Goal: Information Seeking & Learning: Learn about a topic

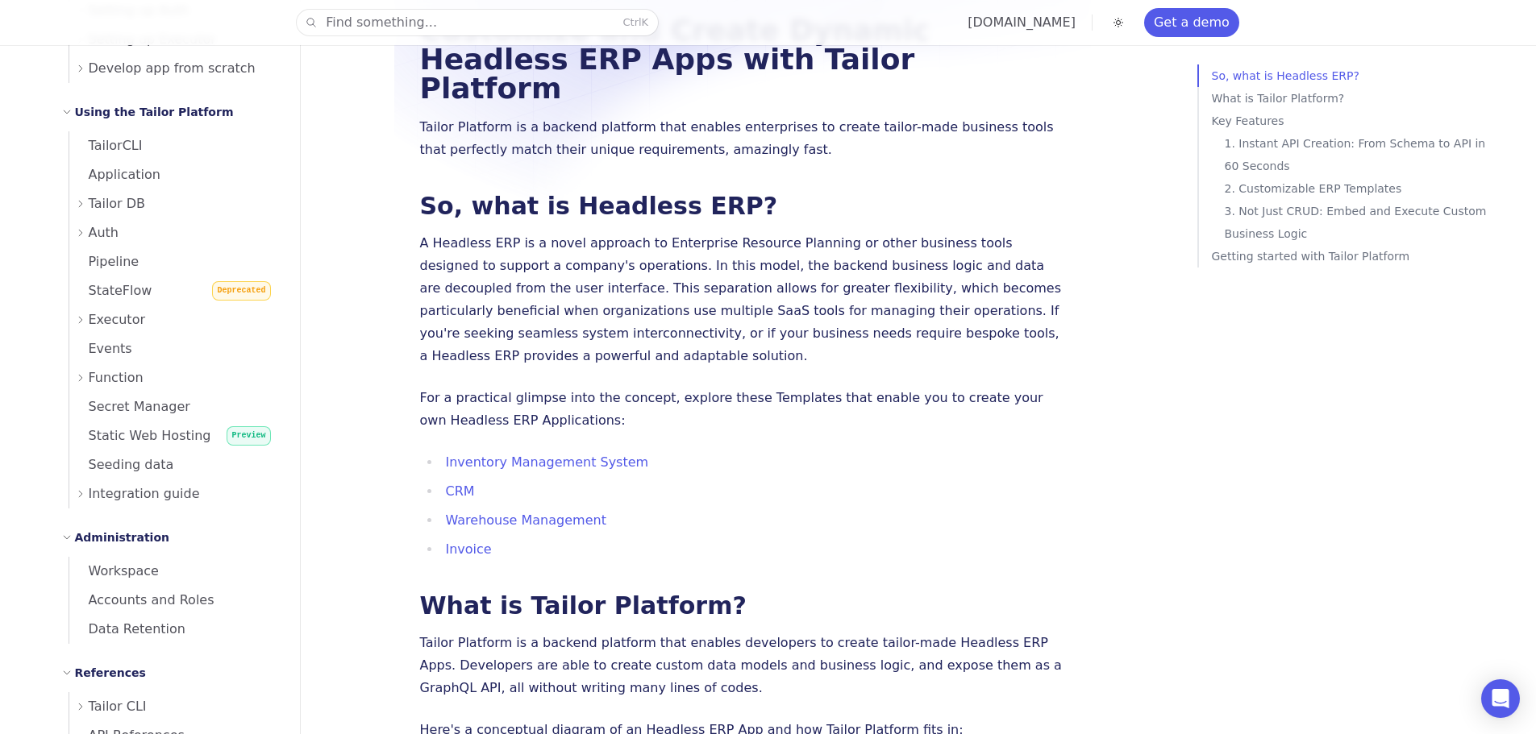
scroll to position [564, 0]
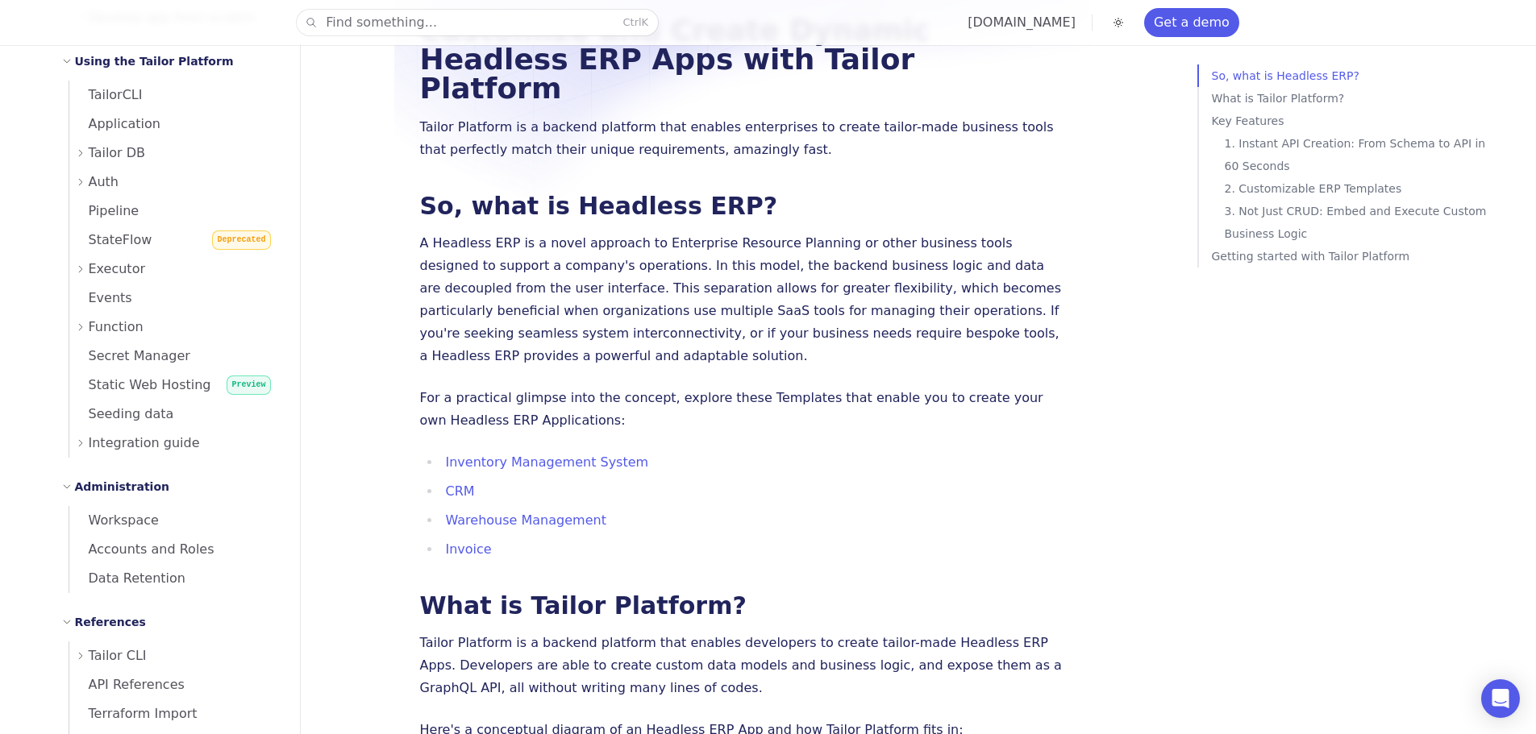
click at [79, 324] on icon at bounding box center [81, 327] width 10 height 10
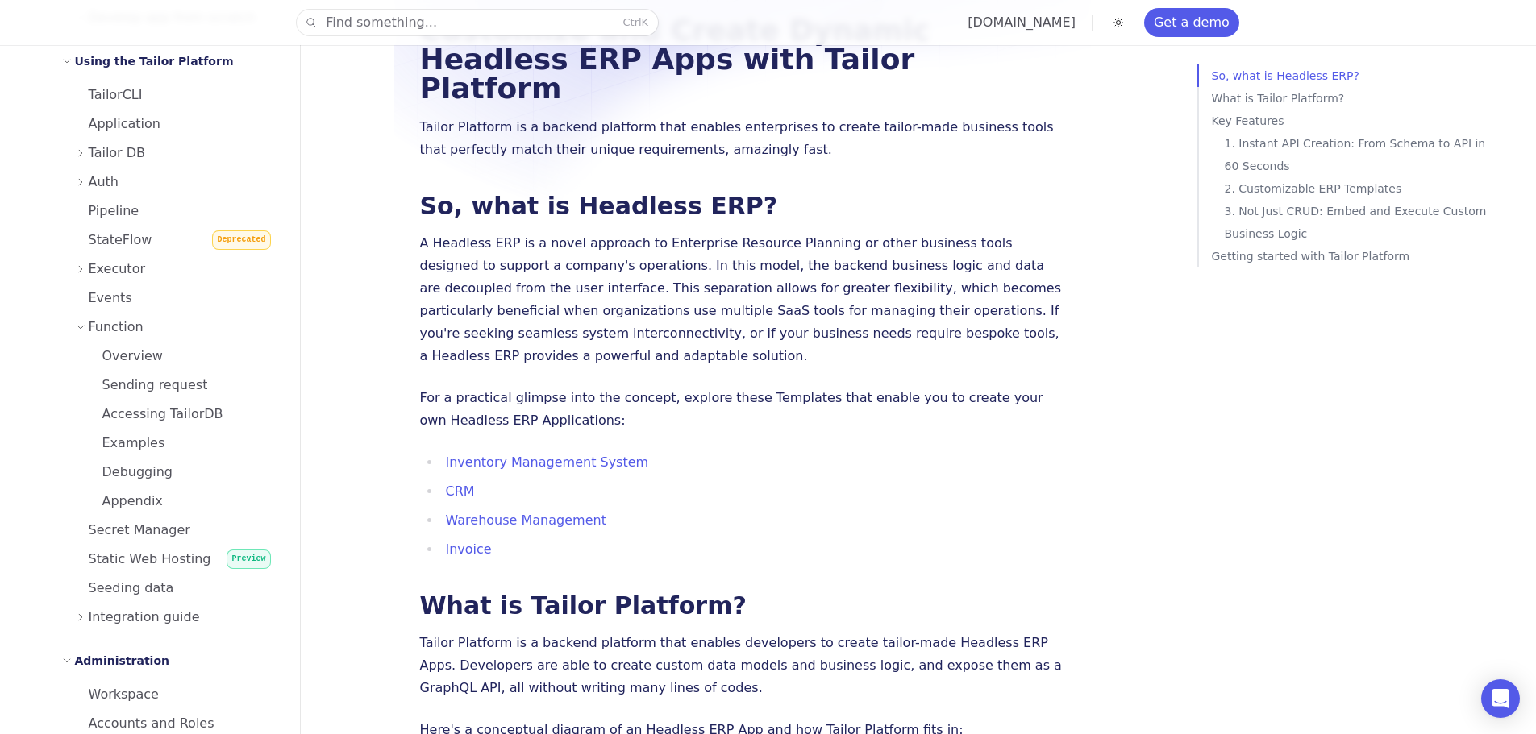
click at [79, 269] on icon at bounding box center [81, 269] width 10 height 10
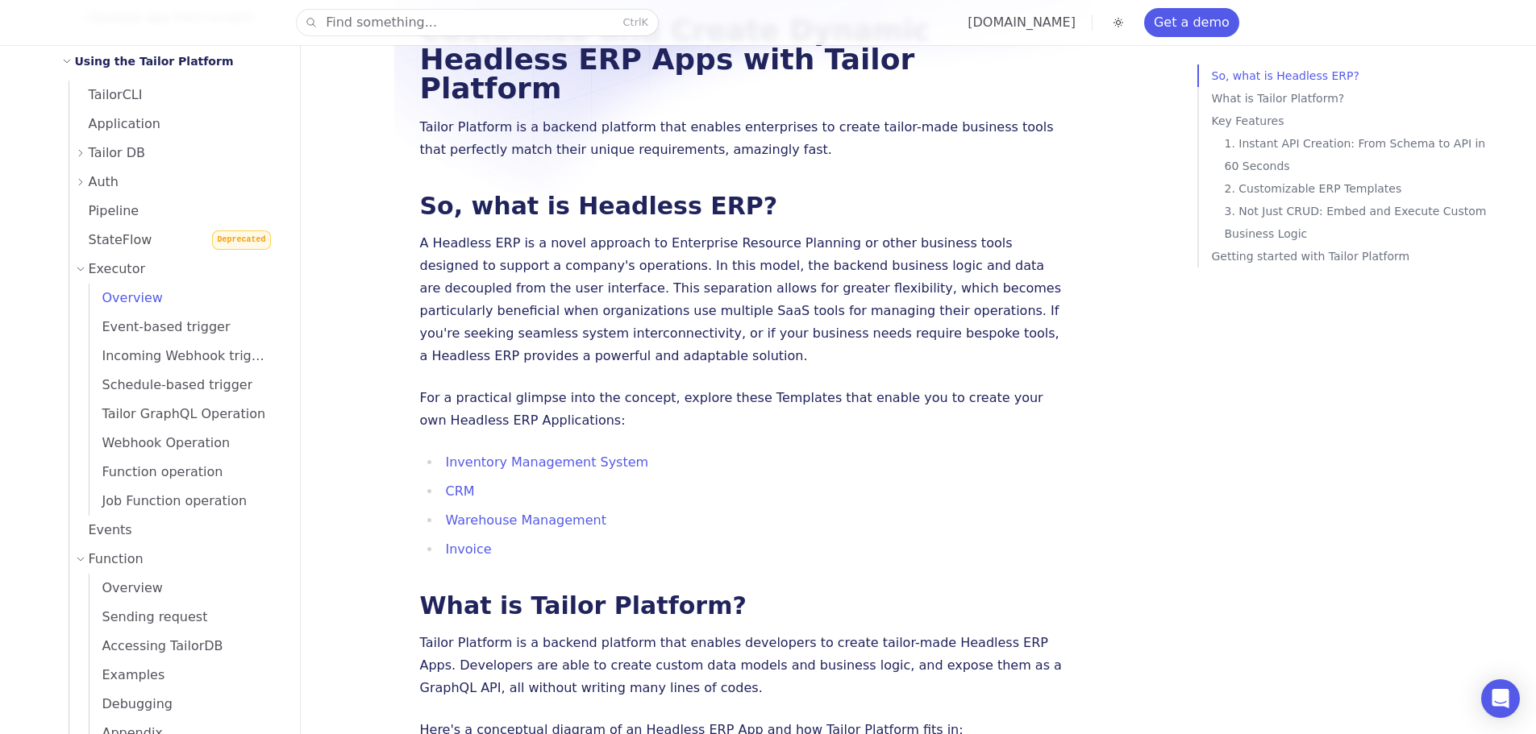
click at [106, 300] on span "Overview" at bounding box center [125, 297] width 73 height 15
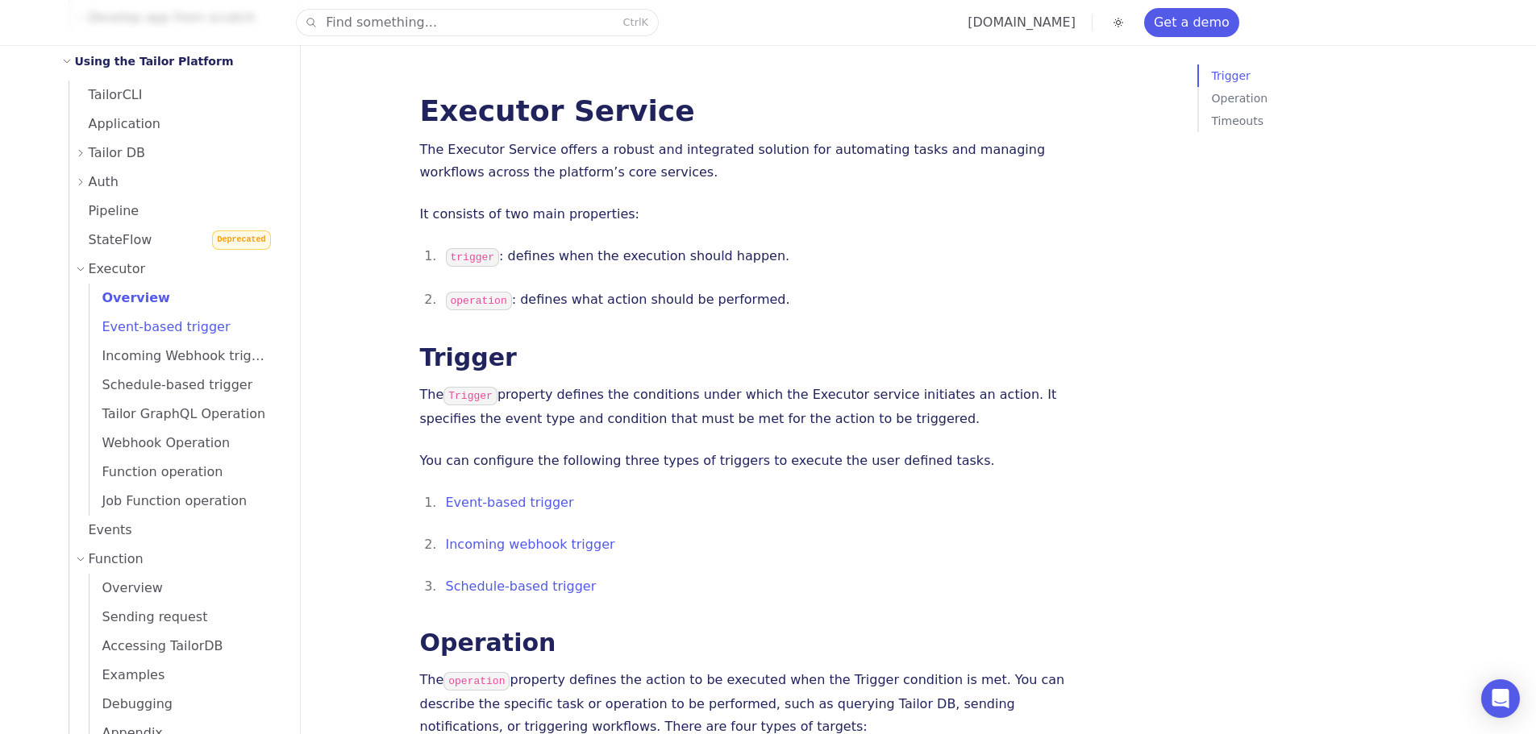
click at [136, 328] on span "Event-based trigger" at bounding box center [159, 326] width 141 height 15
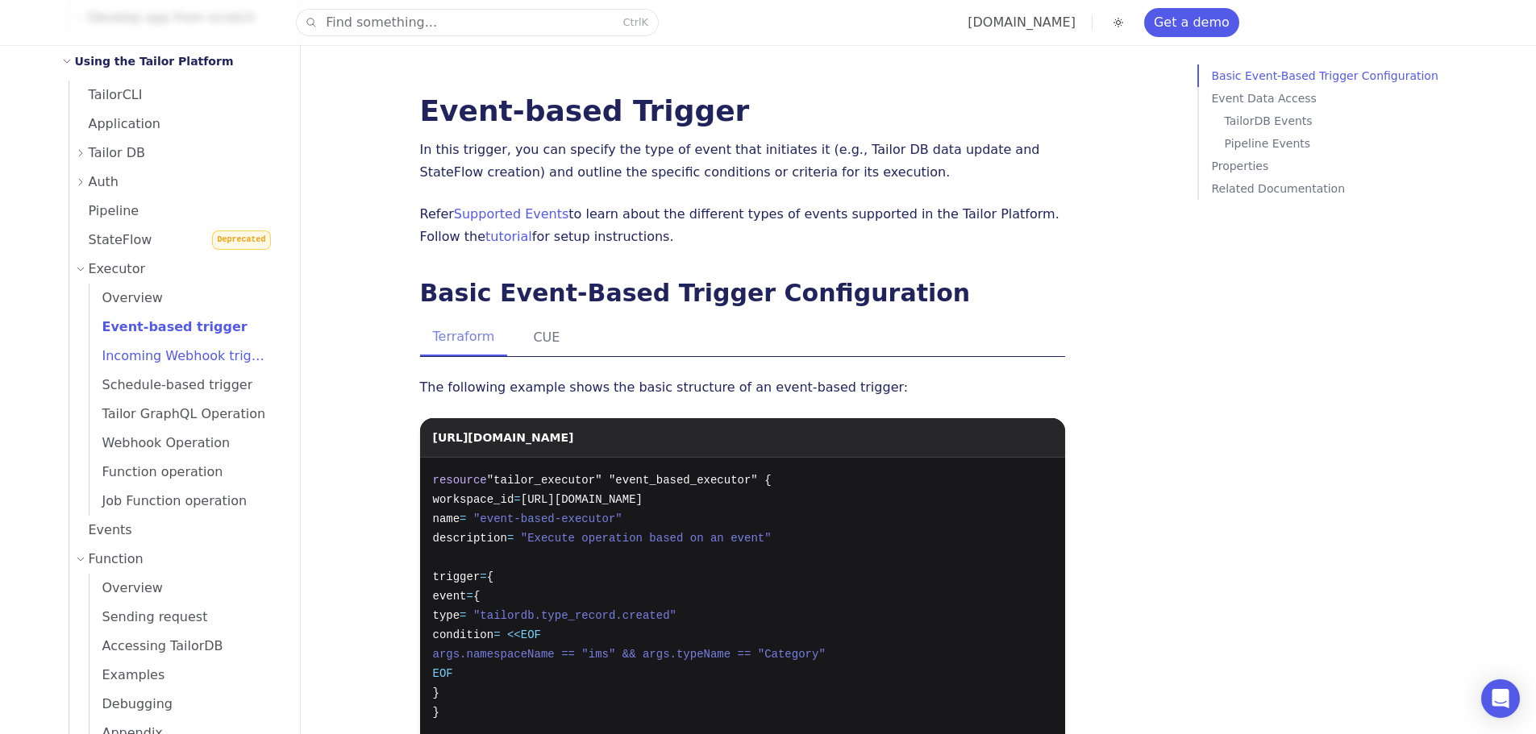
click at [145, 359] on span "Incoming Webhook trigger" at bounding box center [181, 355] width 184 height 15
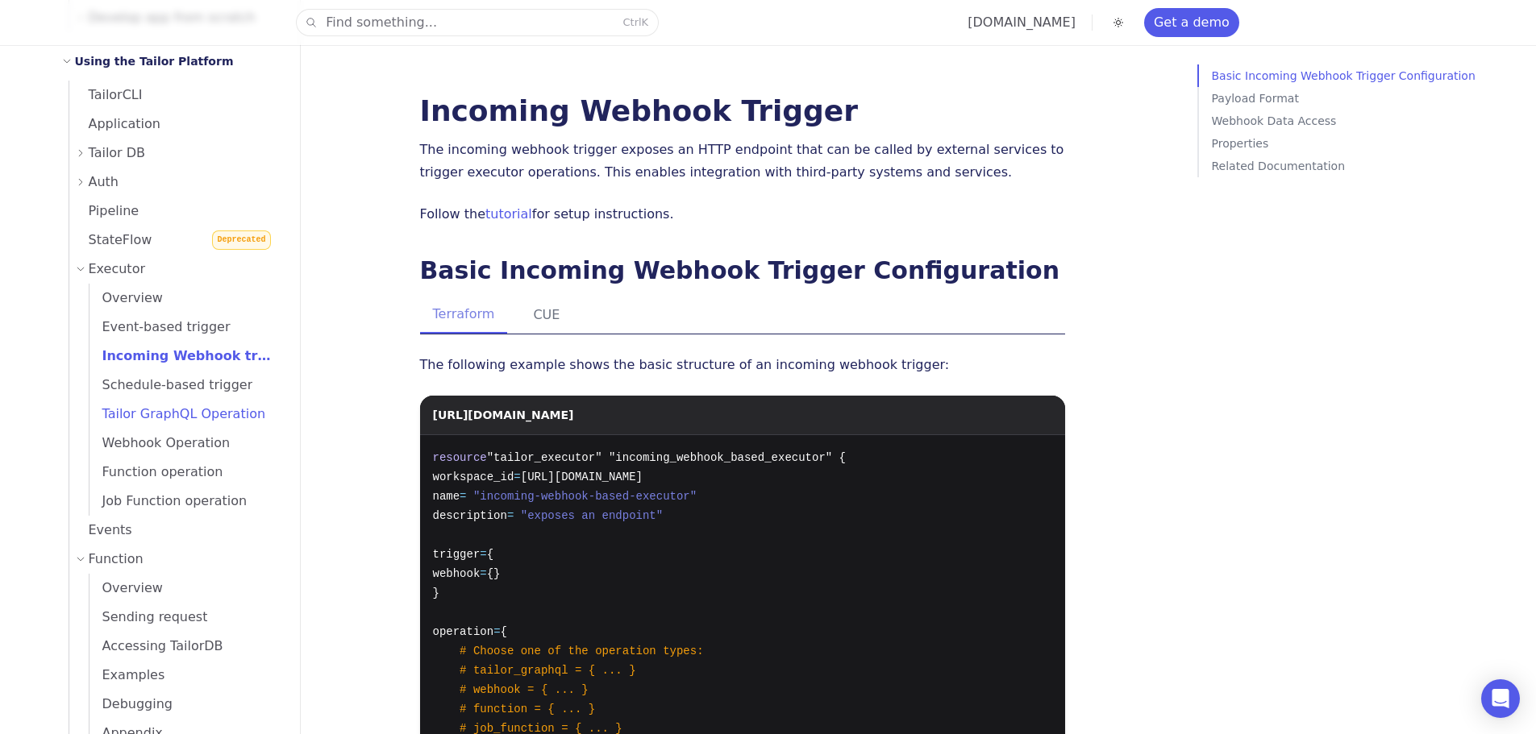
click at [169, 406] on span "Tailor GraphQL Operation" at bounding box center [177, 413] width 177 height 15
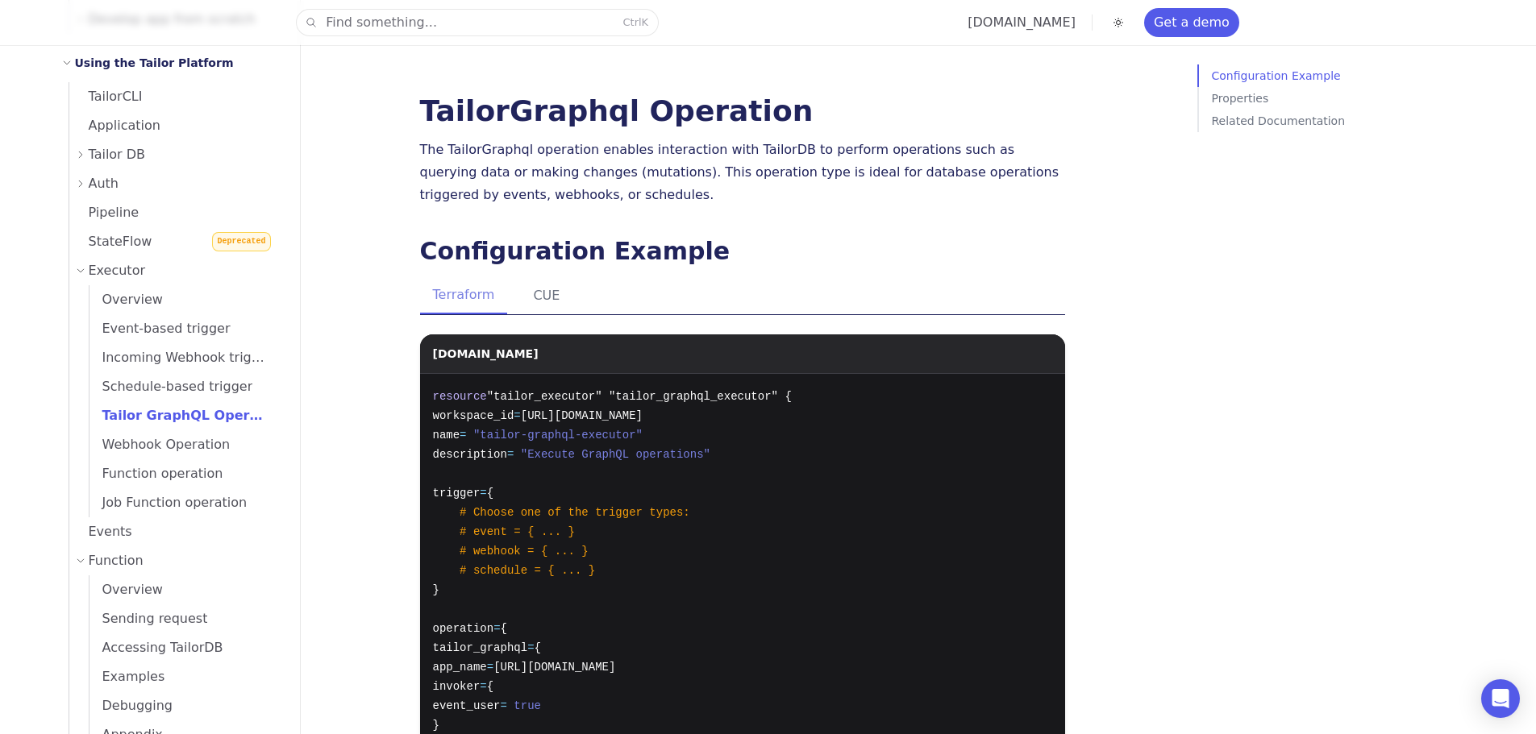
scroll to position [806, 0]
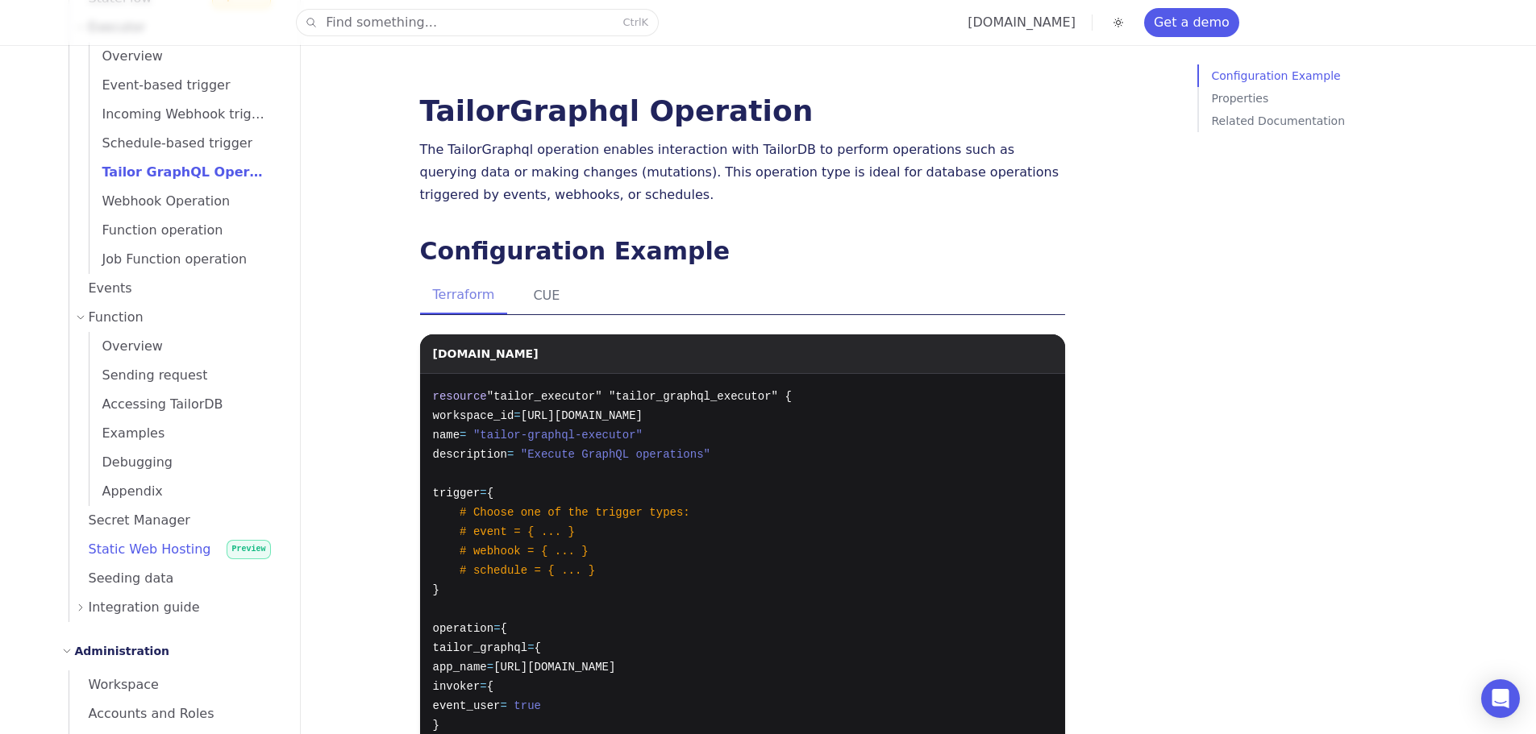
click at [155, 548] on span "Static Web Hosting" at bounding box center [140, 549] width 142 height 15
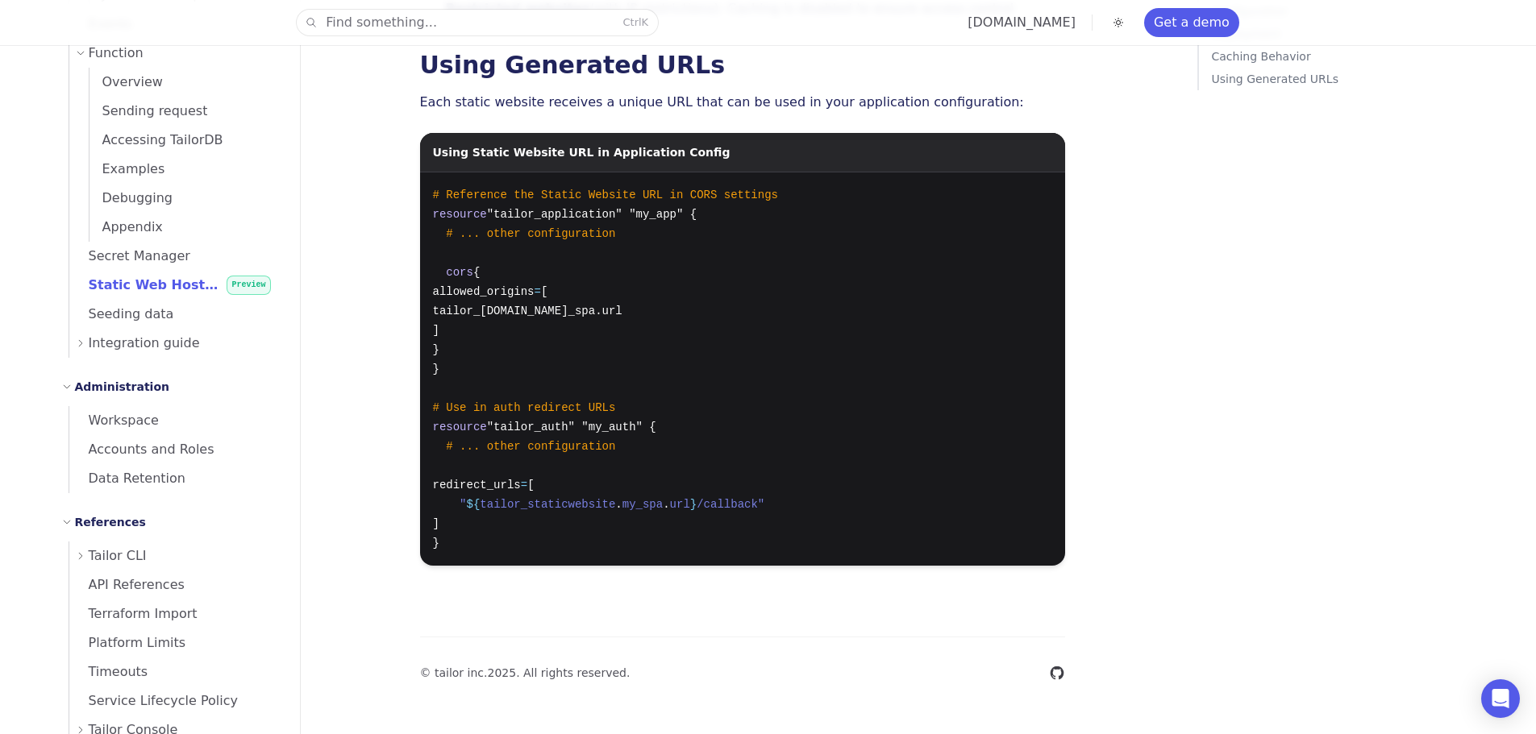
scroll to position [1194, 0]
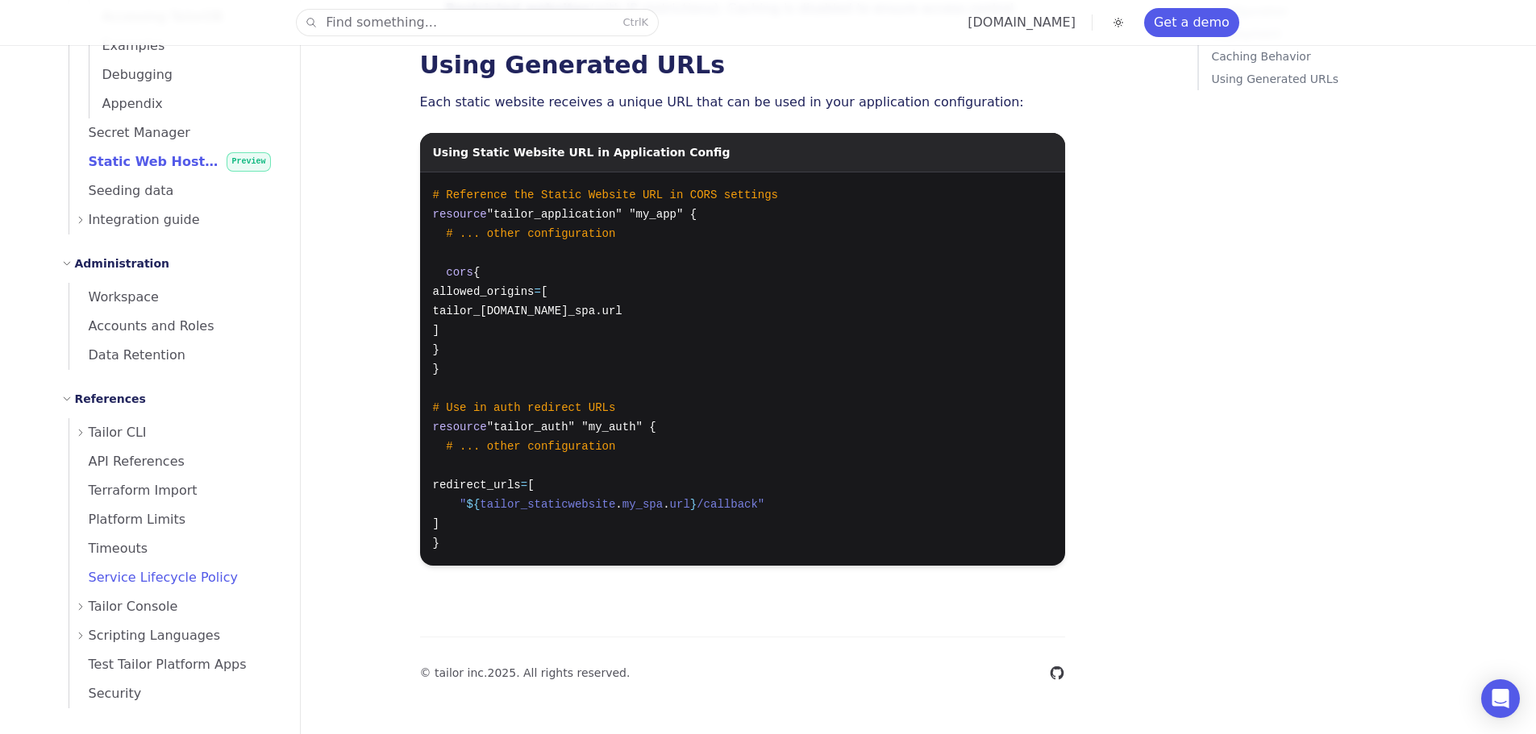
click at [152, 576] on span "Service Lifecycle Policy" at bounding box center [153, 577] width 169 height 15
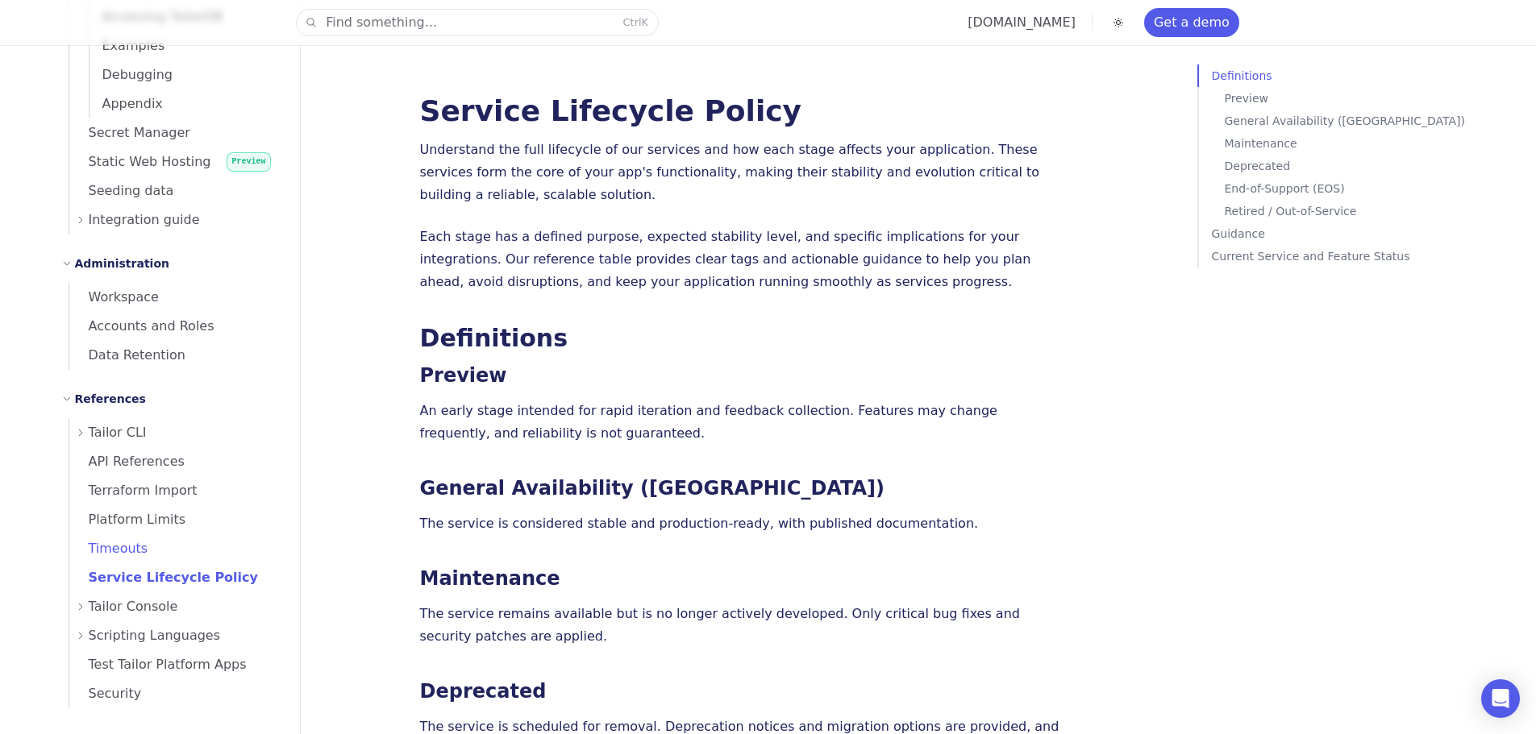
click at [143, 550] on link "Timeouts" at bounding box center [174, 548] width 211 height 29
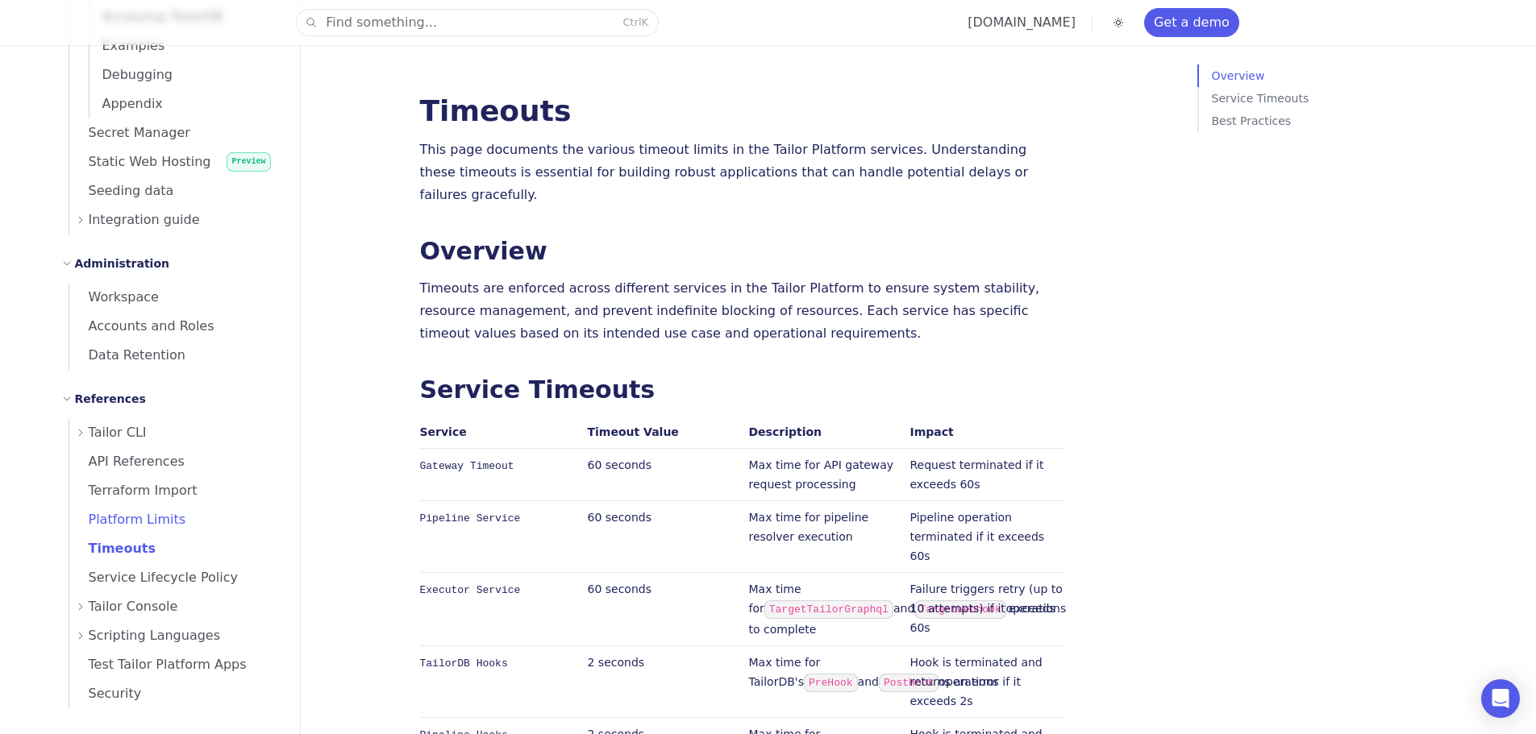
click at [159, 530] on span "Platform Limits" at bounding box center [127, 520] width 117 height 23
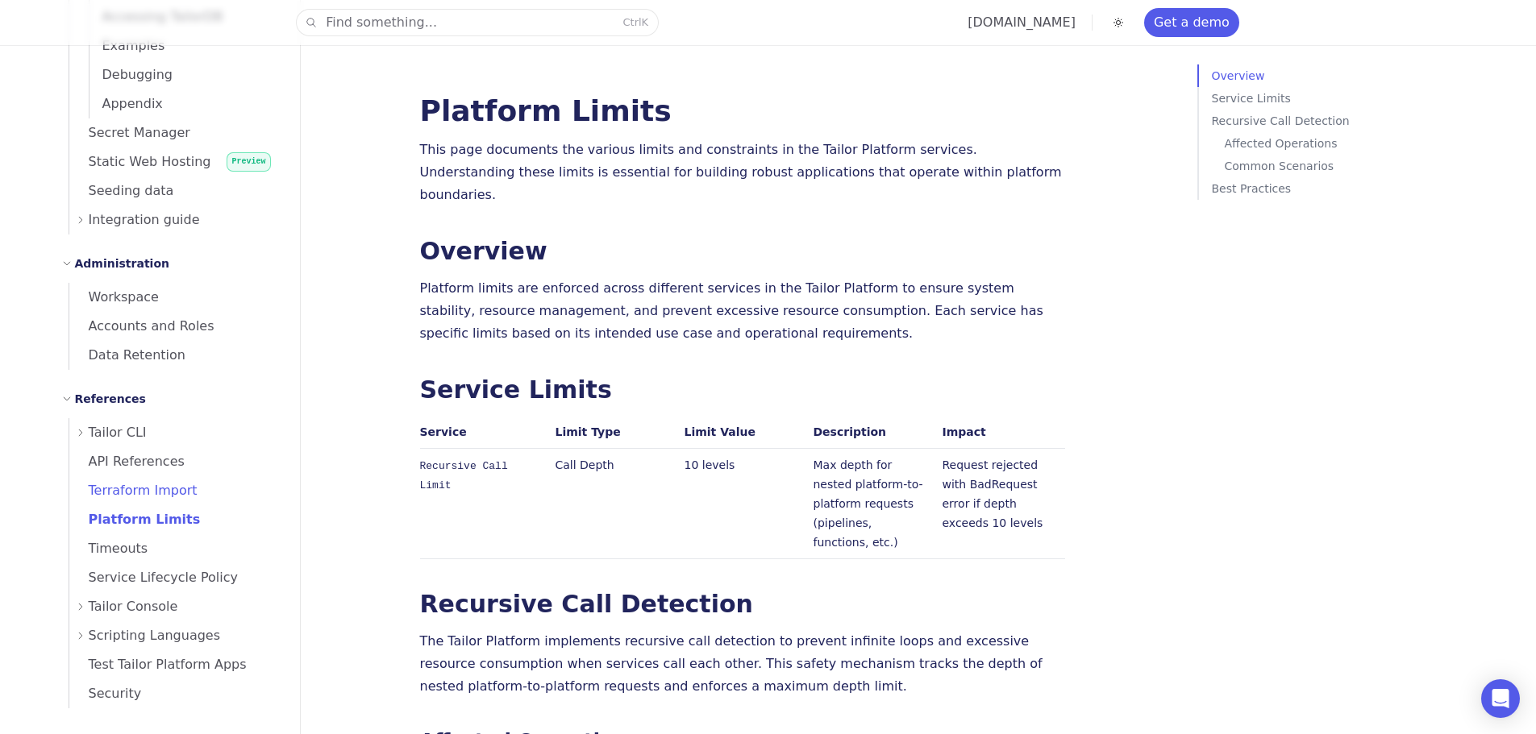
click at [194, 487] on link "Terraform Import" at bounding box center [174, 490] width 211 height 29
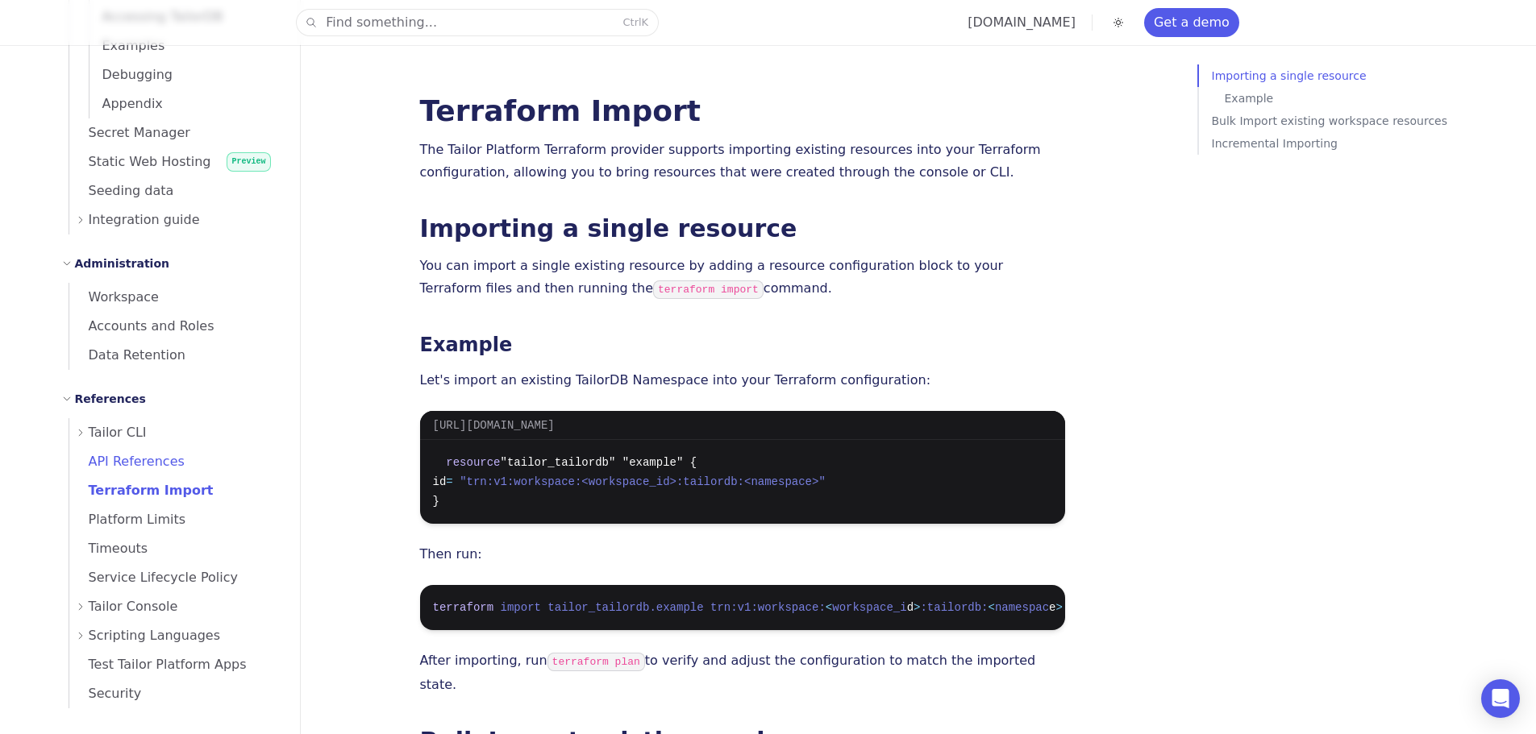
click at [198, 468] on link "API References" at bounding box center [174, 461] width 211 height 29
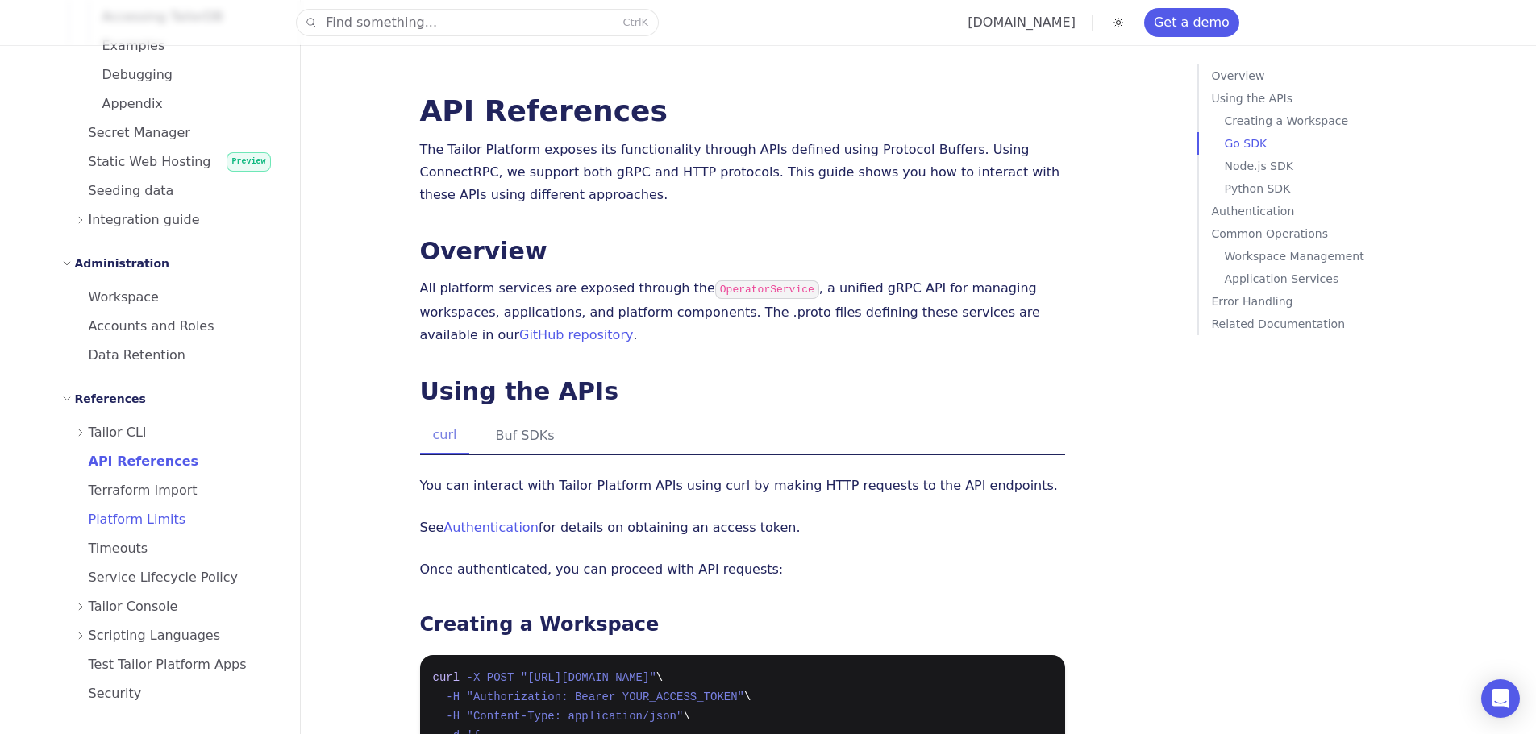
click at [162, 506] on link "Platform Limits" at bounding box center [174, 519] width 211 height 29
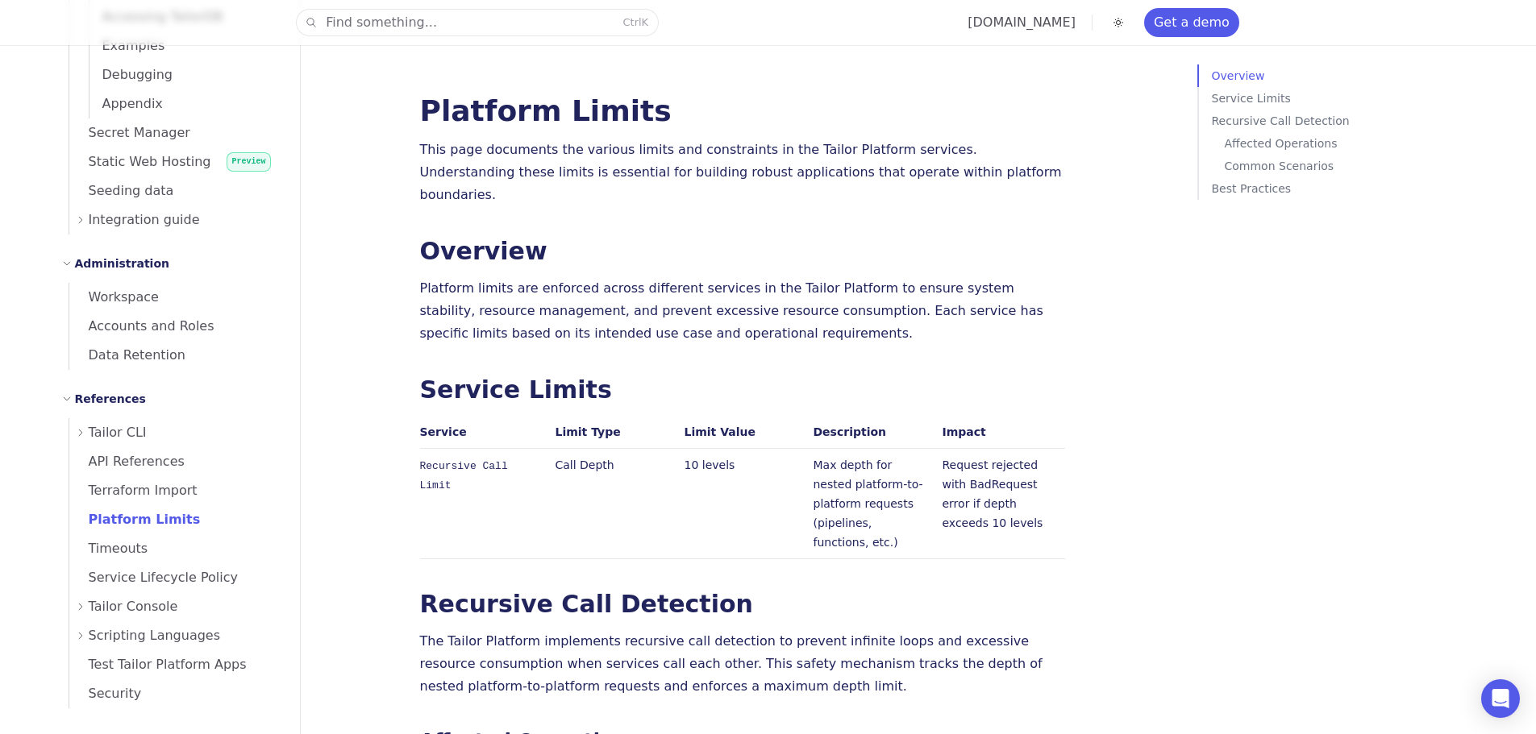
click at [163, 438] on div "Tailor CLI" at bounding box center [178, 432] width 205 height 29
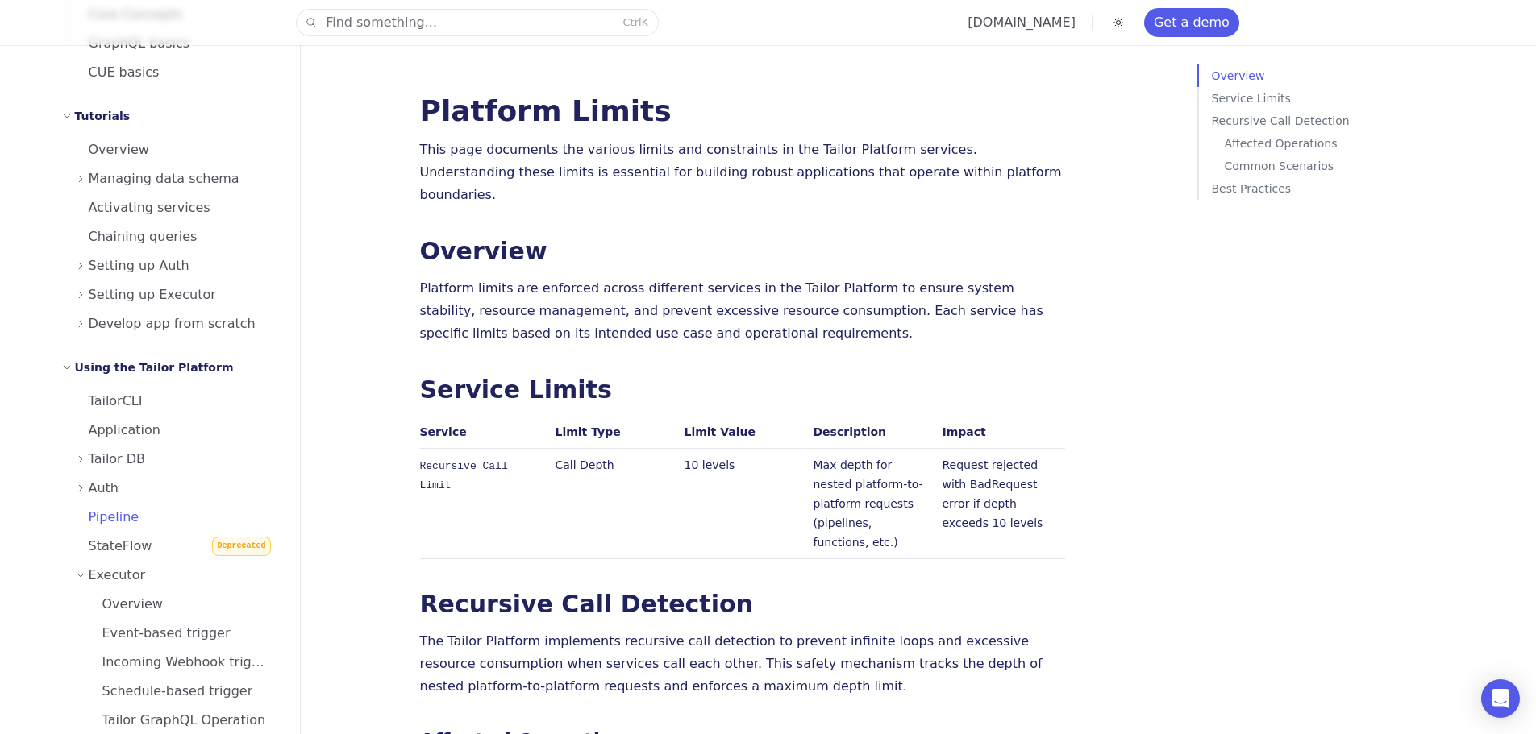
scroll to position [146, 0]
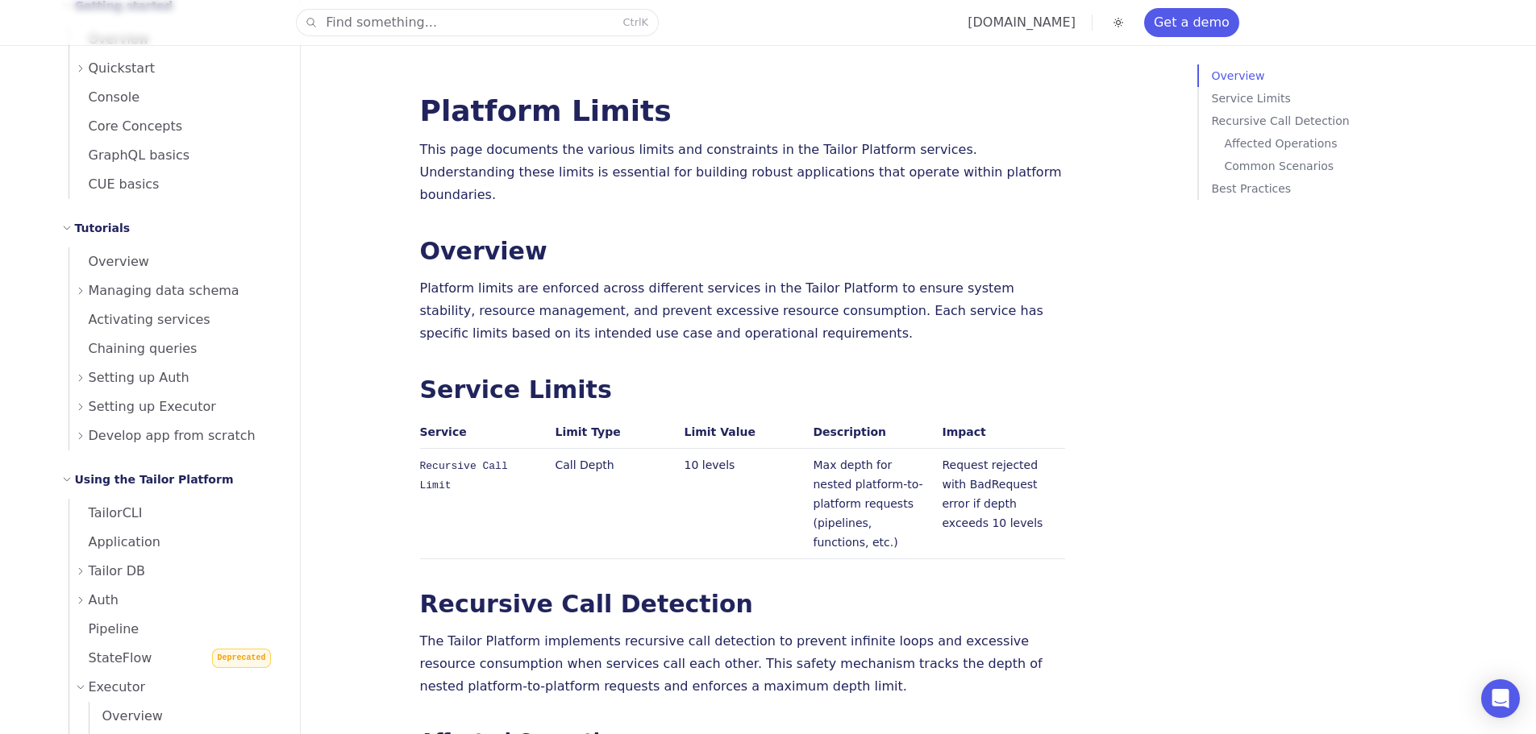
click at [73, 296] on li "Managing data schema" at bounding box center [174, 290] width 211 height 29
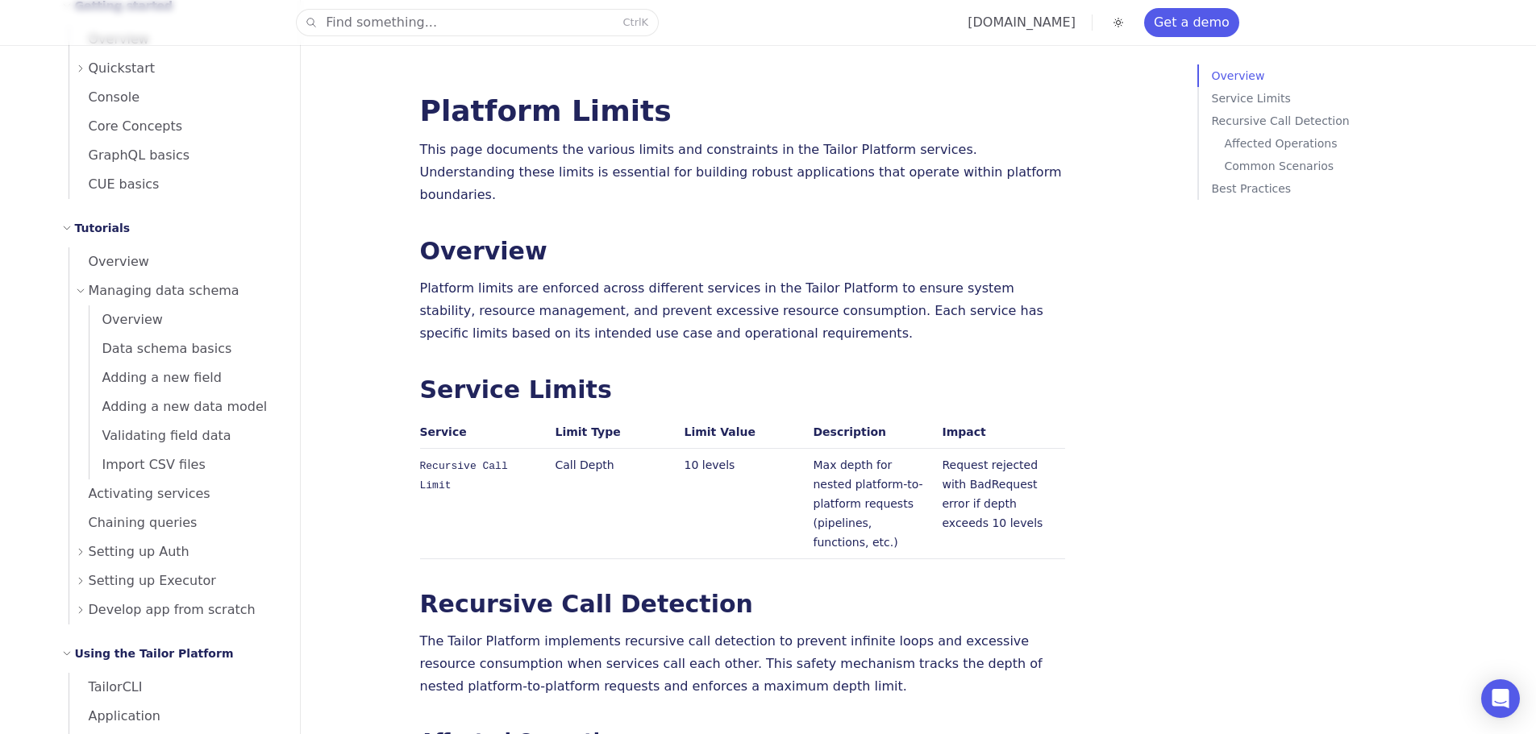
click at [89, 288] on span "Managing data schema" at bounding box center [164, 291] width 151 height 23
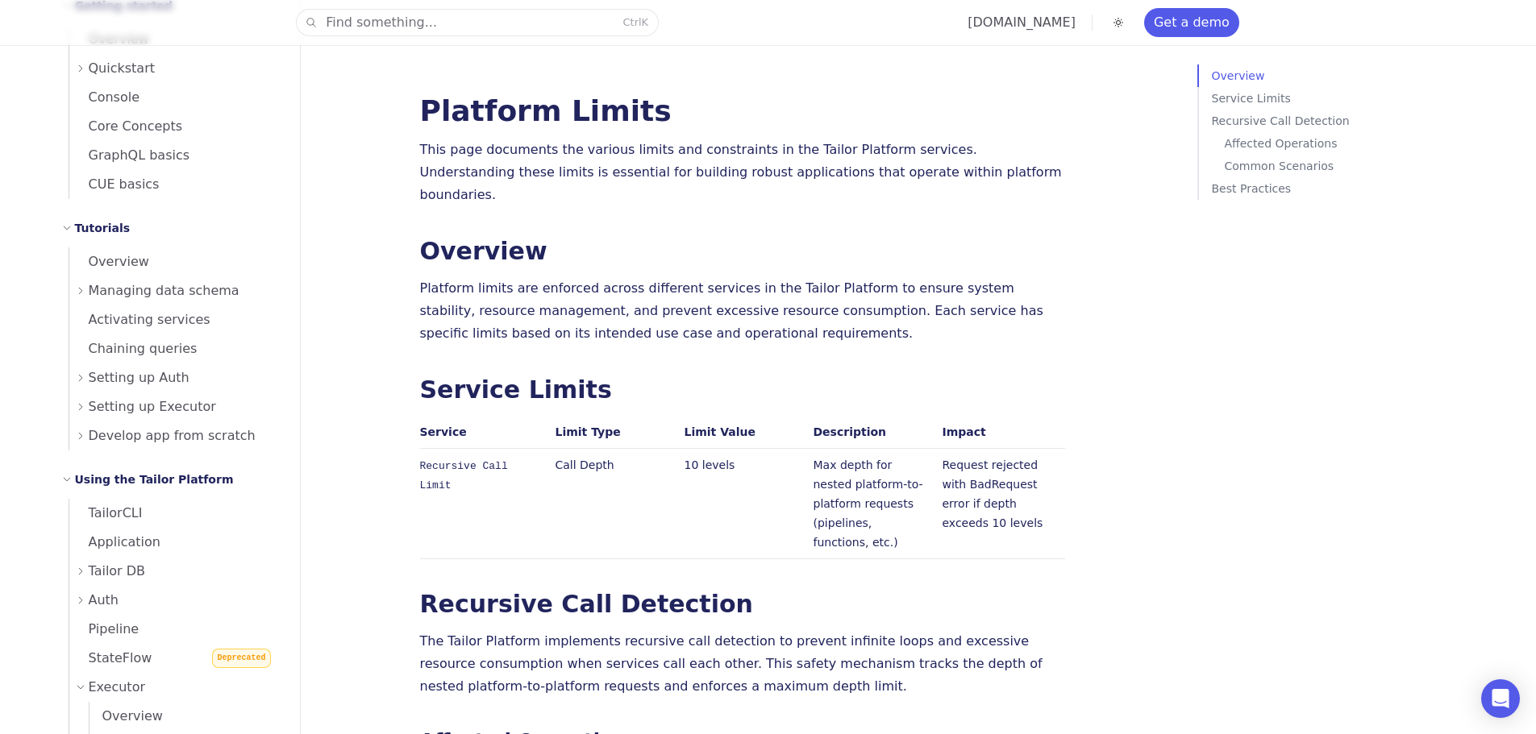
click at [80, 290] on icon at bounding box center [81, 291] width 10 height 10
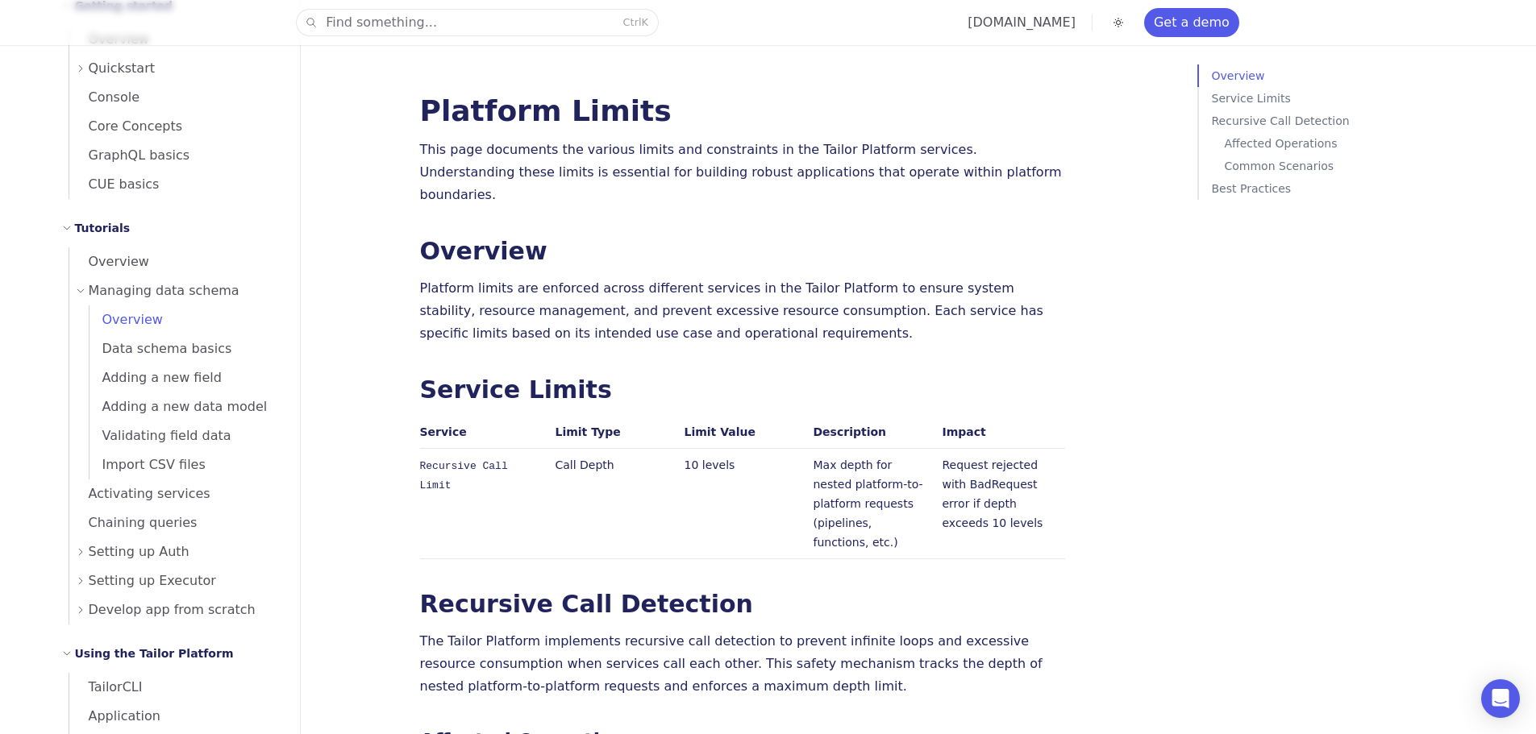
click at [101, 320] on span "Overview" at bounding box center [125, 319] width 73 height 15
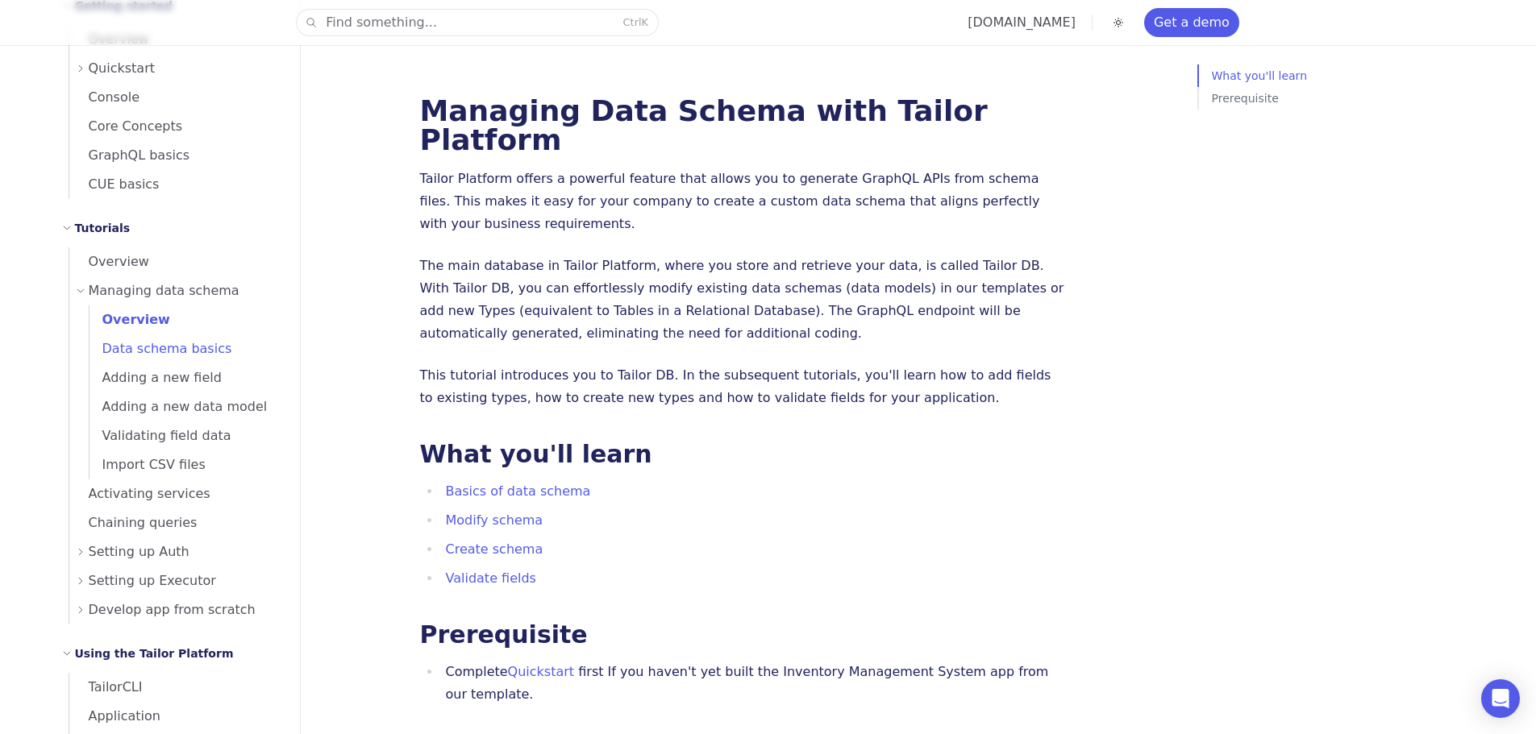
click at [118, 345] on span "Data schema basics" at bounding box center [160, 348] width 143 height 15
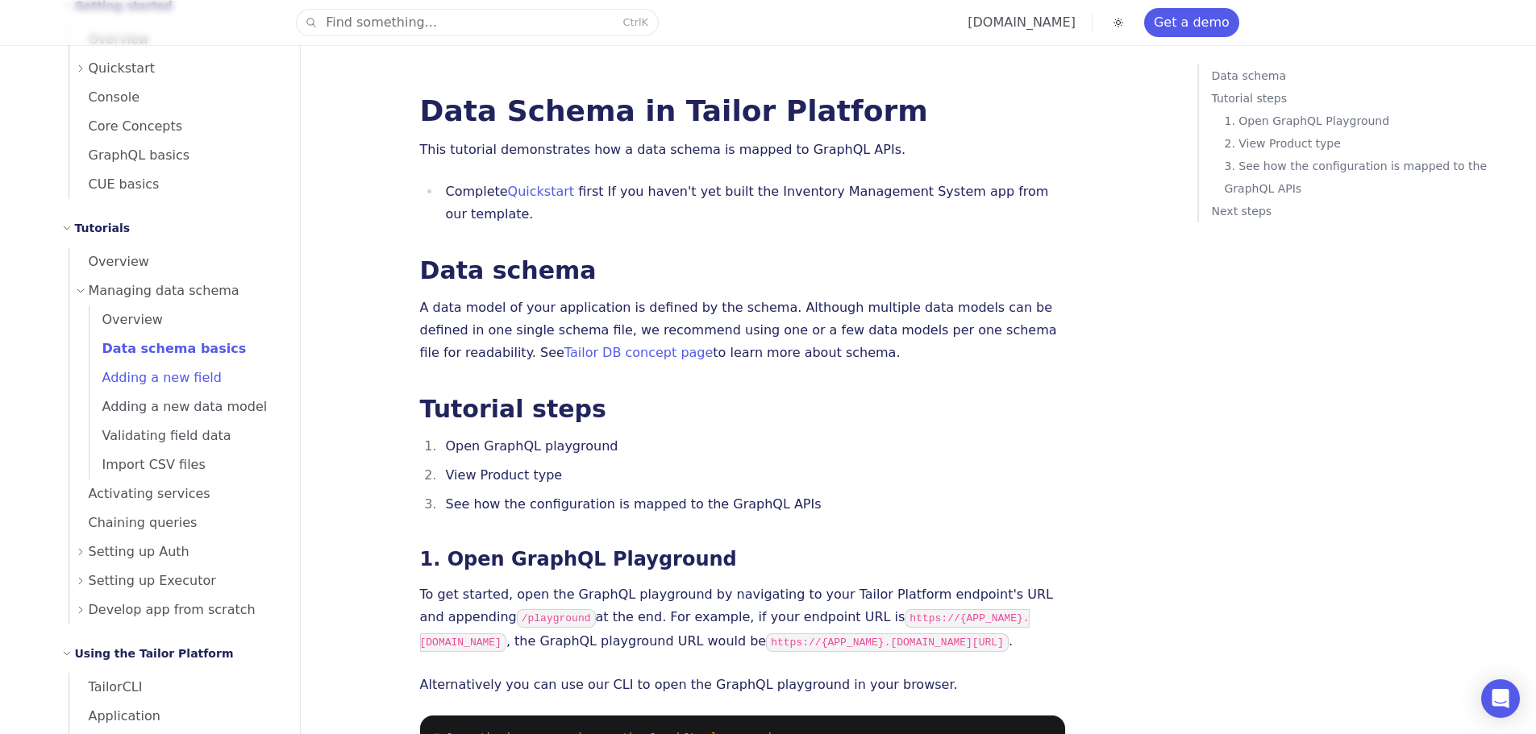
click at [130, 370] on span "Adding a new field" at bounding box center [155, 377] width 132 height 15
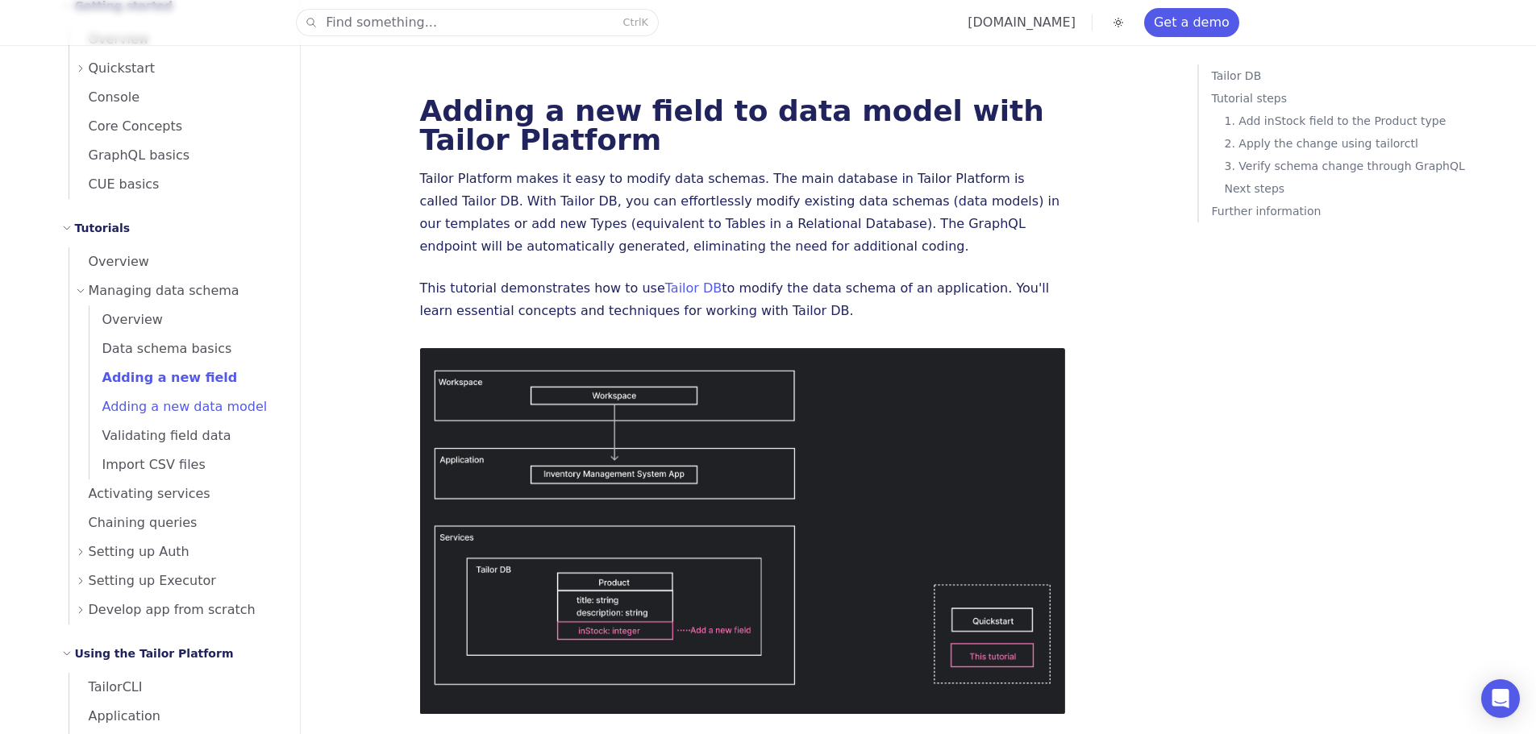
click at [115, 400] on span "Adding a new data model" at bounding box center [178, 406] width 178 height 15
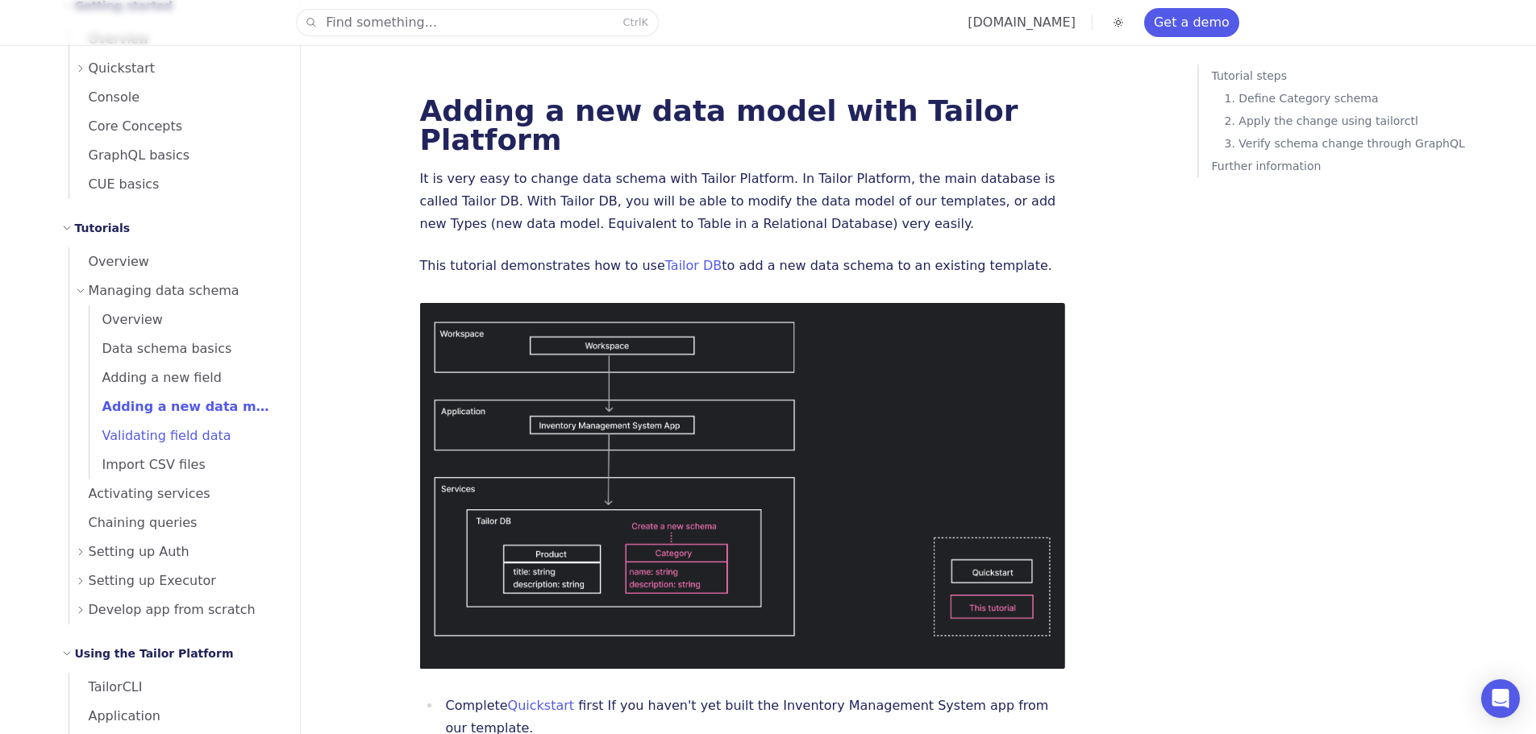
click at [127, 442] on span "Validating field data" at bounding box center [160, 435] width 142 height 15
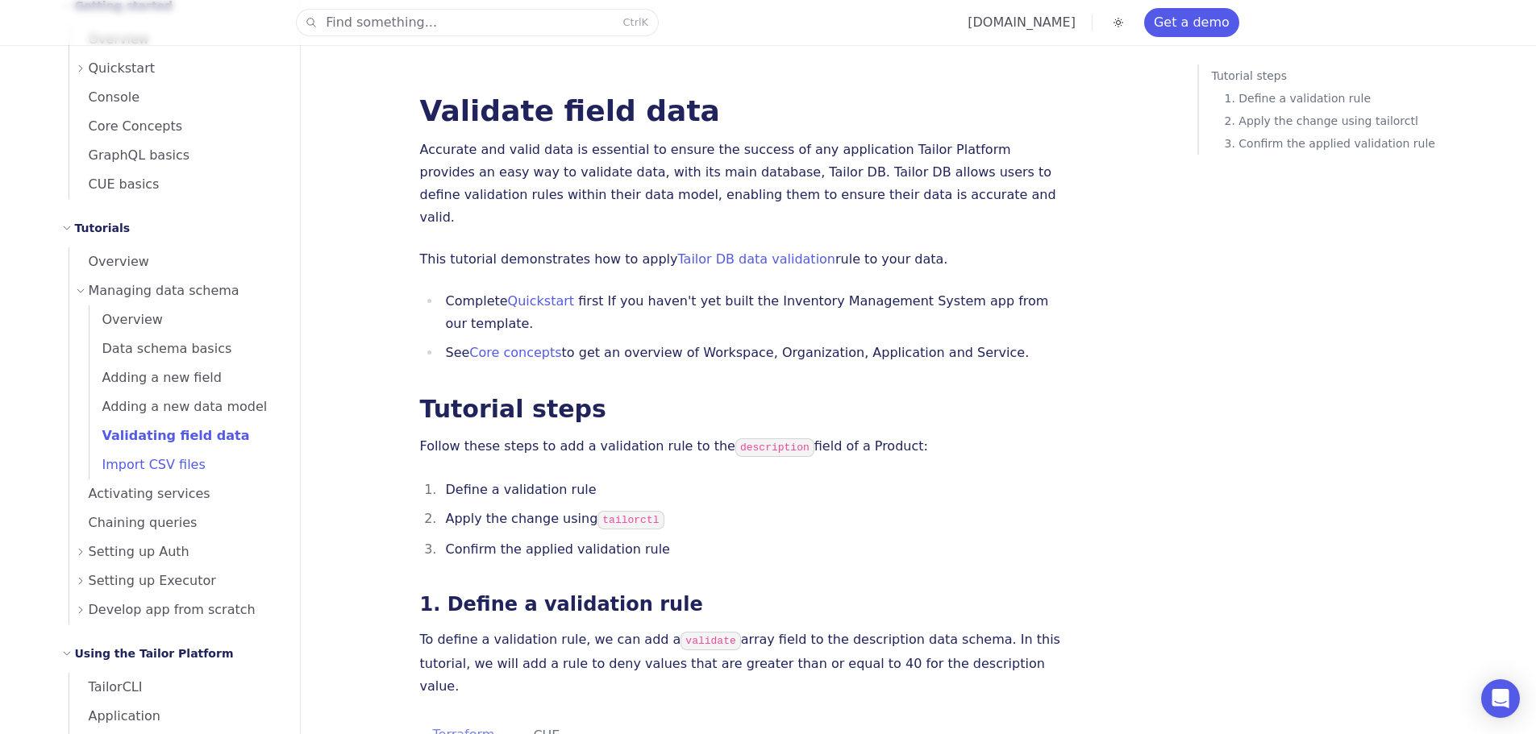
click at [127, 465] on span "Import CSV files" at bounding box center [147, 464] width 116 height 15
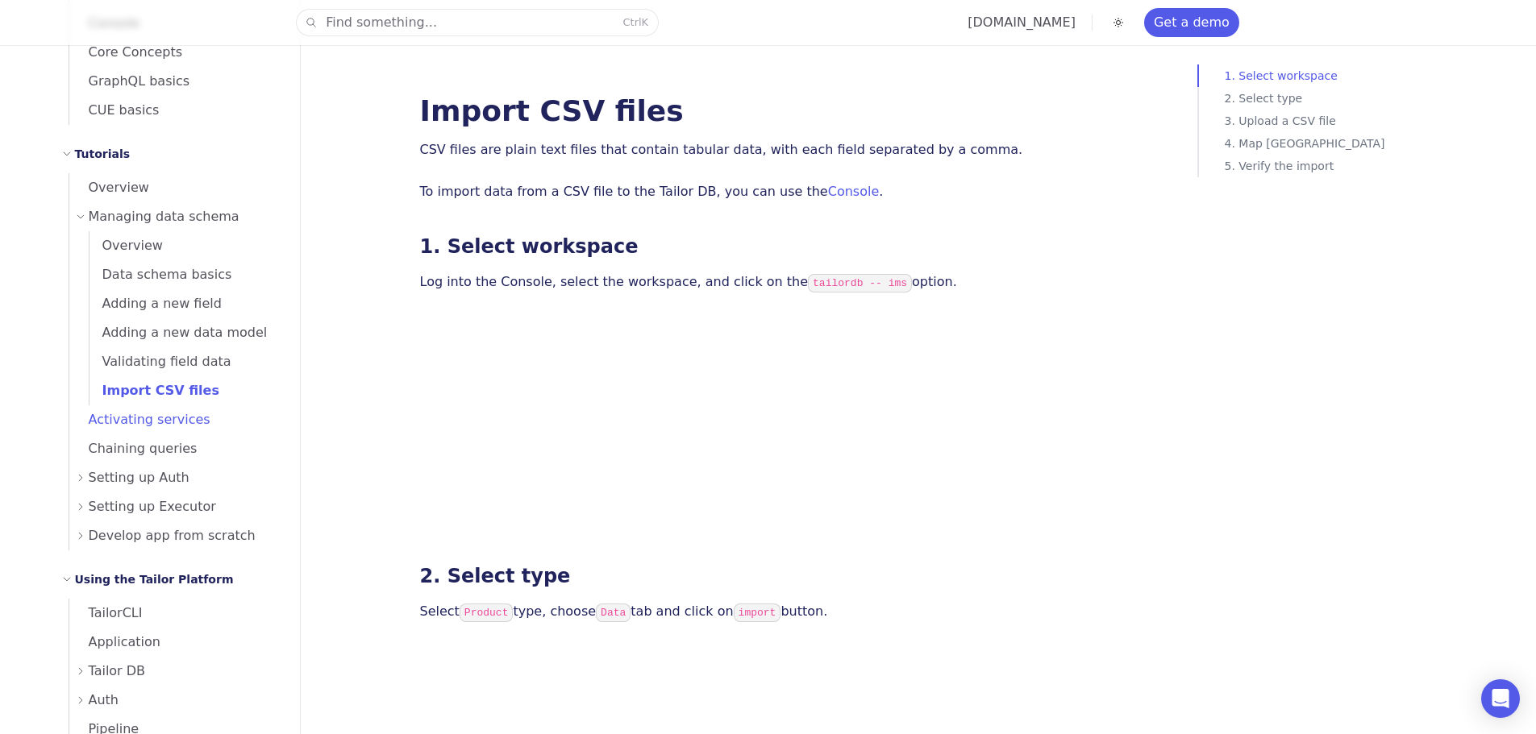
scroll to position [227, 0]
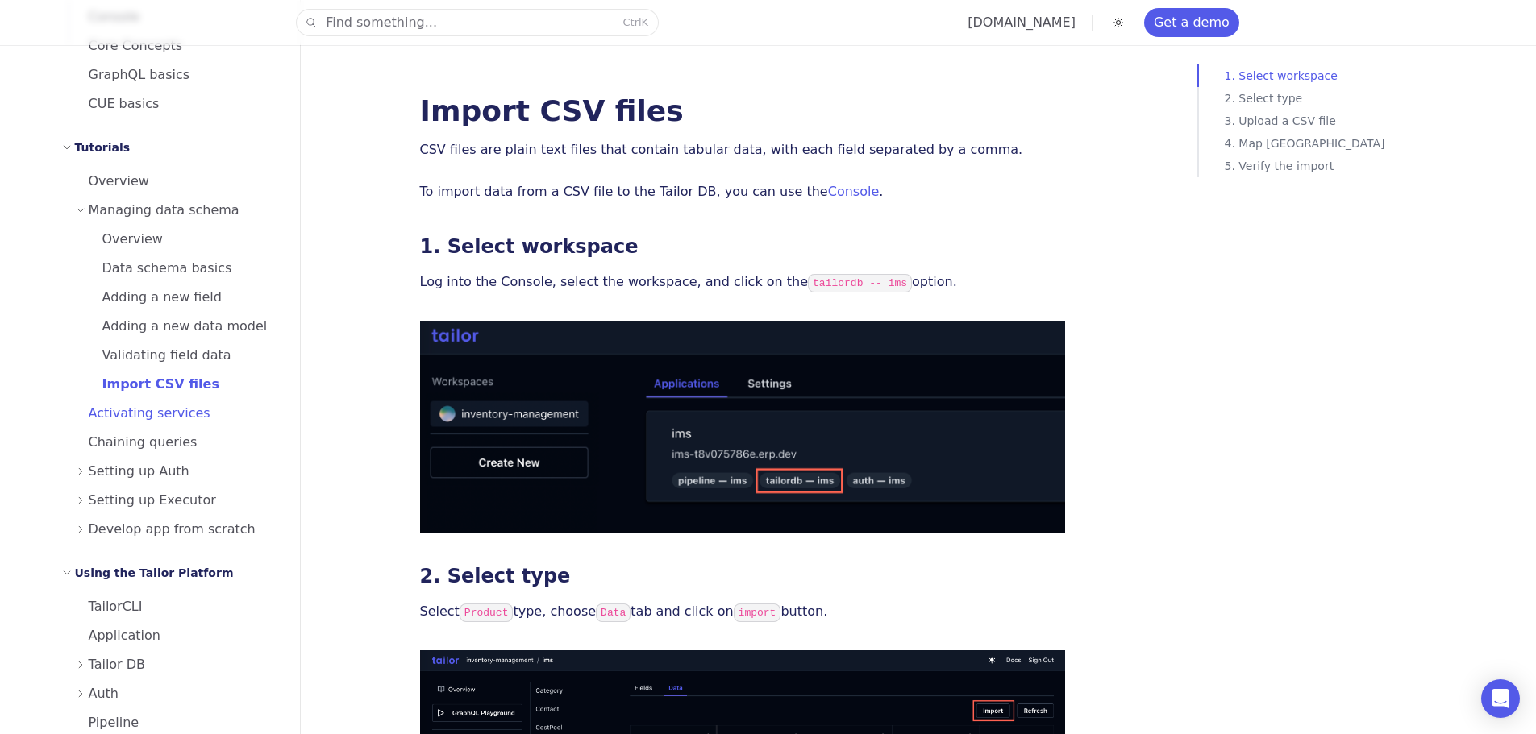
click at [120, 412] on span "Activating services" at bounding box center [139, 412] width 141 height 15
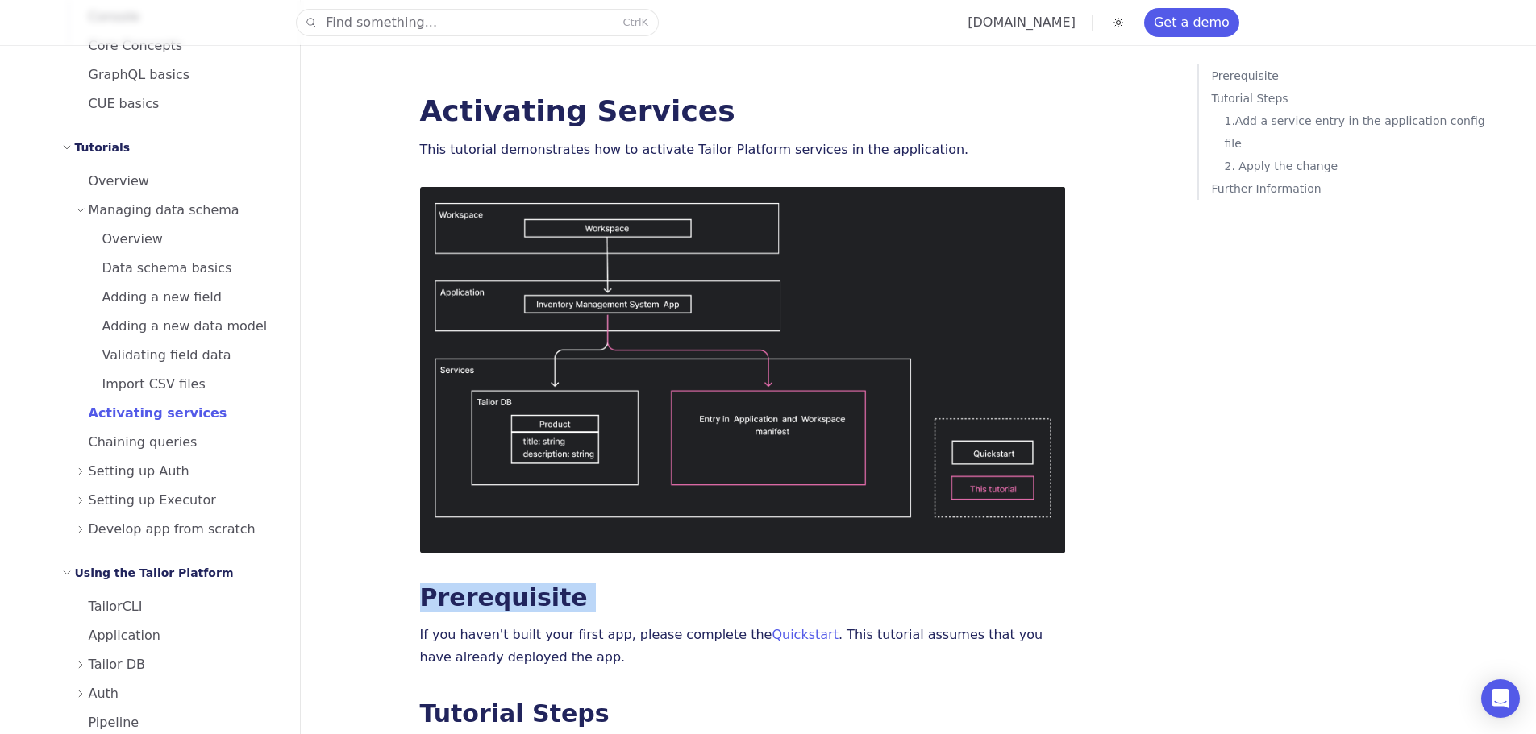
drag, startPoint x: 396, startPoint y: 513, endPoint x: 417, endPoint y: 634, distance: 122.7
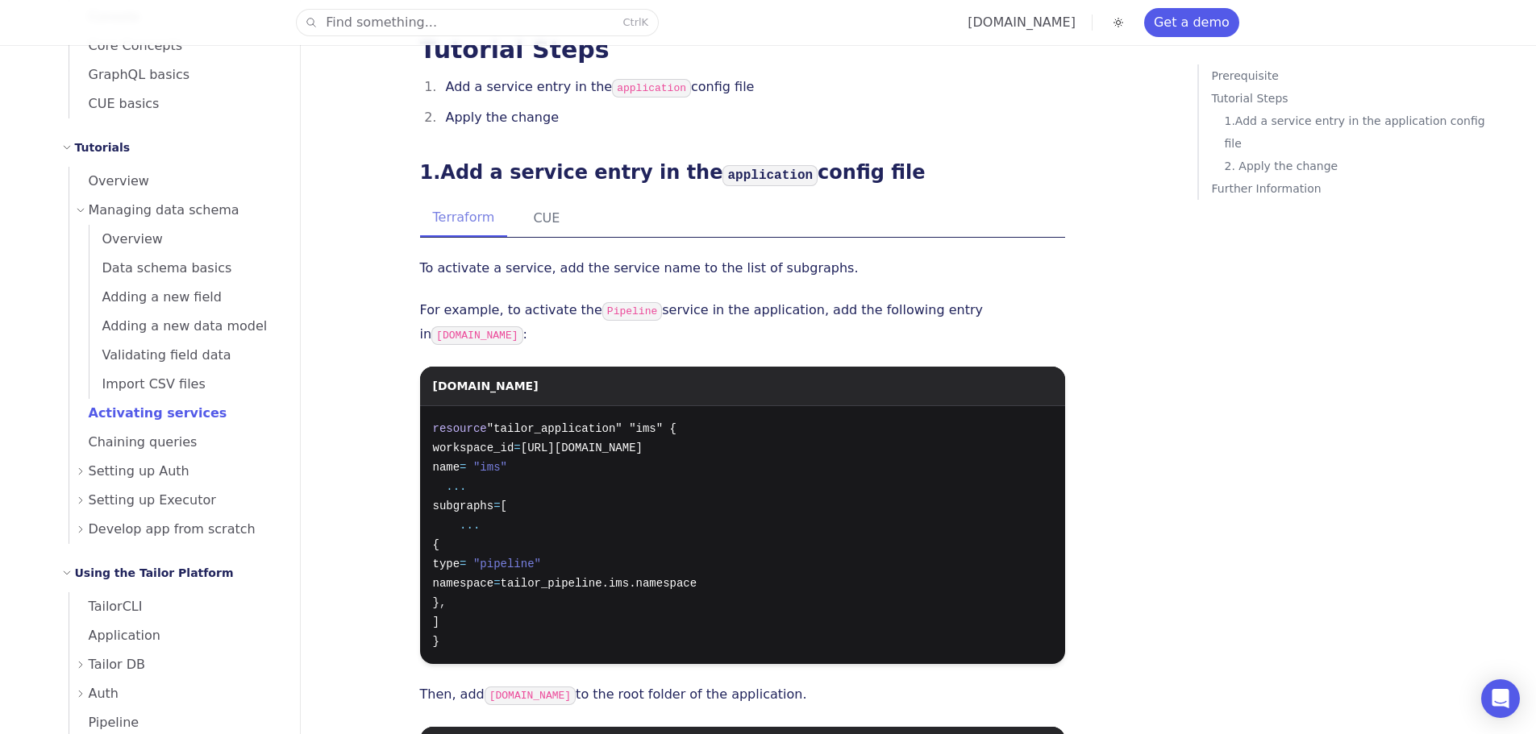
scroll to position [806, 0]
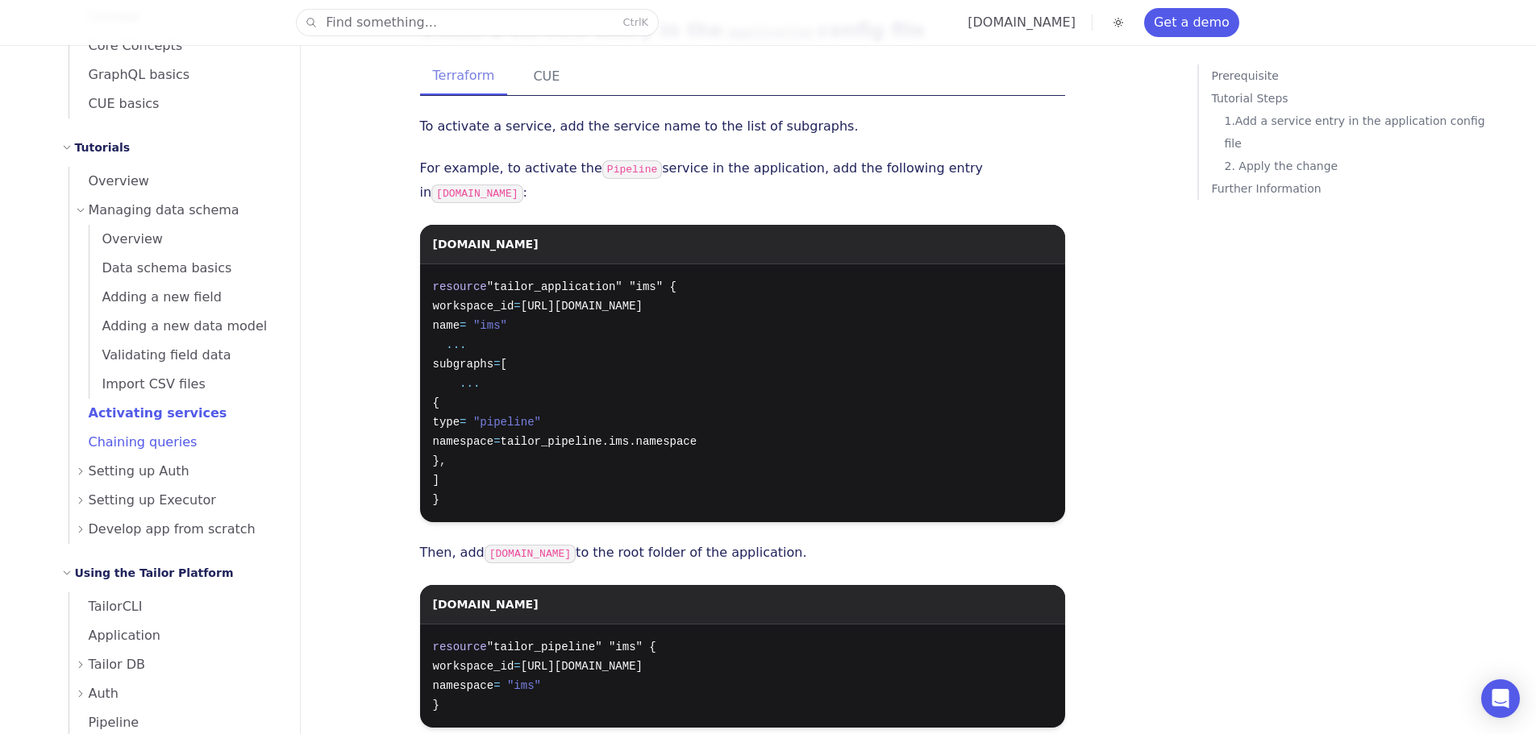
drag, startPoint x: 66, startPoint y: 430, endPoint x: 73, endPoint y: 447, distance: 17.4
click at [66, 430] on div "Overview Managing data schema Overview Data schema basics Adding a new field Ad…" at bounding box center [171, 355] width 218 height 377
click at [106, 455] on link "Chaining queries" at bounding box center [174, 442] width 211 height 29
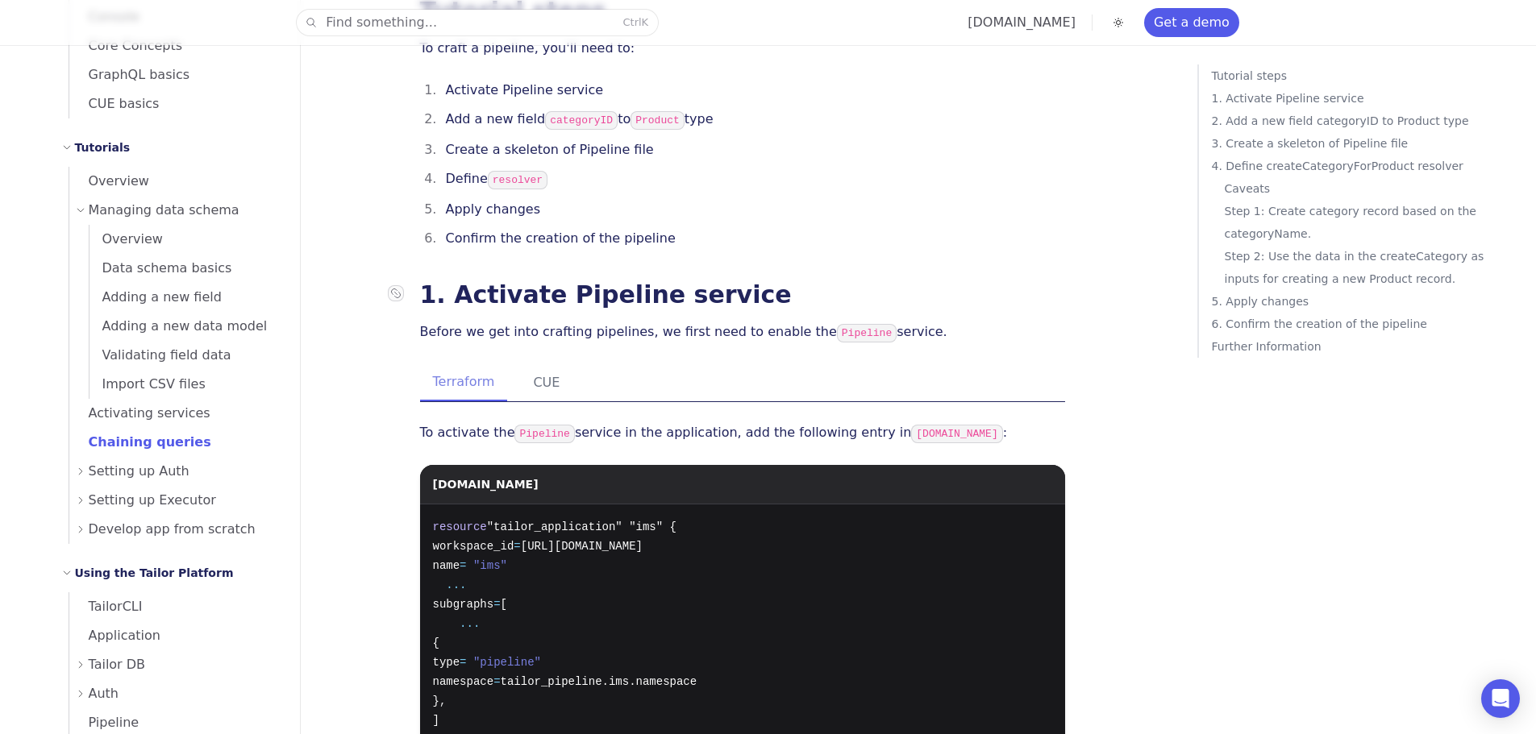
scroll to position [403, 0]
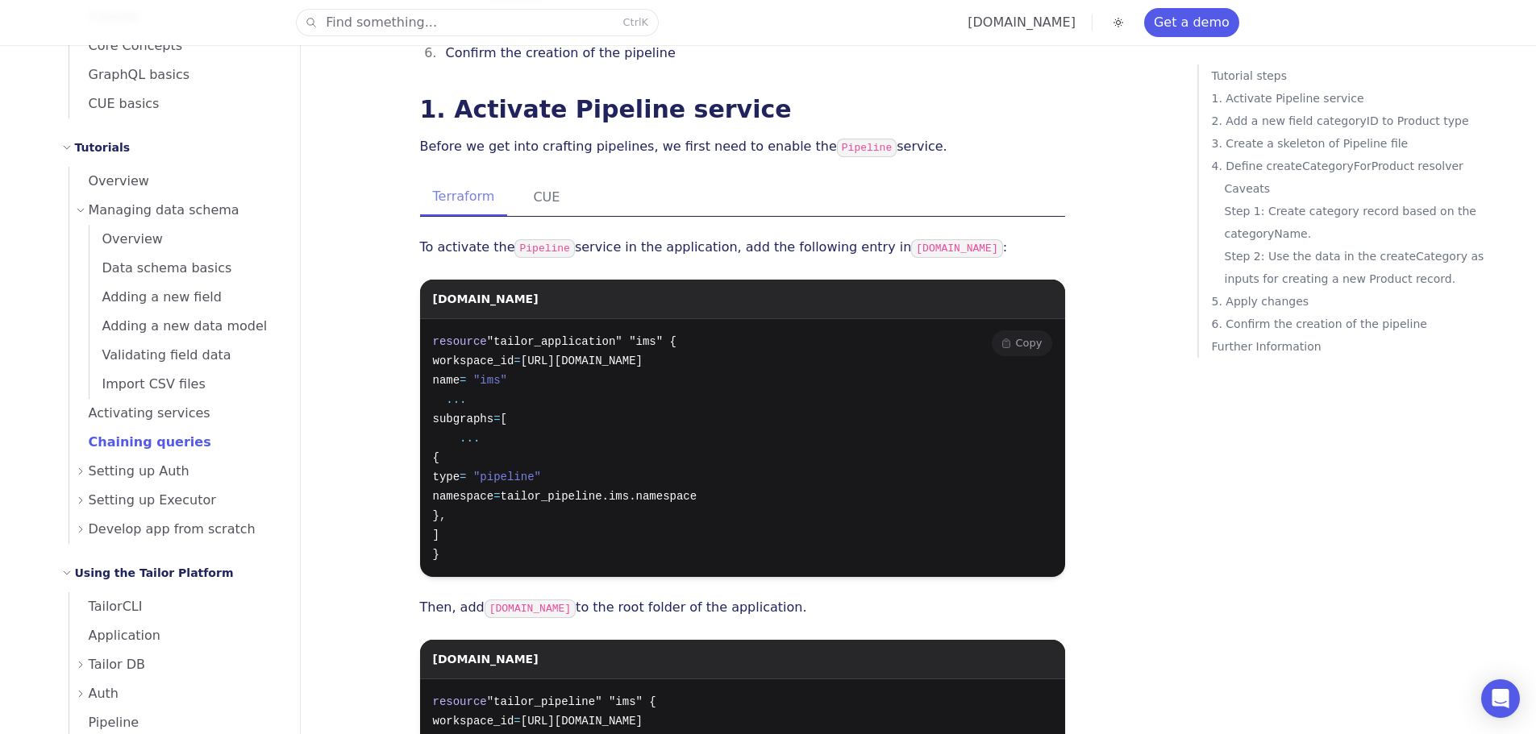
click at [443, 355] on span "workspace_id" at bounding box center [473, 361] width 81 height 13
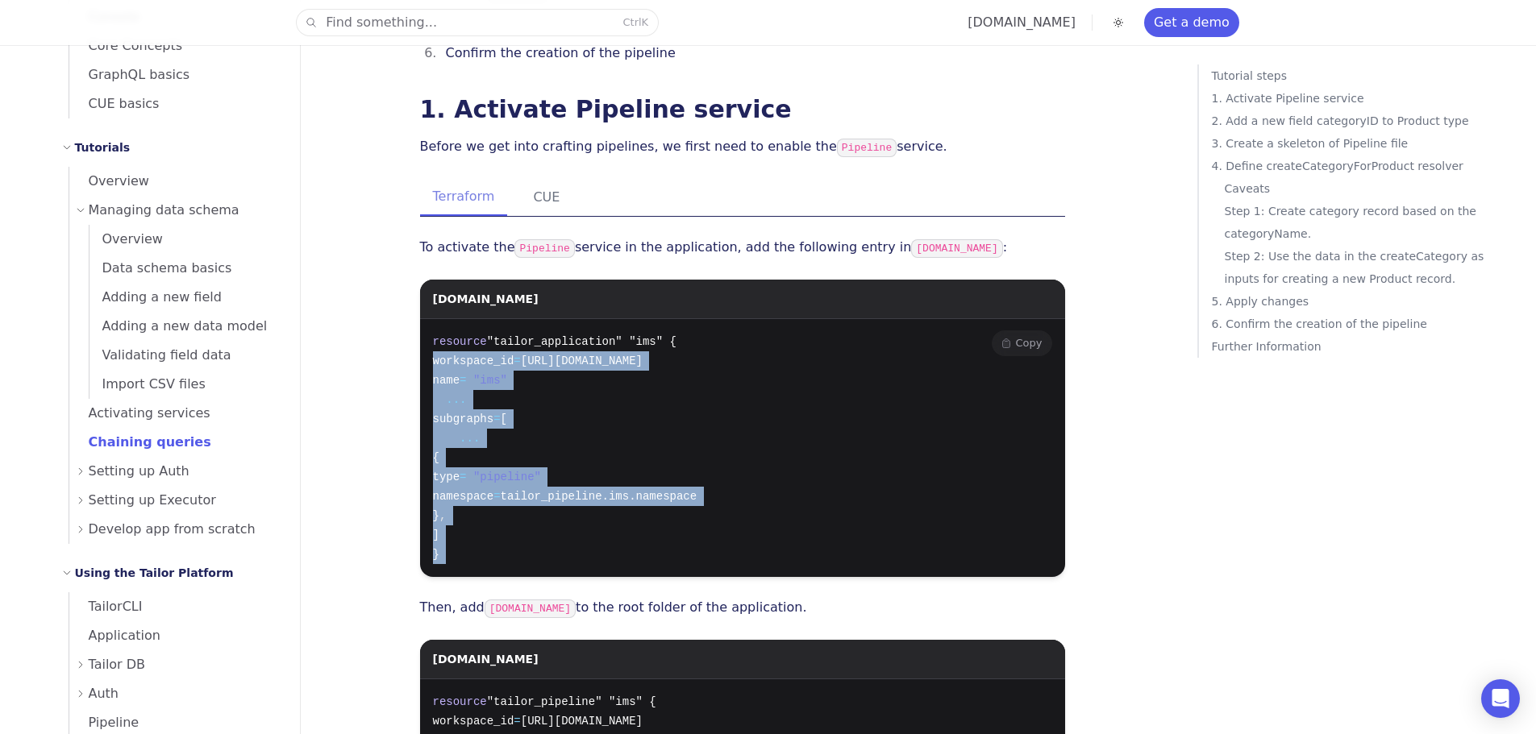
drag, startPoint x: 443, startPoint y: 334, endPoint x: 493, endPoint y: 538, distance: 210.2
click at [493, 538] on pre "resource "tailor_application" "ims" { workspace_id = [URL][DOMAIN_NAME] name = …" at bounding box center [742, 448] width 645 height 258
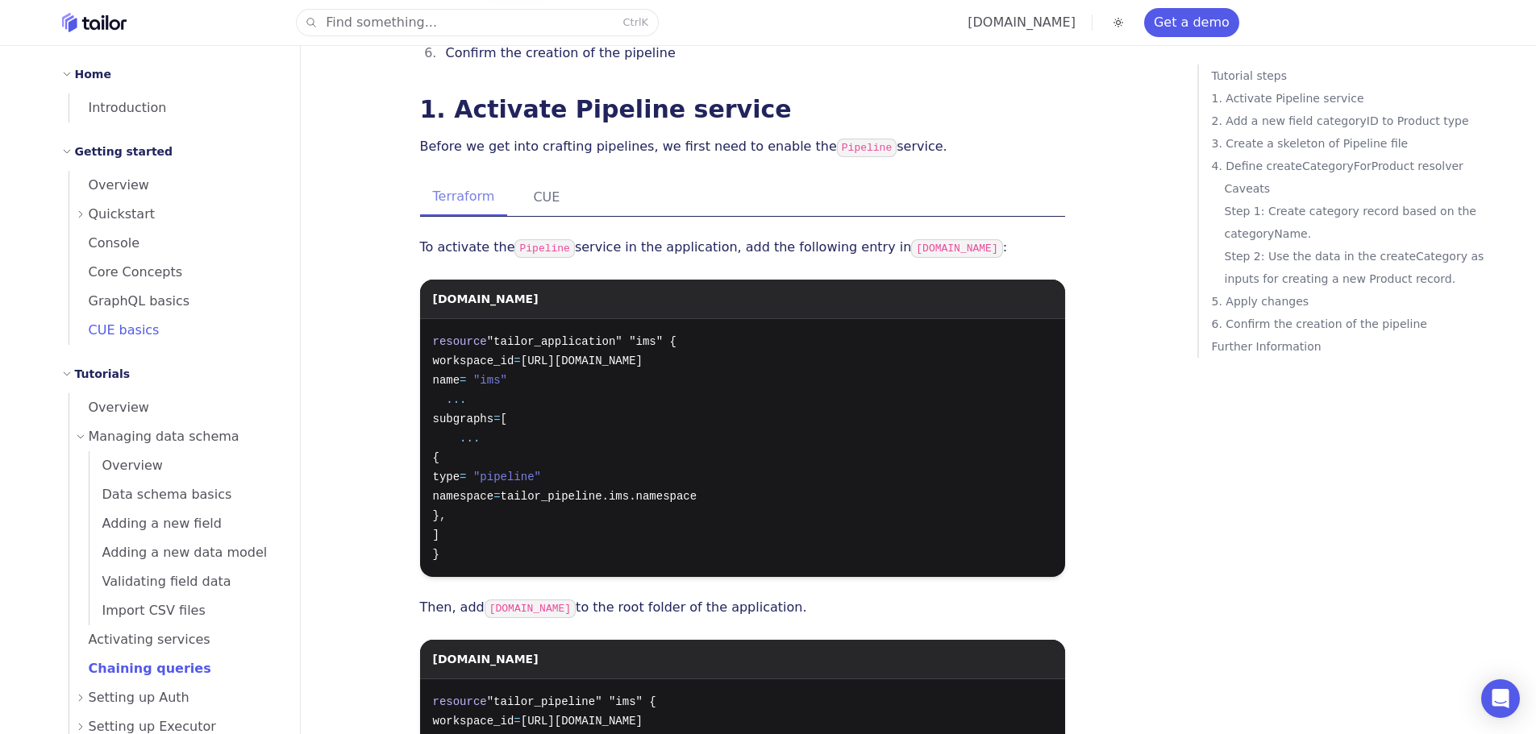
scroll to position [322, 0]
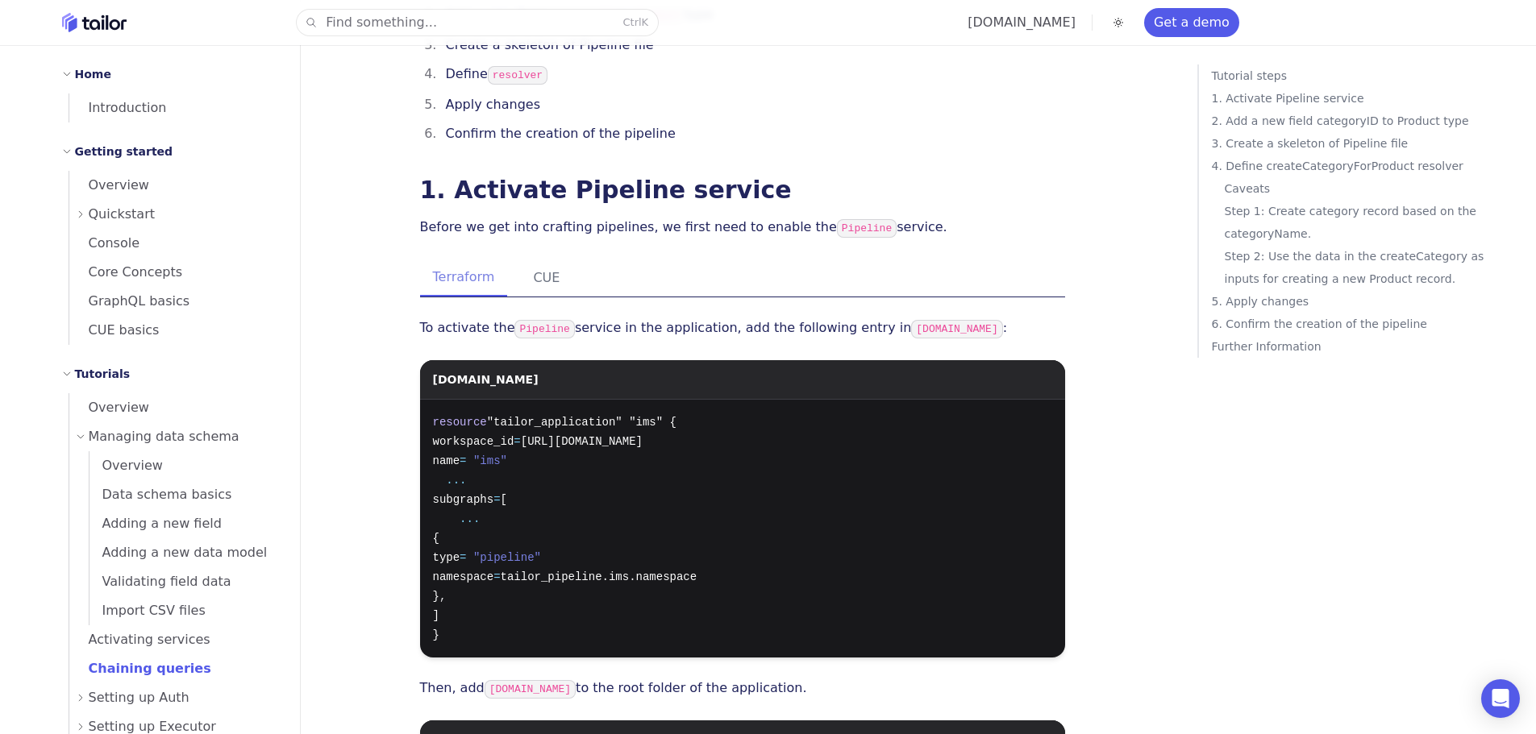
click at [84, 210] on icon at bounding box center [81, 215] width 10 height 10
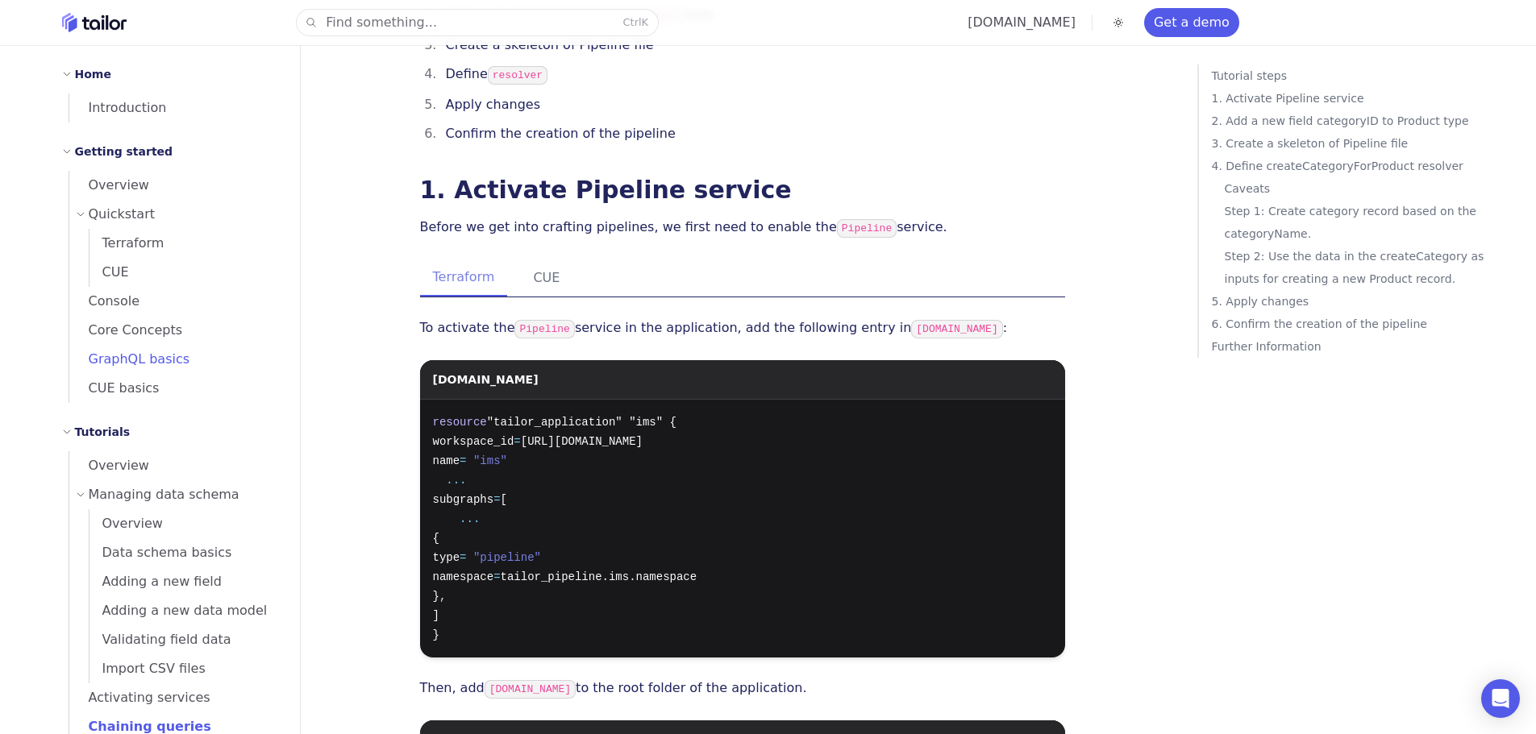
click at [123, 359] on span "GraphQL basics" at bounding box center [129, 358] width 121 height 15
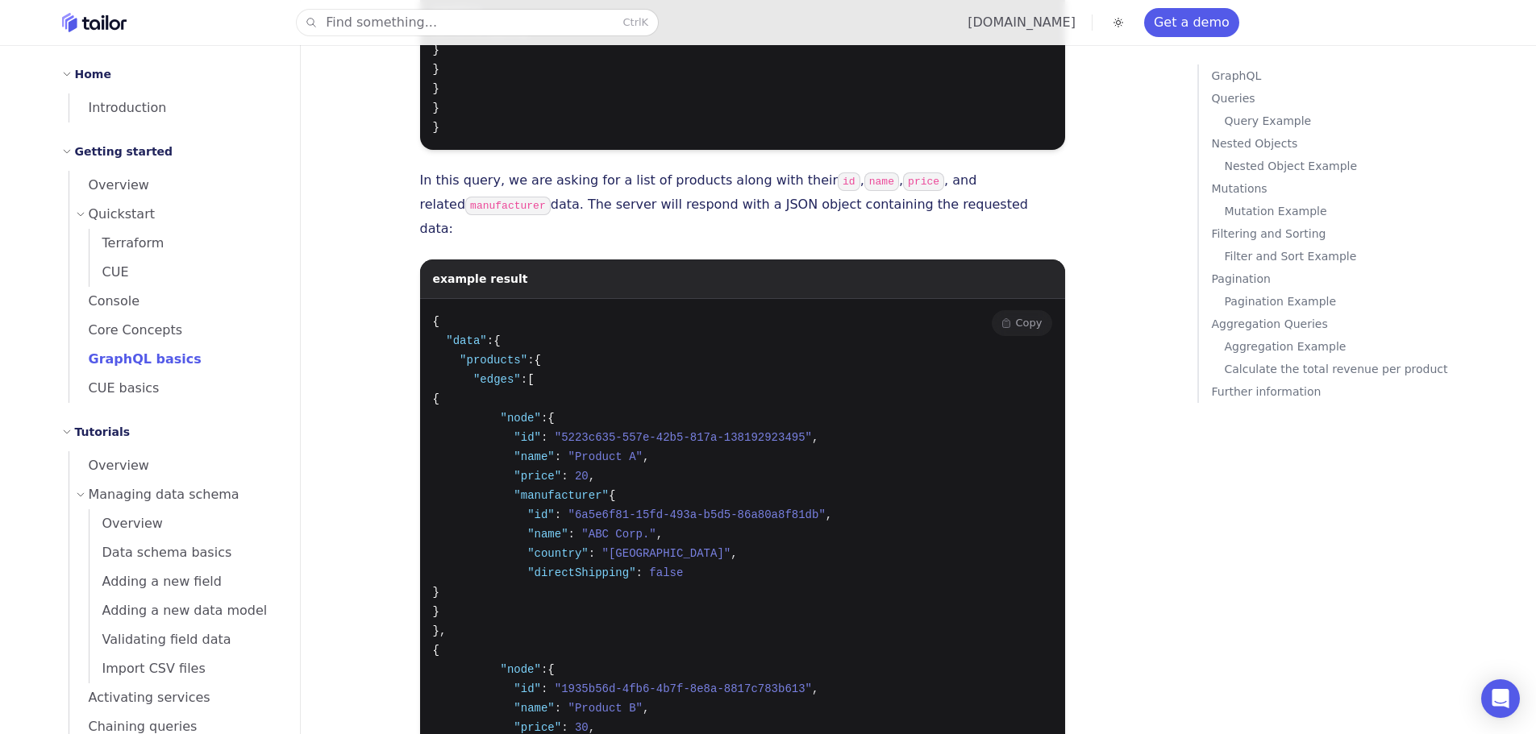
scroll to position [2418, 0]
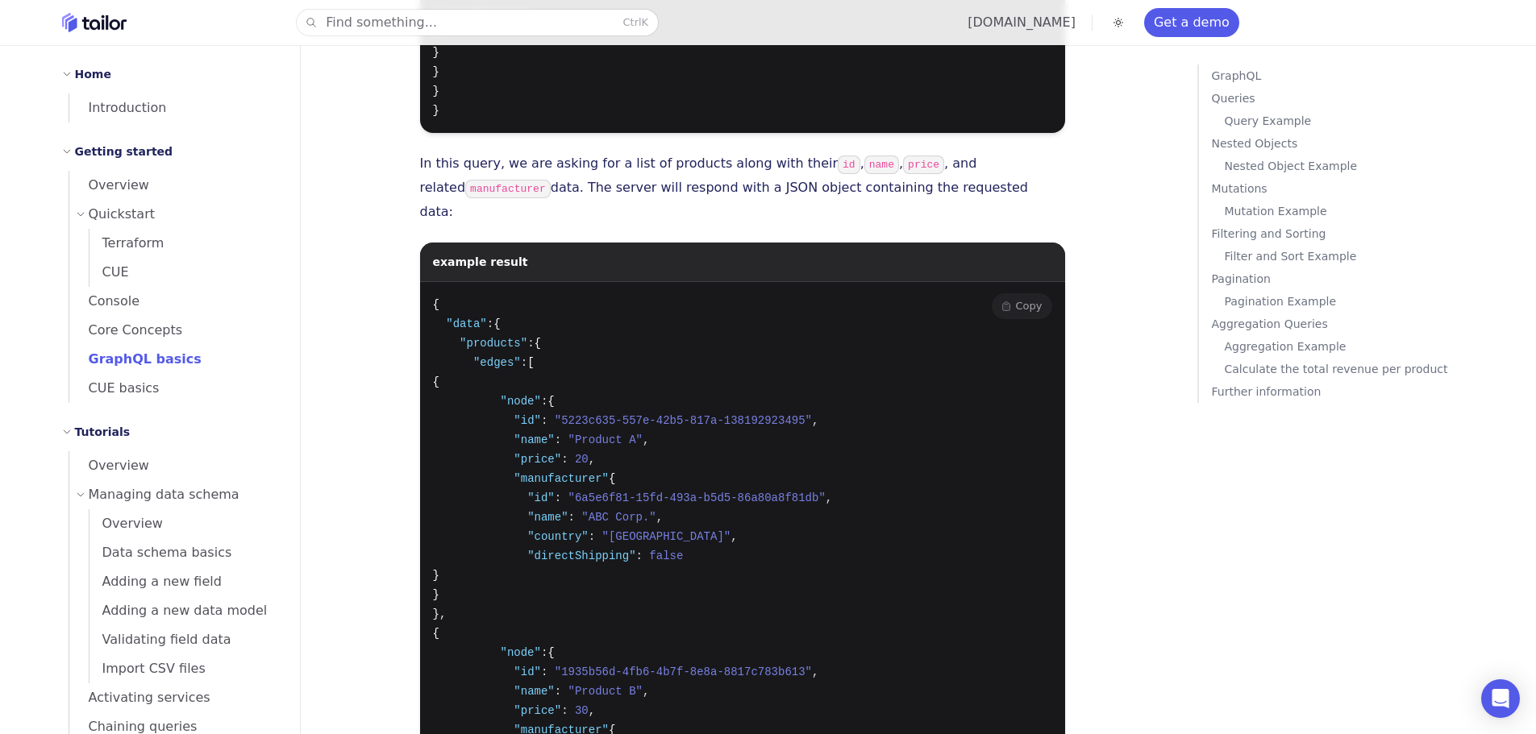
click at [461, 282] on pre "{ "data" : { "products" : { "edges" : [ { "node" : { "id" : "5223c635-557e-42b5…" at bounding box center [742, 624] width 645 height 684
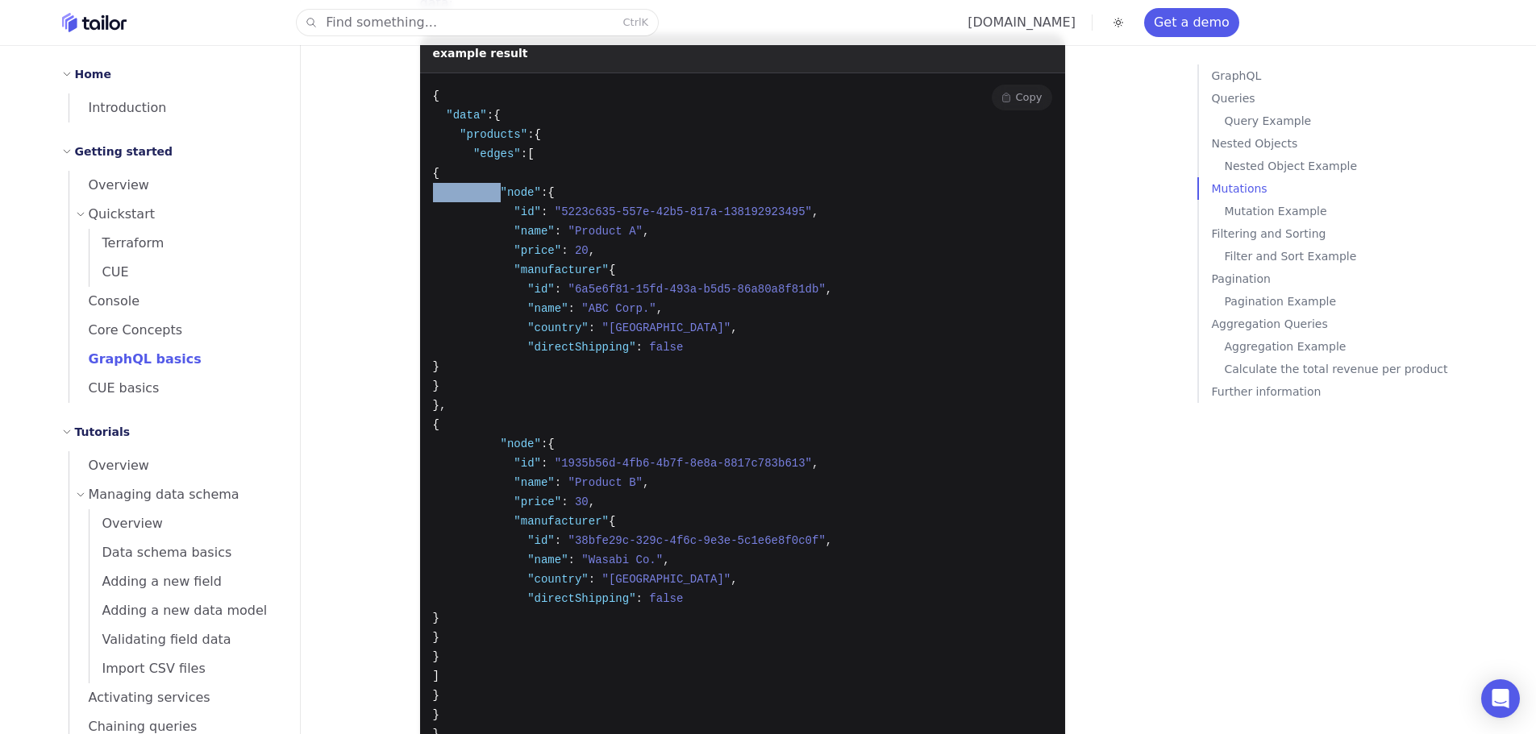
scroll to position [2741, 0]
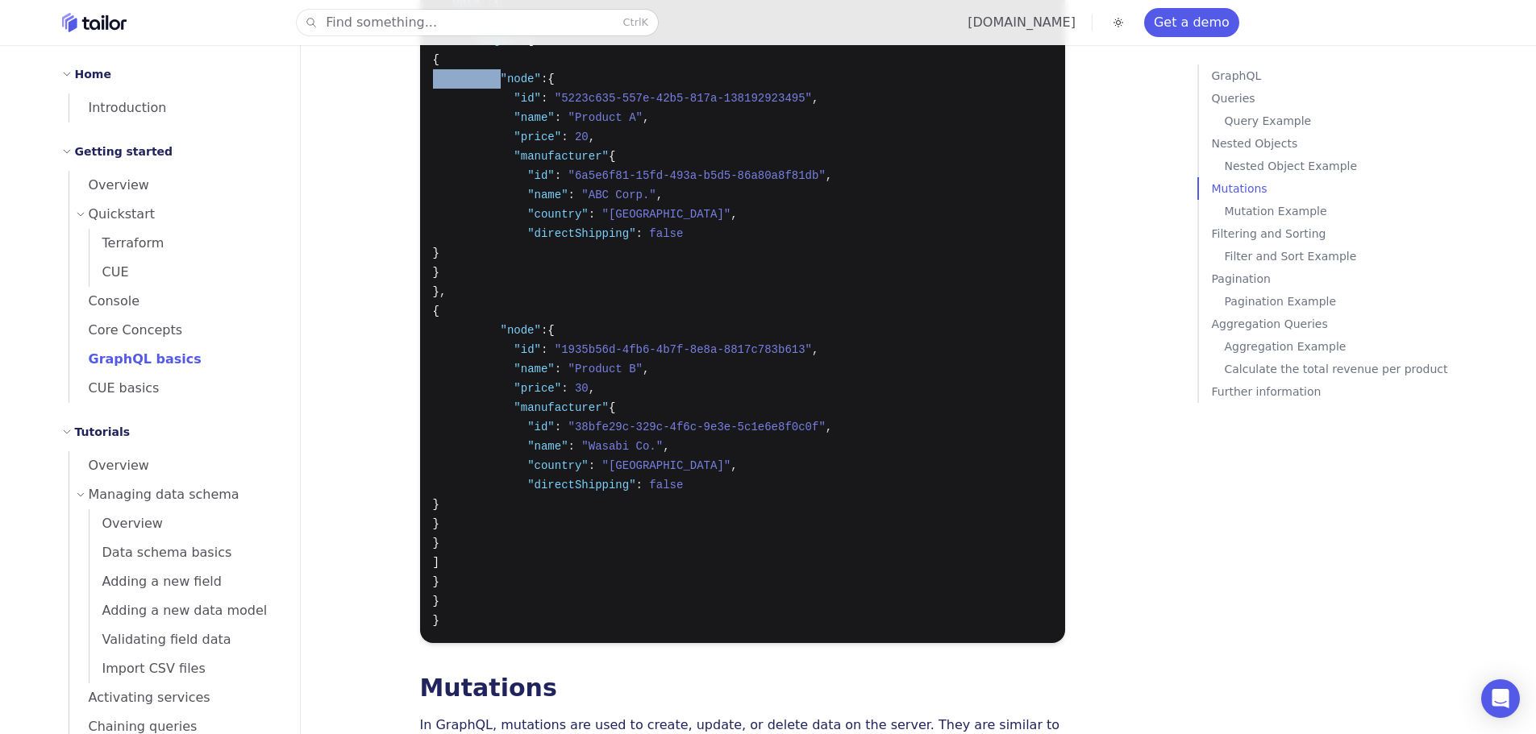
drag, startPoint x: 504, startPoint y: 468, endPoint x: 424, endPoint y: 352, distance: 140.2
click at [426, 345] on pre "{ "data" : { "products" : { "edges" : [ { "node" : { "id" : "5223c635-557e-42b5…" at bounding box center [742, 302] width 645 height 684
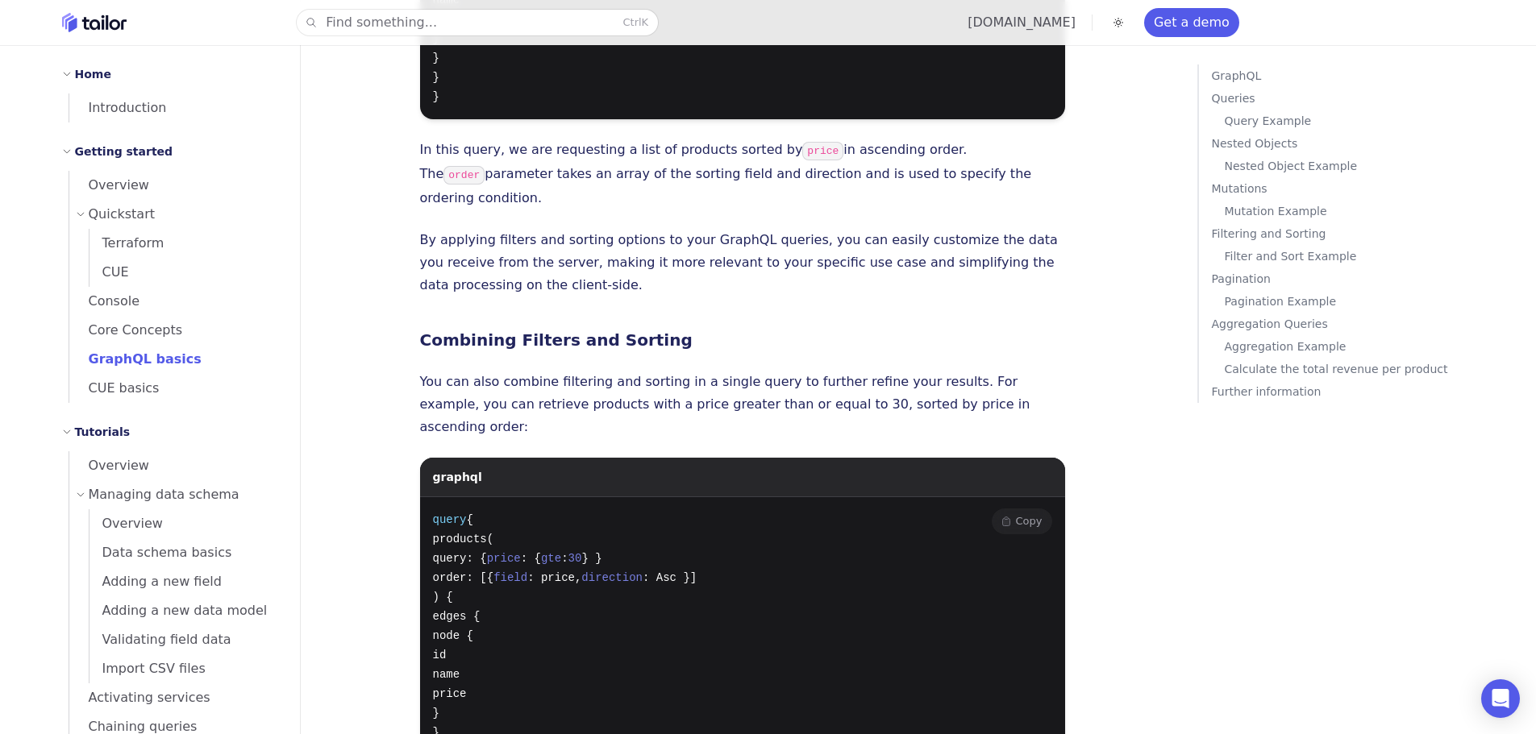
scroll to position [6055, 0]
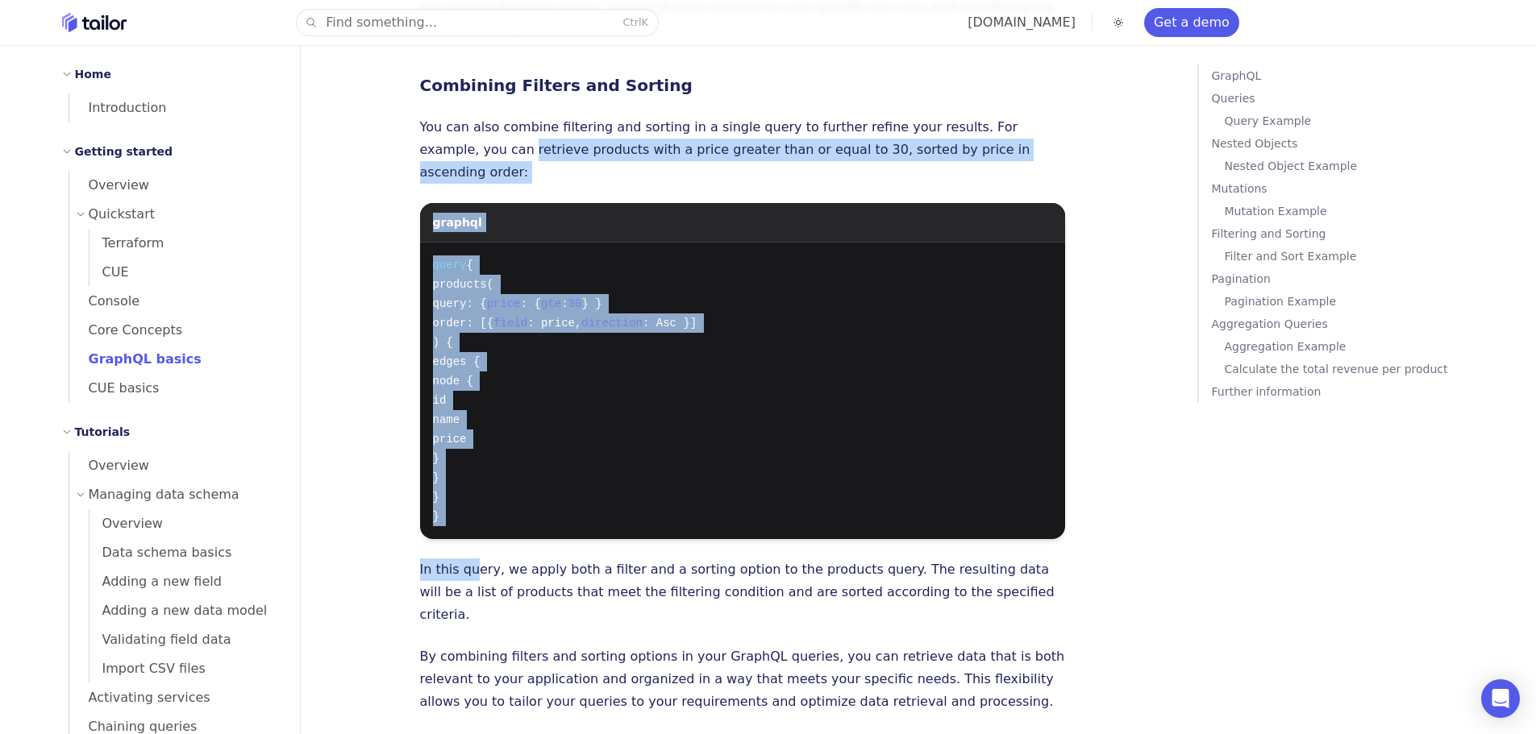
drag, startPoint x: 473, startPoint y: 351, endPoint x: 397, endPoint y: 41, distance: 319.5
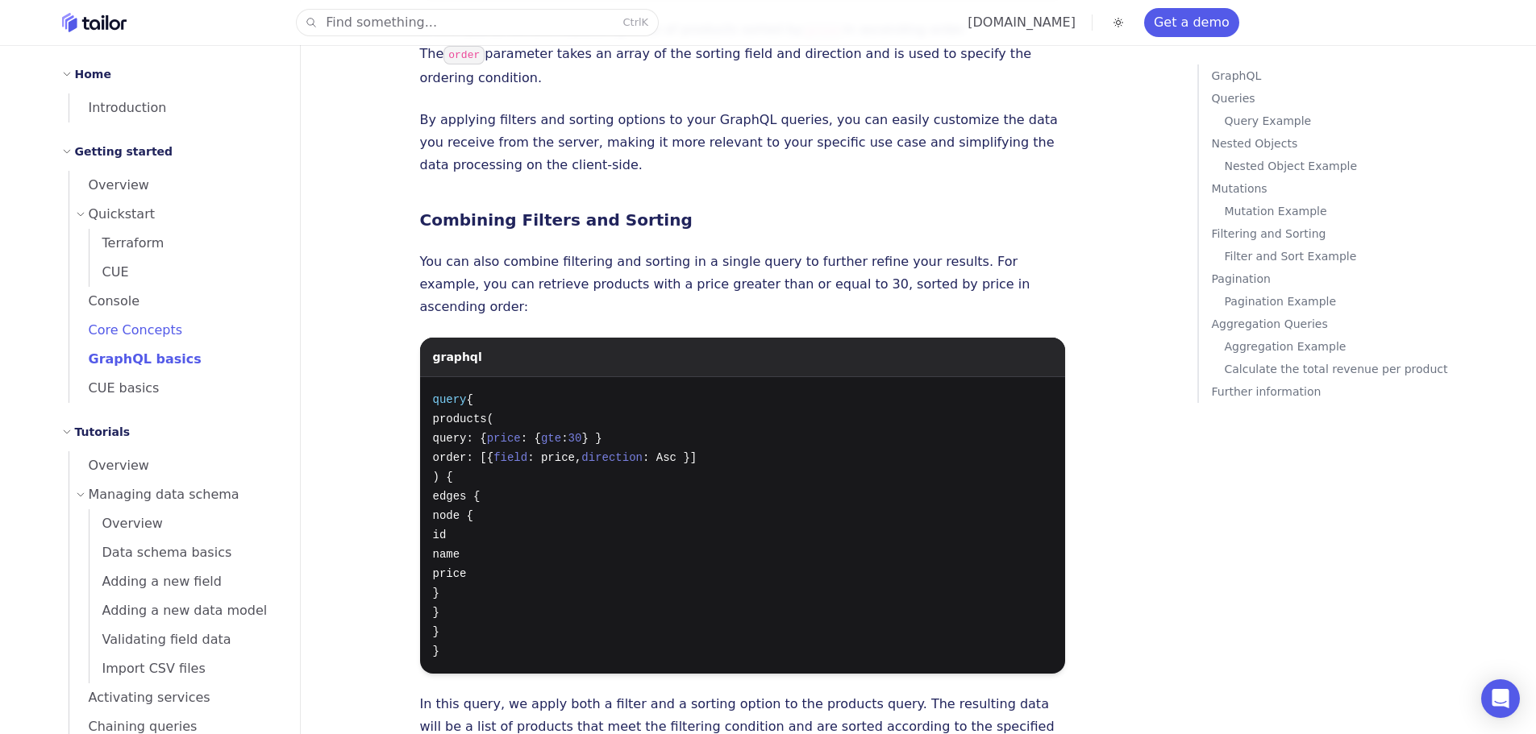
click at [120, 339] on span "Core Concepts" at bounding box center [126, 330] width 114 height 23
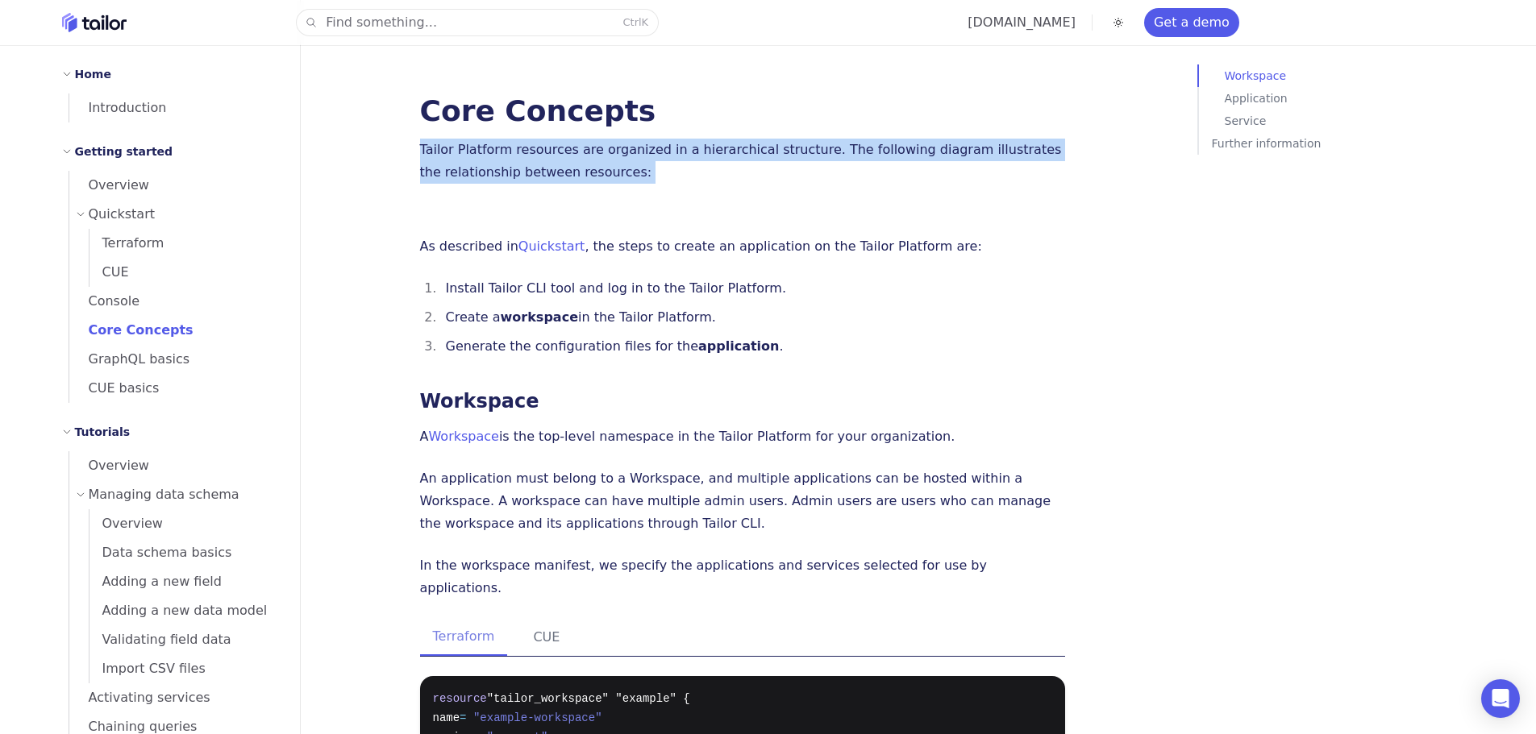
drag, startPoint x: 382, startPoint y: 156, endPoint x: 1086, endPoint y: 569, distance: 815.8
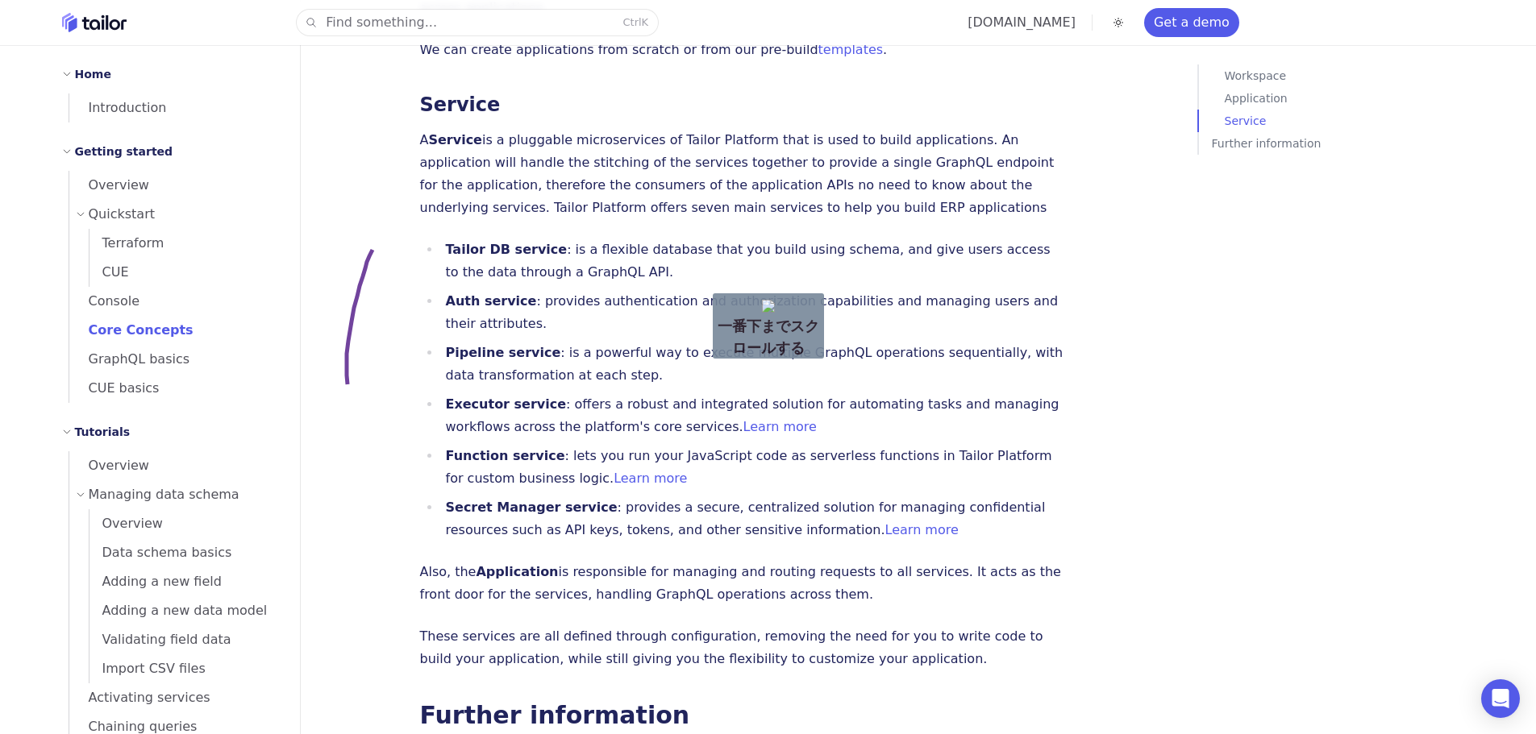
drag, startPoint x: 378, startPoint y: 246, endPoint x: 361, endPoint y: 408, distance: 162.9
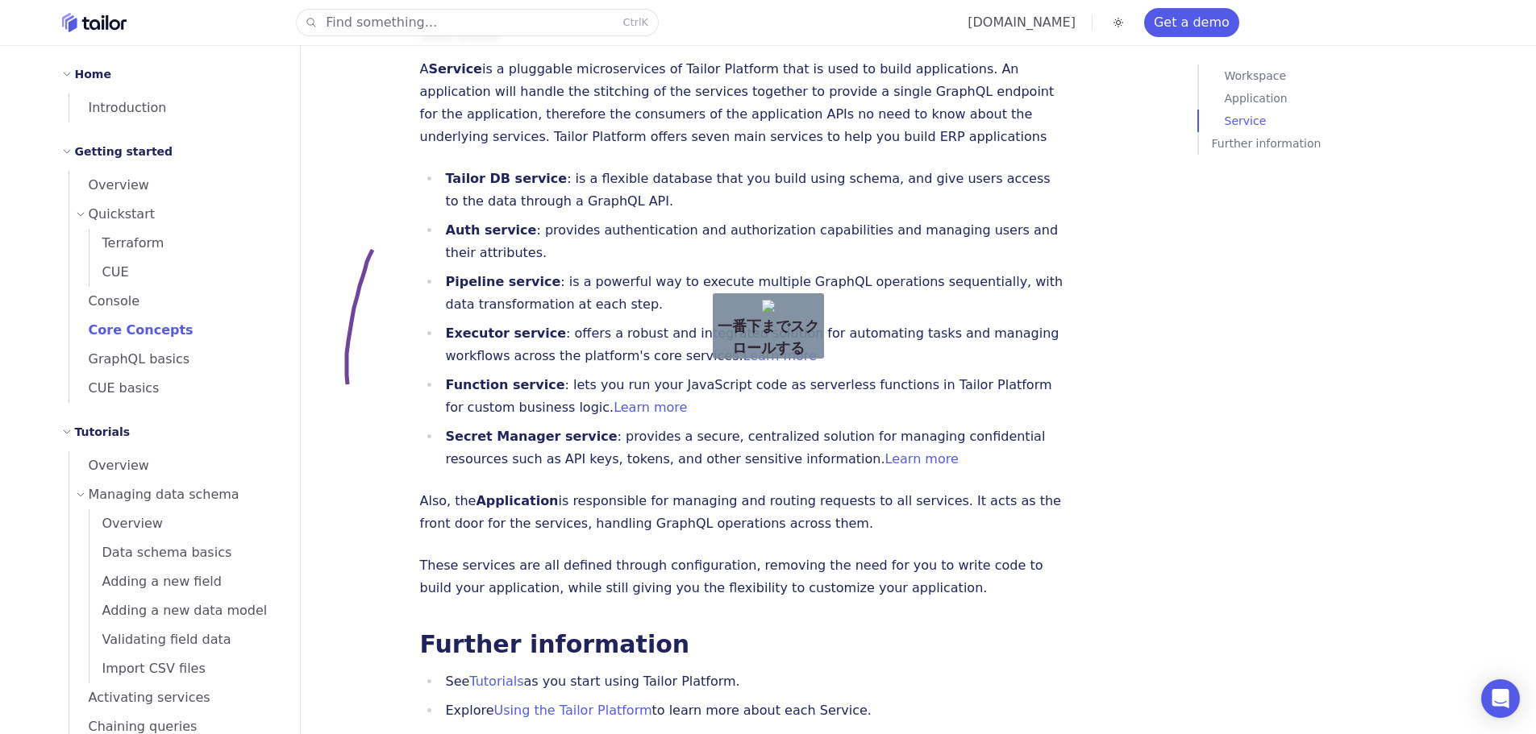
scroll to position [1769, 0]
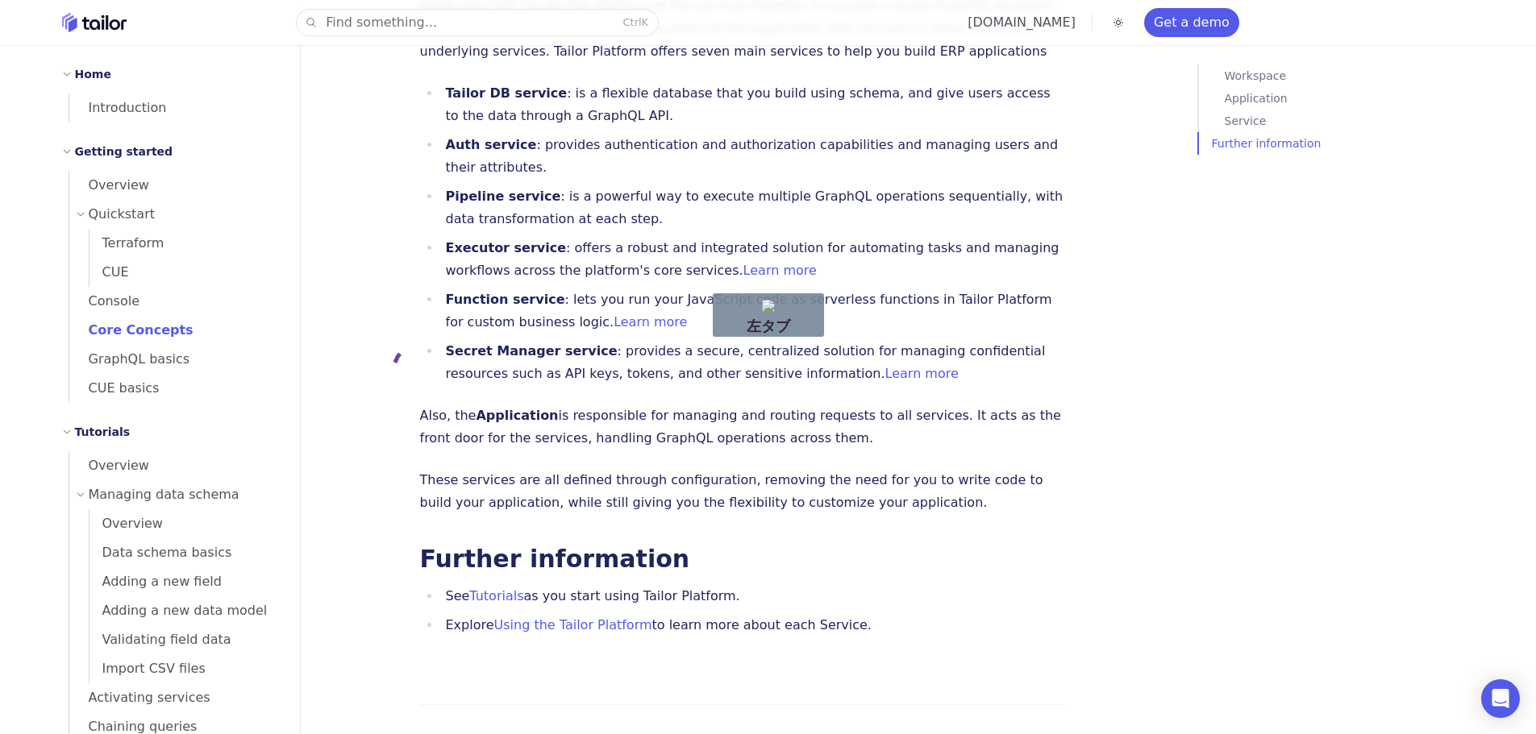
drag, startPoint x: 401, startPoint y: 352, endPoint x: 364, endPoint y: 495, distance: 147.4
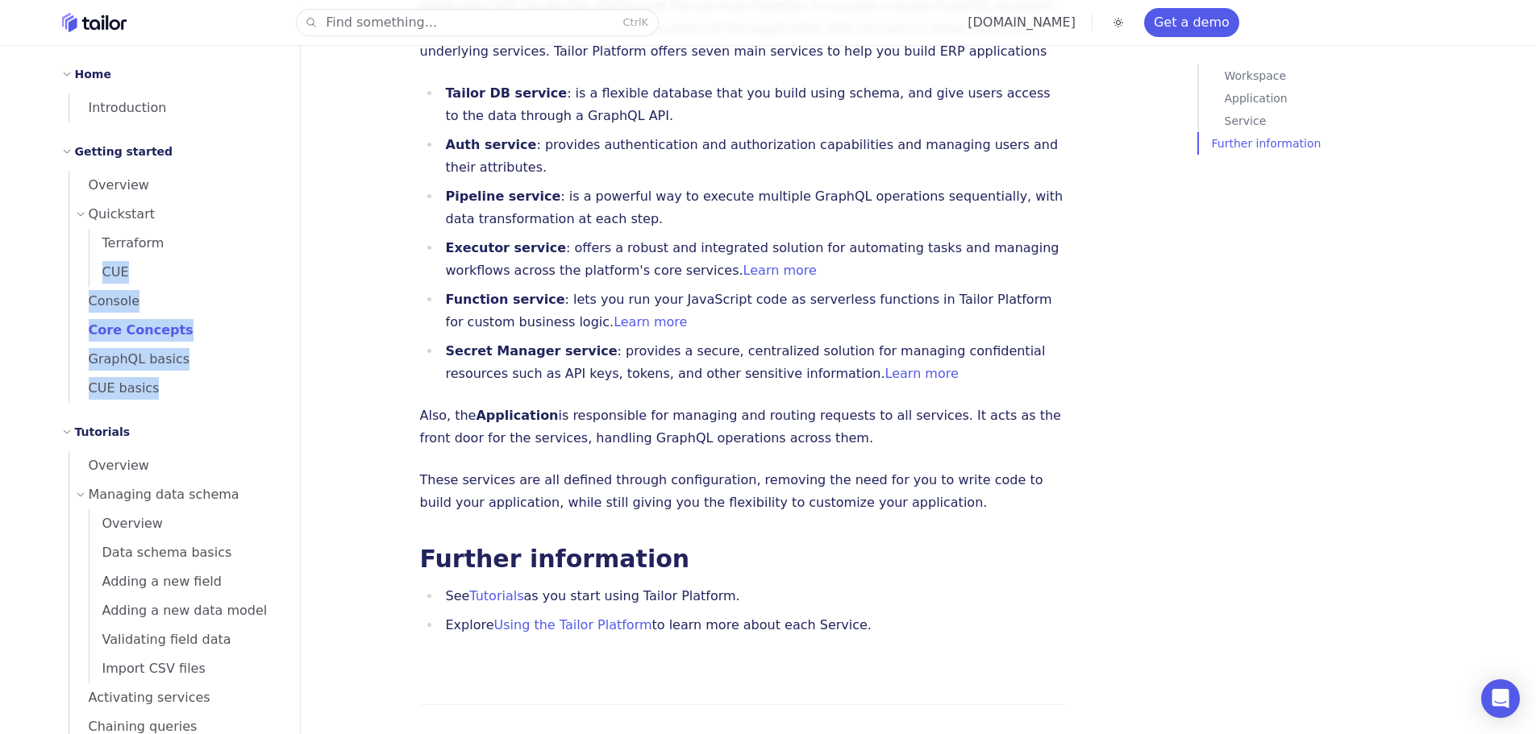
drag, startPoint x: 63, startPoint y: 272, endPoint x: 216, endPoint y: 410, distance: 206.1
click at [171, 401] on div "Overview Quickstart Terraform CUE Console Core Concepts GraphQL basics CUE basi…" at bounding box center [171, 287] width 218 height 232
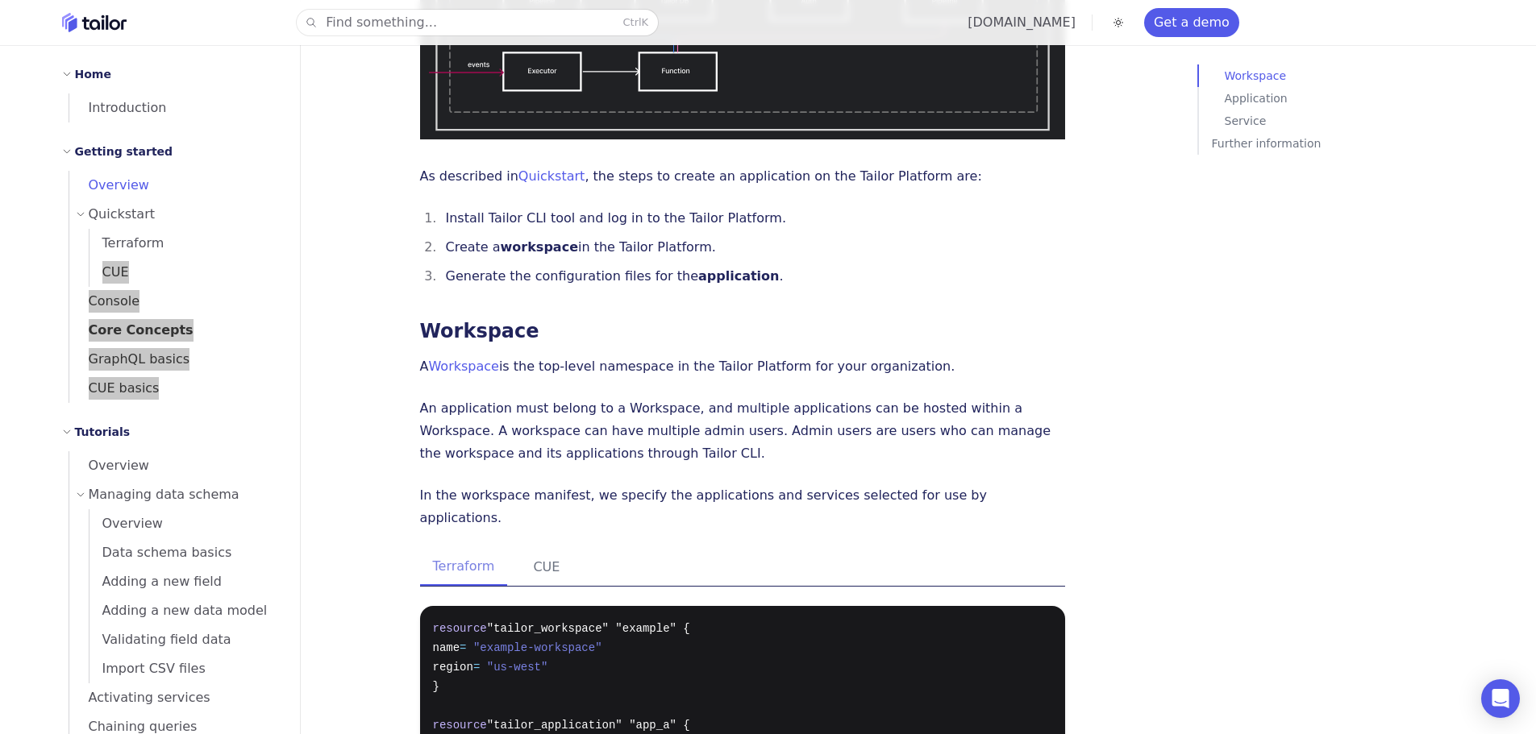
scroll to position [401, 0]
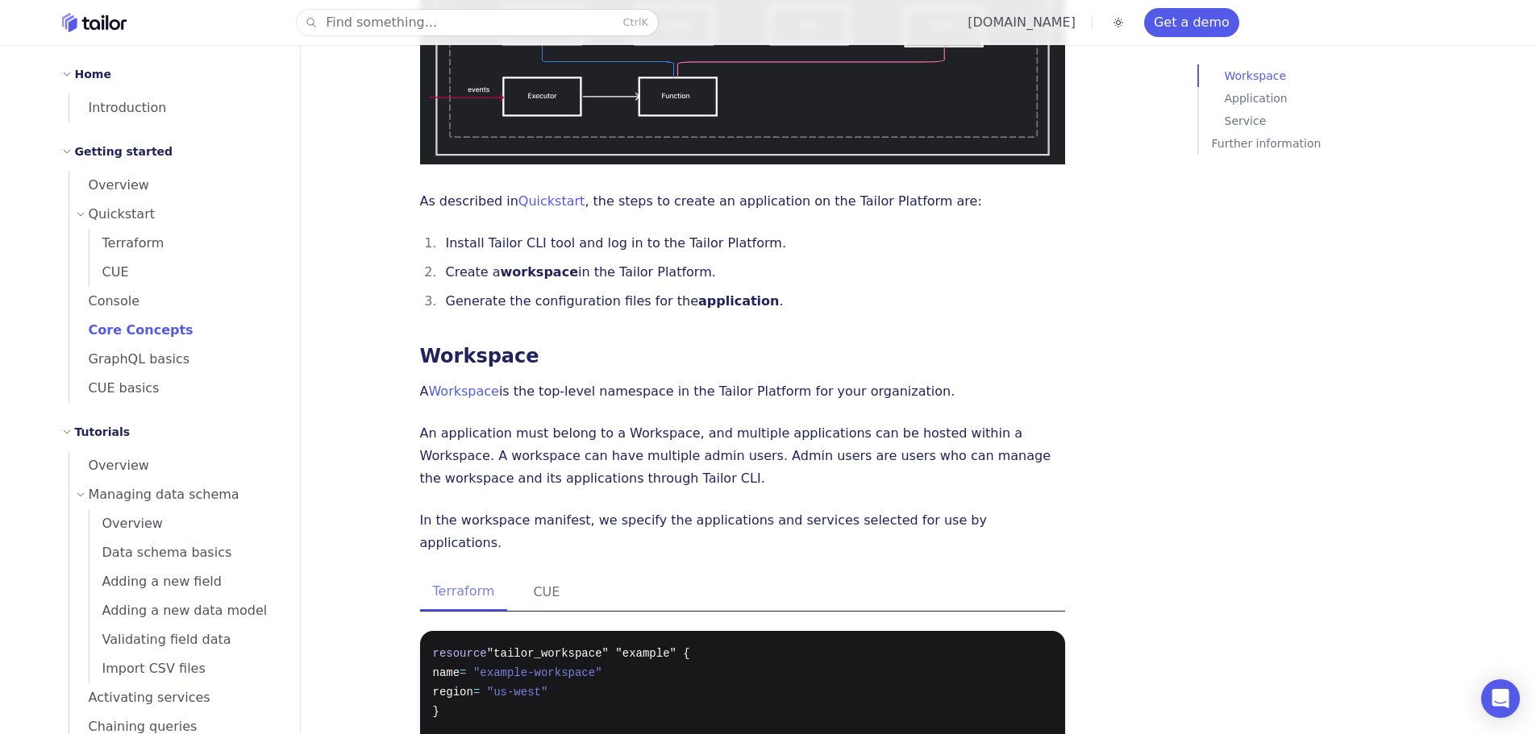
click at [85, 206] on div "Quickstart" at bounding box center [178, 214] width 205 height 29
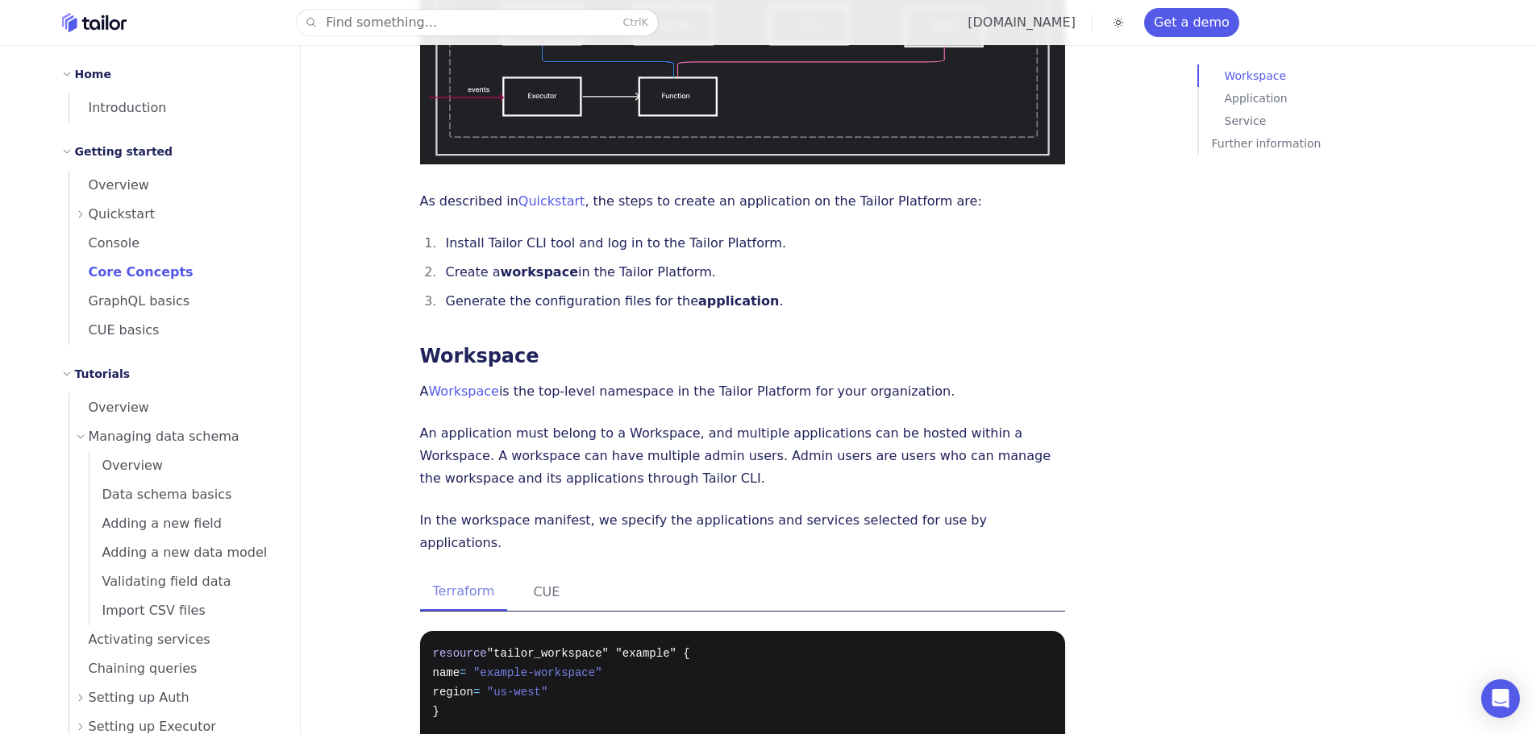
click at [77, 211] on icon at bounding box center [81, 215] width 10 height 10
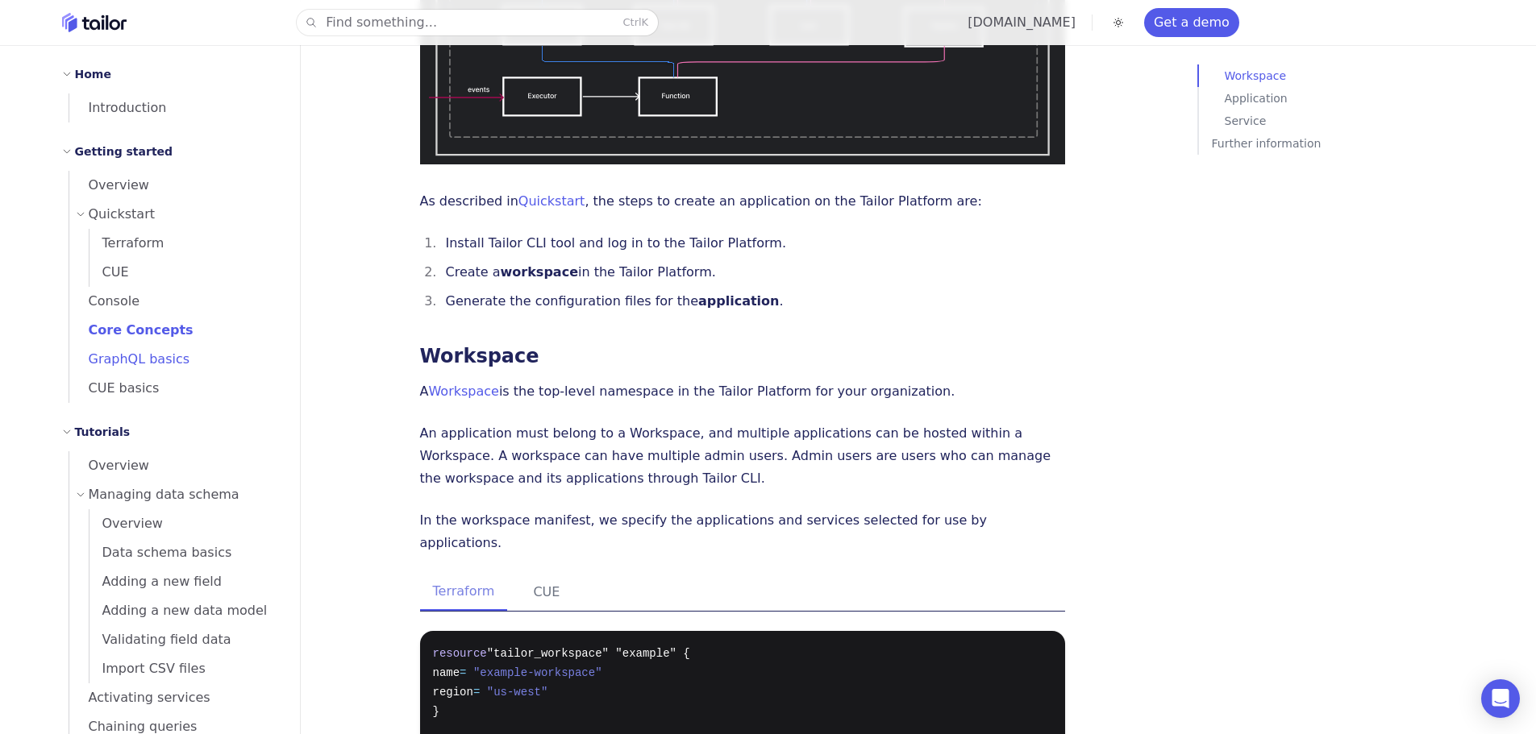
click at [132, 355] on span "GraphQL basics" at bounding box center [129, 358] width 121 height 15
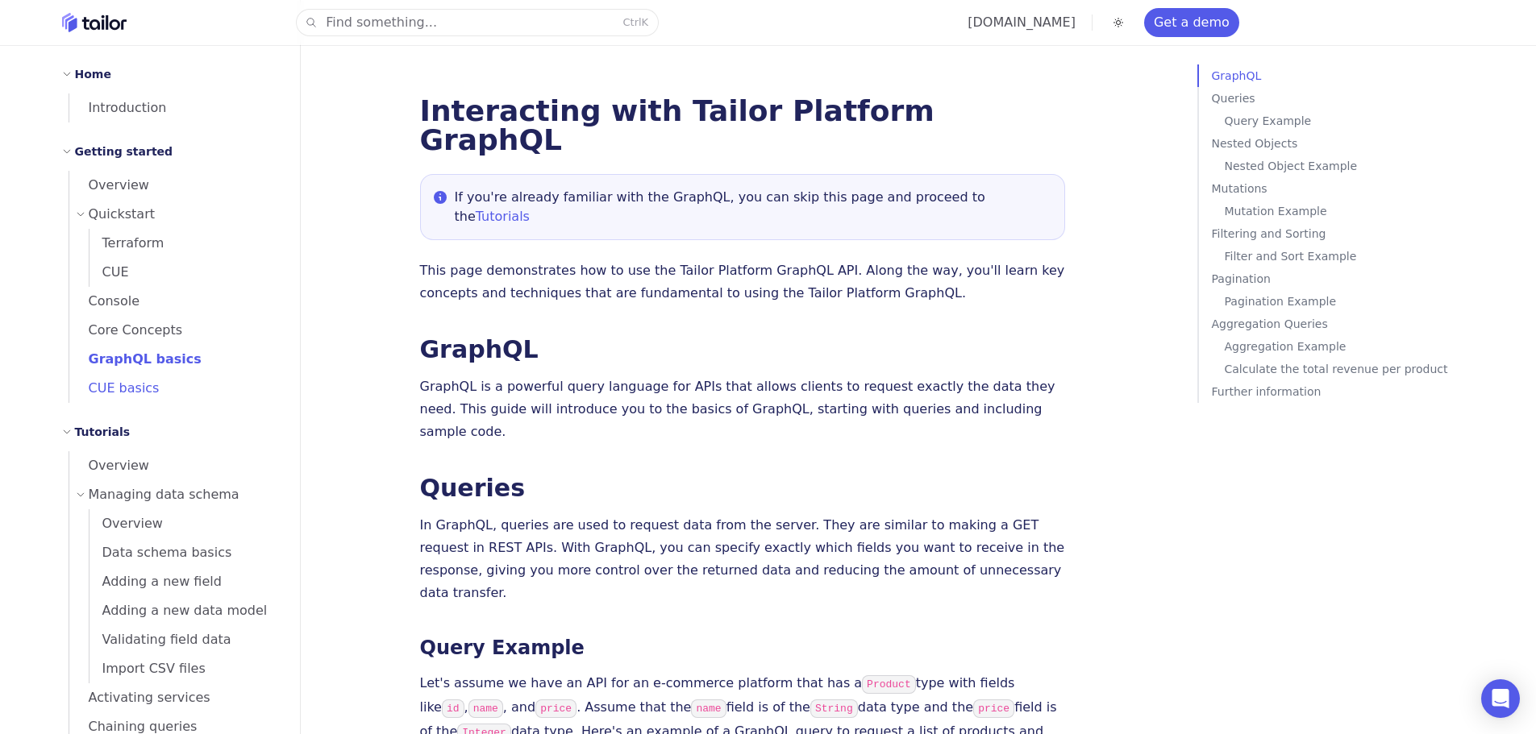
click at [129, 393] on span "CUE basics" at bounding box center [114, 387] width 90 height 15
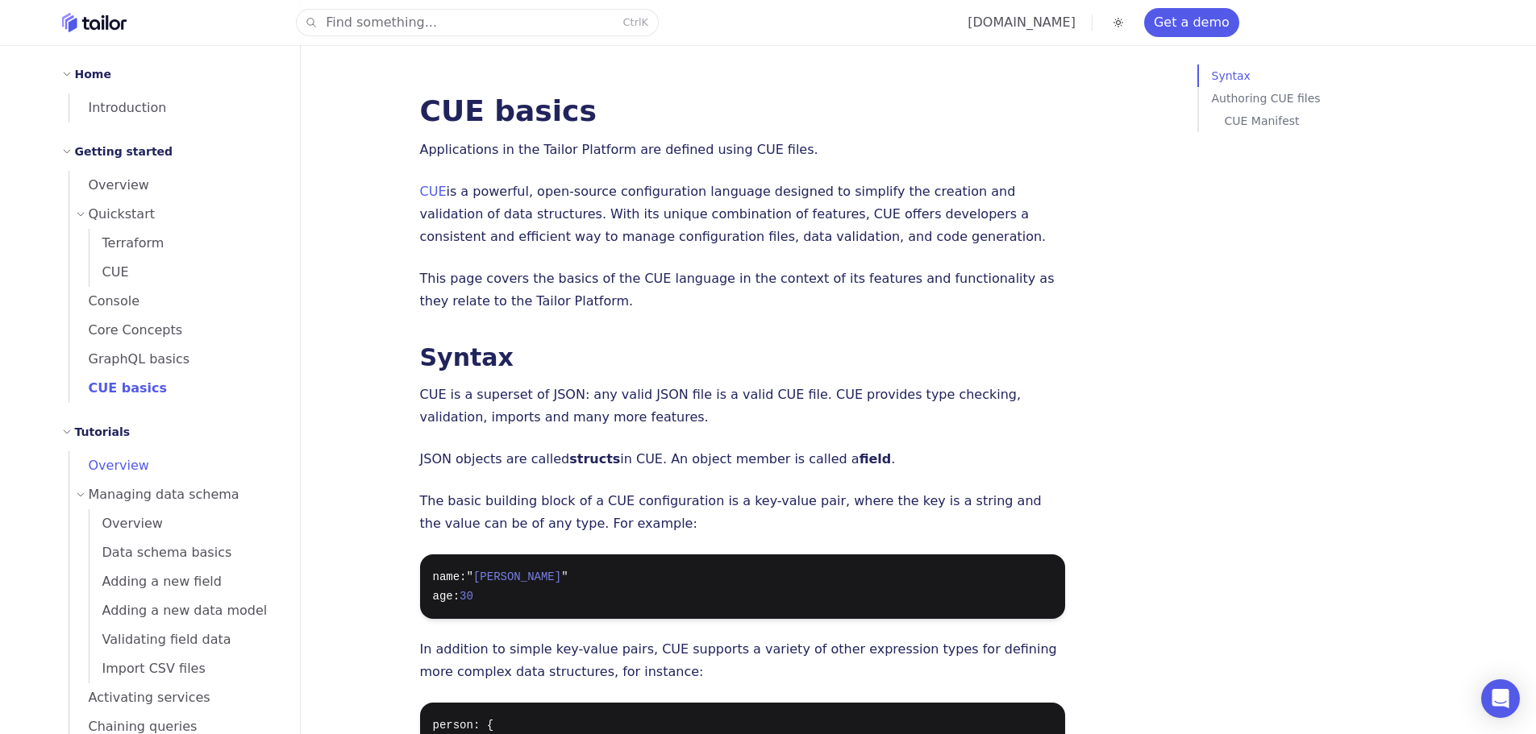
click at [104, 462] on span "Overview" at bounding box center [109, 465] width 80 height 15
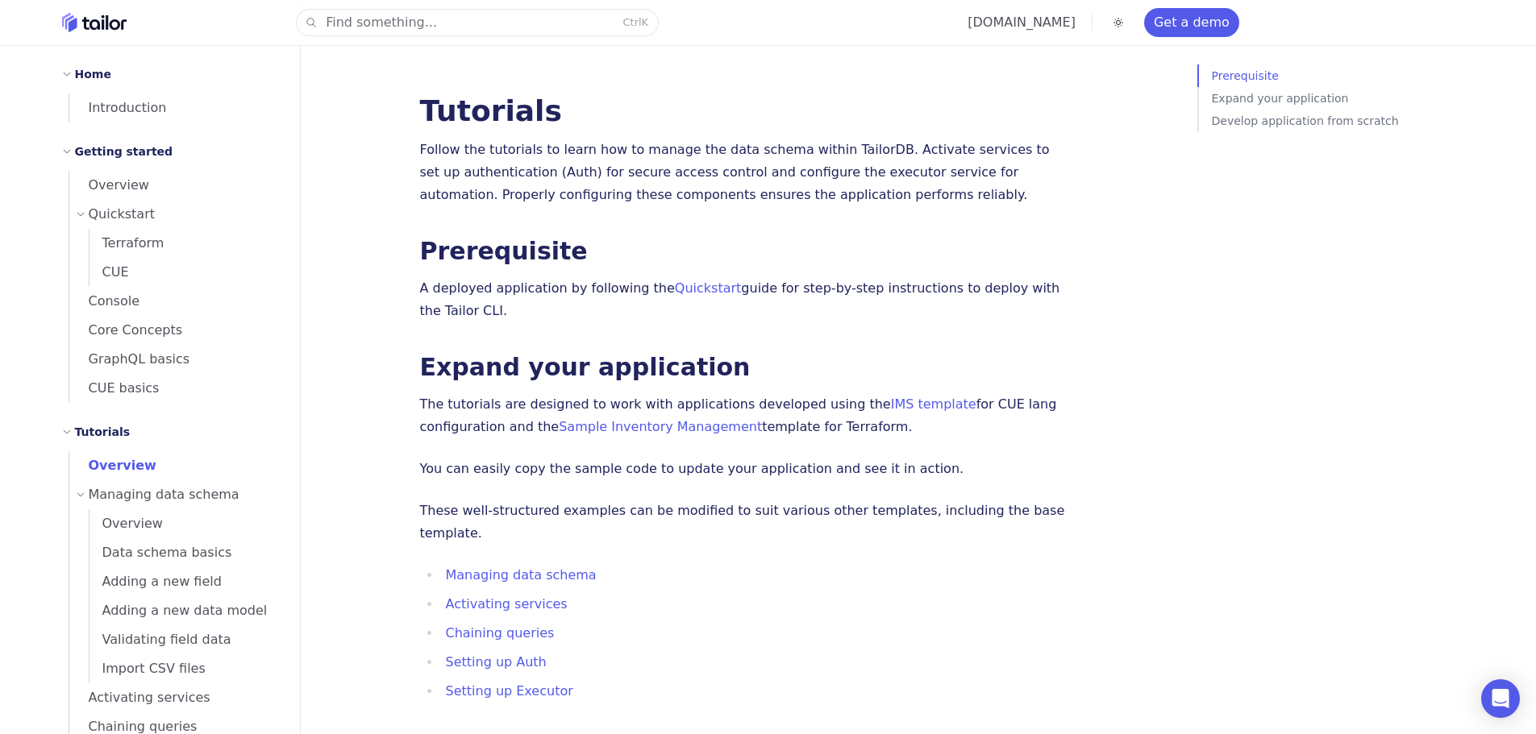
scroll to position [484, 0]
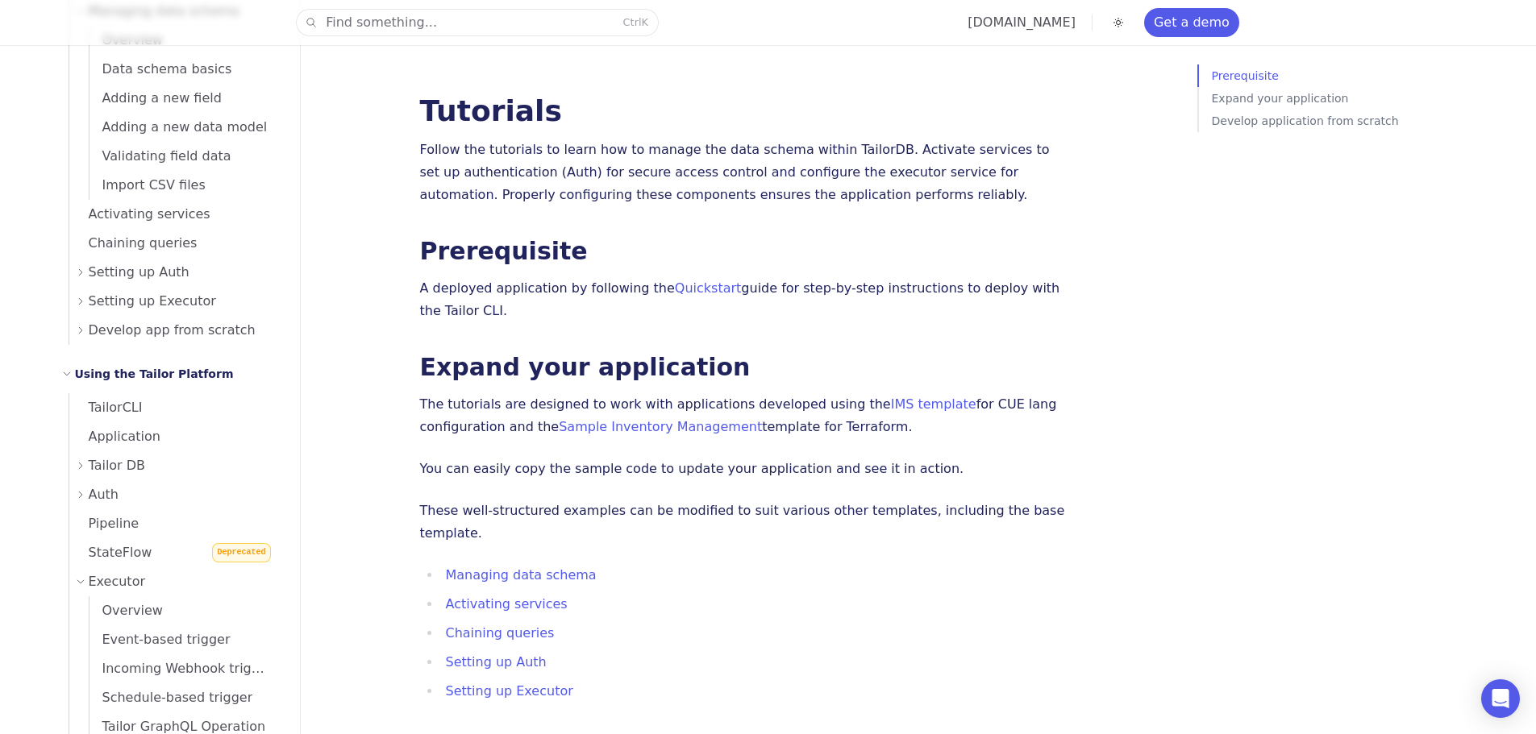
click at [74, 308] on li "Setting up Executor" at bounding box center [174, 301] width 211 height 29
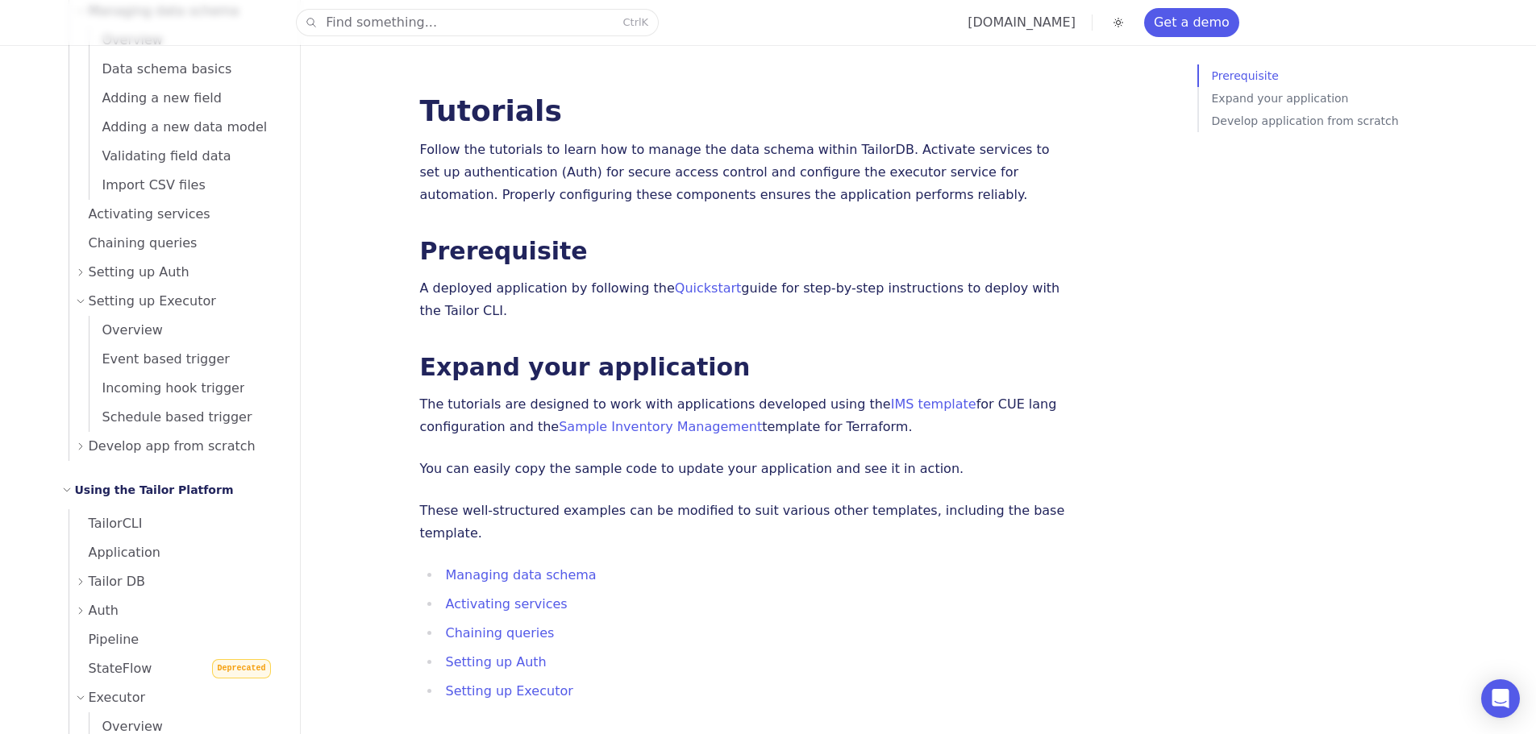
click at [77, 306] on icon at bounding box center [81, 302] width 10 height 10
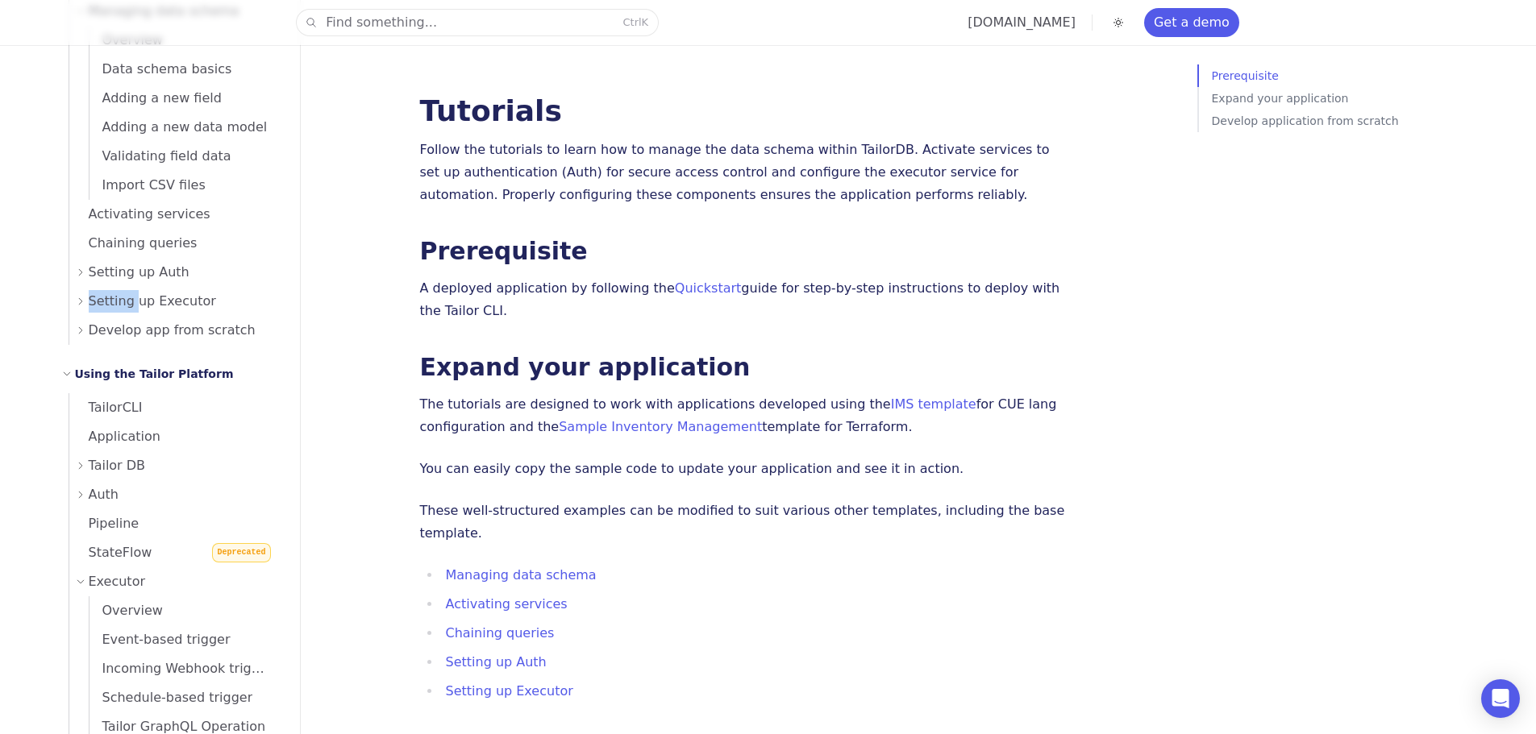
click at [77, 306] on icon at bounding box center [81, 302] width 10 height 10
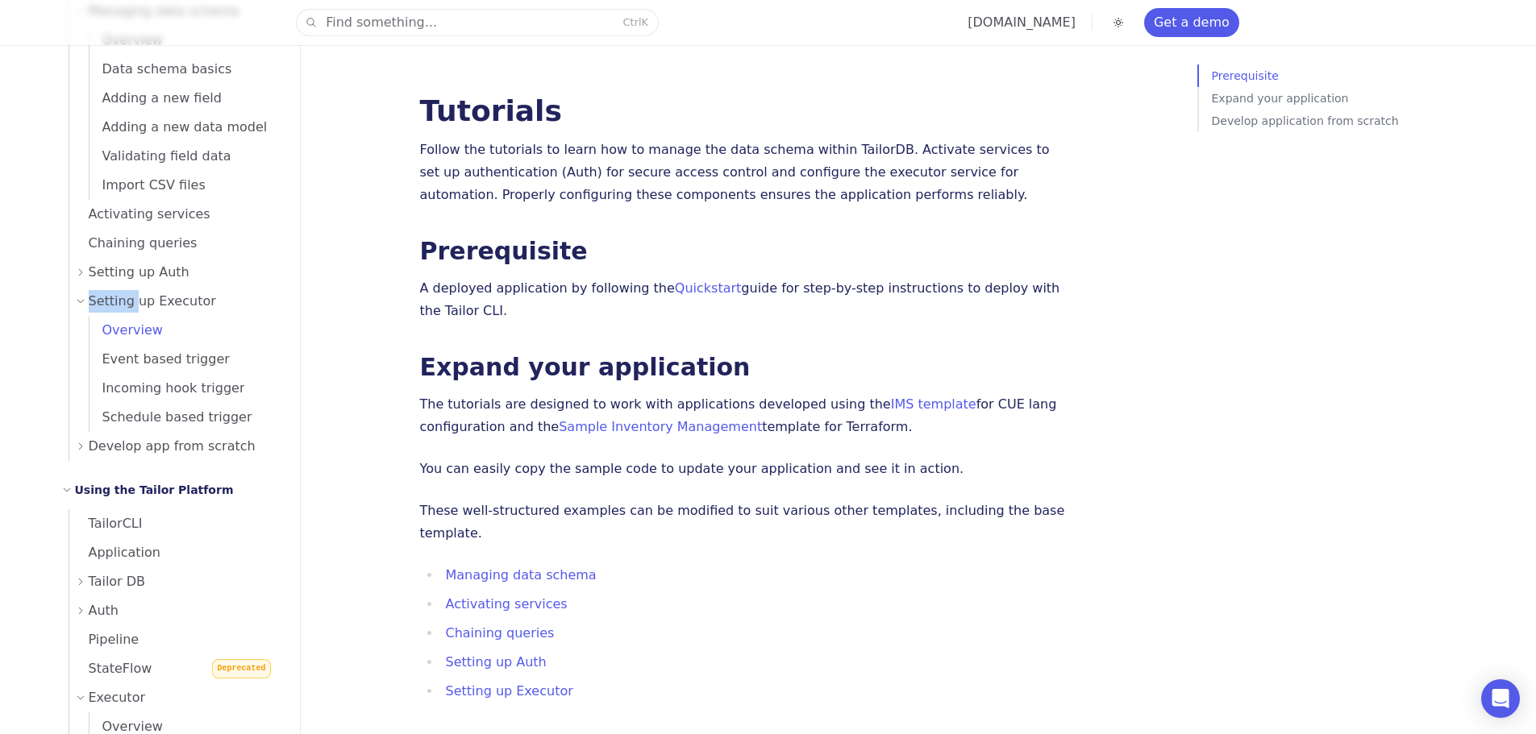
click at [110, 341] on span "Overview" at bounding box center [125, 330] width 73 height 23
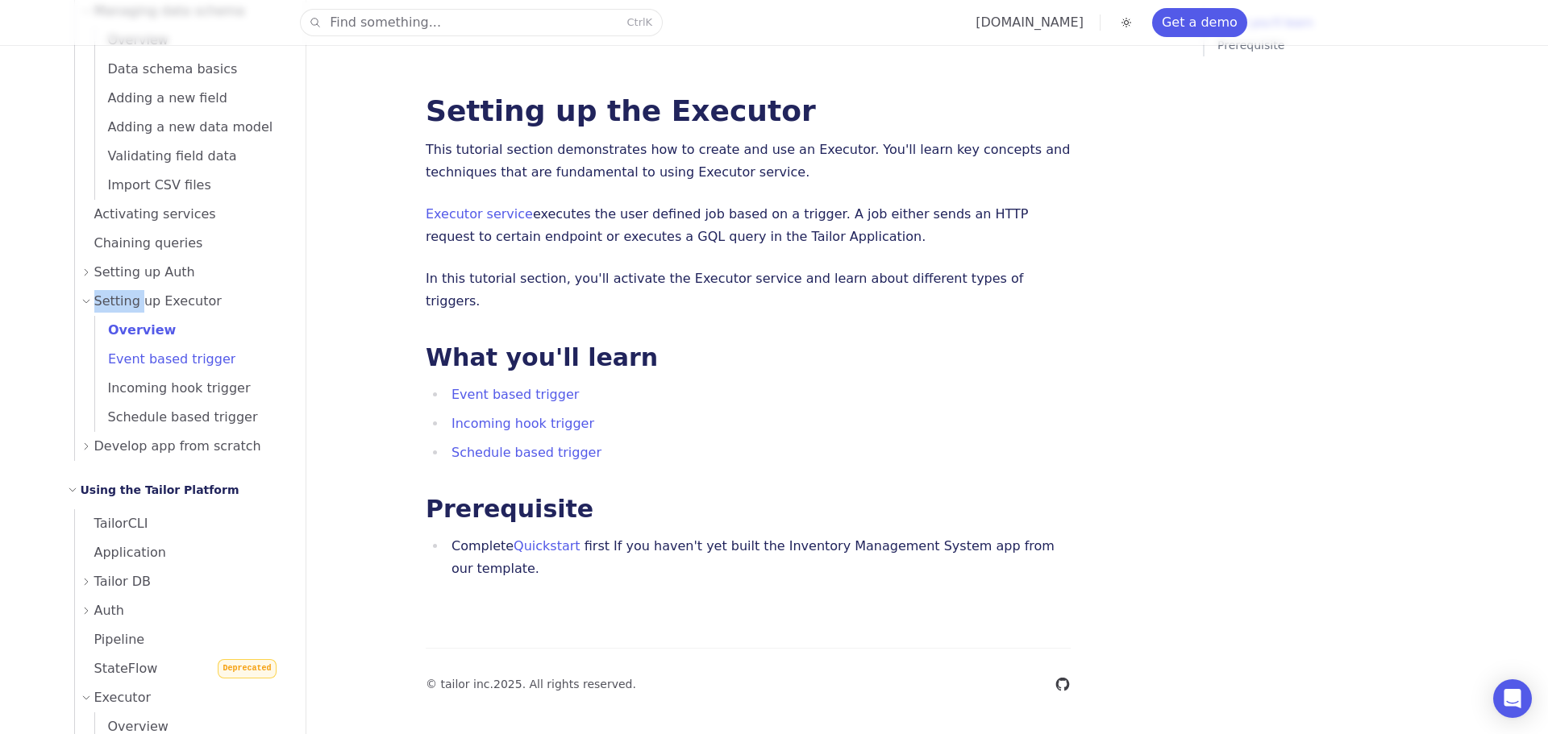
click at [119, 358] on span "Event based trigger" at bounding box center [165, 358] width 140 height 15
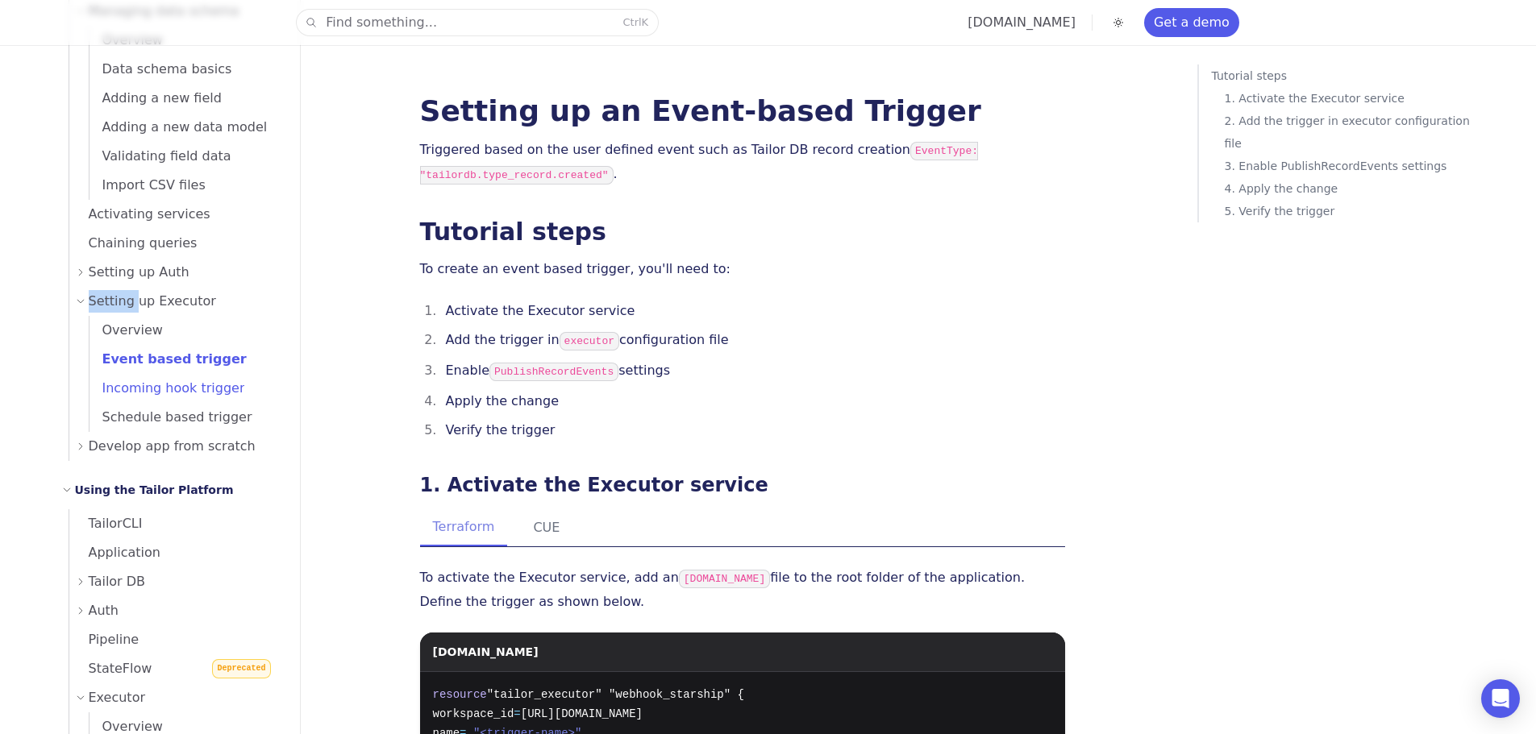
click at [137, 391] on span "Incoming hook trigger" at bounding box center [167, 387] width 156 height 15
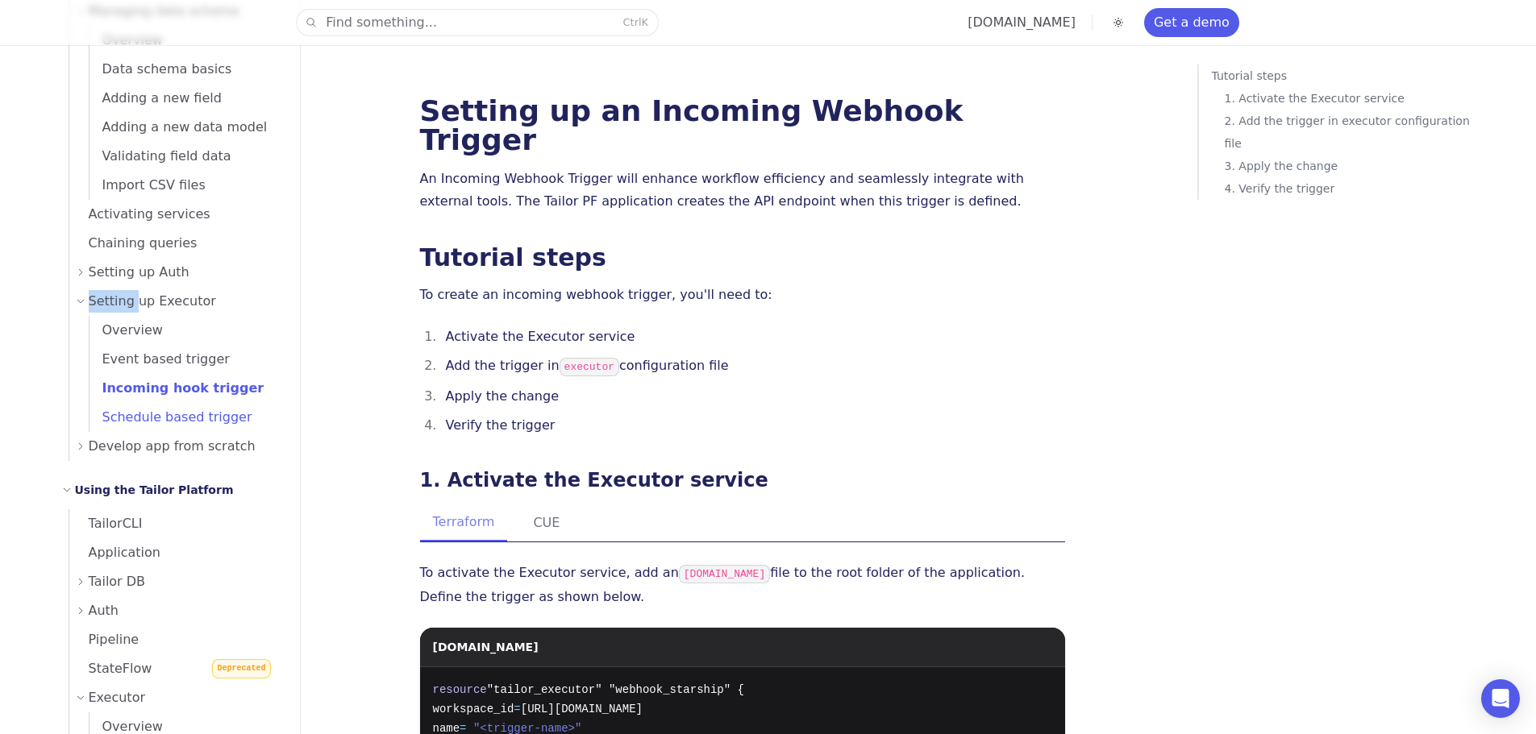
click at [189, 417] on span "Schedule based trigger" at bounding box center [170, 417] width 163 height 15
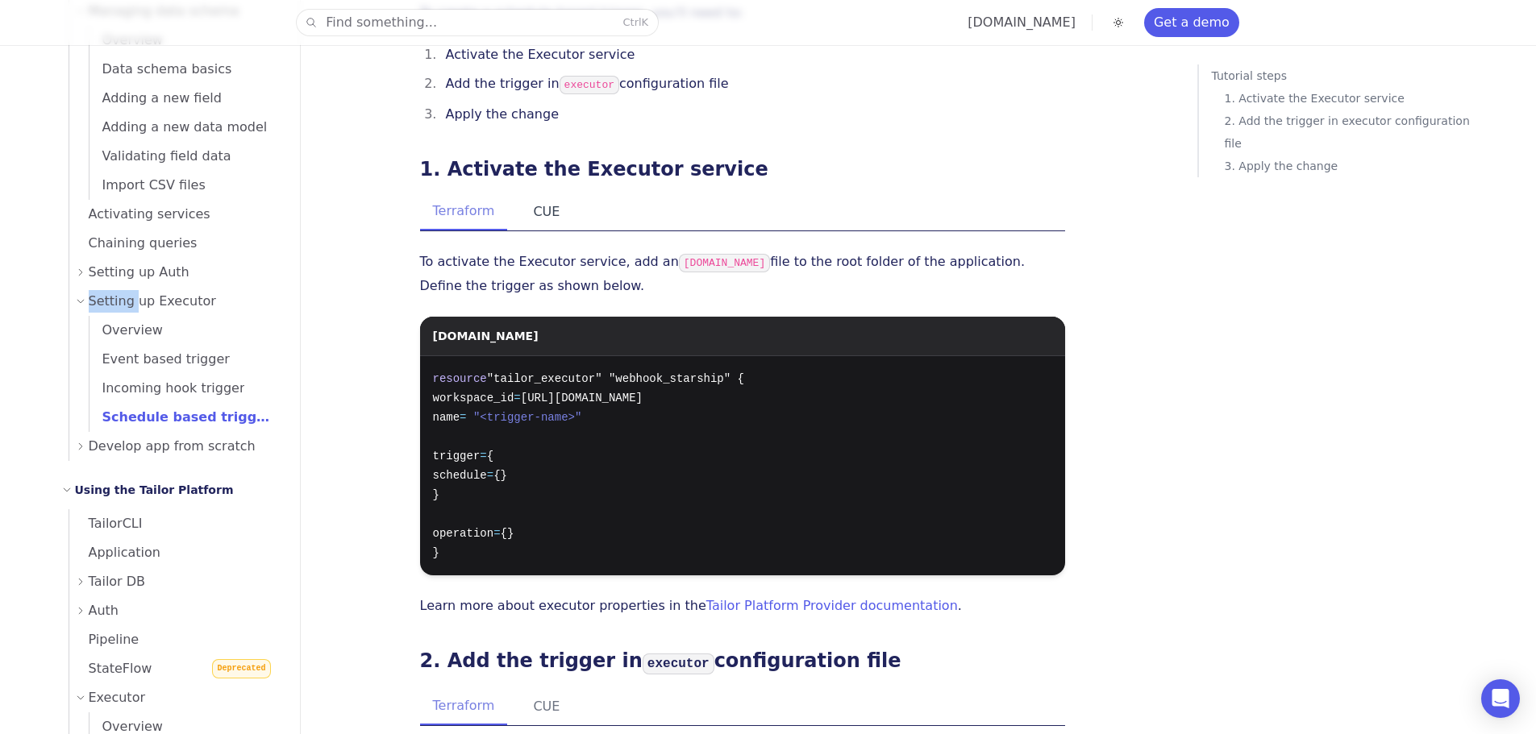
scroll to position [484, 0]
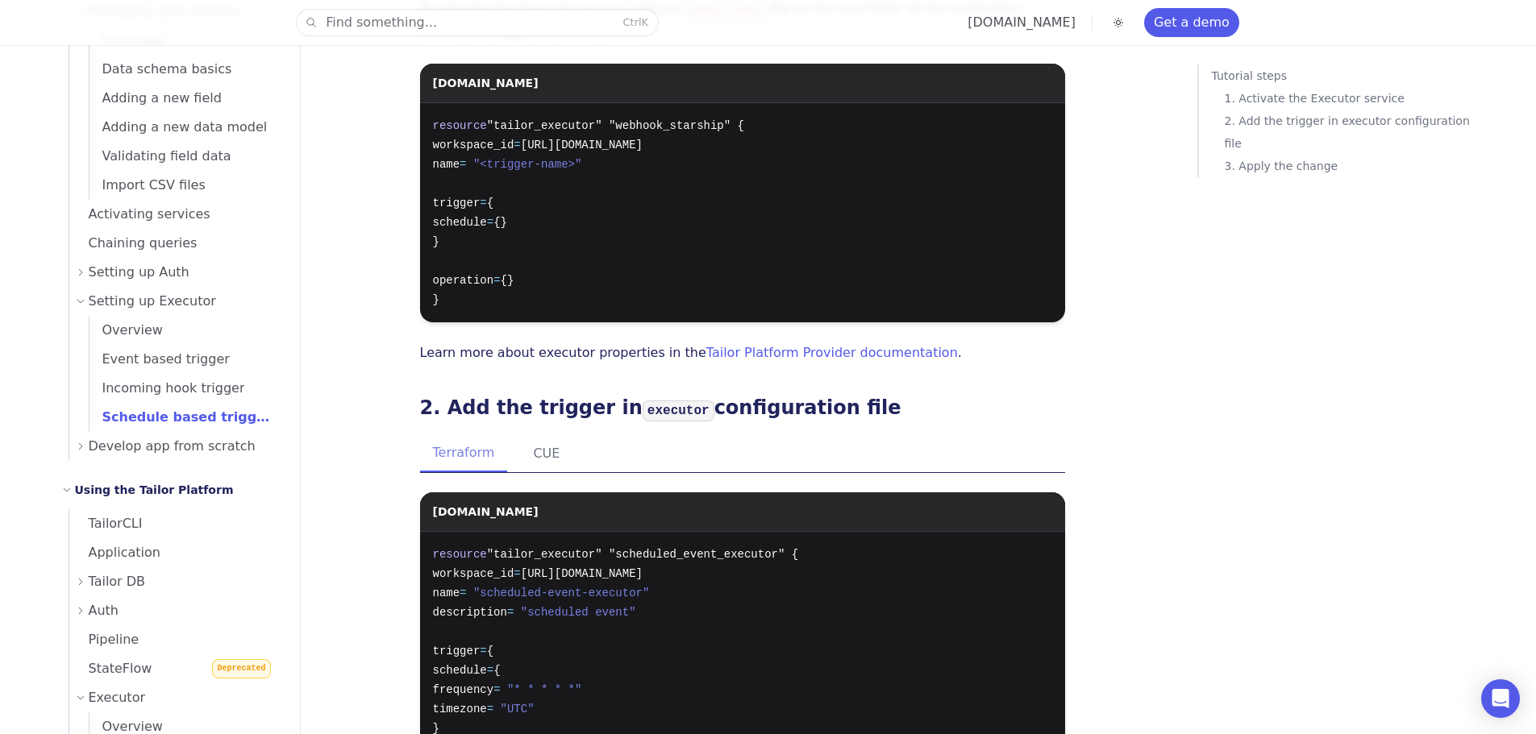
click at [149, 441] on span "Develop app from scratch" at bounding box center [172, 446] width 167 height 23
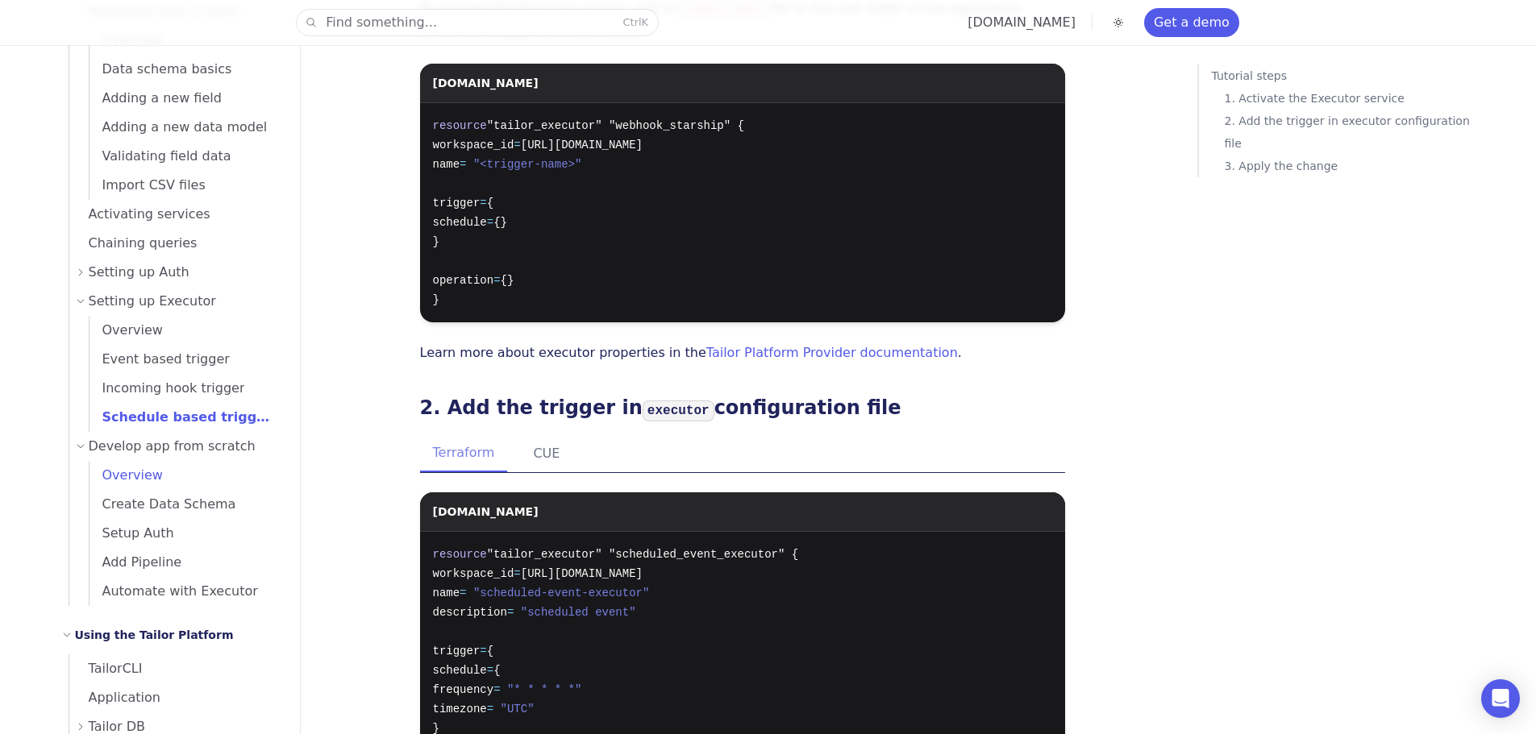
click at [138, 479] on span "Overview" at bounding box center [125, 475] width 73 height 15
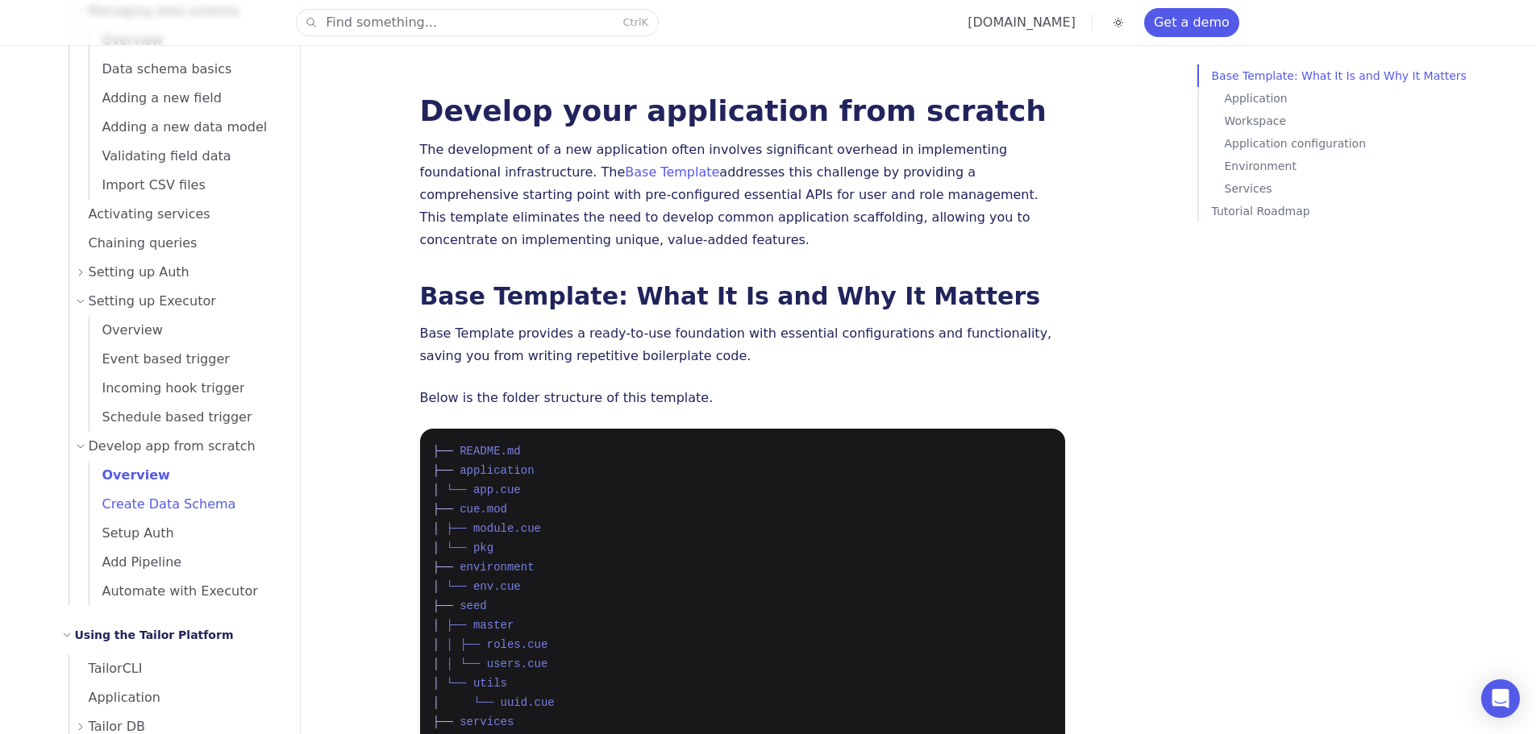
click at [163, 499] on span "Create Data Schema" at bounding box center [162, 504] width 147 height 15
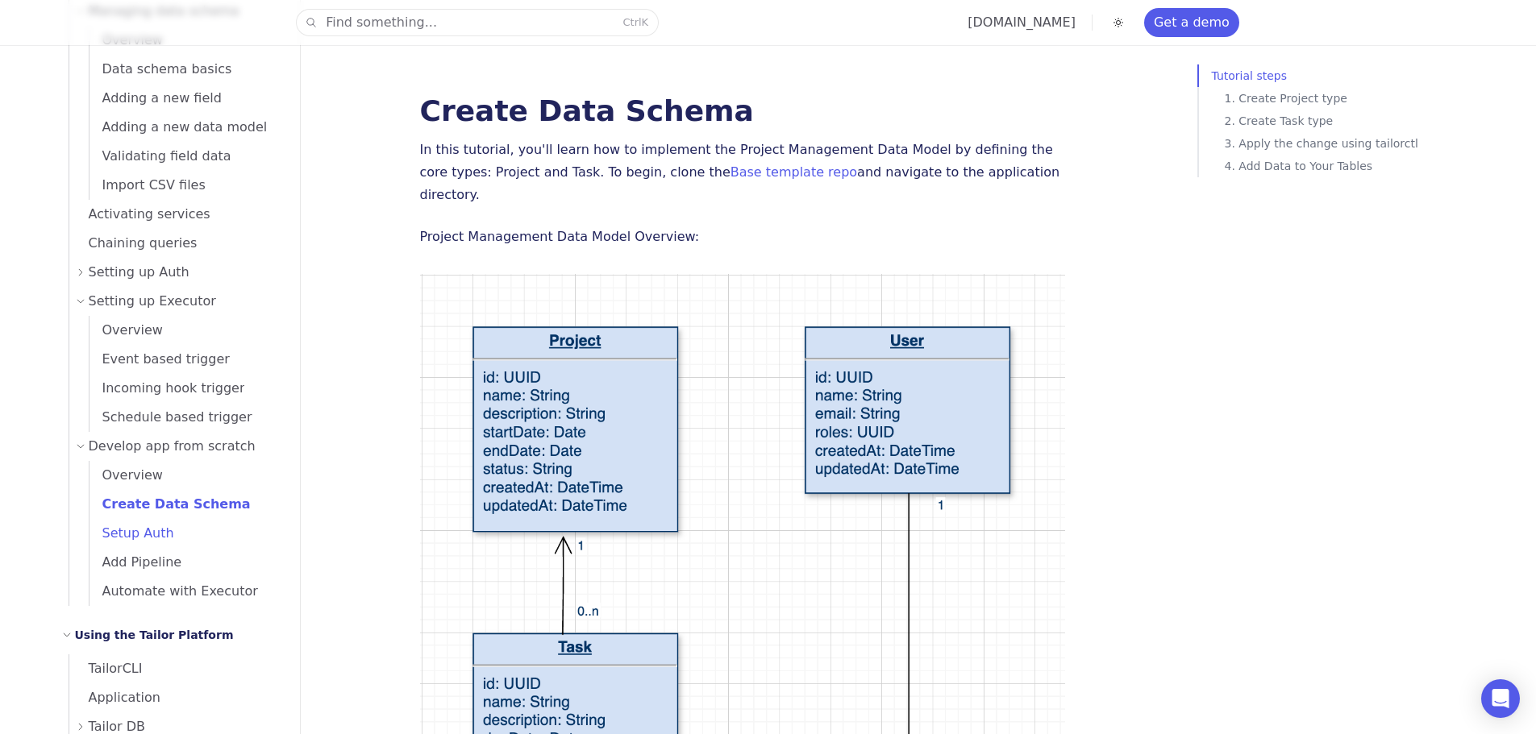
click at [158, 541] on span "Setup Auth" at bounding box center [131, 533] width 85 height 15
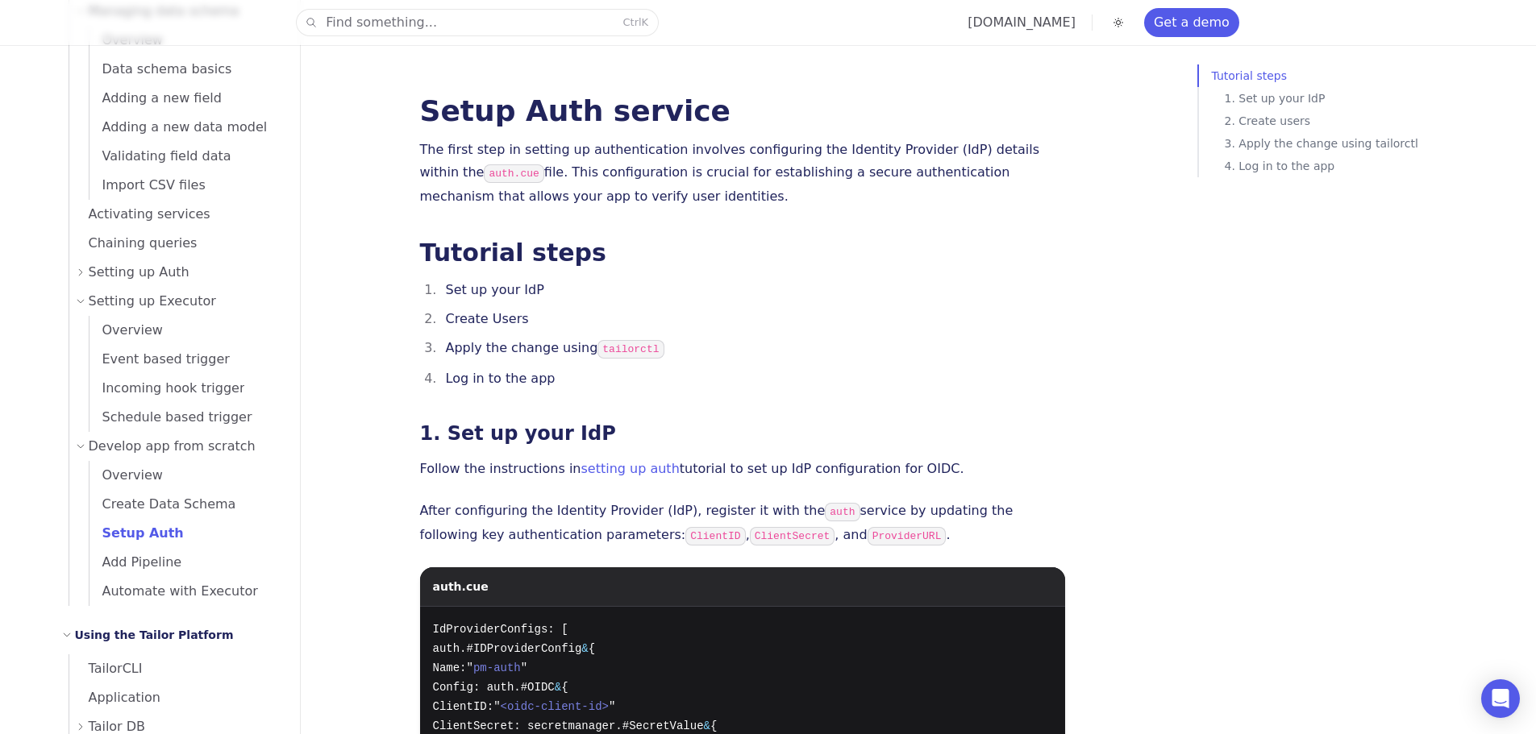
click at [164, 522] on span "Setup Auth" at bounding box center [136, 533] width 94 height 23
click at [174, 513] on span "Create Data Schema" at bounding box center [162, 504] width 147 height 23
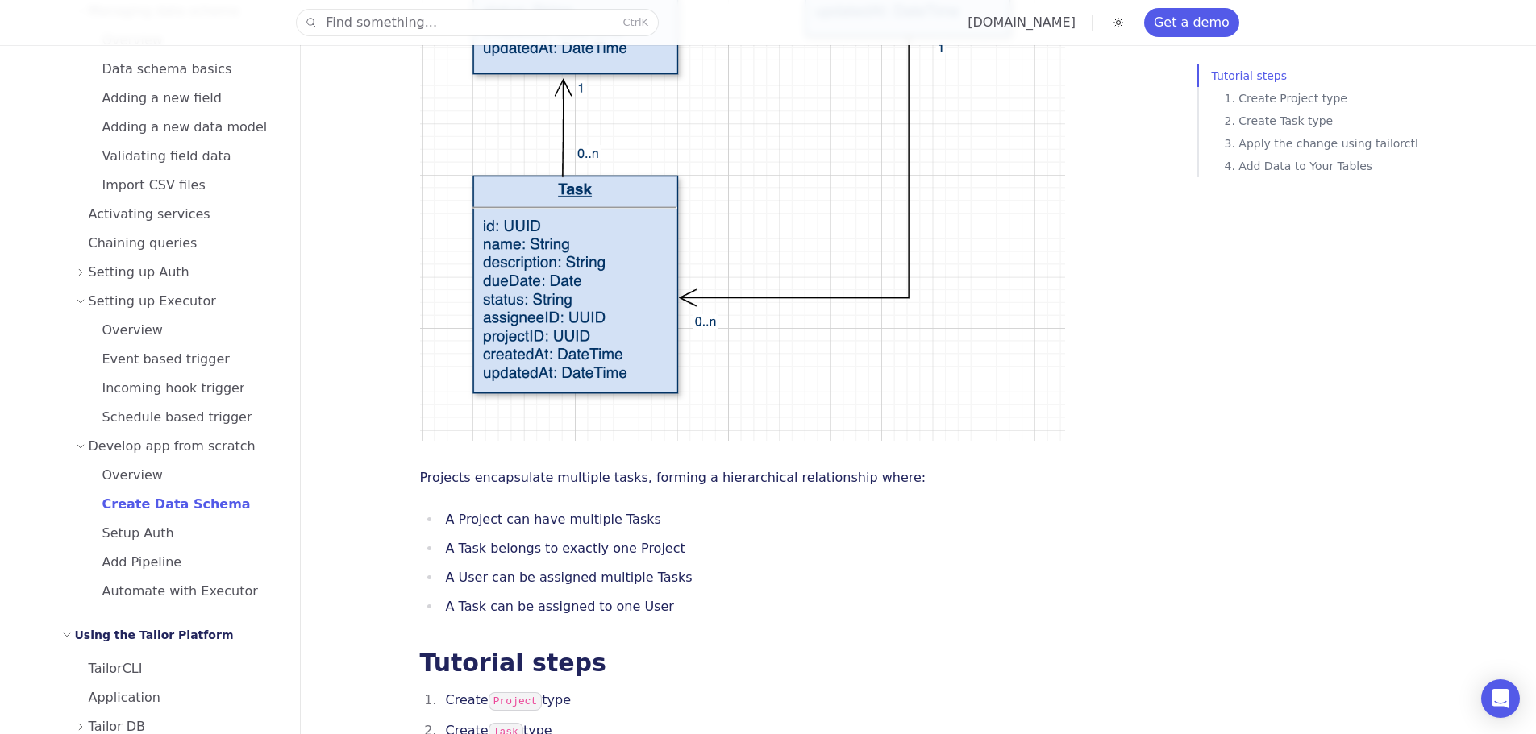
scroll to position [564, 0]
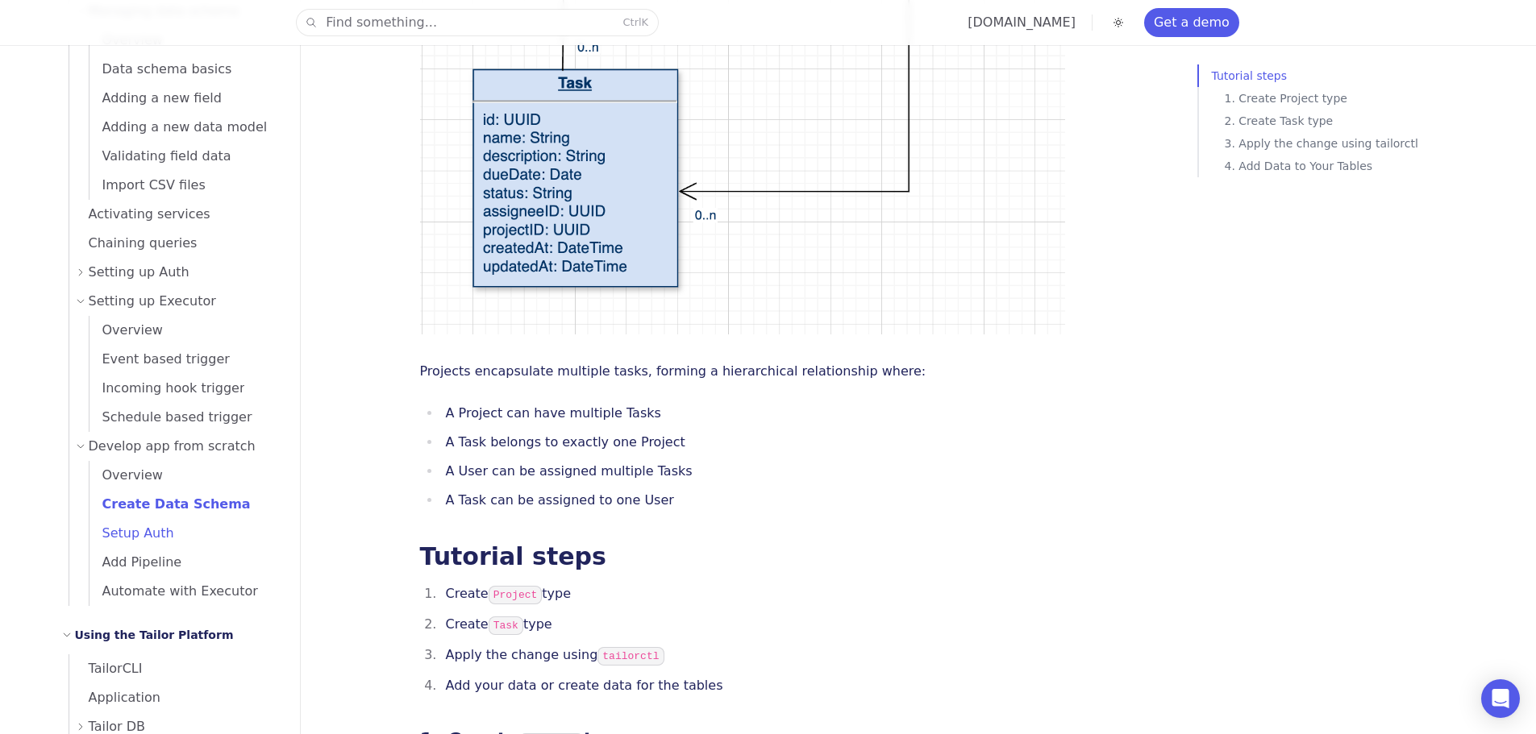
click at [132, 527] on span "Setup Auth" at bounding box center [131, 533] width 85 height 15
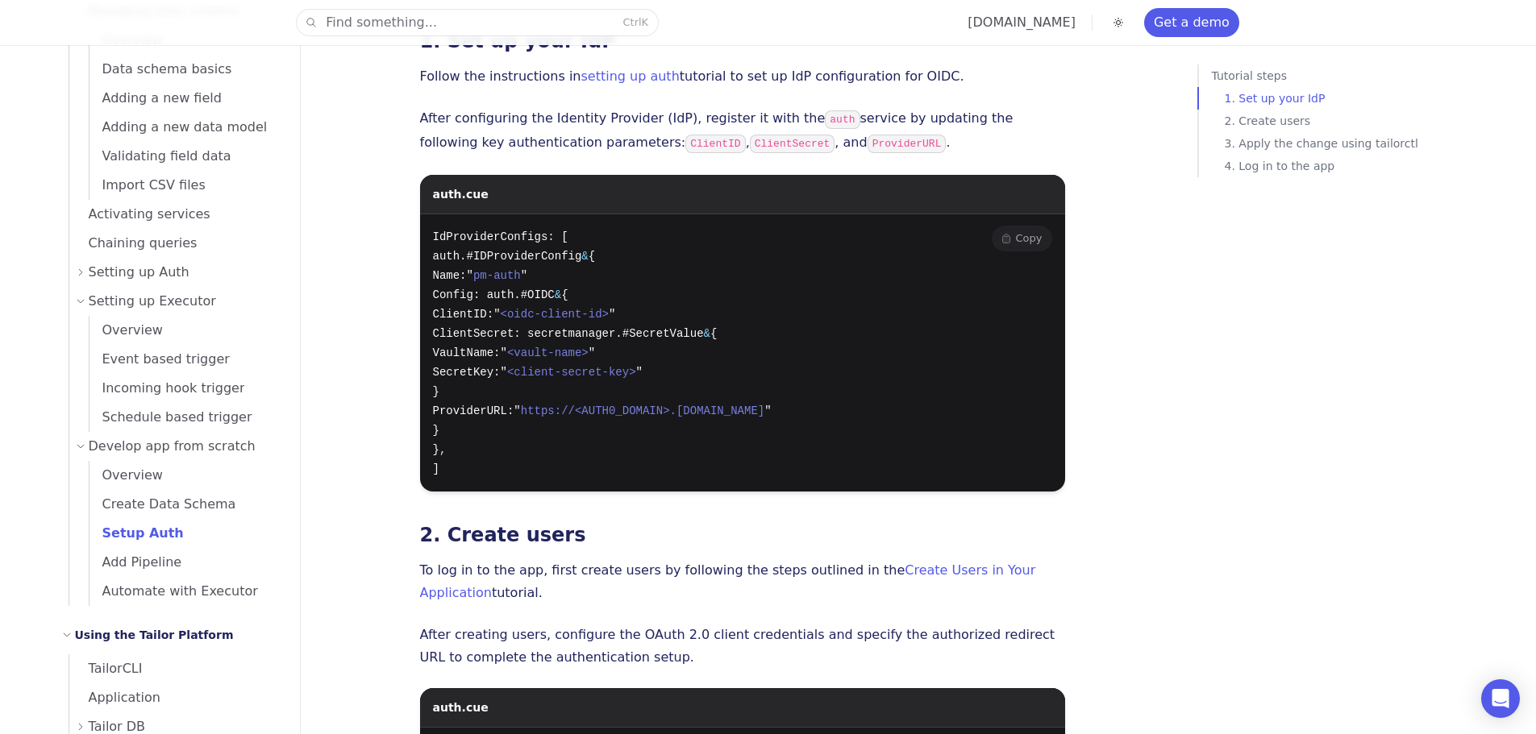
scroll to position [403, 0]
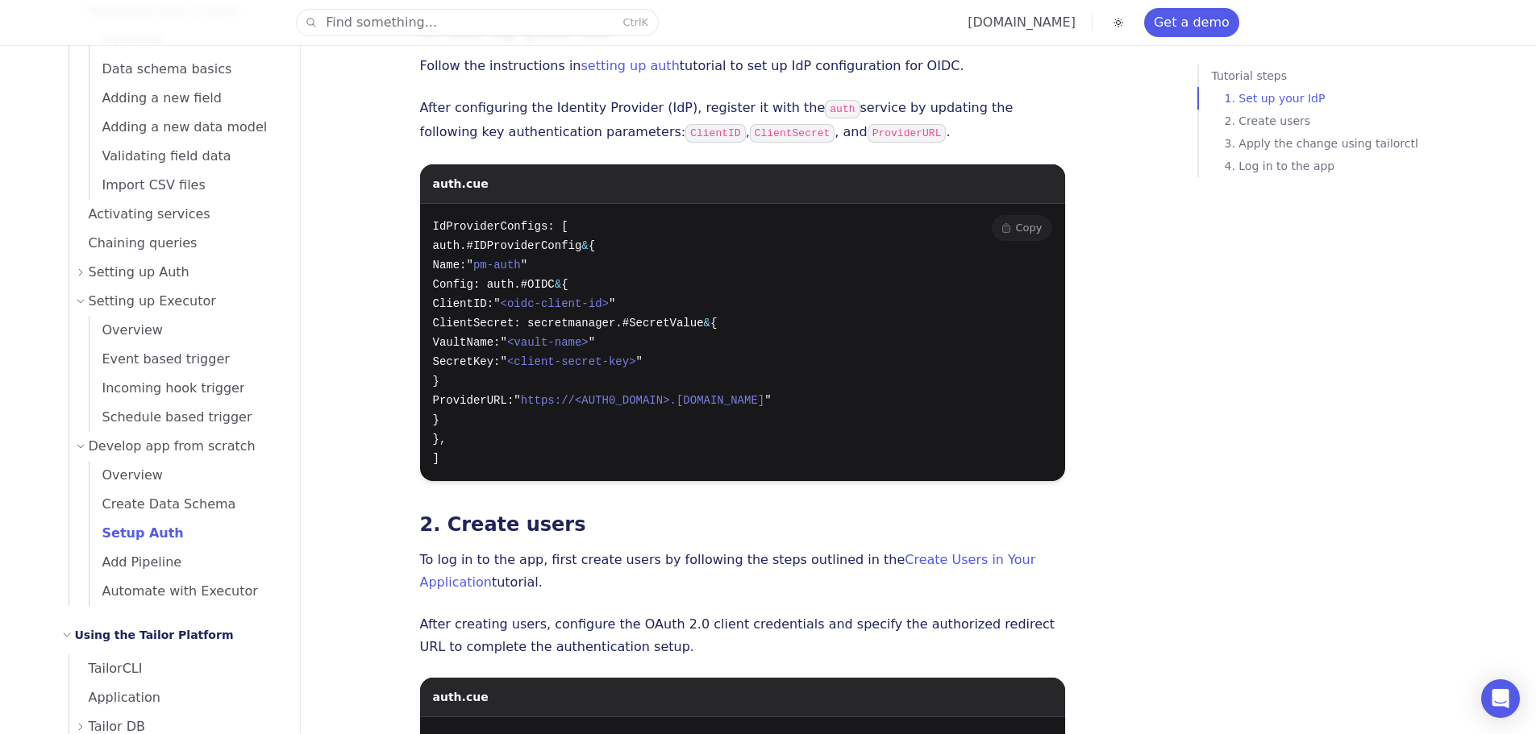
click at [437, 227] on span "IdProviderConfigs: [" at bounding box center [500, 226] width 135 height 13
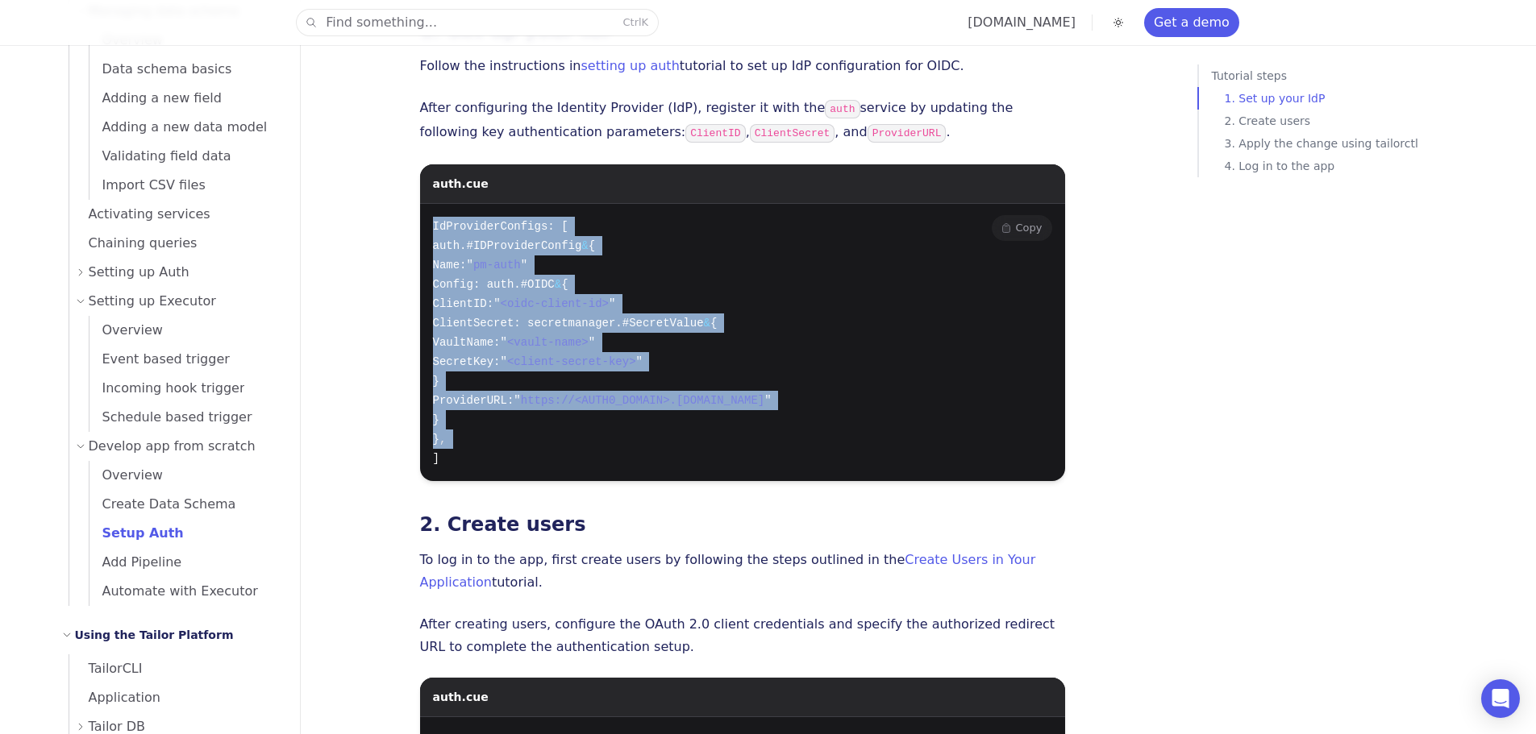
drag, startPoint x: 437, startPoint y: 227, endPoint x: 639, endPoint y: 444, distance: 296.6
click at [639, 444] on pre "IdProviderConfigs: [ auth.#IDProviderConfig & { Name: " pm-auth " Config: auth.…" at bounding box center [742, 342] width 645 height 277
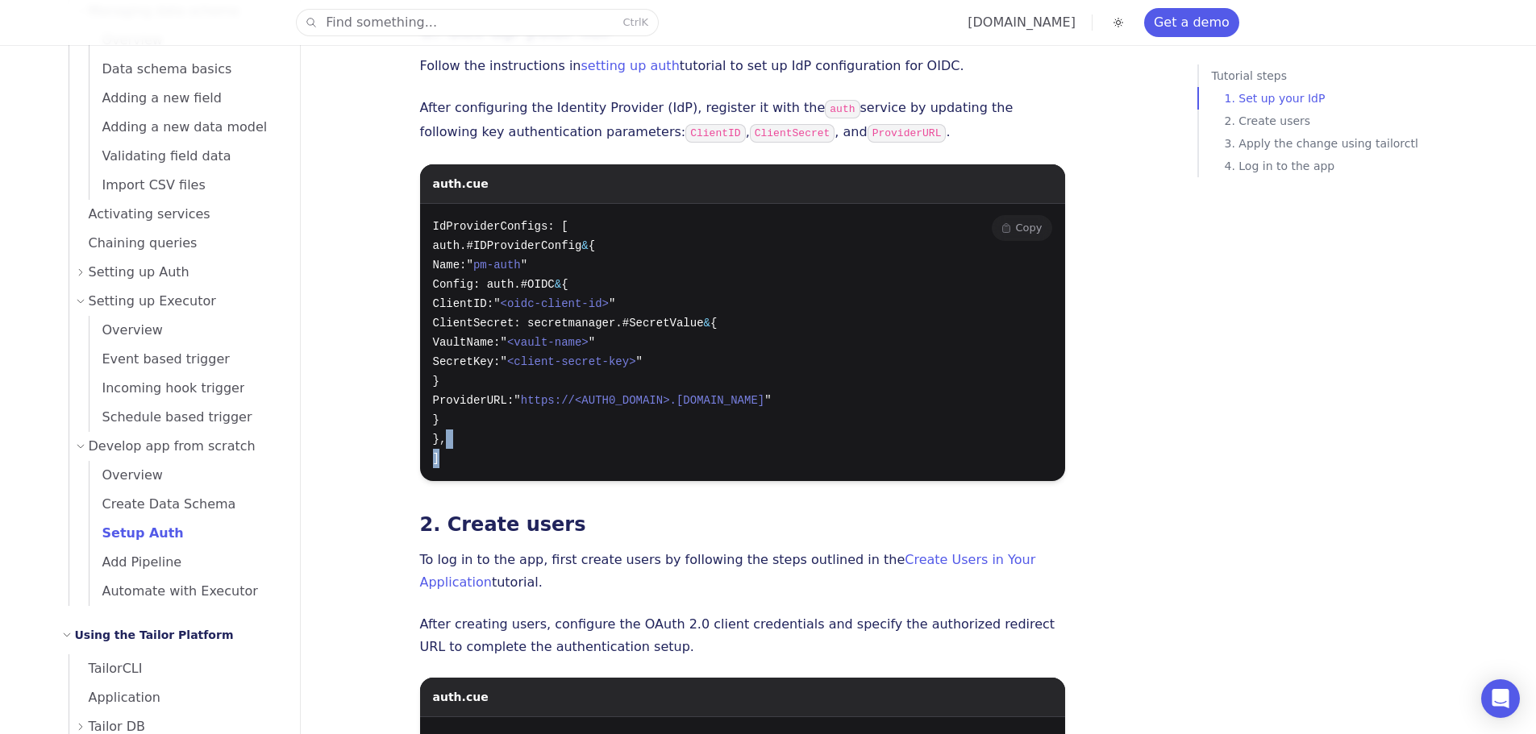
click at [639, 444] on pre "IdProviderConfigs: [ auth.#IDProviderConfig & { Name: " pm-auth " Config: auth.…" at bounding box center [742, 342] width 645 height 277
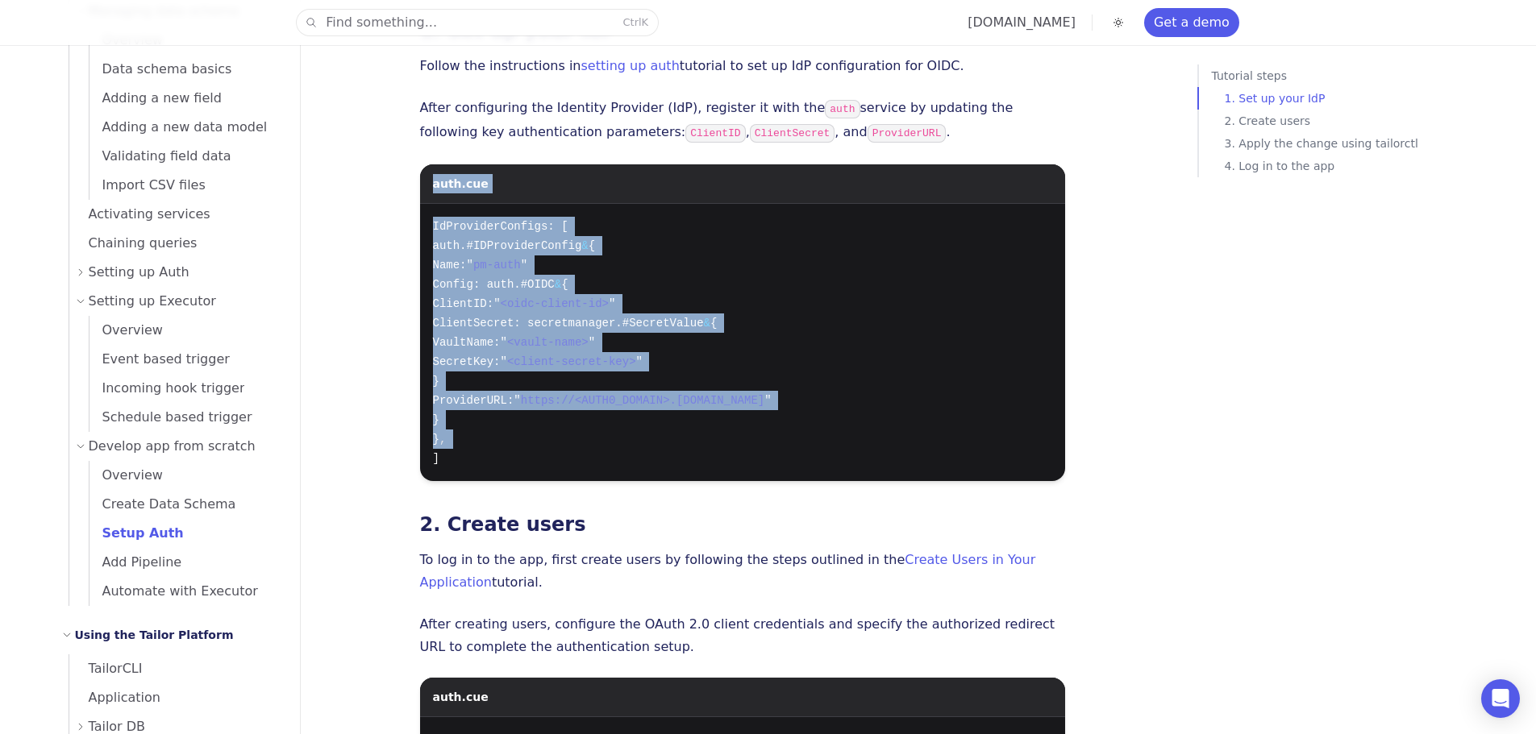
drag, startPoint x: 639, startPoint y: 444, endPoint x: 412, endPoint y: 188, distance: 342.6
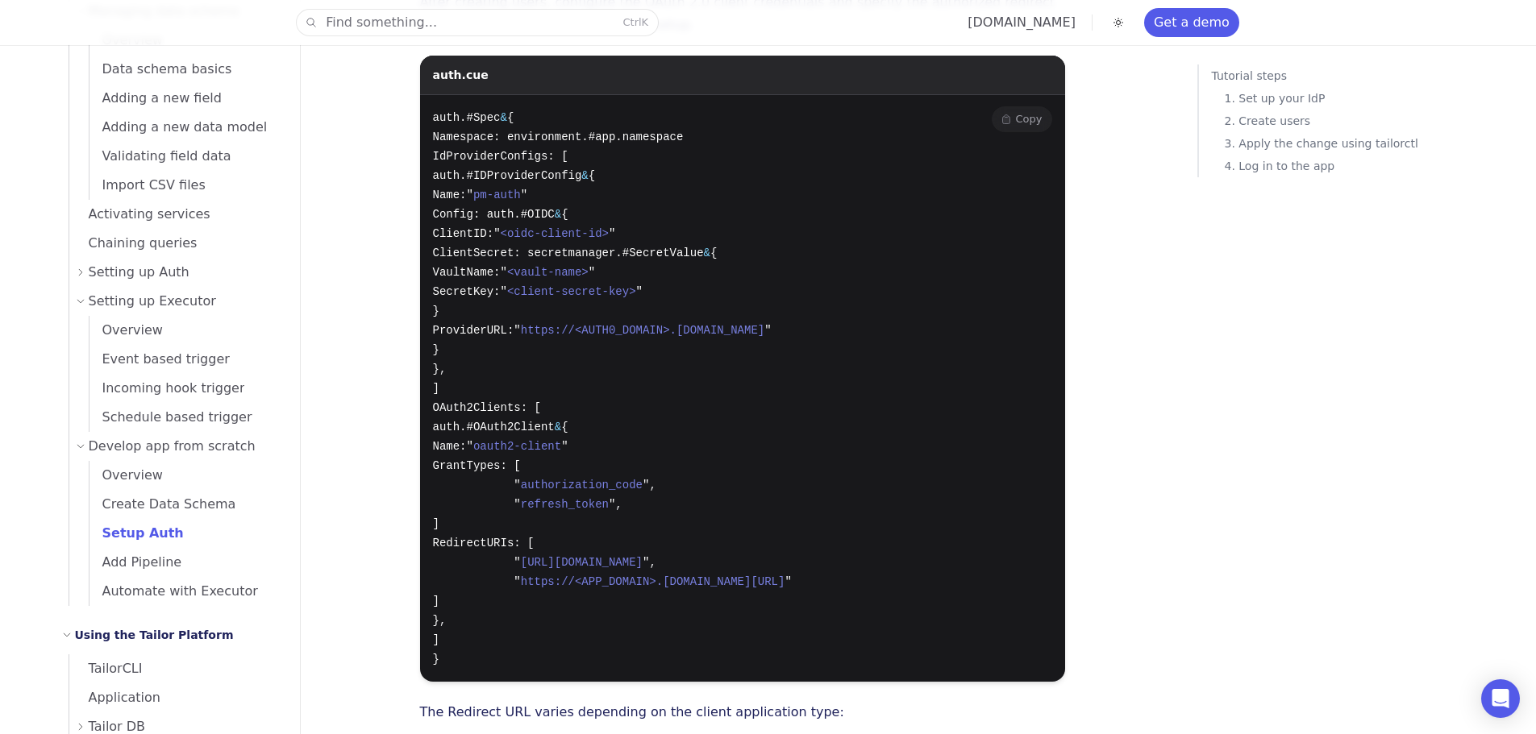
scroll to position [967, 0]
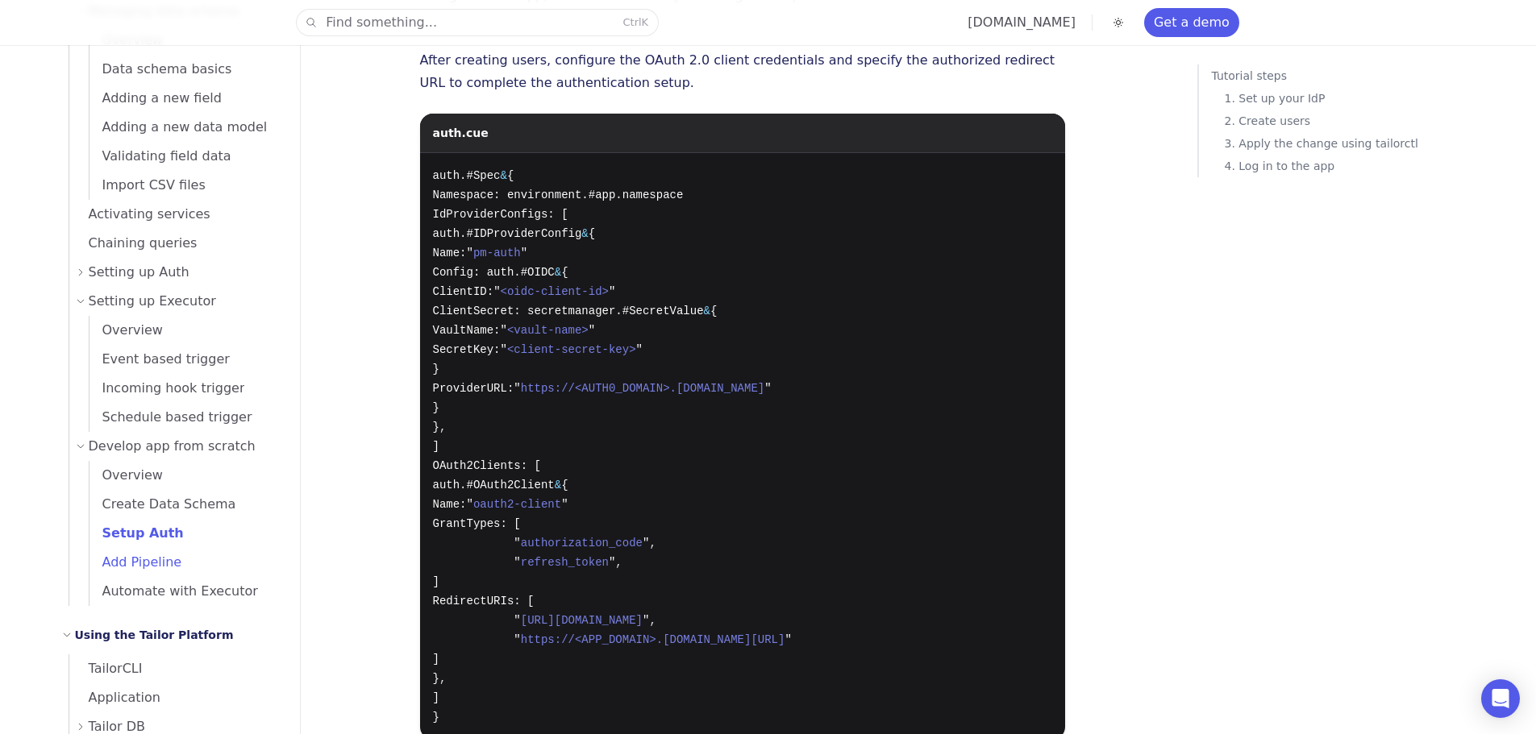
click at [142, 558] on span "Add Pipeline" at bounding box center [135, 562] width 93 height 15
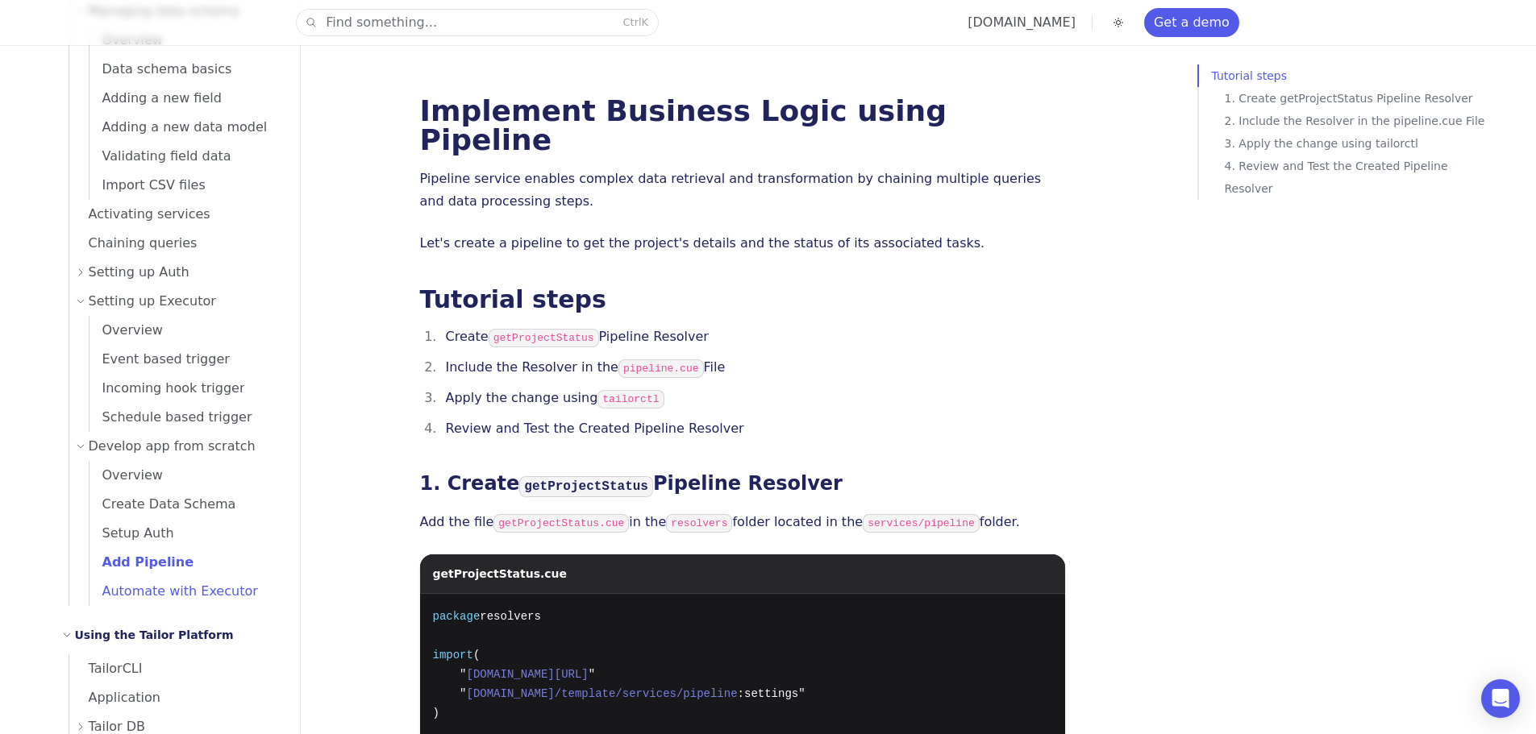
click at [153, 591] on span "Automate with Executor" at bounding box center [173, 591] width 168 height 15
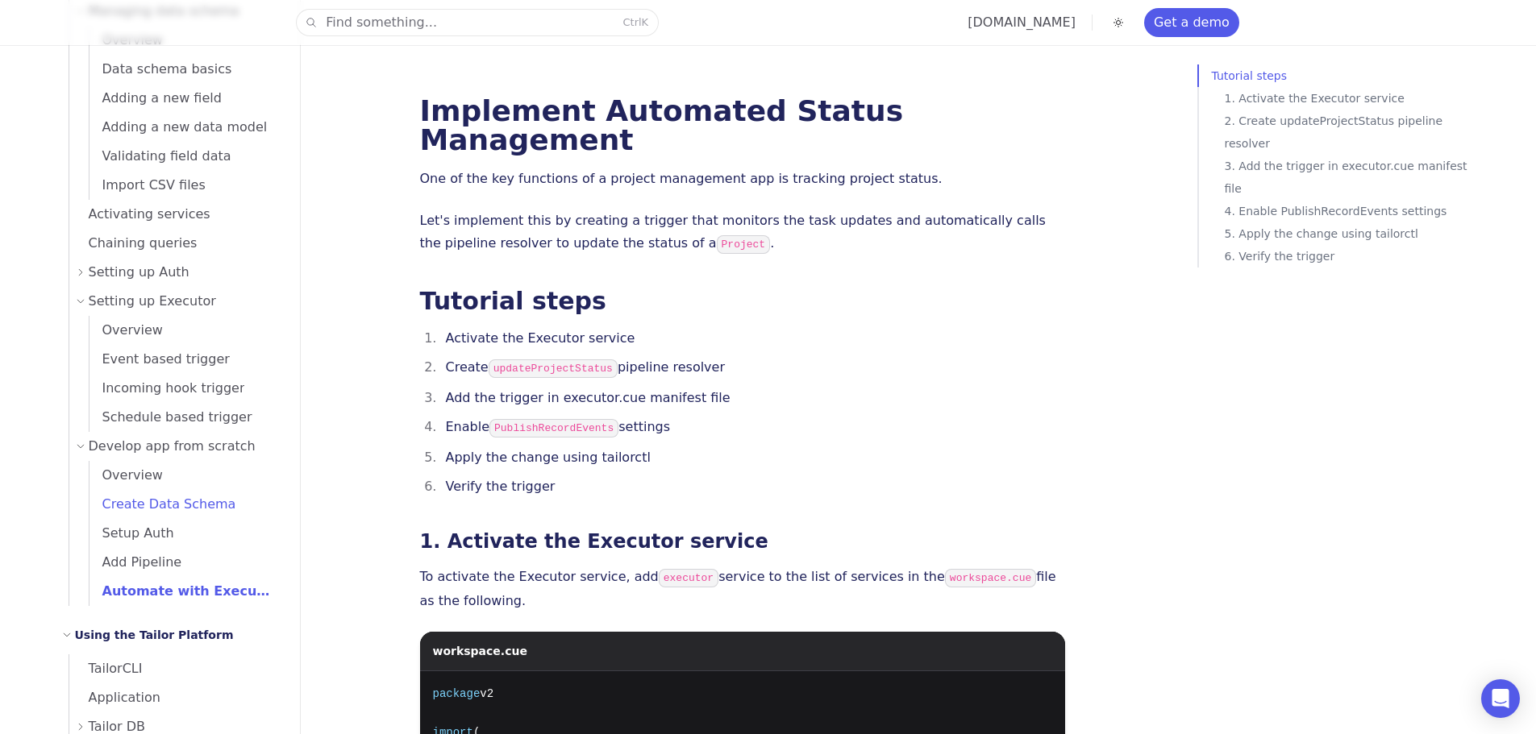
click at [167, 513] on span "Create Data Schema" at bounding box center [162, 504] width 147 height 23
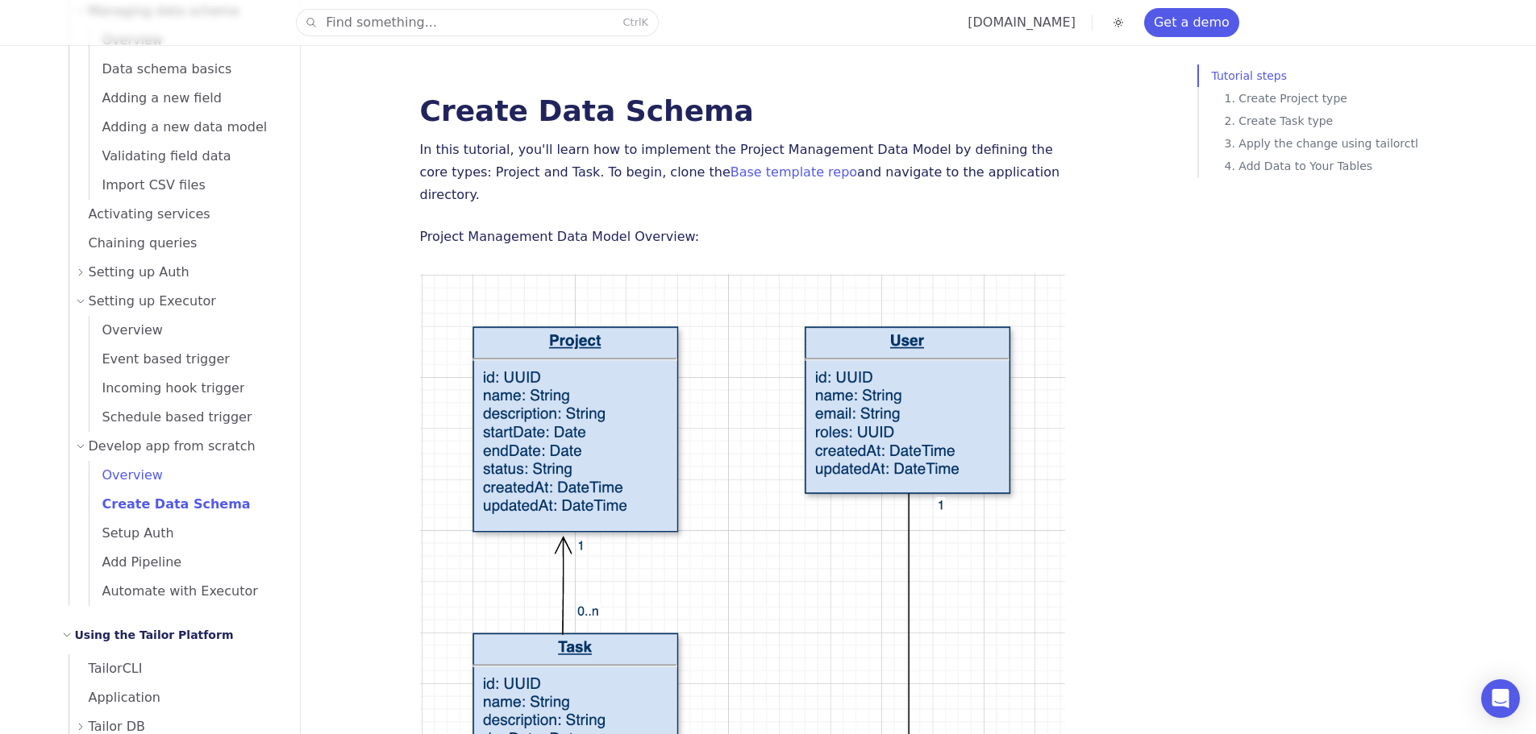
click at [118, 468] on span "Overview" at bounding box center [125, 475] width 73 height 15
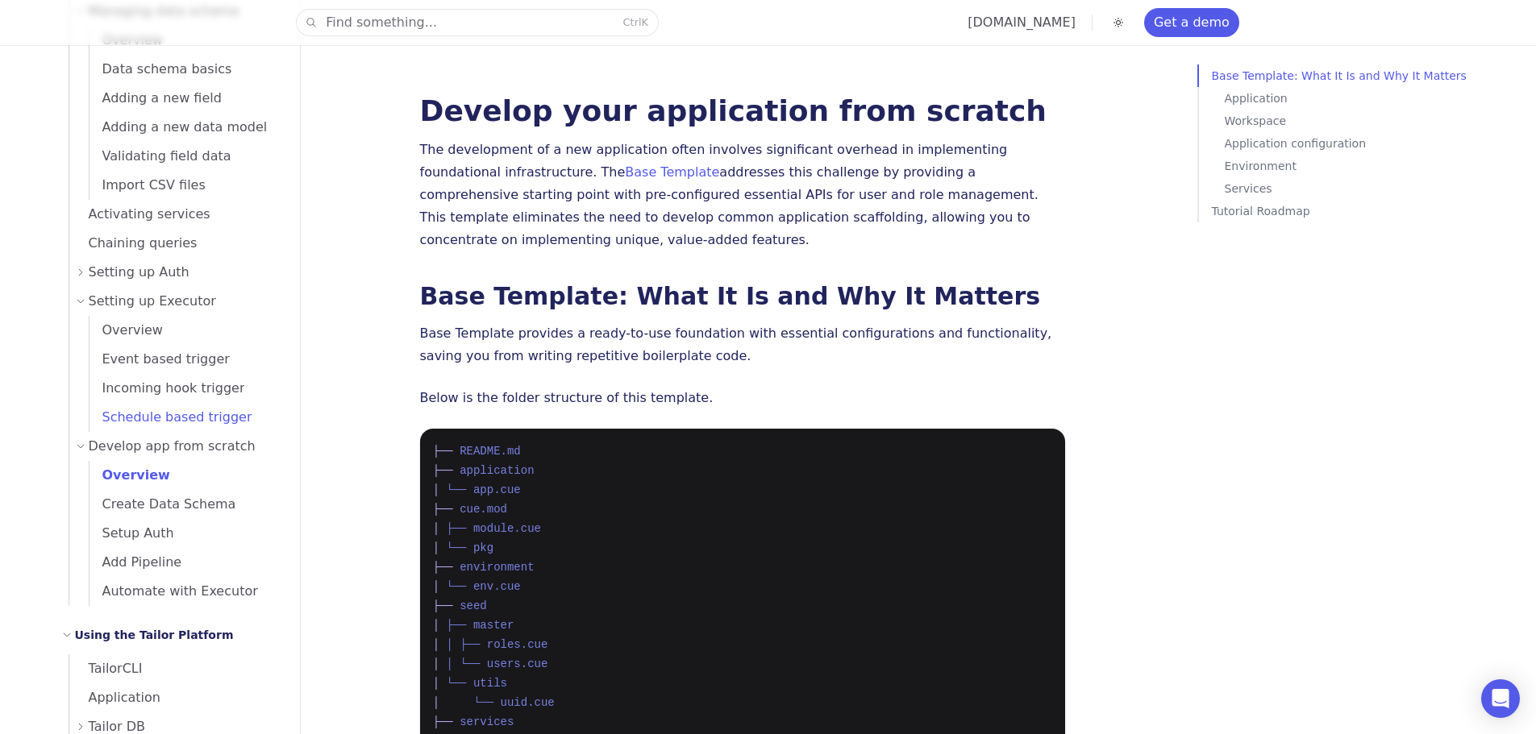
click at [114, 429] on link "Schedule based trigger" at bounding box center [184, 417] width 191 height 29
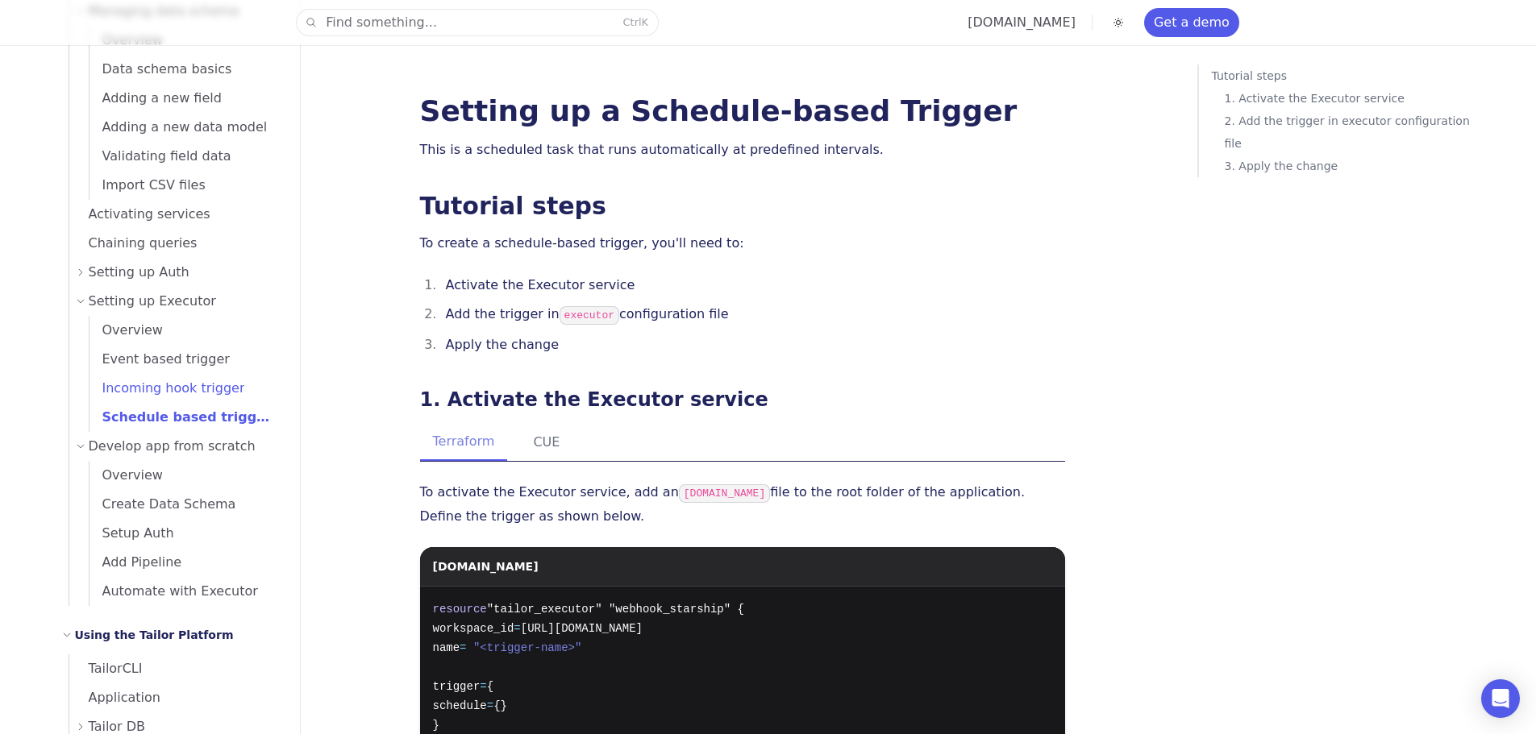
drag, startPoint x: 122, startPoint y: 409, endPoint x: 127, endPoint y: 393, distance: 16.1
click at [123, 406] on span "Schedule based trigger" at bounding box center [179, 417] width 181 height 23
click at [131, 355] on span "Event based trigger" at bounding box center [159, 358] width 140 height 15
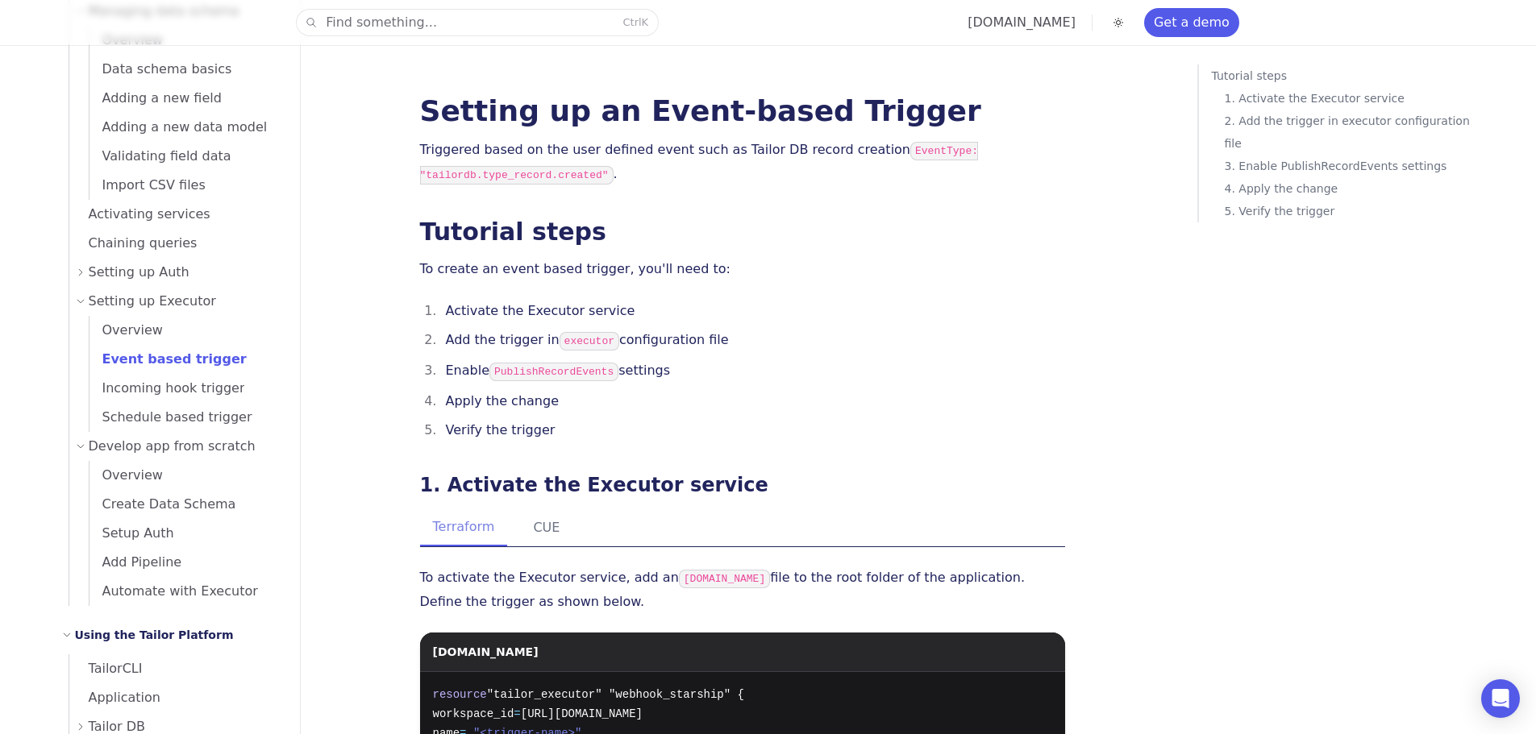
click at [132, 276] on span "Setting up Auth" at bounding box center [139, 272] width 101 height 23
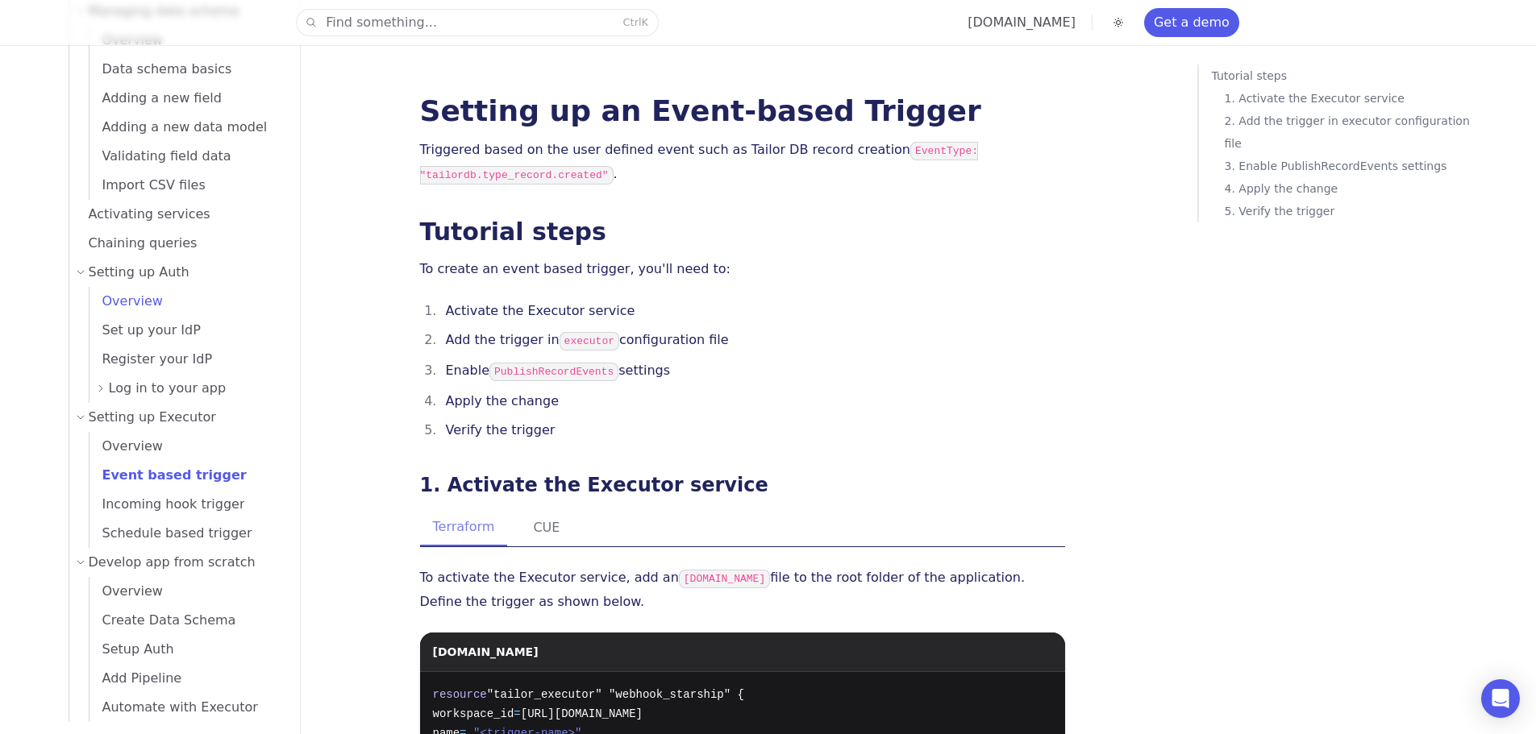
click at [110, 305] on span "Overview" at bounding box center [125, 300] width 73 height 15
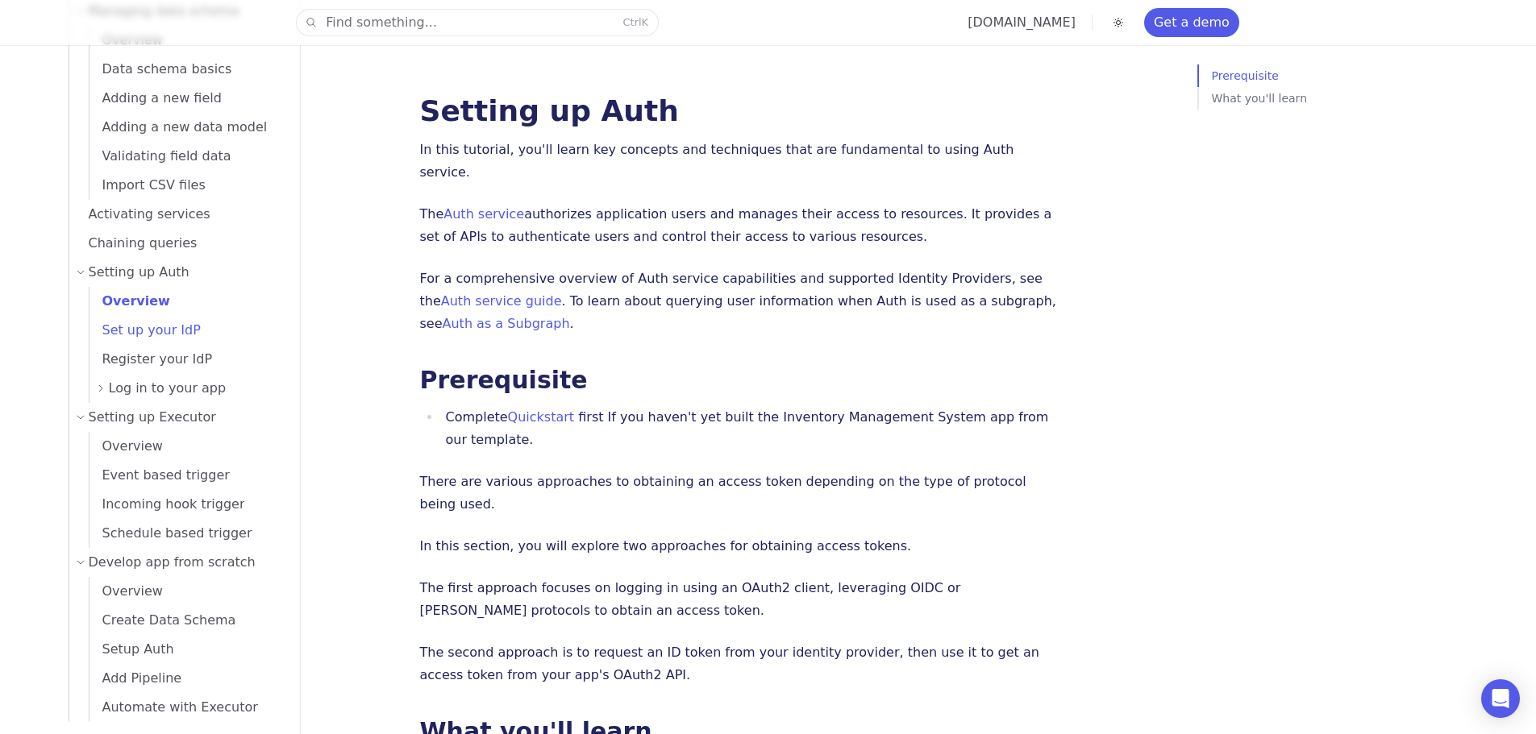
click at [133, 335] on span "Set up your IdP" at bounding box center [144, 329] width 111 height 15
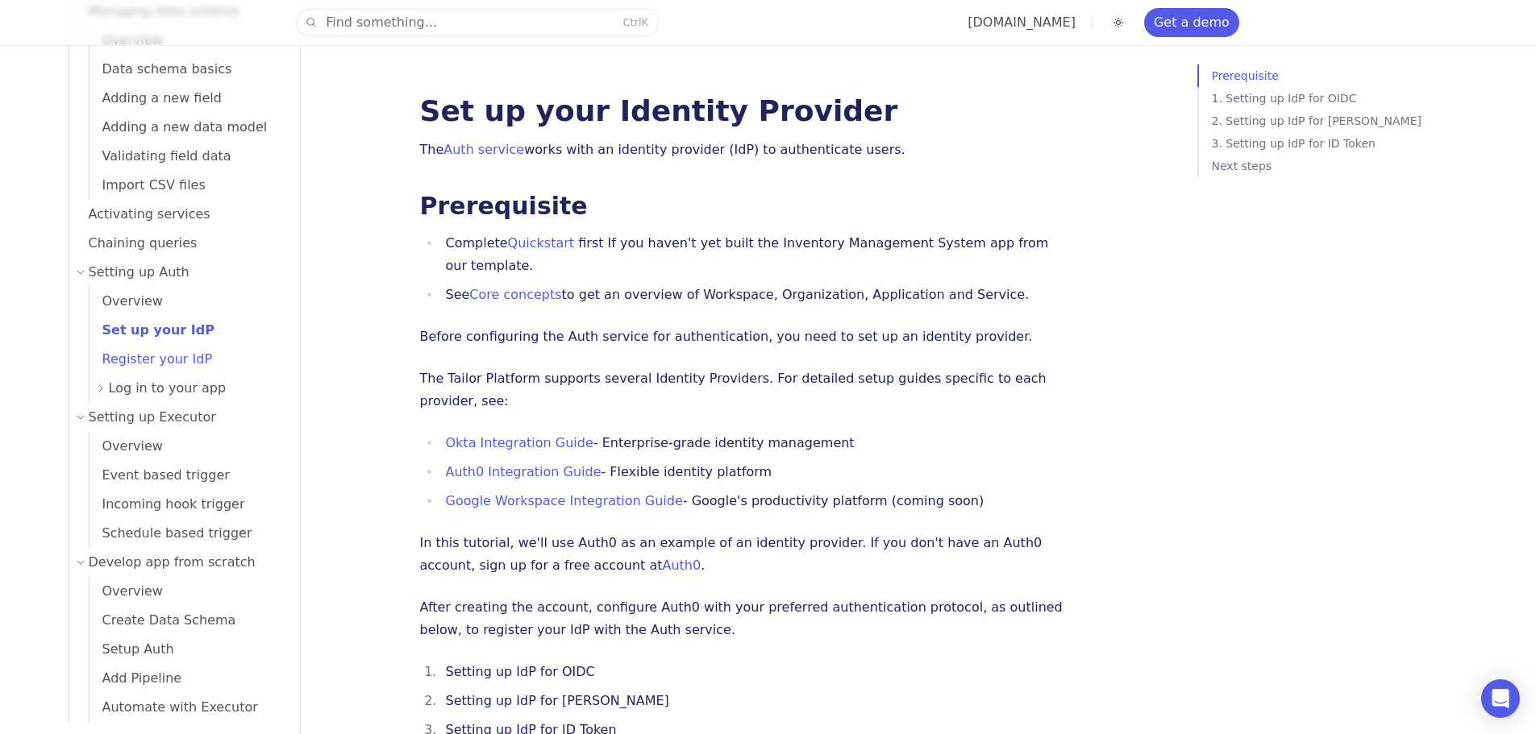
click at [127, 372] on link "Register your IdP" at bounding box center [184, 359] width 191 height 29
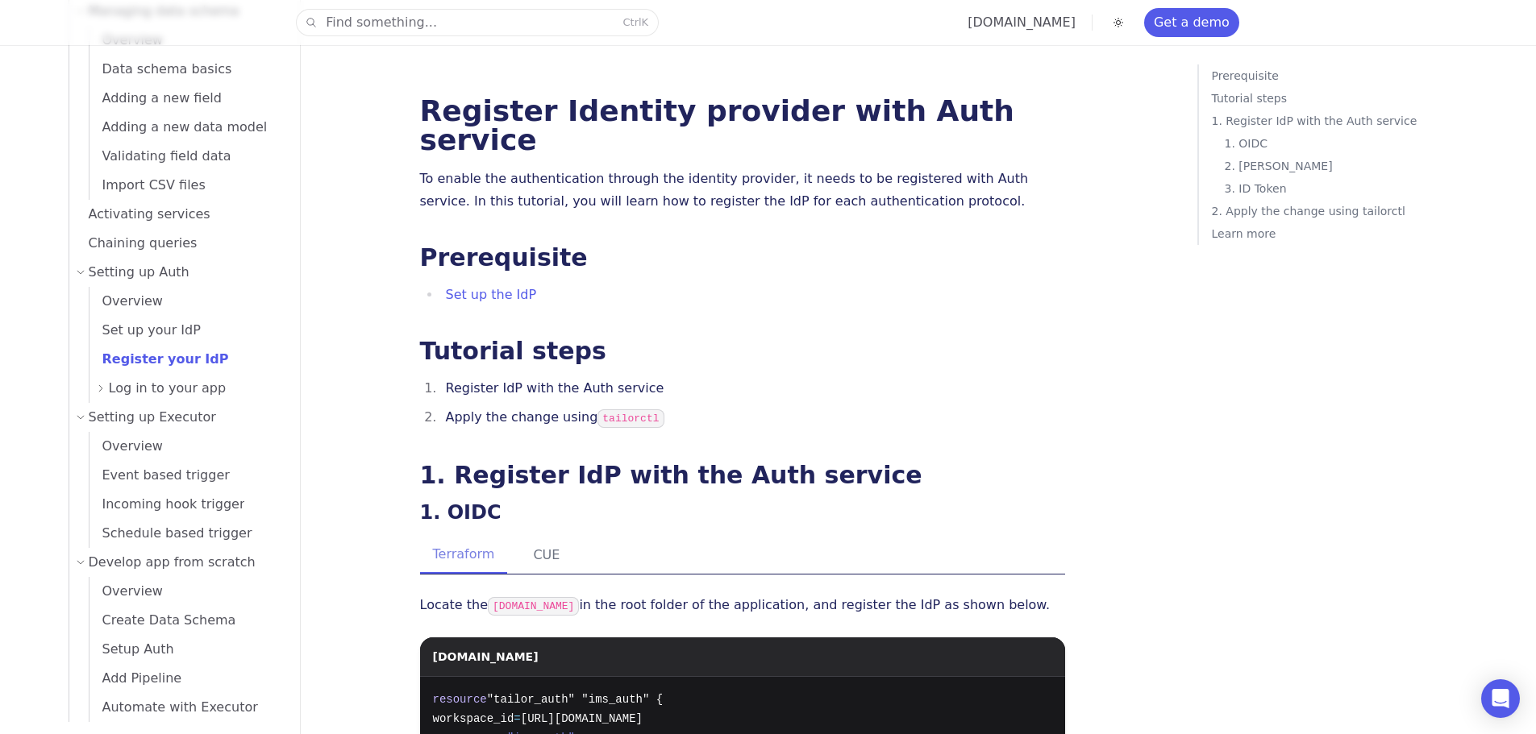
click at [115, 385] on span "Log in to your app" at bounding box center [168, 388] width 118 height 23
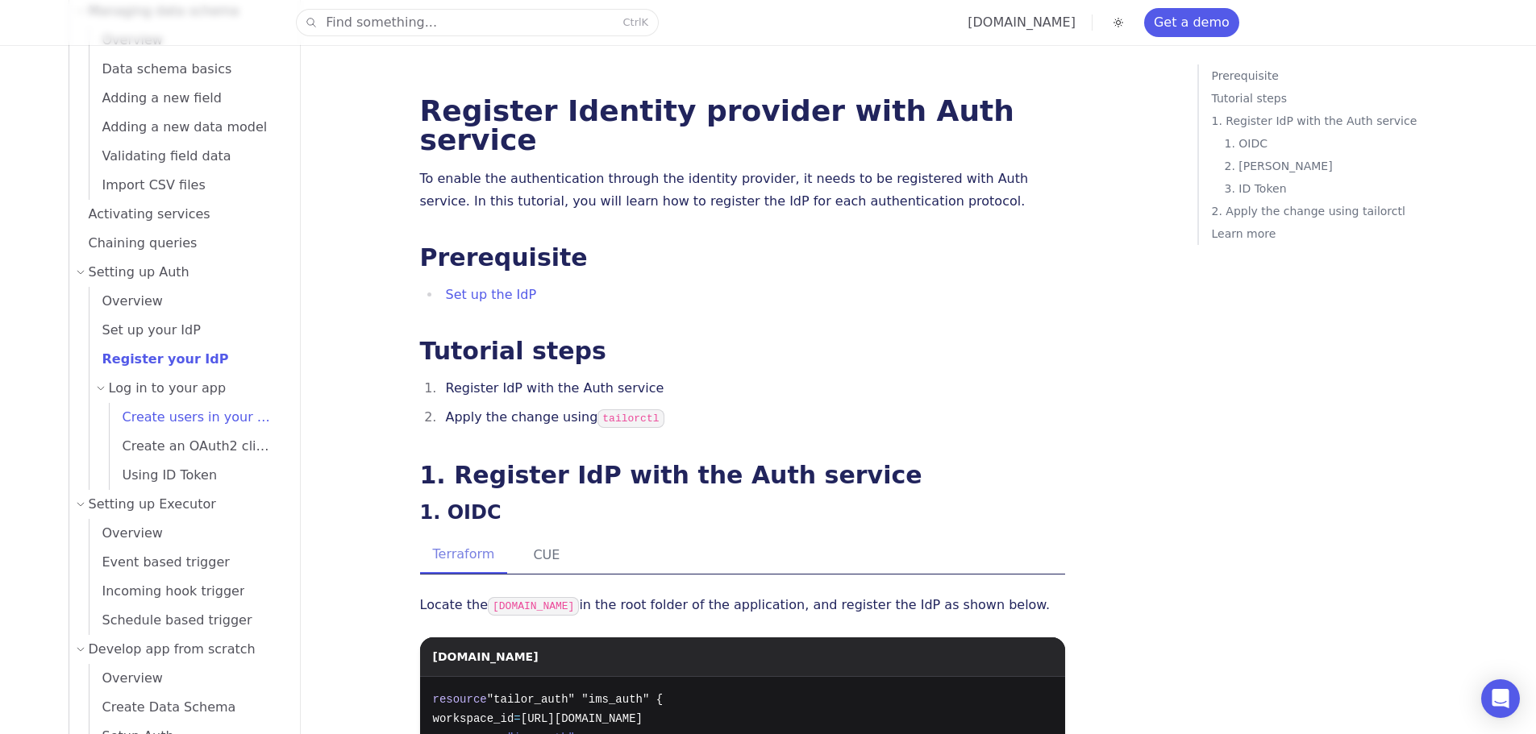
click at [141, 410] on span "Create users in your app" at bounding box center [196, 417] width 172 height 15
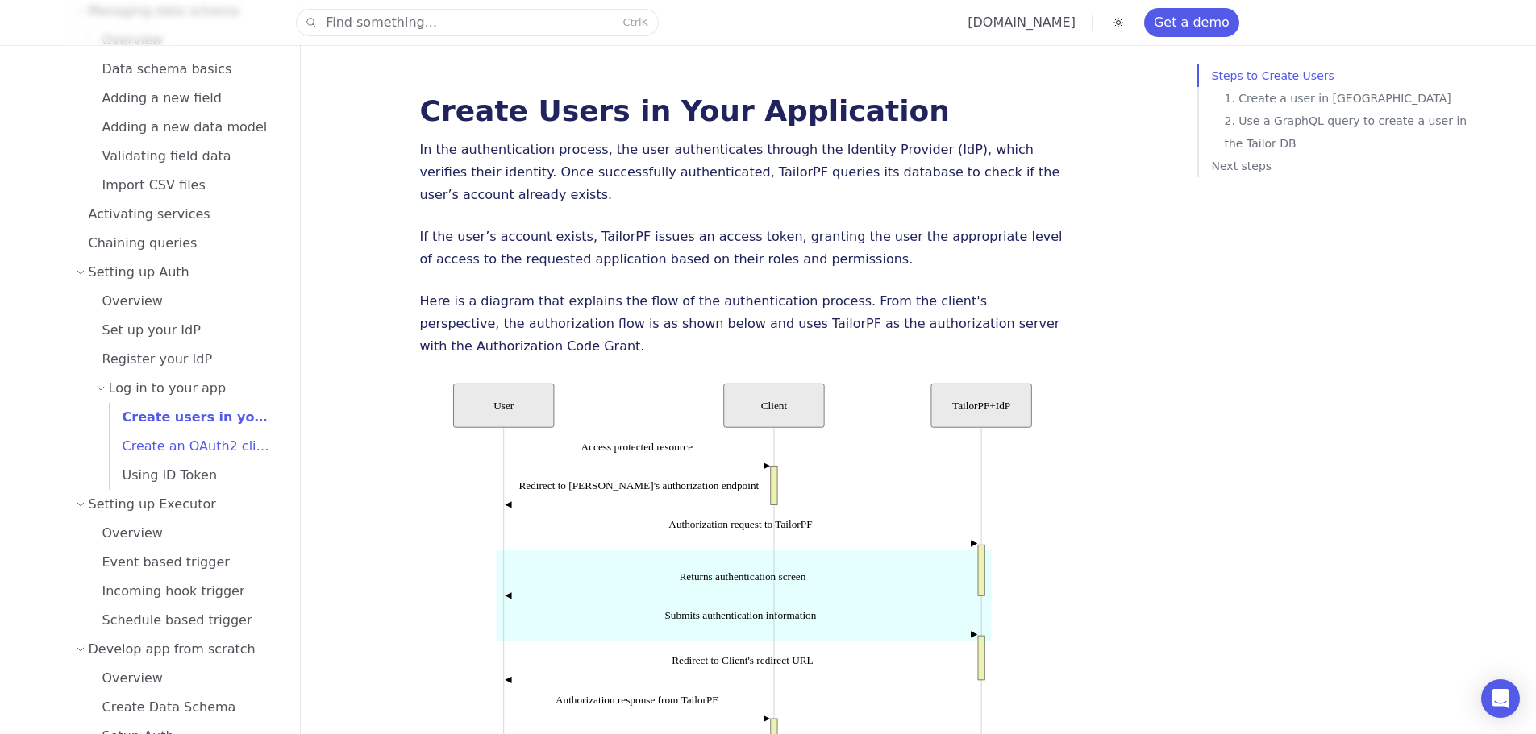
click at [179, 452] on span "Create an OAuth2 client" at bounding box center [194, 446] width 168 height 15
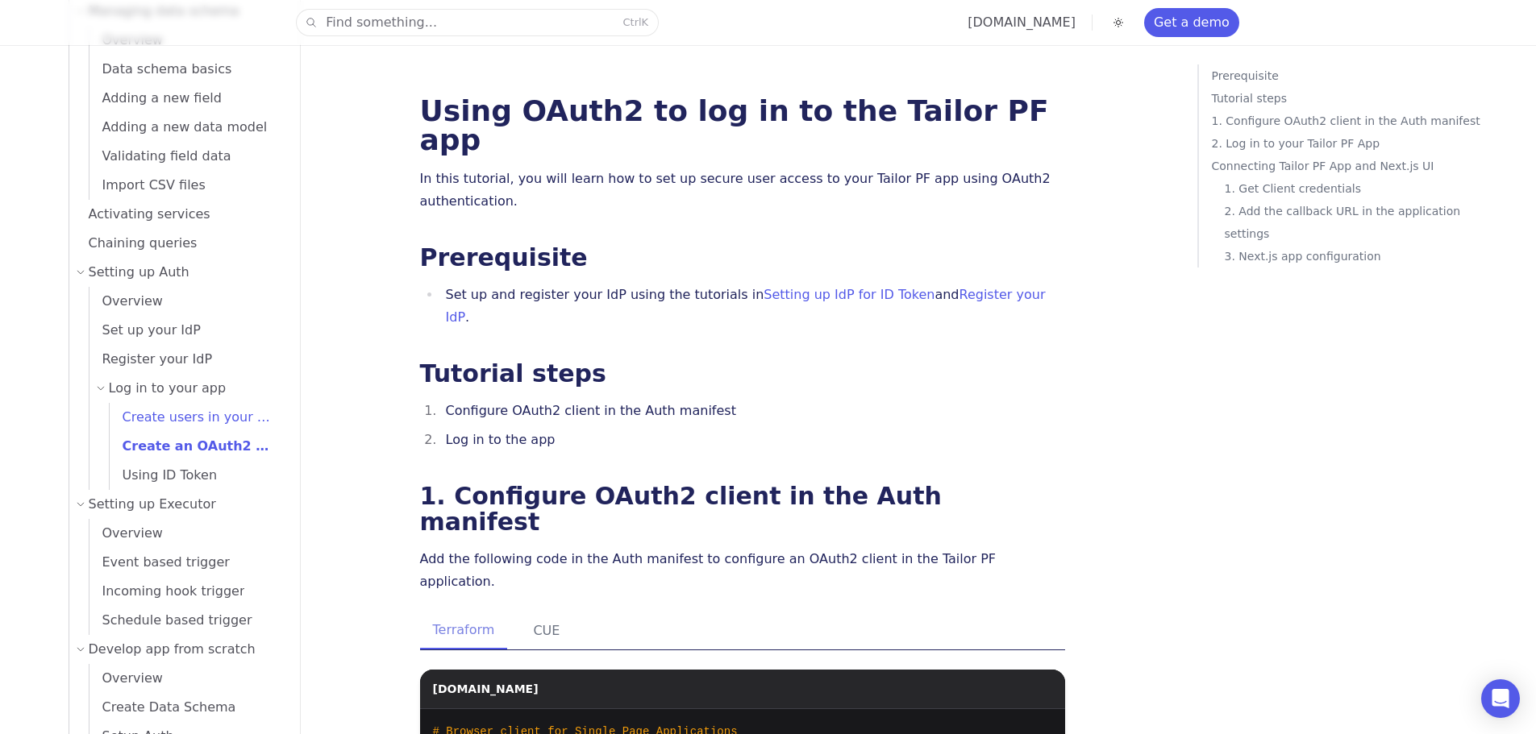
click at [166, 417] on span "Create users in your app" at bounding box center [196, 417] width 172 height 15
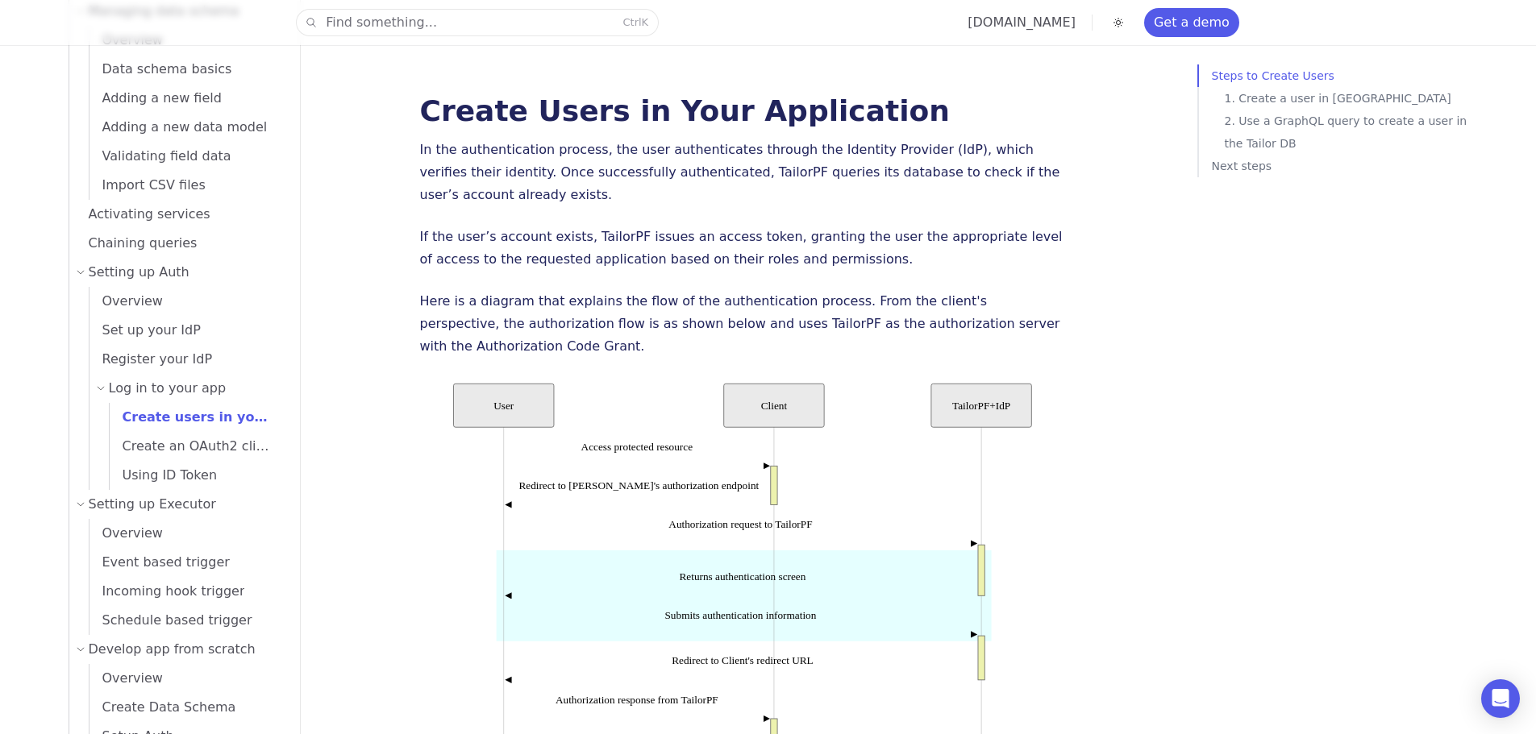
drag, startPoint x: 394, startPoint y: 374, endPoint x: 1027, endPoint y: 497, distance: 644.7
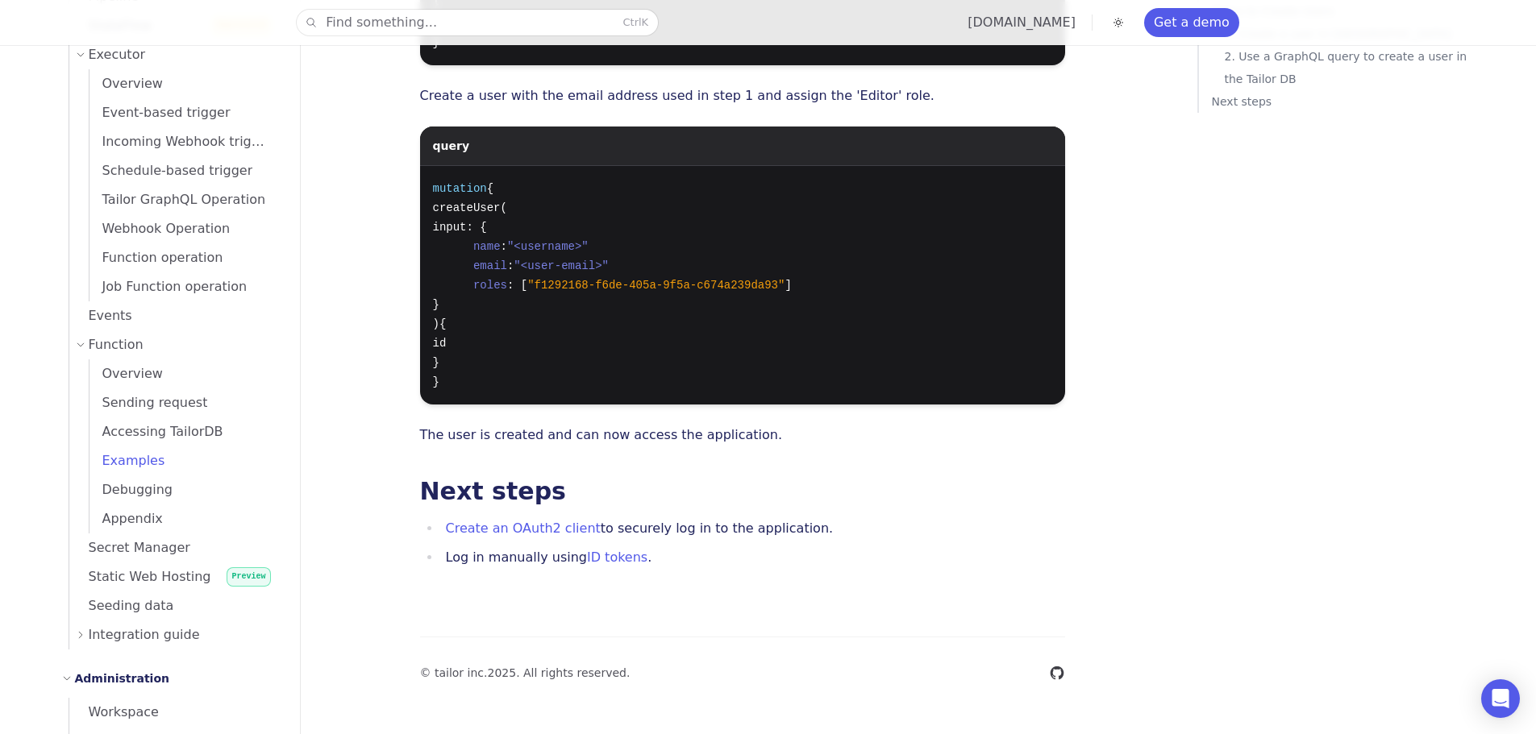
scroll to position [1465, 0]
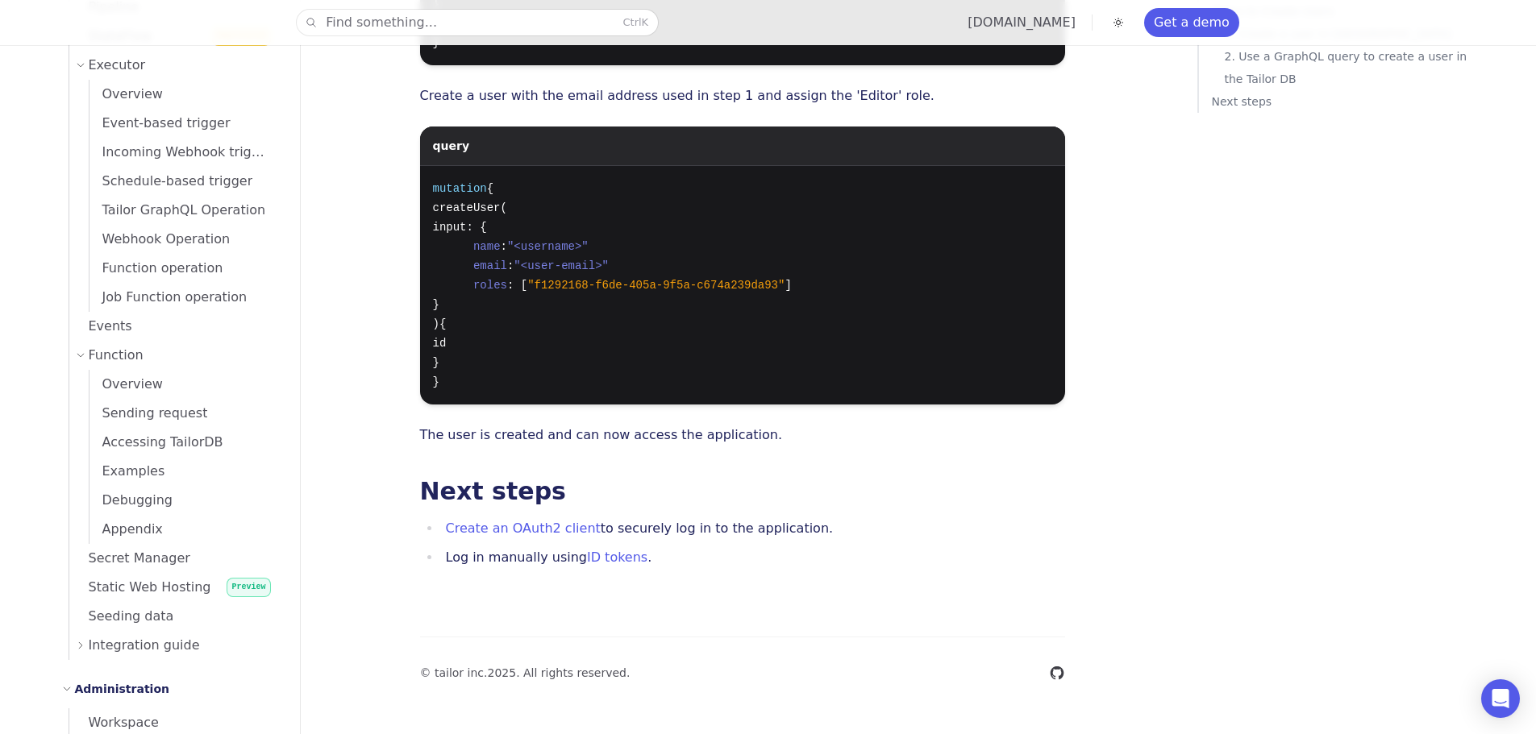
drag, startPoint x: 632, startPoint y: 520, endPoint x: 576, endPoint y: 364, distance: 166.3
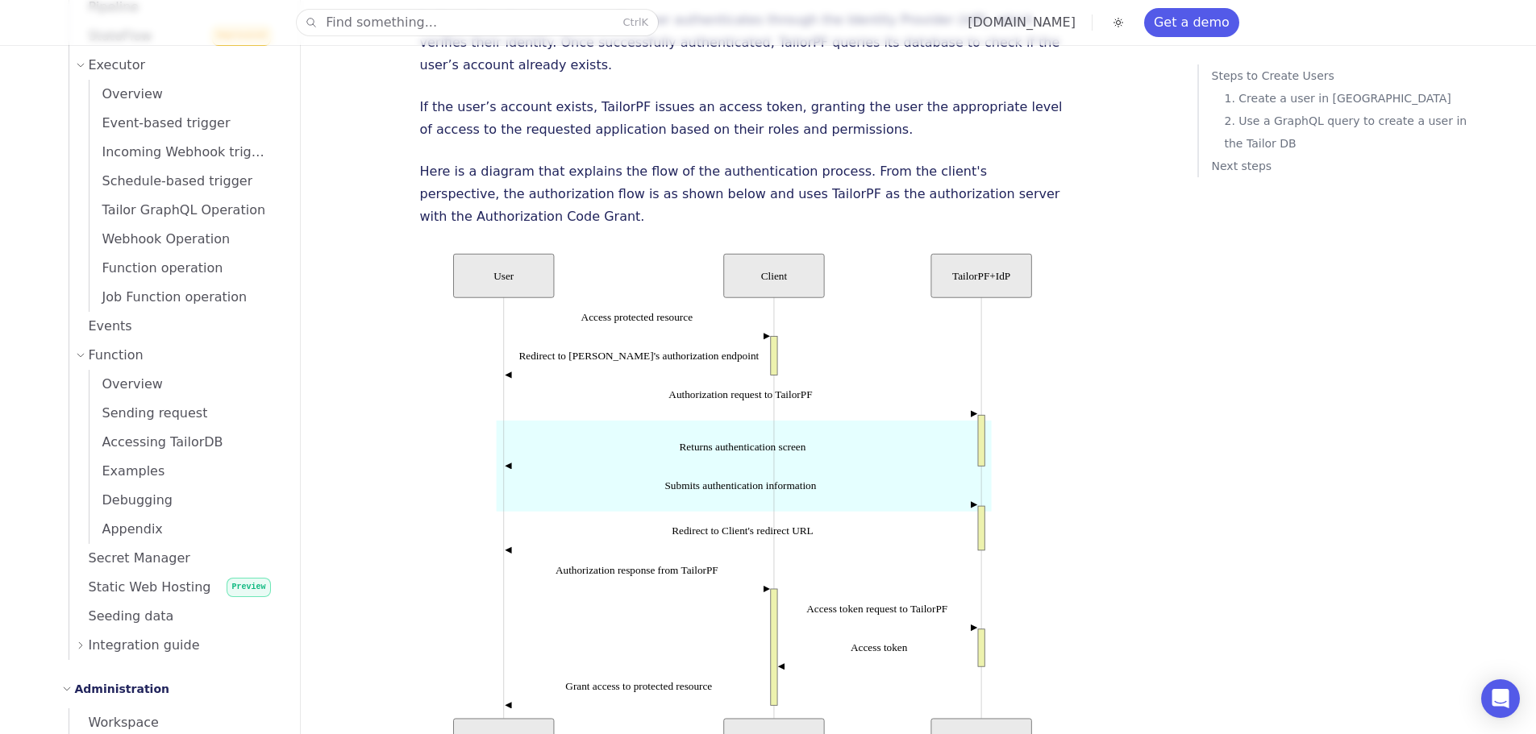
scroll to position [0, 0]
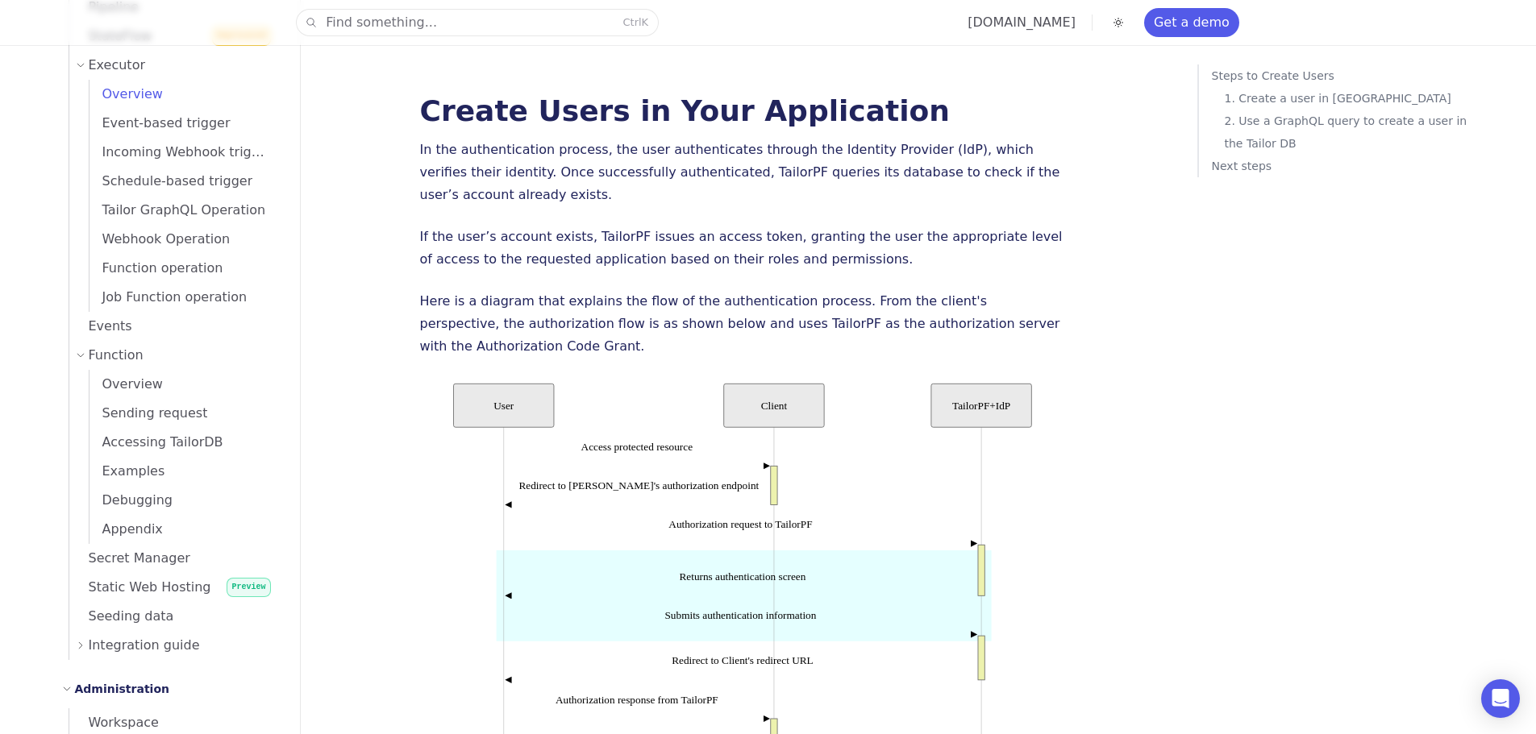
click at [147, 101] on span "Overview" at bounding box center [125, 93] width 73 height 15
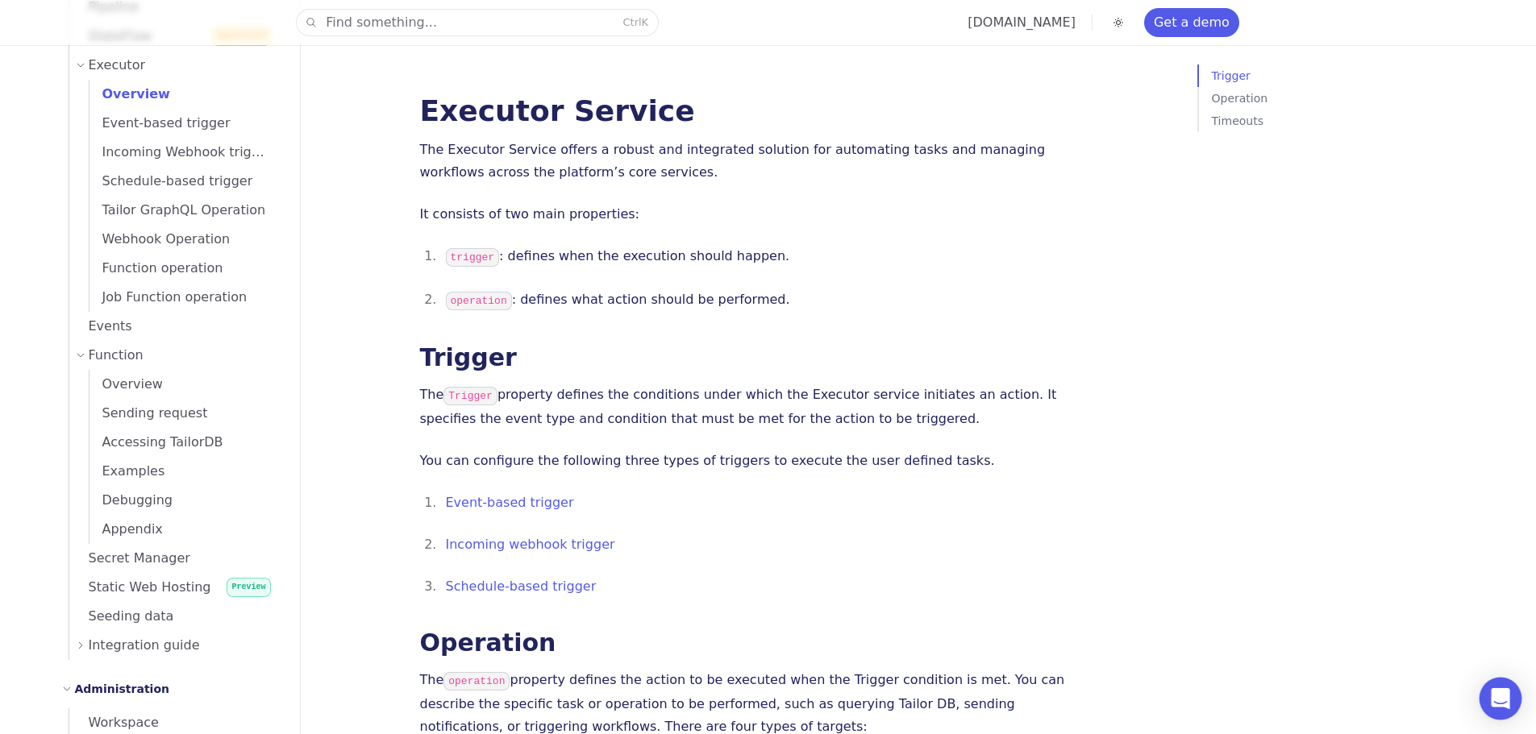
click at [1499, 691] on icon "Open Intercom Messenger" at bounding box center [1500, 698] width 19 height 21
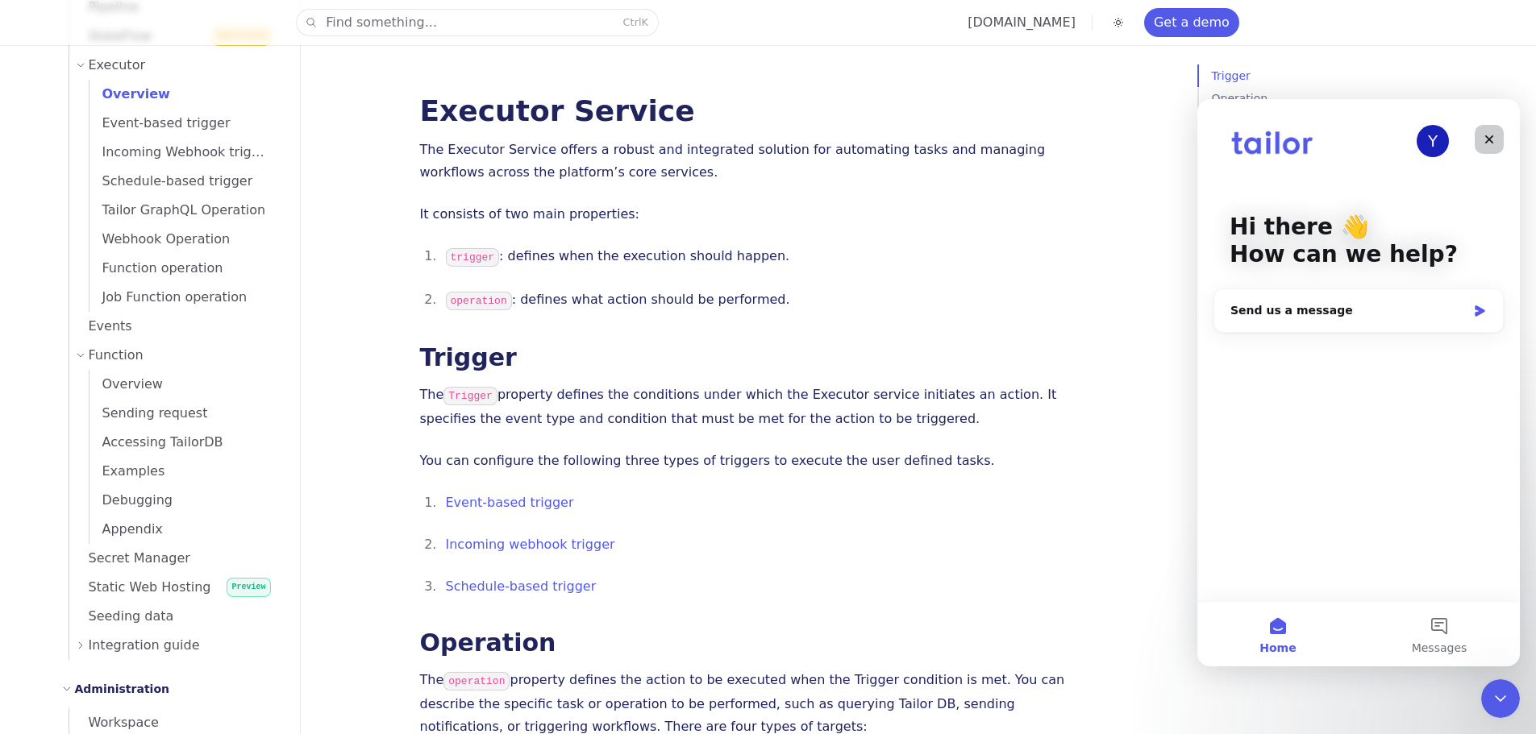
click at [1498, 139] on div "Close" at bounding box center [1488, 139] width 29 height 29
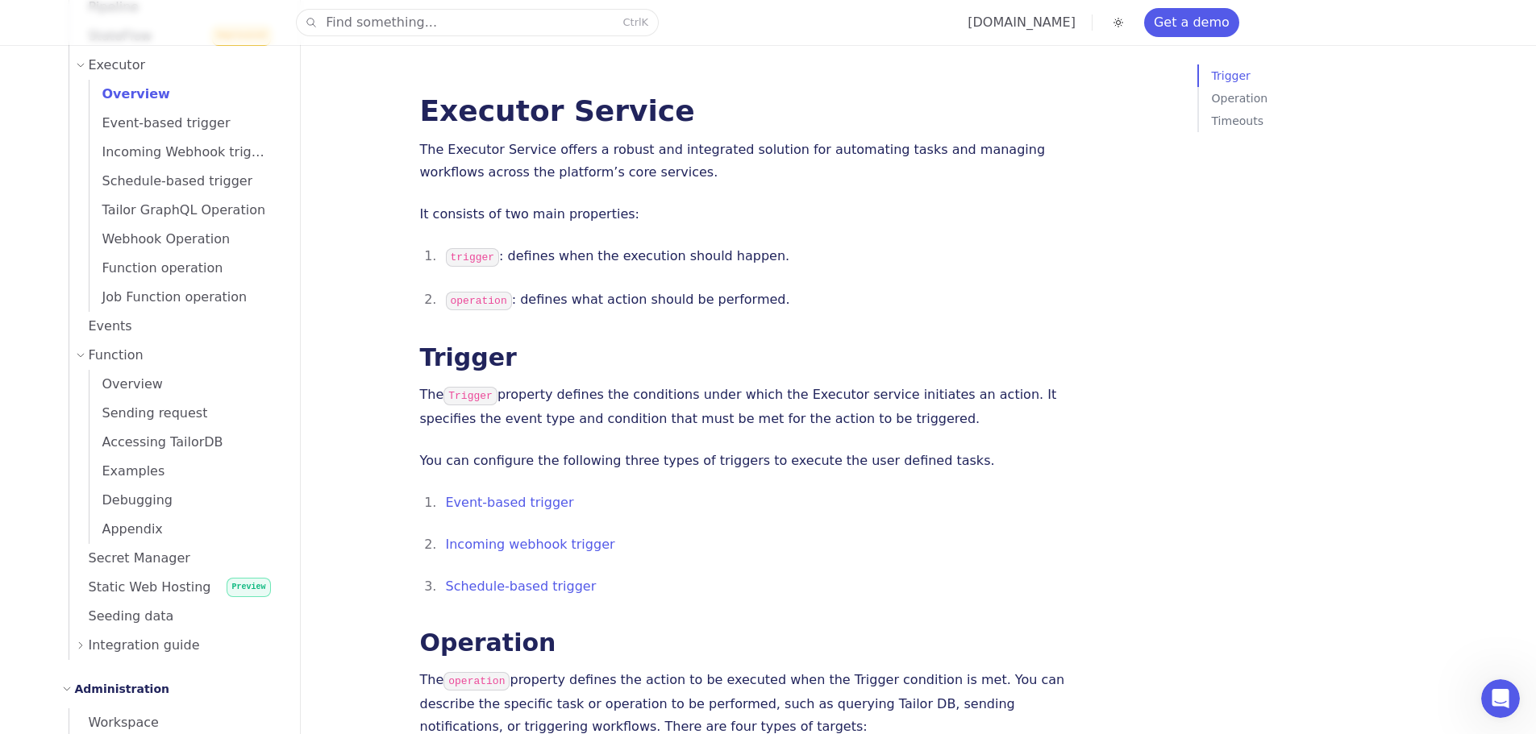
click at [172, 104] on link "Overview" at bounding box center [184, 94] width 191 height 29
click at [166, 124] on span "Event-based trigger" at bounding box center [159, 122] width 141 height 15
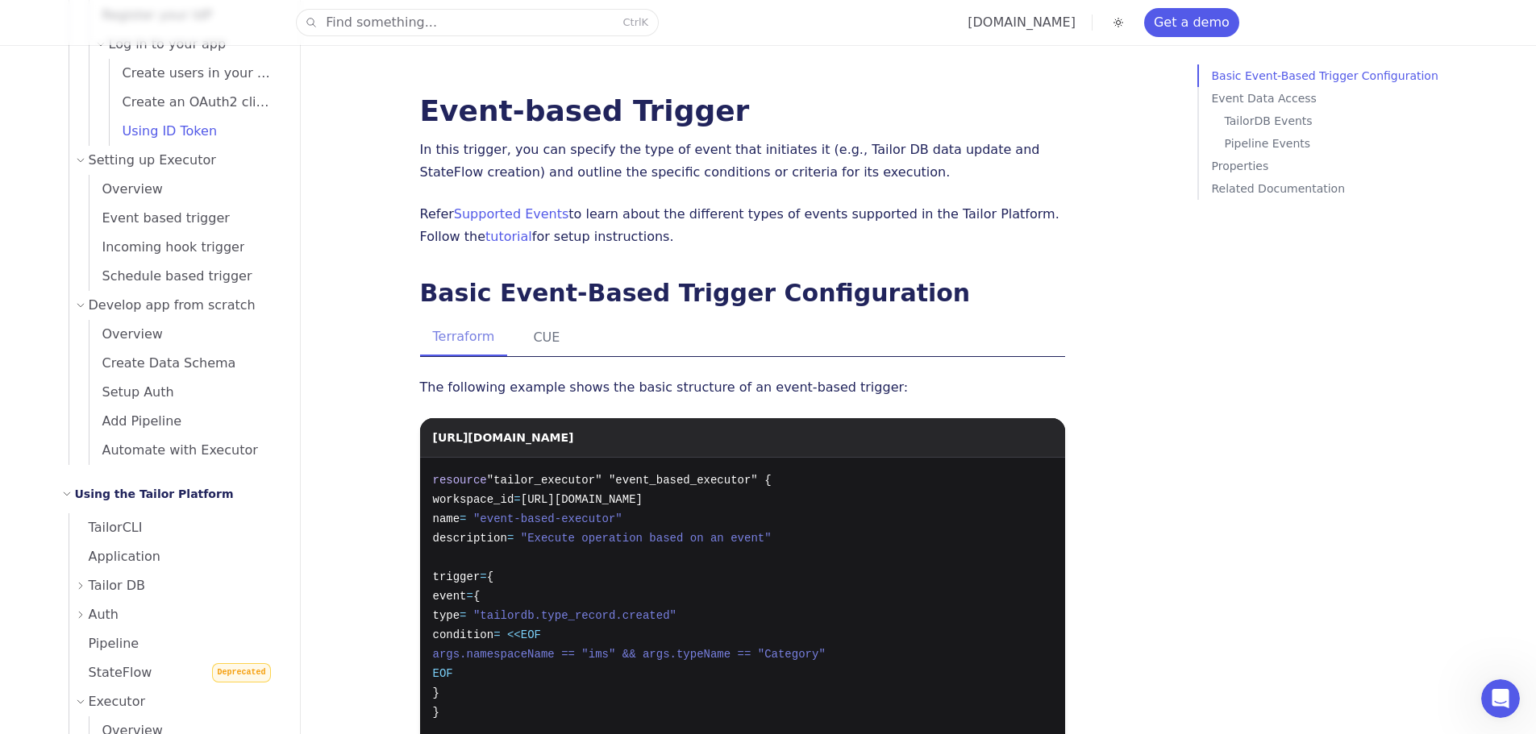
scroll to position [739, 0]
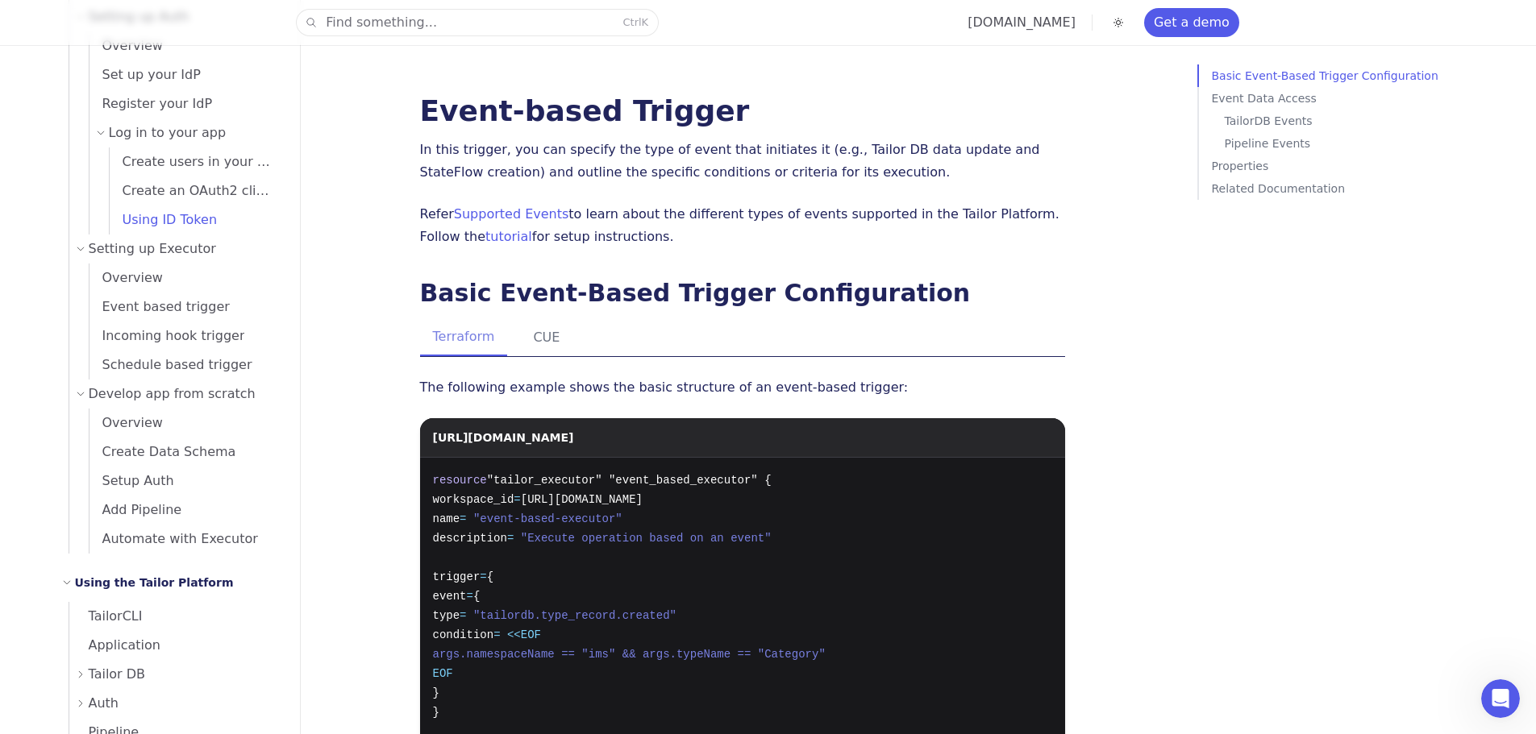
click at [169, 214] on span "Using ID Token" at bounding box center [164, 219] width 108 height 15
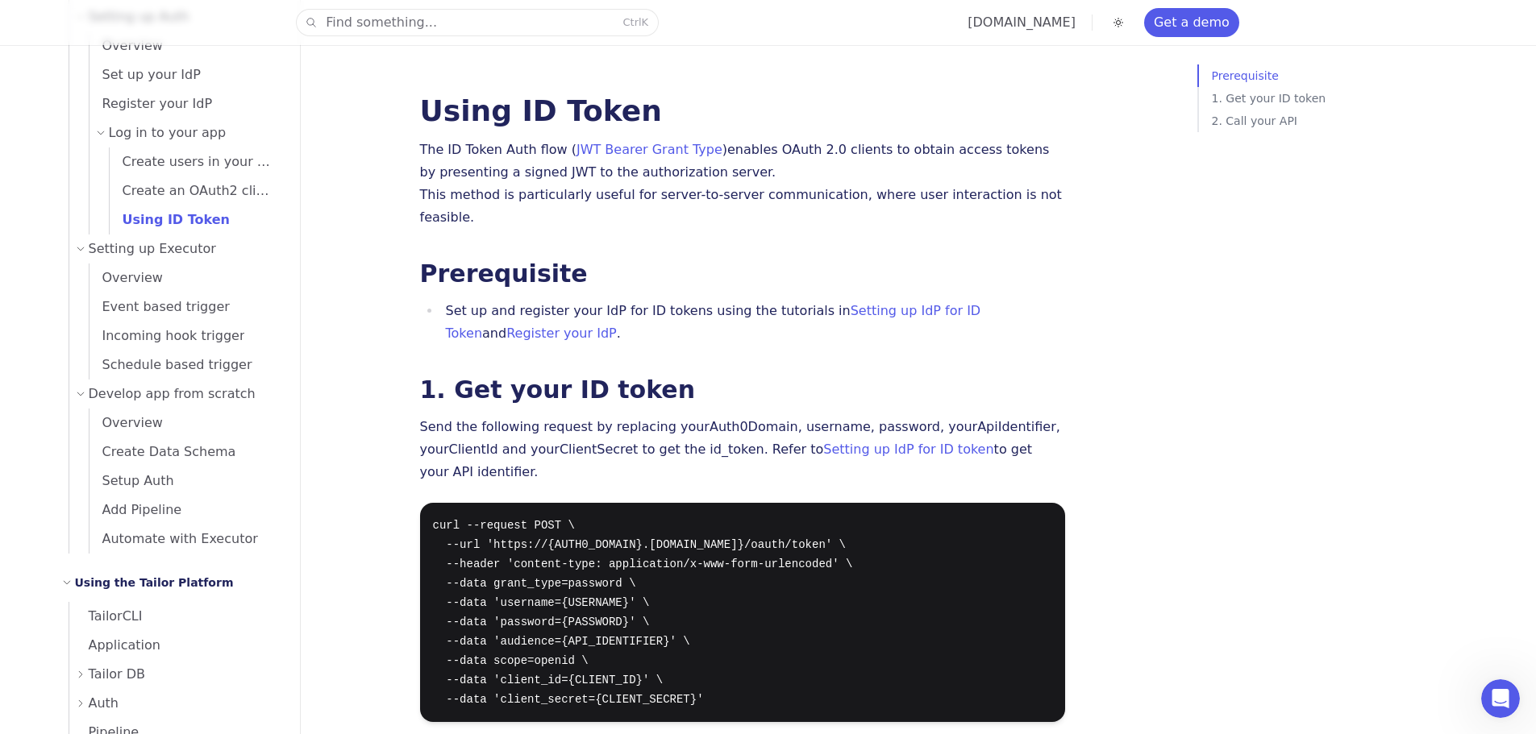
click at [177, 209] on span "Using ID Token" at bounding box center [170, 220] width 120 height 23
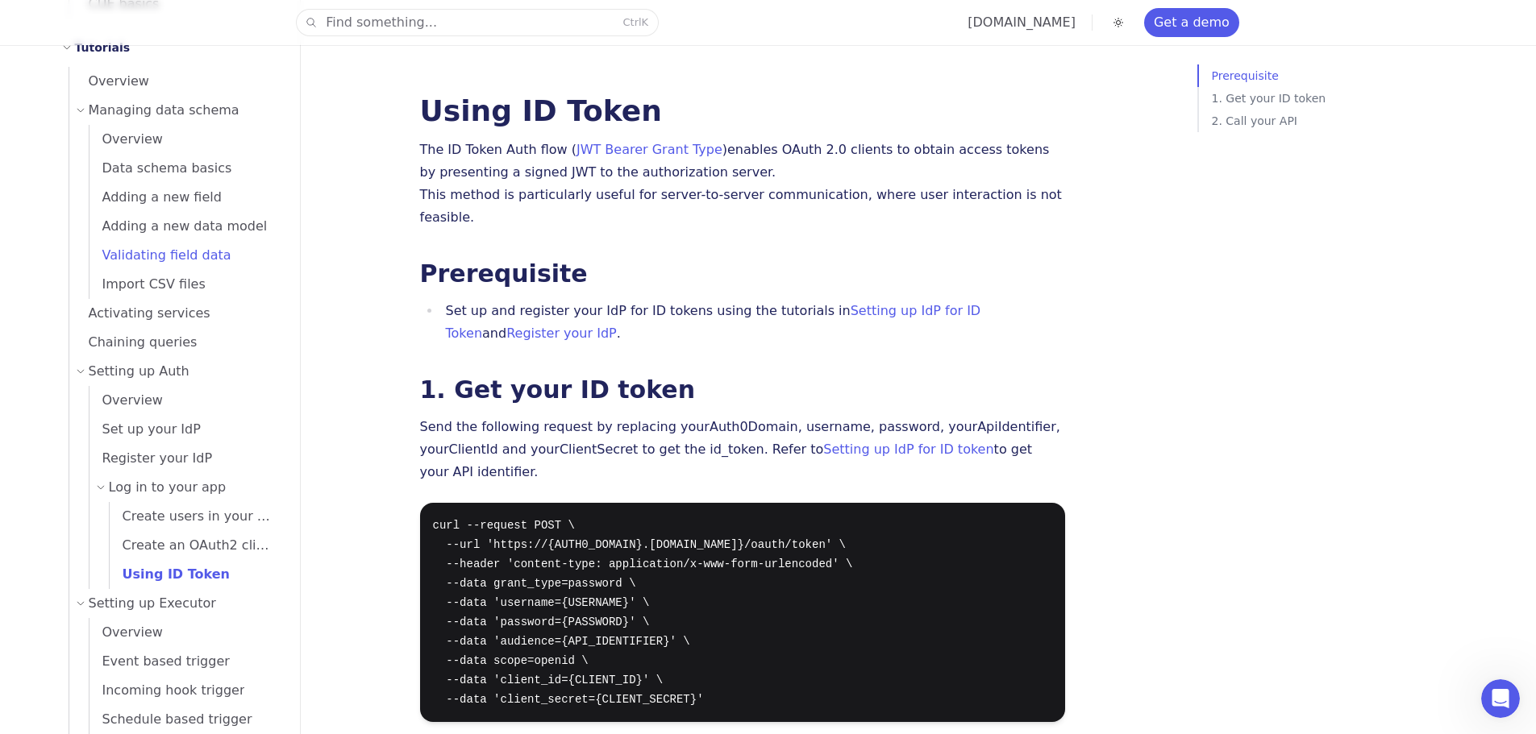
scroll to position [256, 0]
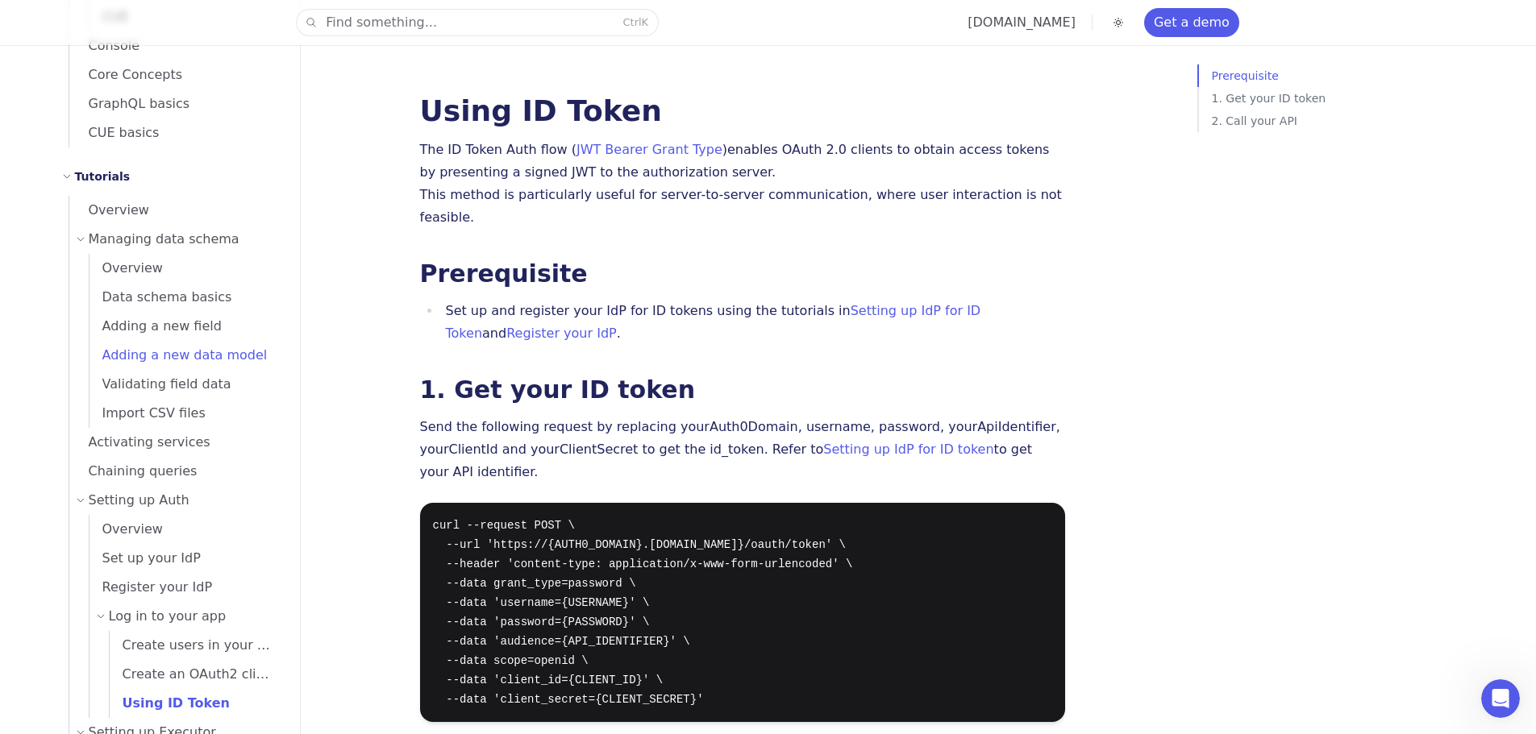
click at [132, 355] on span "Adding a new data model" at bounding box center [178, 354] width 178 height 15
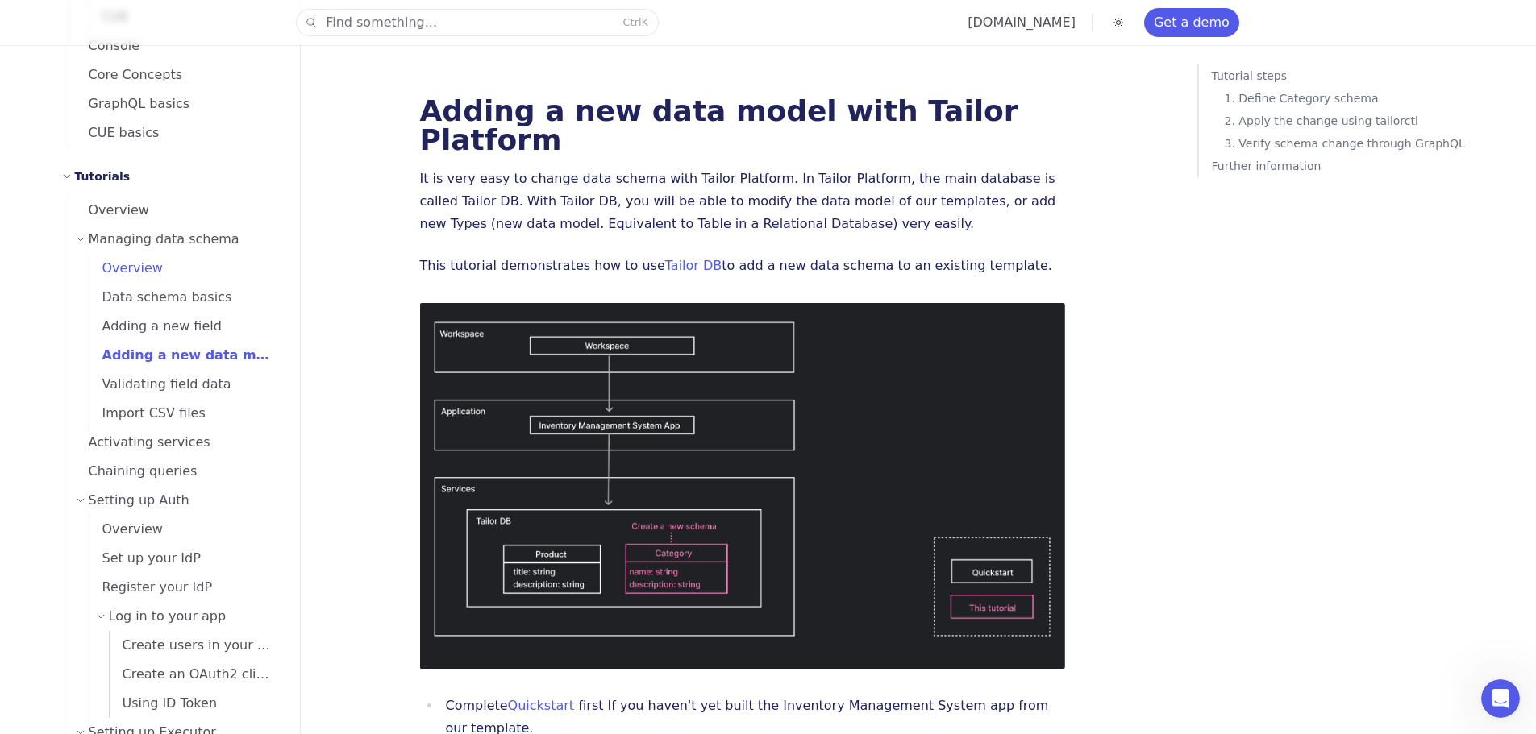
click at [157, 267] on link "Overview" at bounding box center [184, 268] width 191 height 29
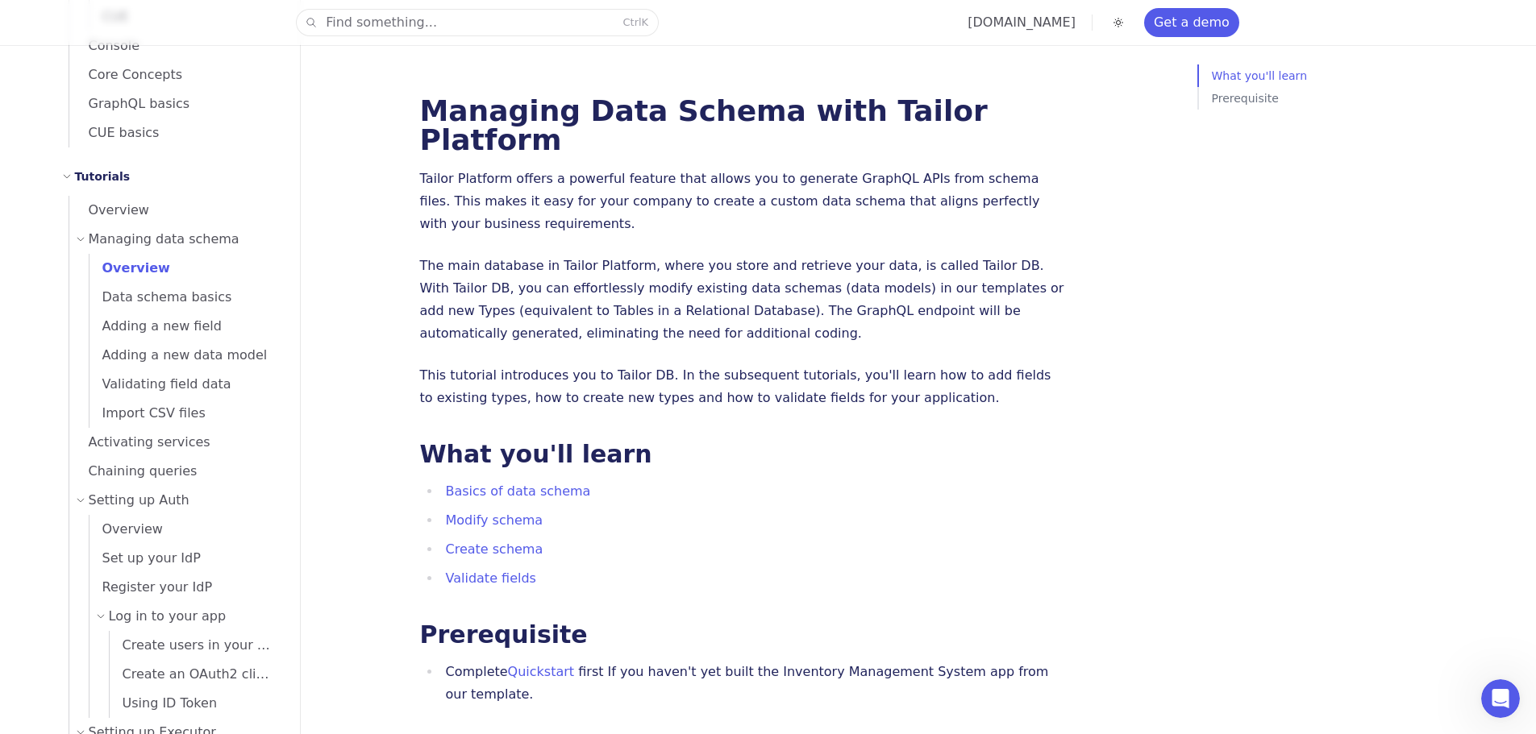
click at [157, 250] on span "Managing data schema" at bounding box center [164, 239] width 151 height 23
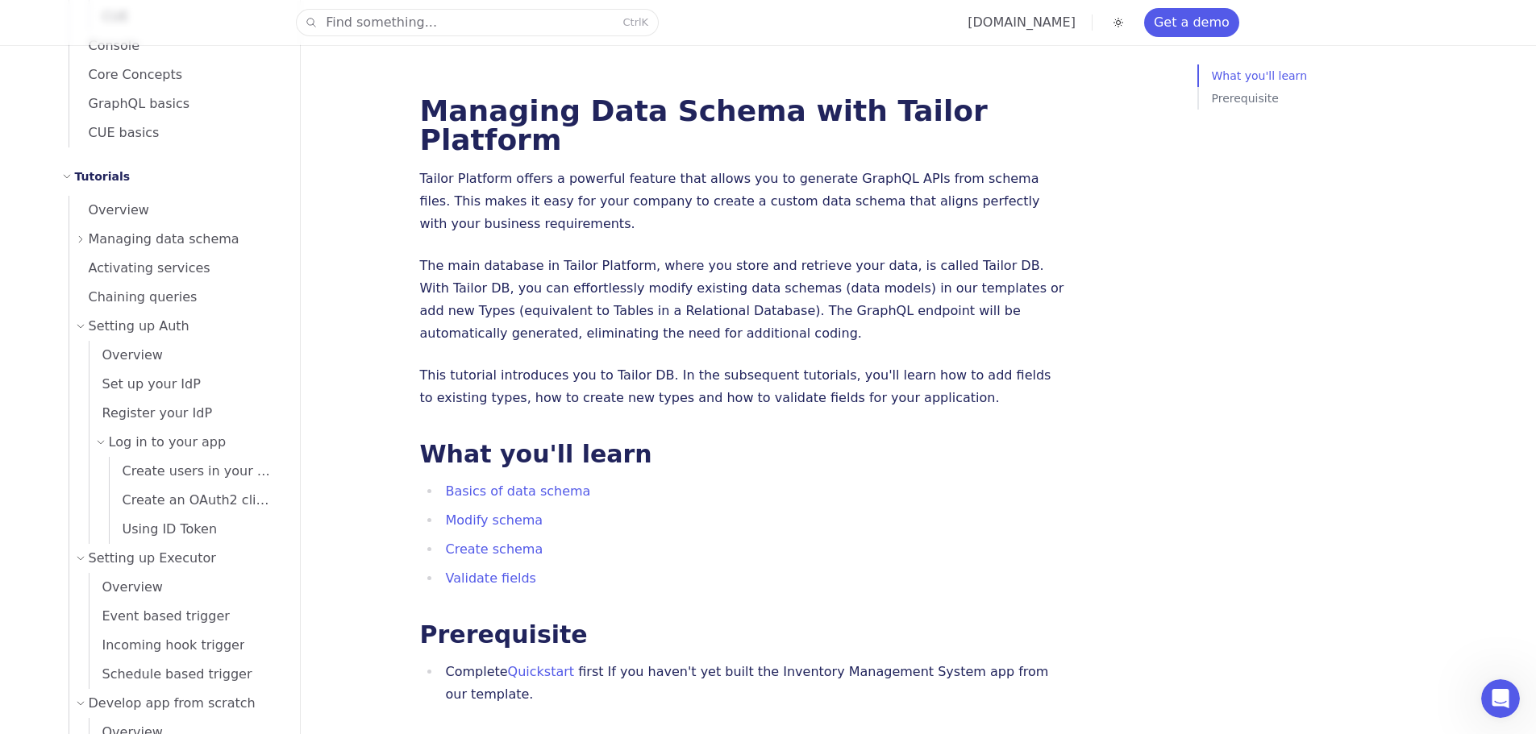
click at [157, 247] on span "Managing data schema" at bounding box center [164, 239] width 151 height 23
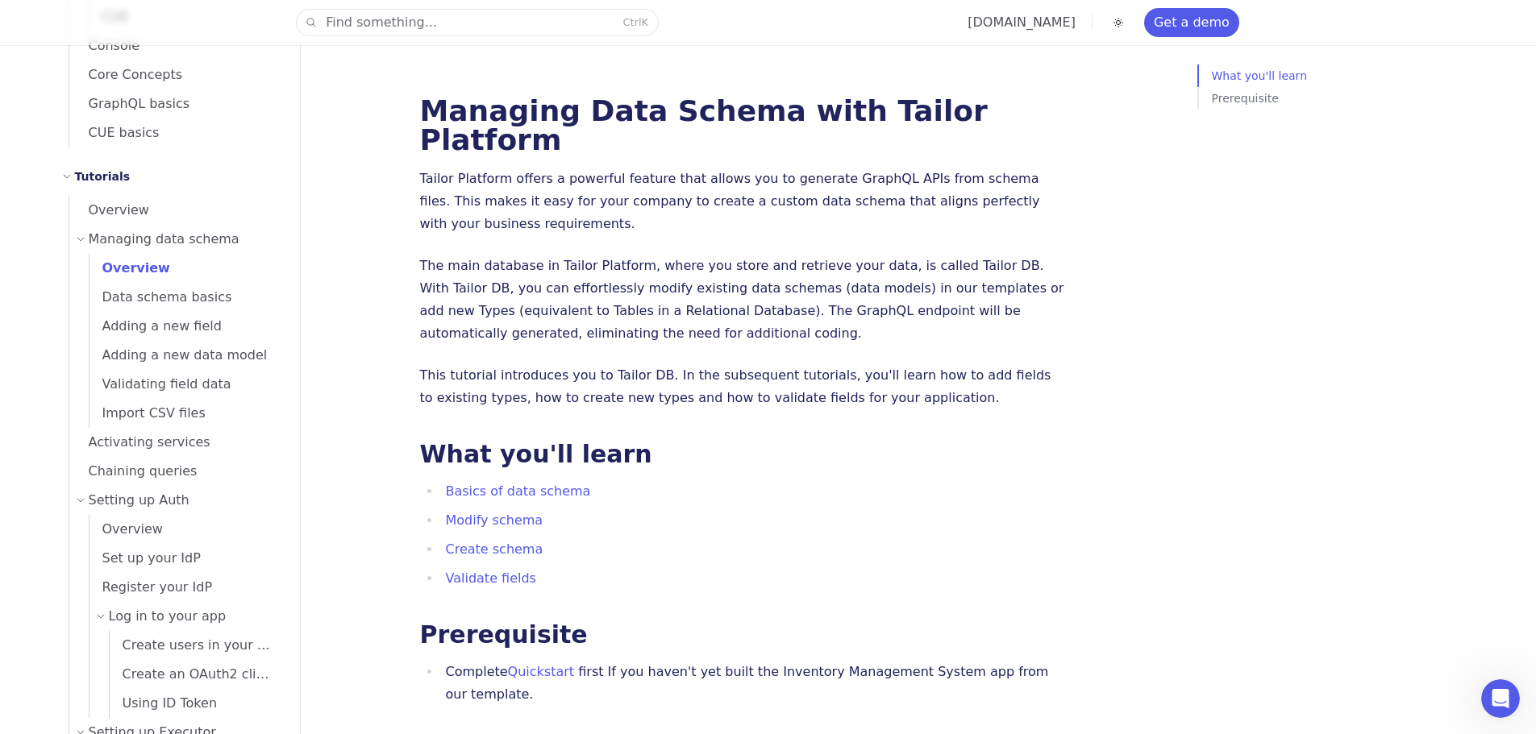
click at [141, 268] on span "Overview" at bounding box center [129, 267] width 81 height 15
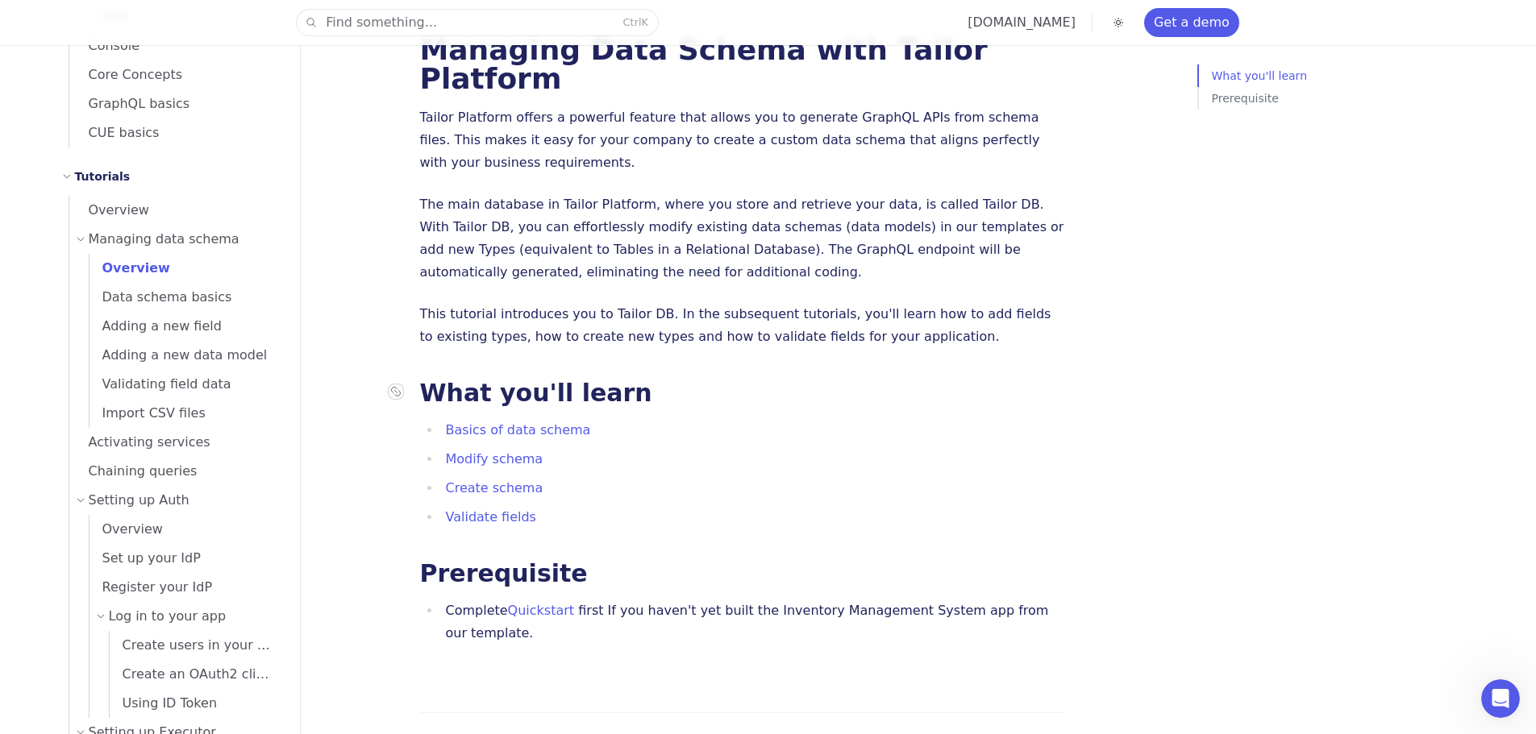
scroll to position [63, 0]
click at [152, 297] on span "Data schema basics" at bounding box center [160, 296] width 143 height 15
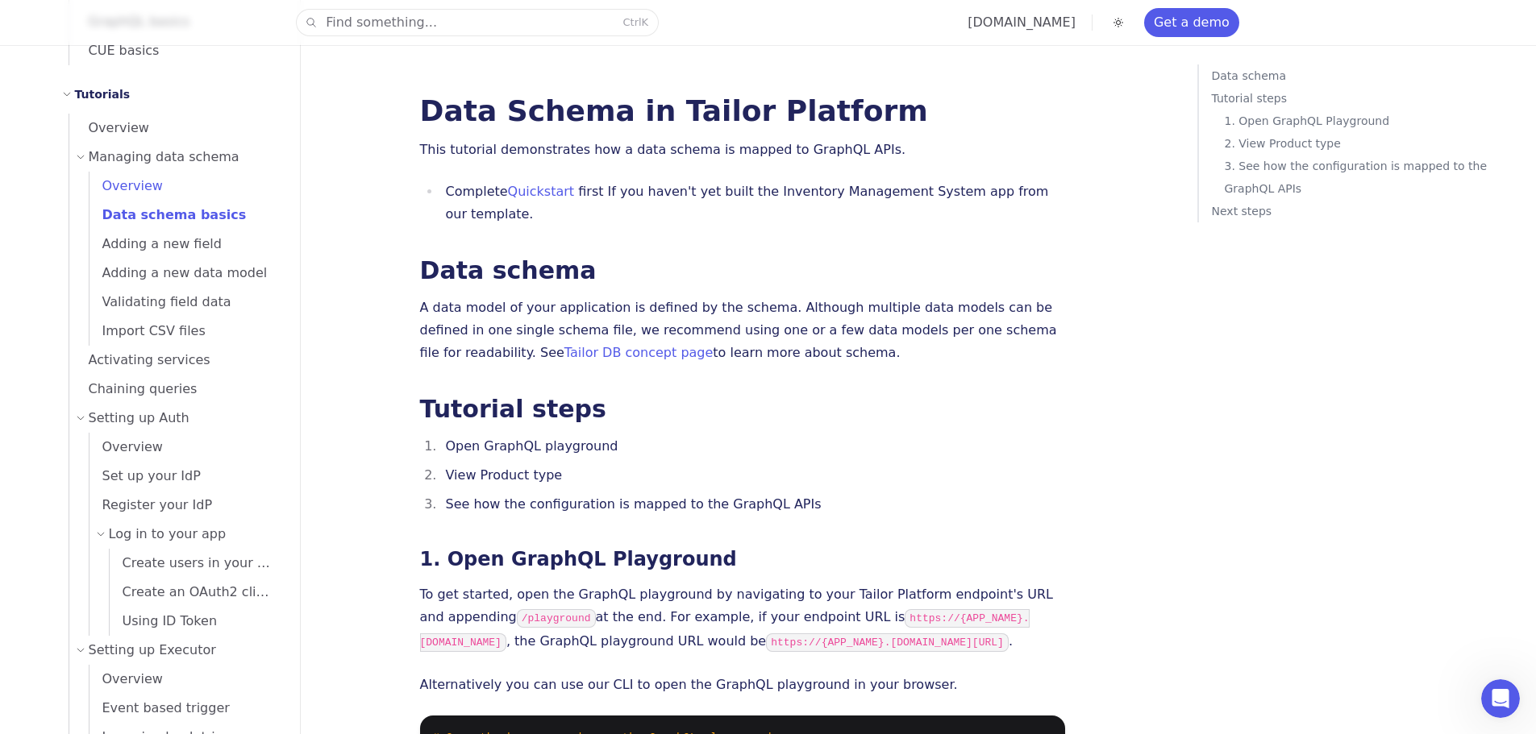
scroll to position [256, 0]
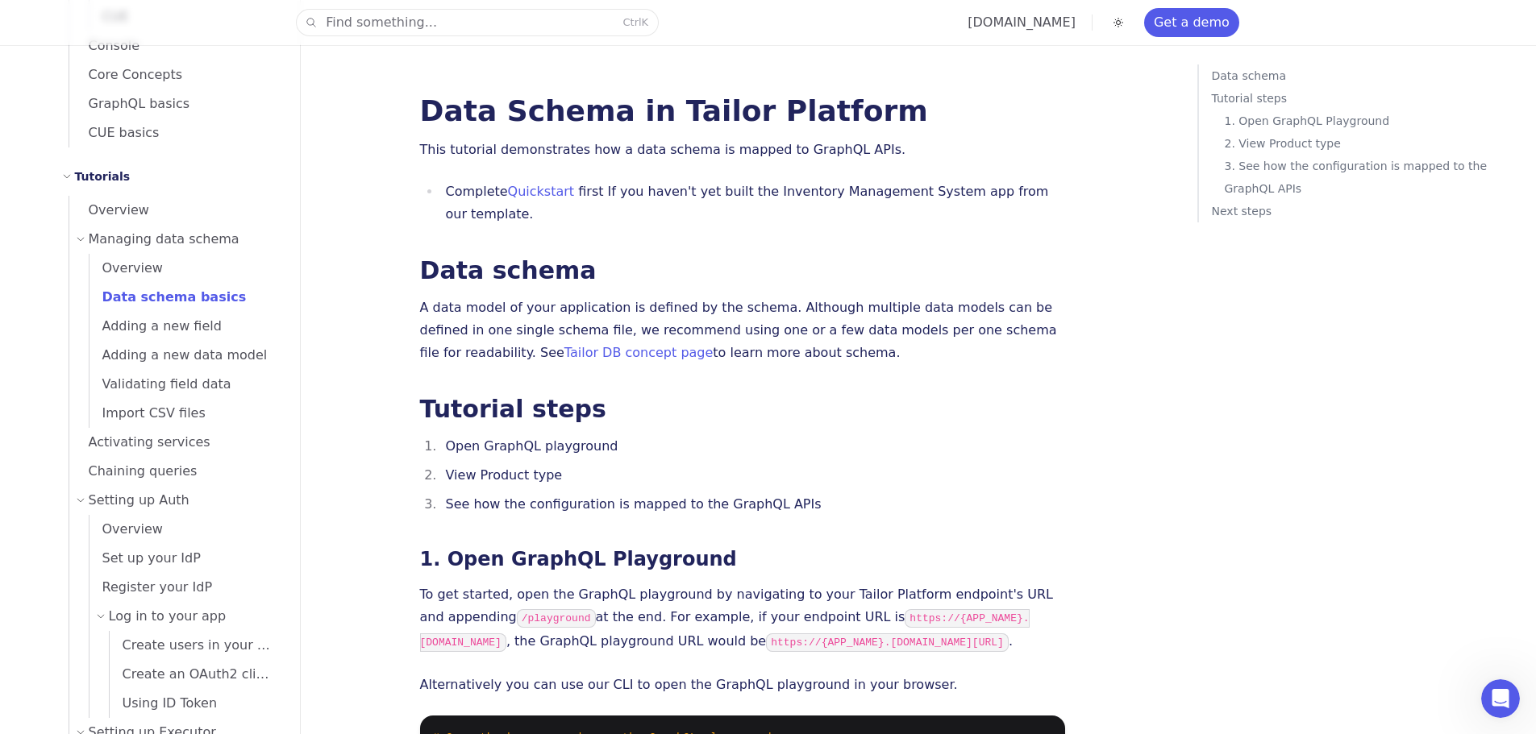
click at [73, 180] on div "Tutorials" at bounding box center [171, 176] width 218 height 19
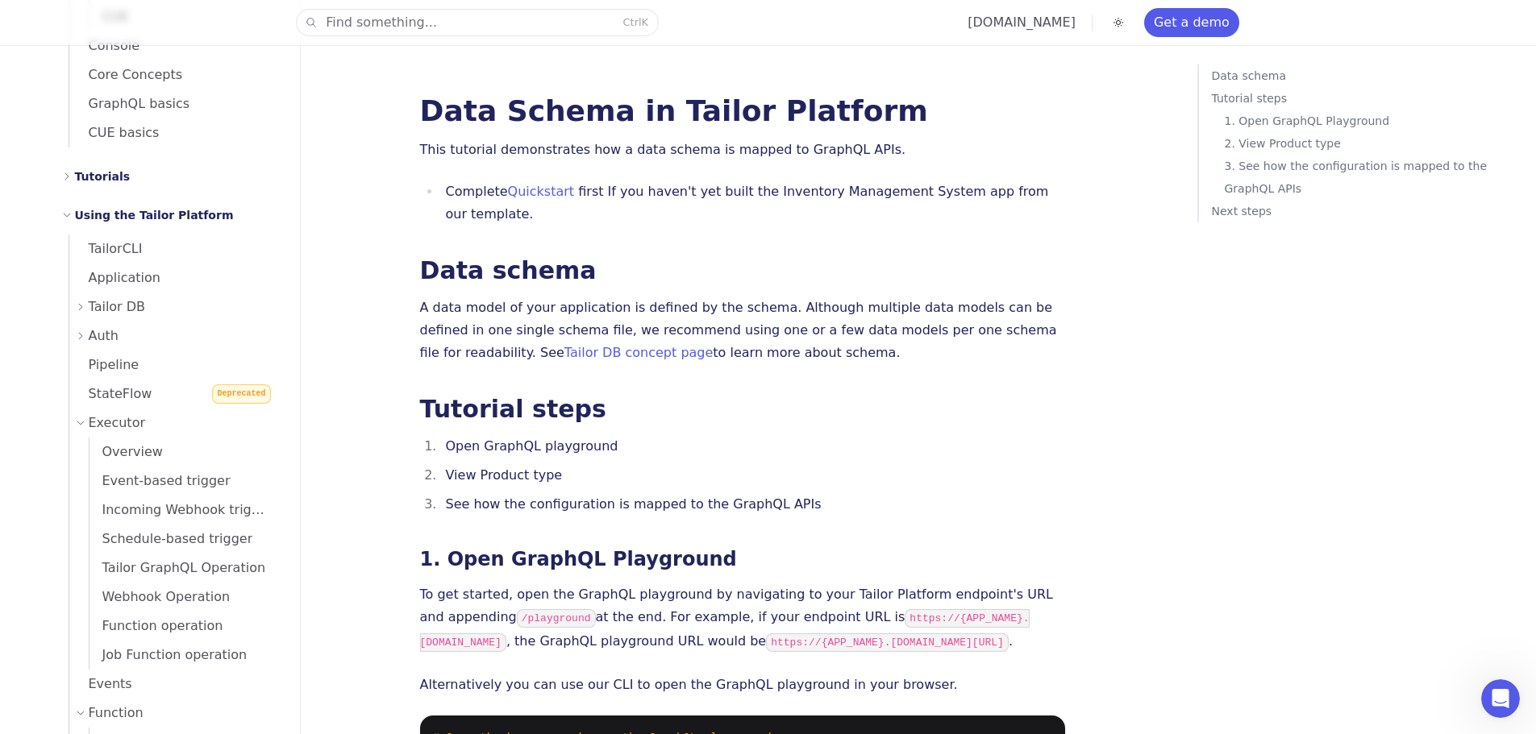
click at [87, 297] on div "Tailor DB" at bounding box center [178, 307] width 205 height 29
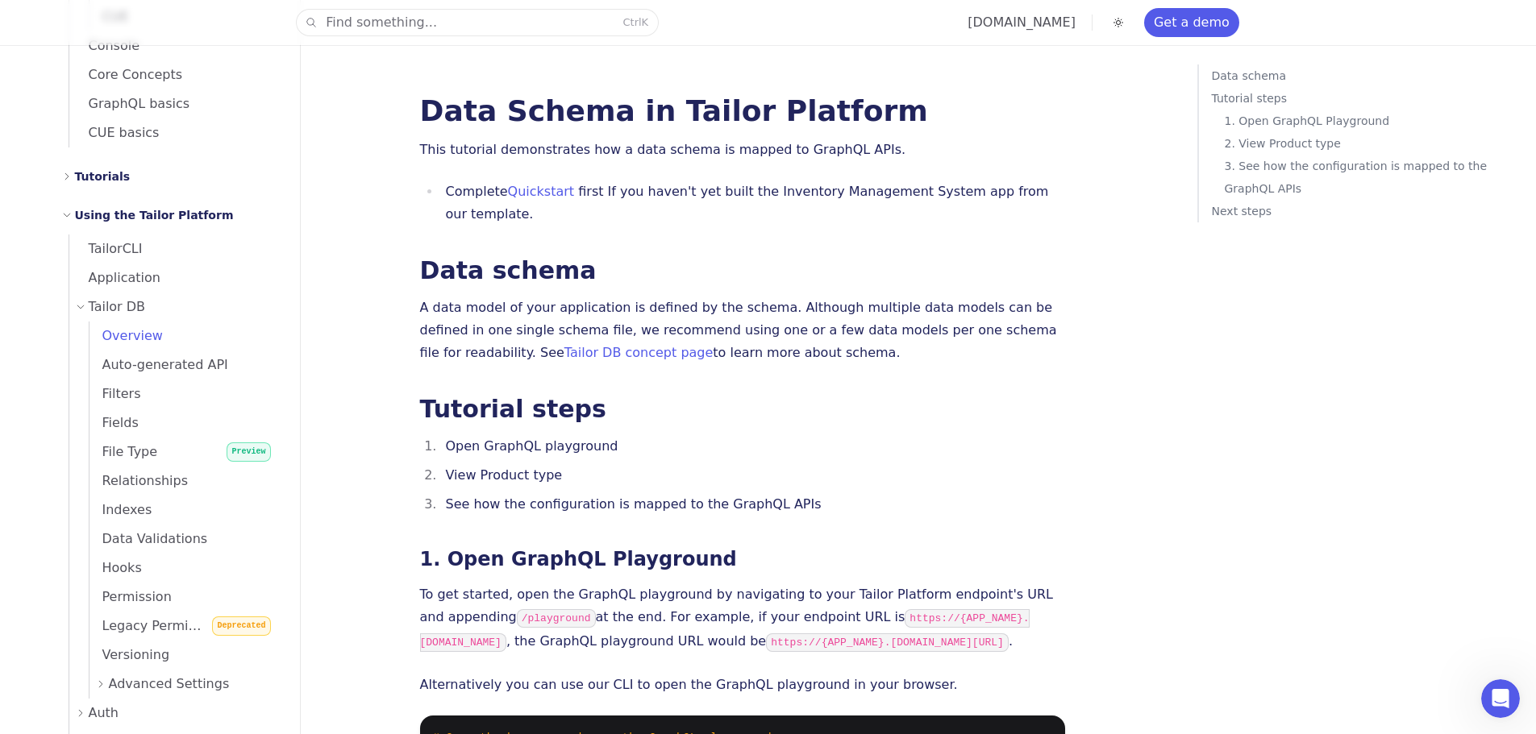
click at [154, 344] on span "Overview" at bounding box center [125, 336] width 73 height 23
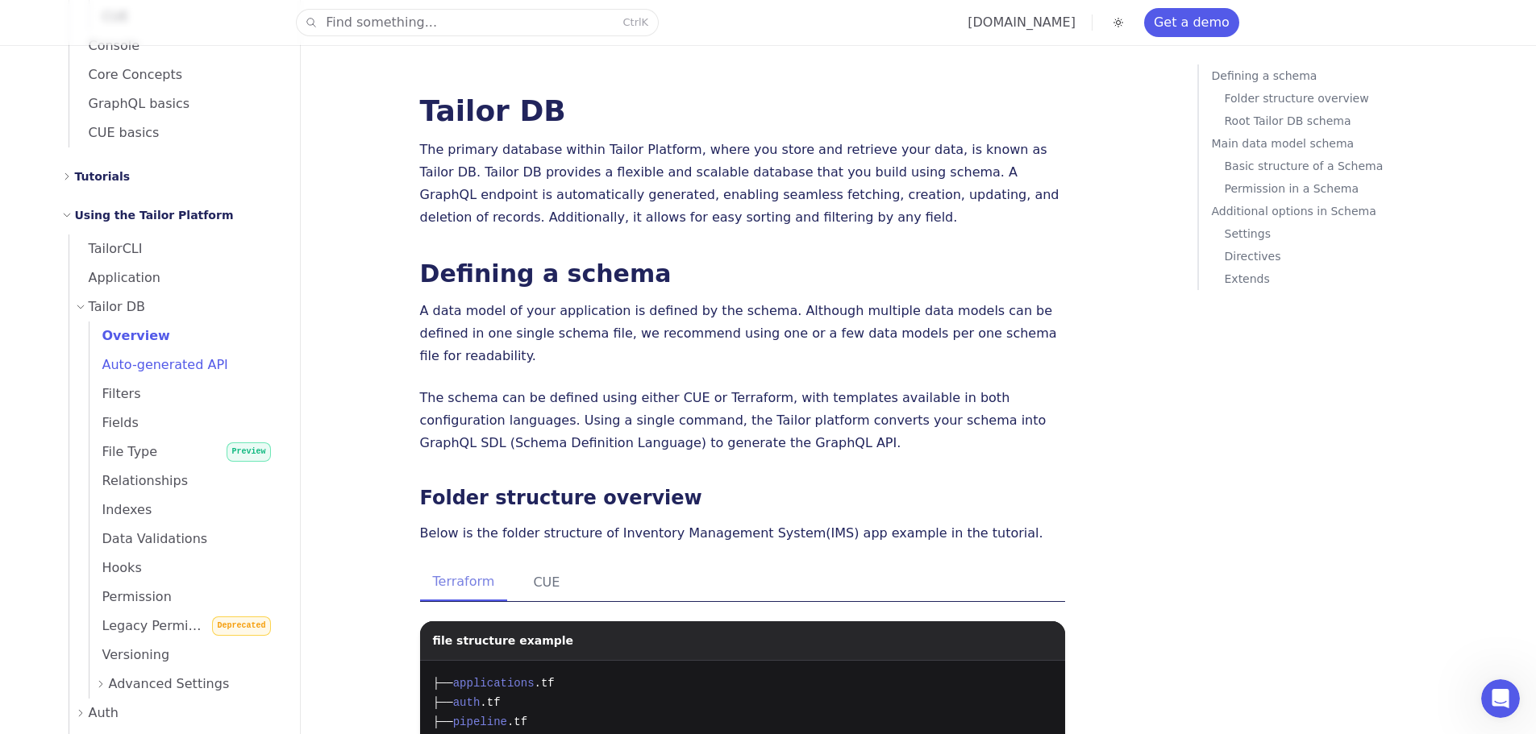
click at [140, 374] on span "Auto-generated API" at bounding box center [158, 365] width 139 height 23
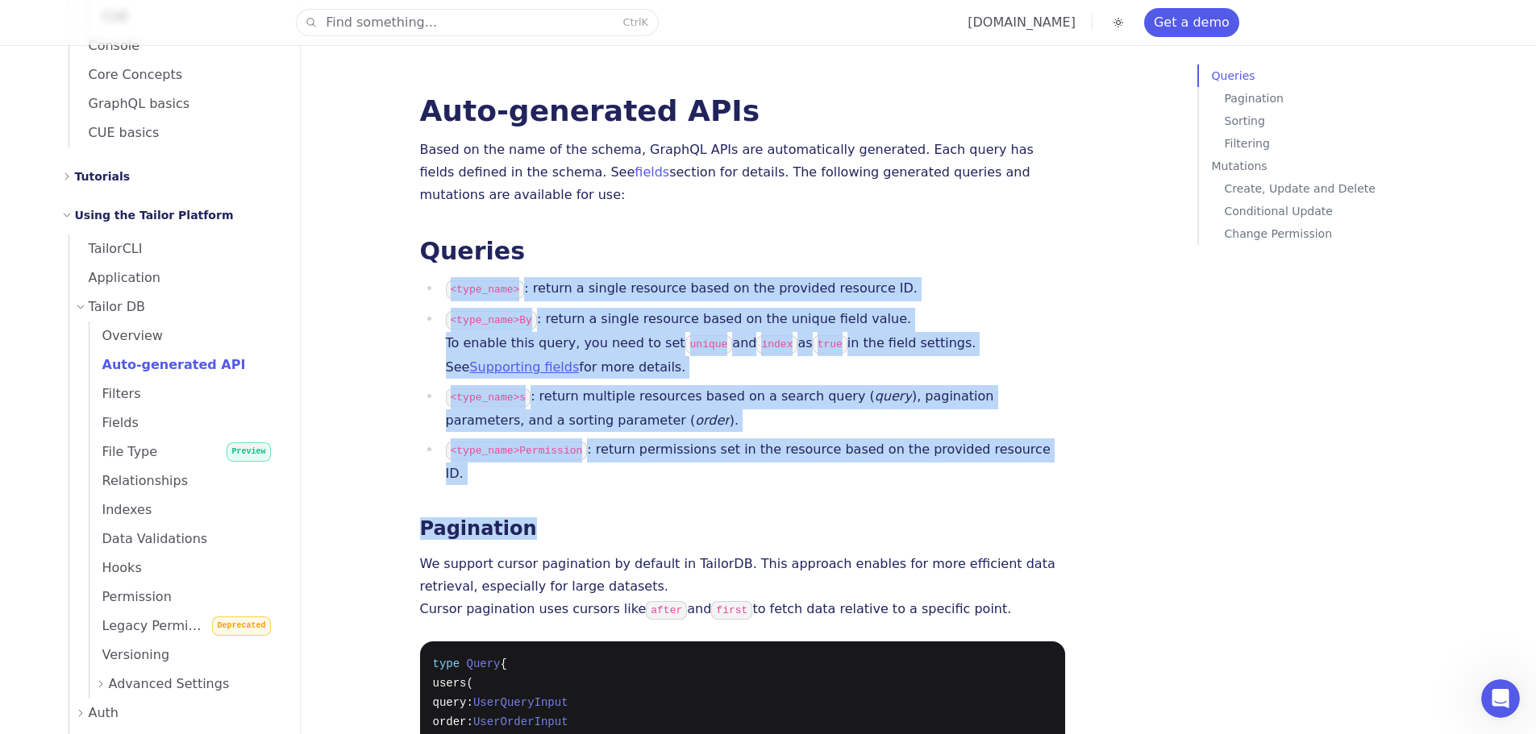
drag, startPoint x: 414, startPoint y: 275, endPoint x: 563, endPoint y: 469, distance: 244.9
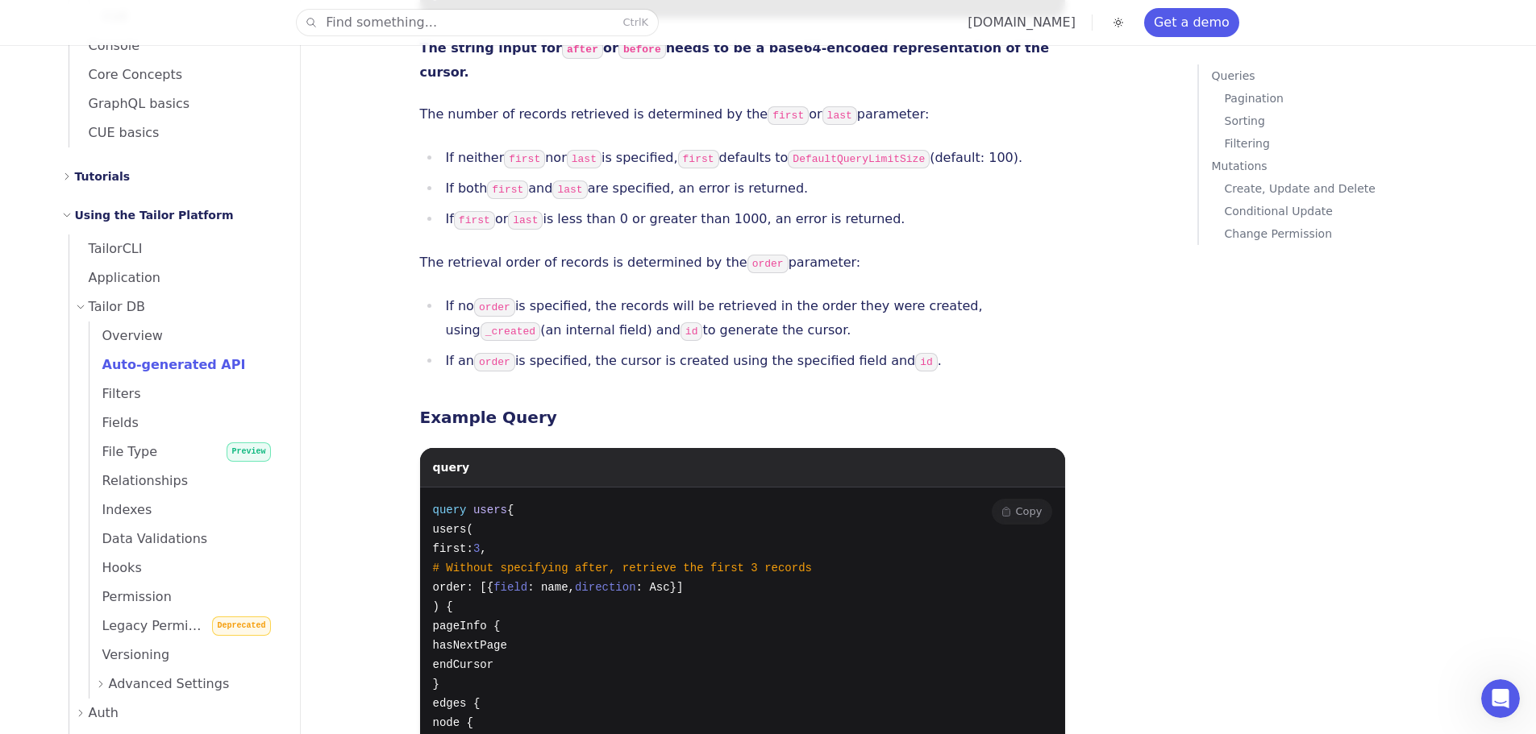
scroll to position [1290, 0]
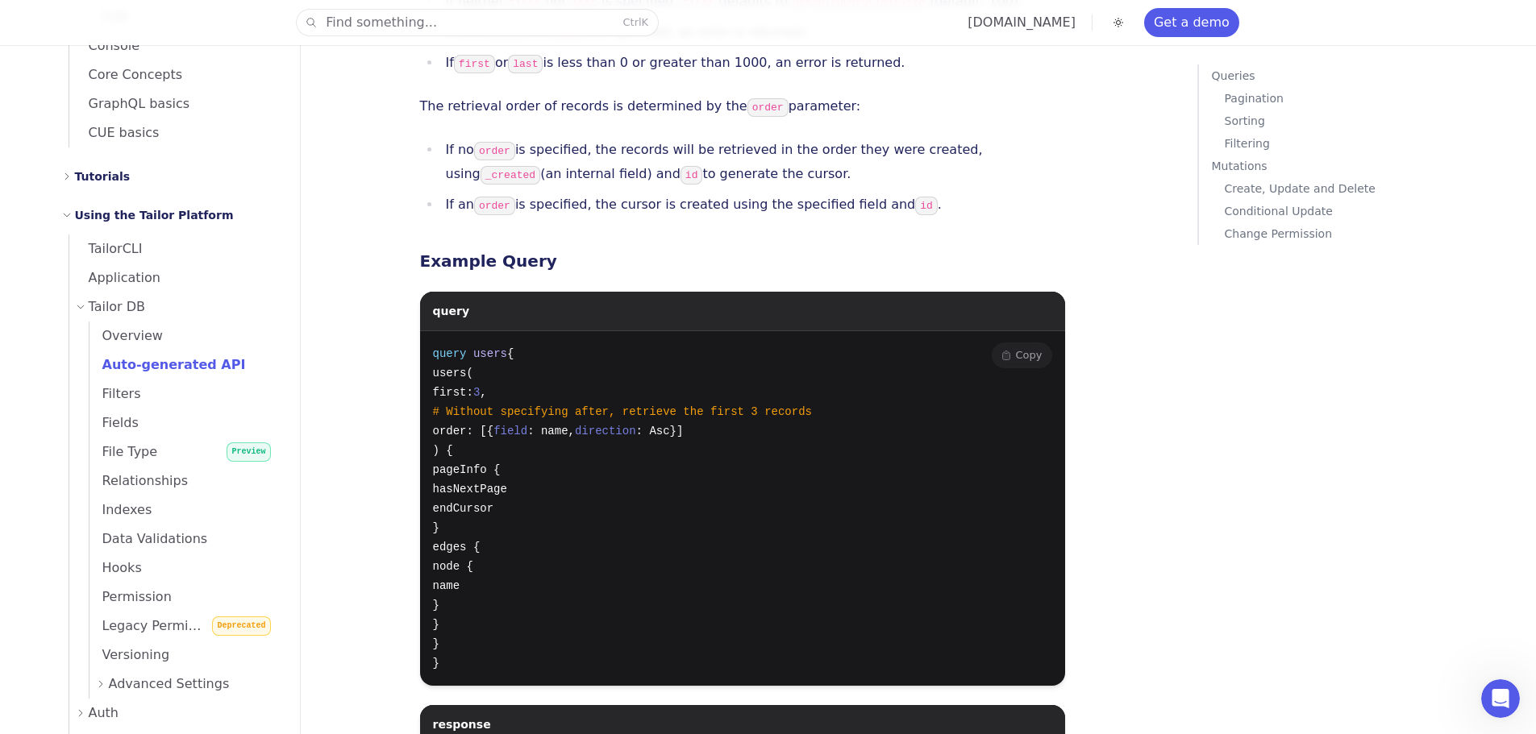
click at [422, 331] on pre "query users { users( first: 3 , # Without specifying after, retrieve the first …" at bounding box center [742, 508] width 645 height 355
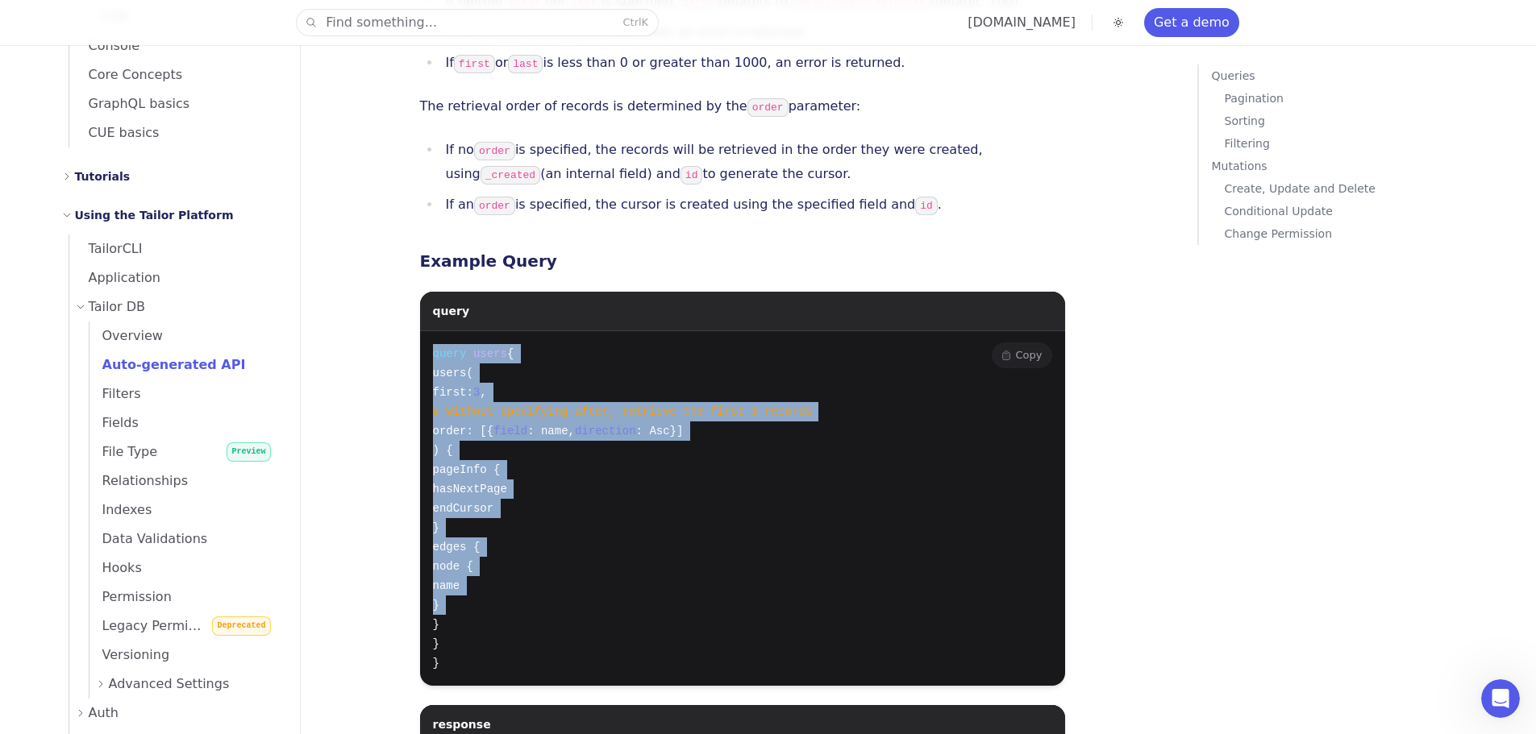
drag, startPoint x: 422, startPoint y: 285, endPoint x: 653, endPoint y: 541, distance: 344.2
click at [653, 541] on pre "query users { users( first: 3 , # Without specifying after, retrieve the first …" at bounding box center [742, 508] width 645 height 355
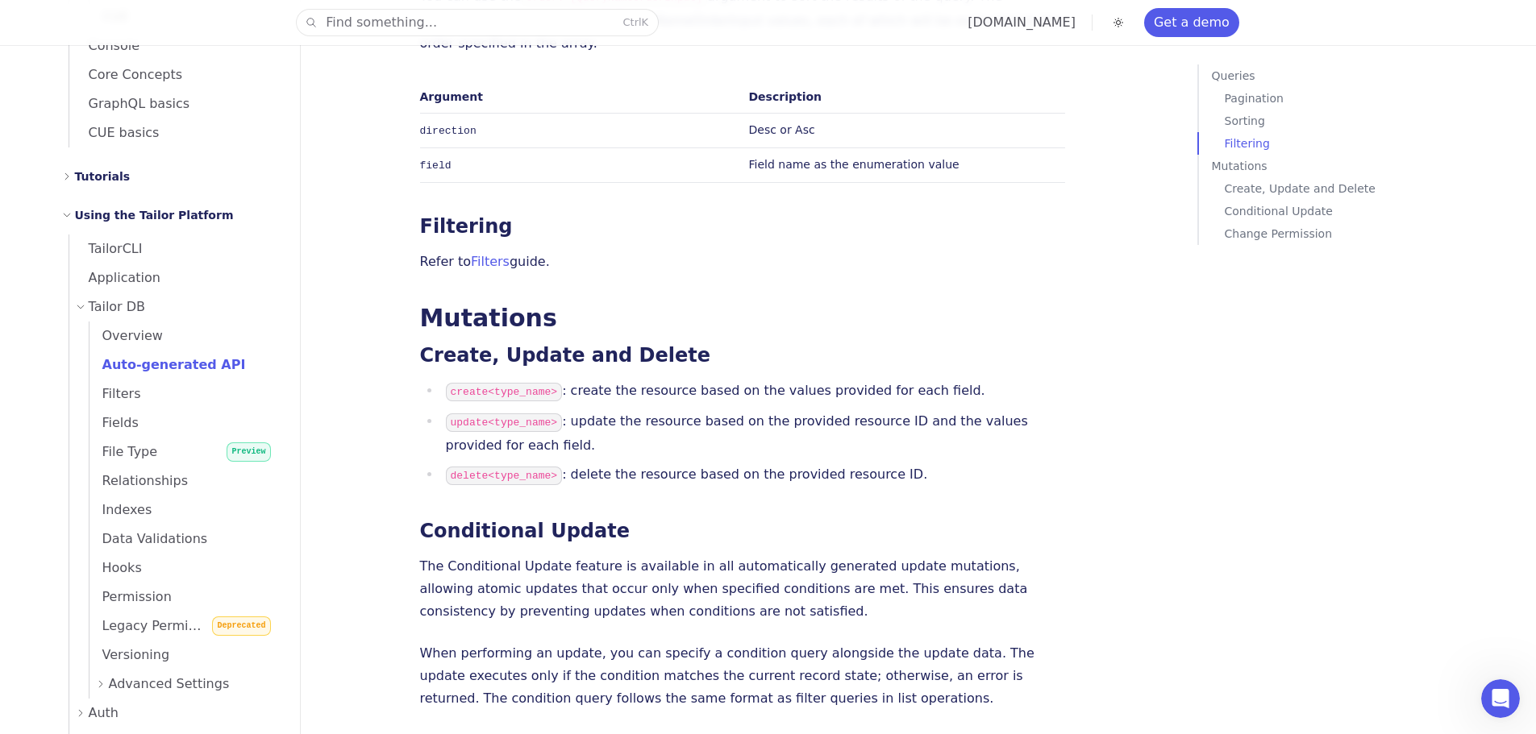
scroll to position [4031, 0]
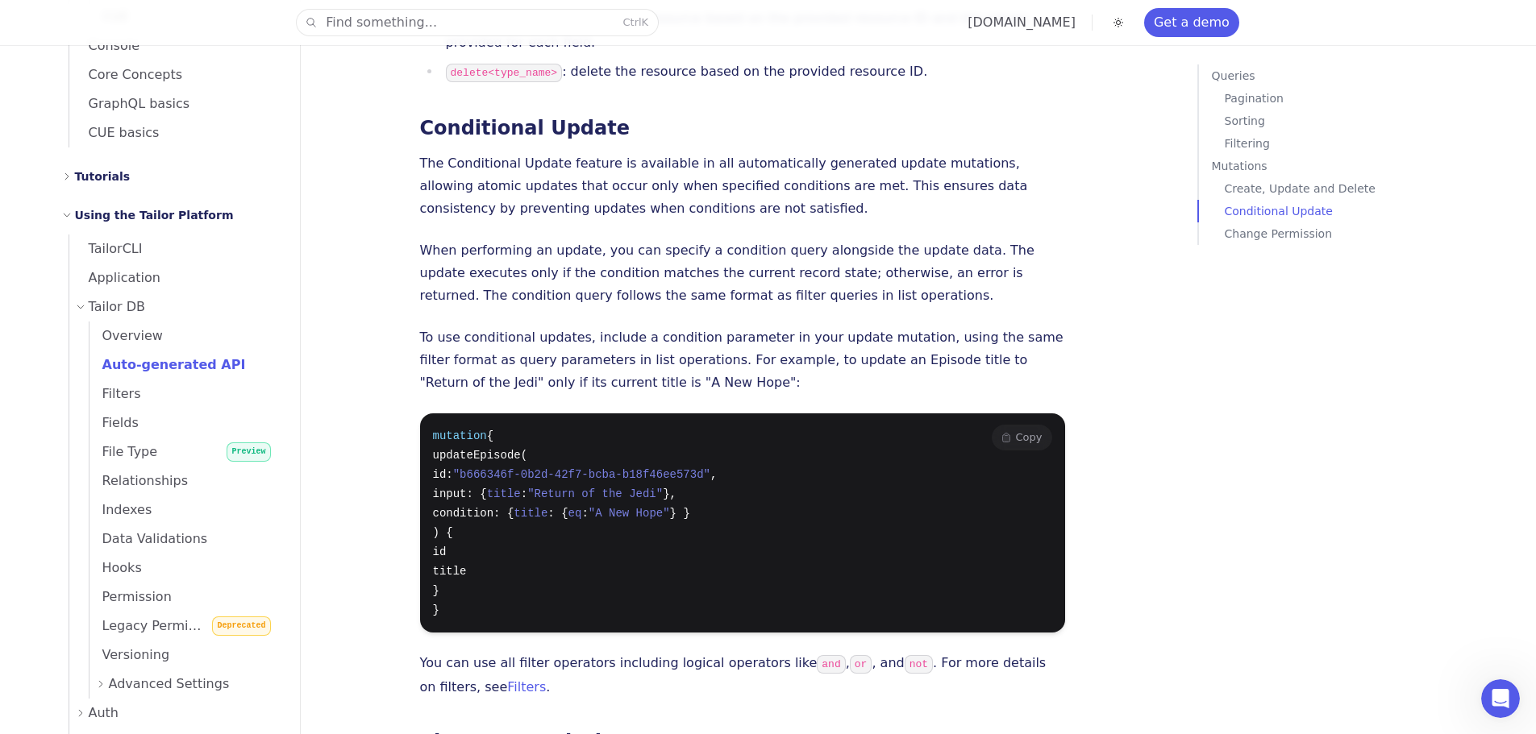
click at [440, 414] on pre "mutation { updateEpisode( id: "b666346f-0b2d-42f7-bcba-b18f46ee573d" , input: {…" at bounding box center [742, 523] width 645 height 219
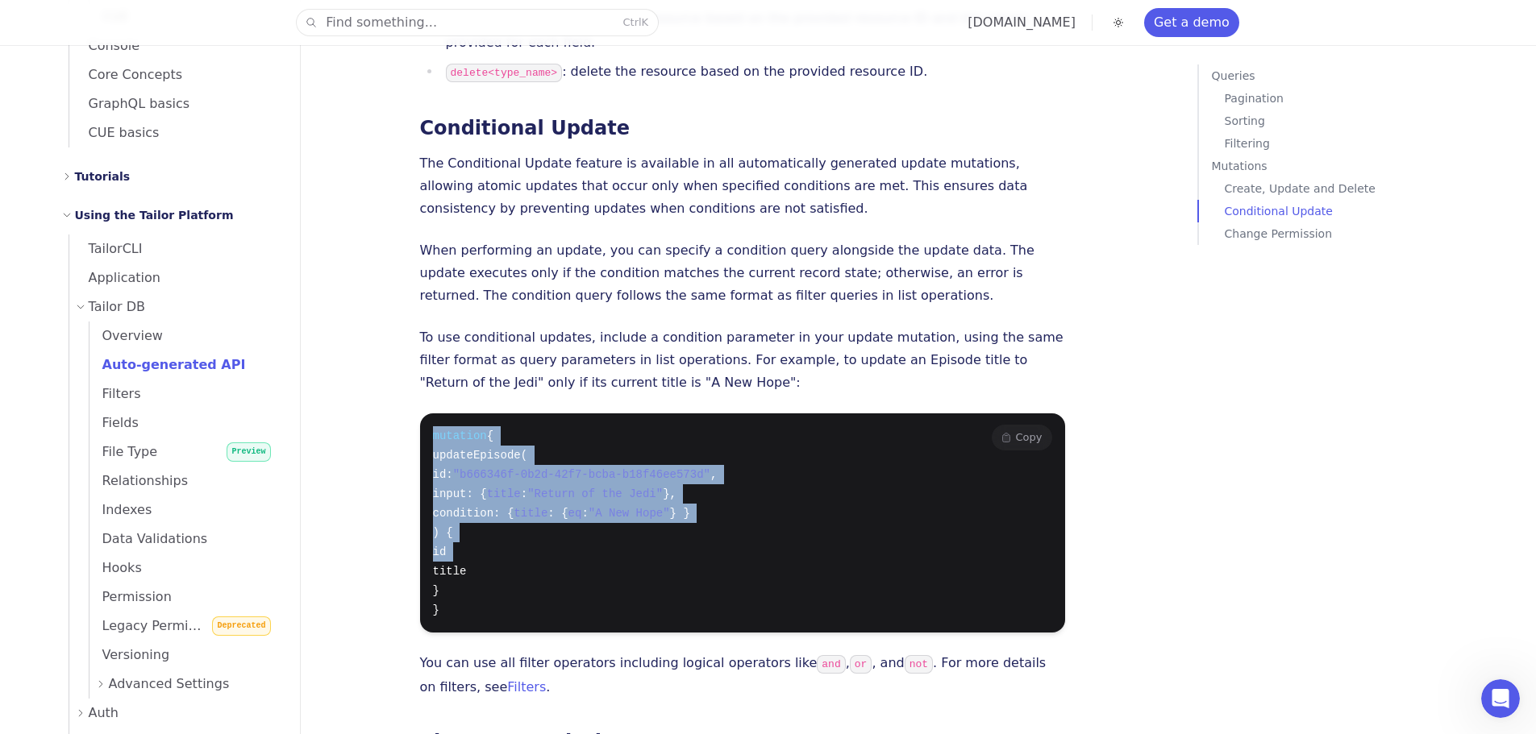
drag, startPoint x: 440, startPoint y: 351, endPoint x: 544, endPoint y: 453, distance: 145.9
click at [544, 453] on pre "mutation { updateEpisode( id: "b666346f-0b2d-42f7-bcba-b18f46ee573d" , input: {…" at bounding box center [742, 523] width 645 height 219
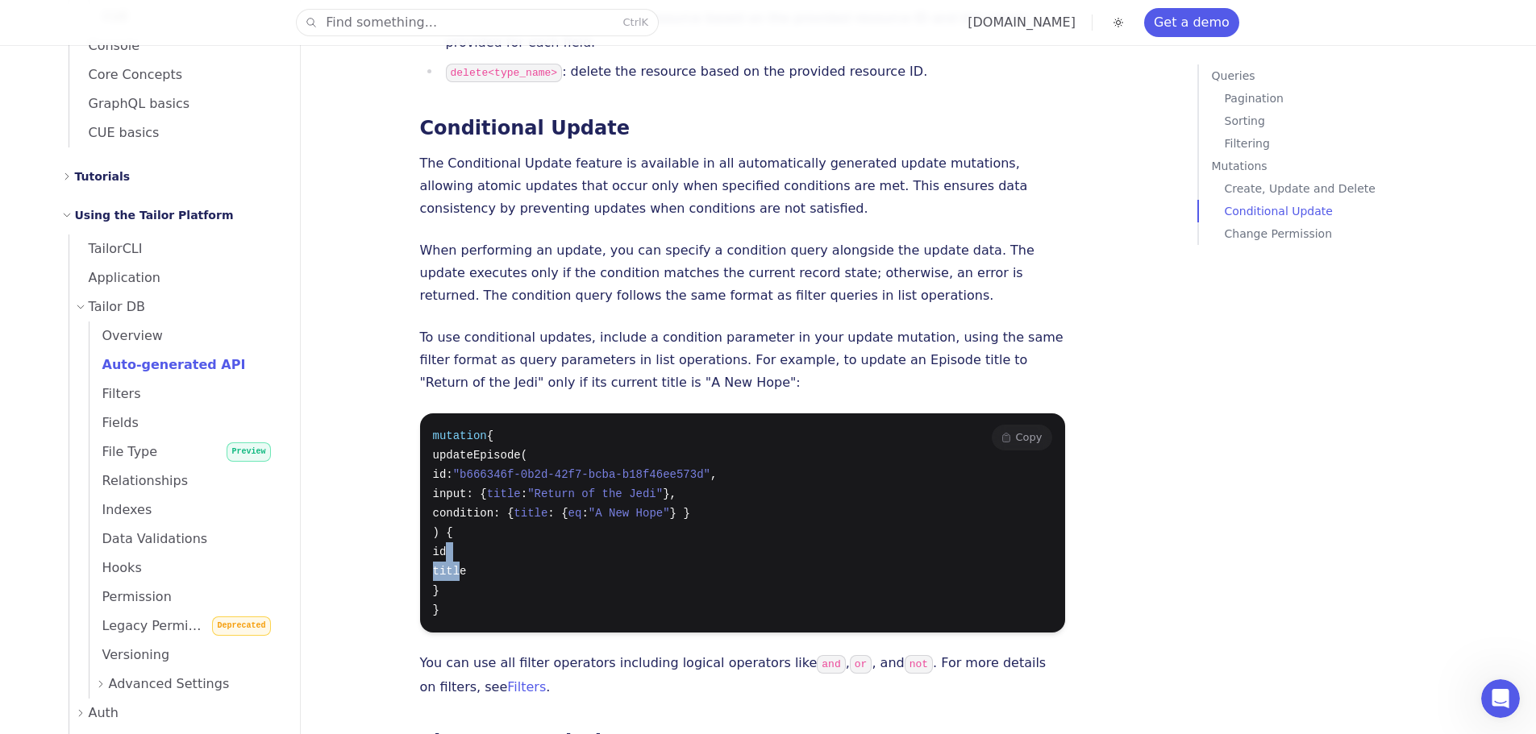
click at [544, 453] on pre "mutation { updateEpisode( id: "b666346f-0b2d-42f7-bcba-b18f46ee573d" , input: {…" at bounding box center [742, 523] width 645 height 219
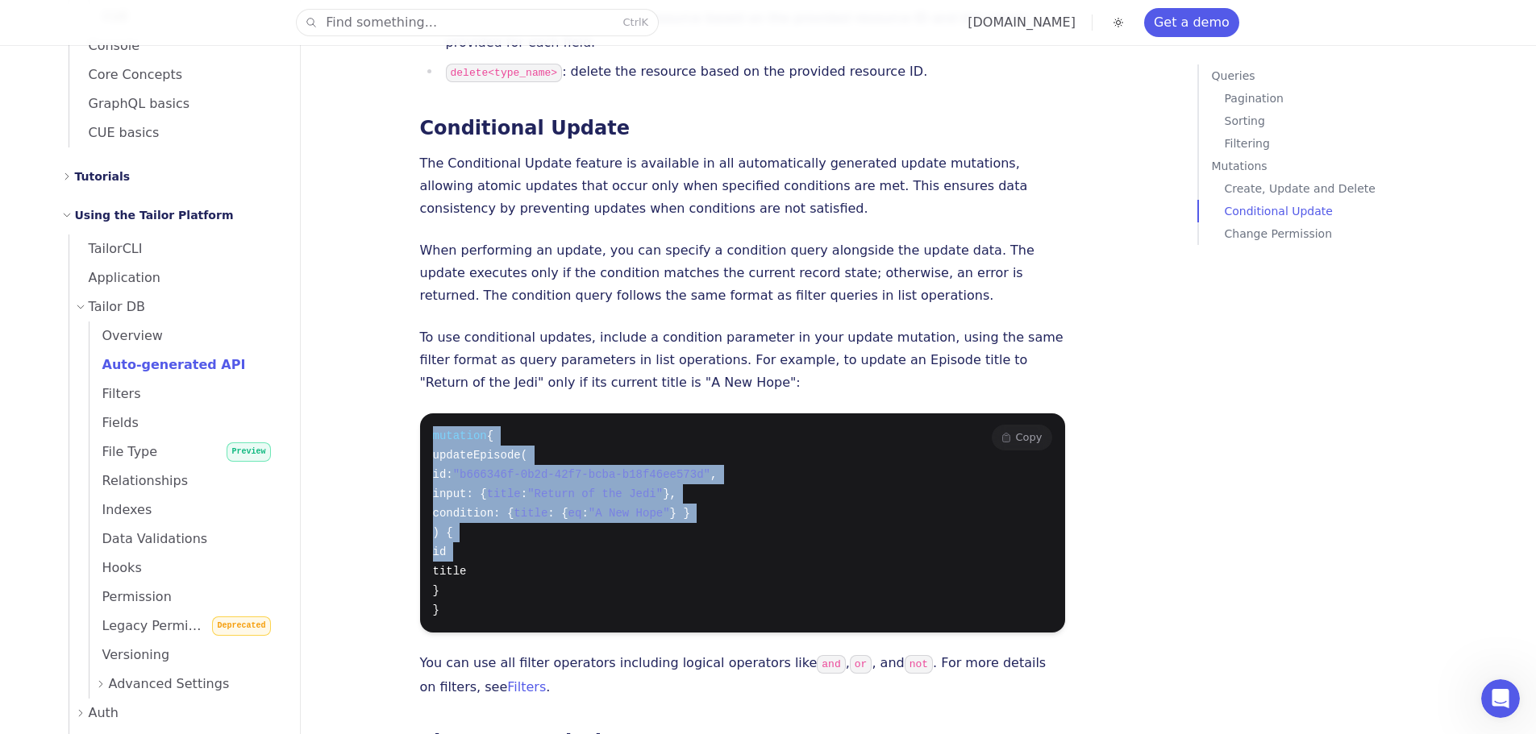
drag, startPoint x: 544, startPoint y: 453, endPoint x: 434, endPoint y: 338, distance: 159.1
click at [435, 414] on pre "mutation { updateEpisode( id: "b666346f-0b2d-42f7-bcba-b18f46ee573d" , input: {…" at bounding box center [742, 523] width 645 height 219
click at [434, 430] on span "mutation" at bounding box center [460, 436] width 54 height 13
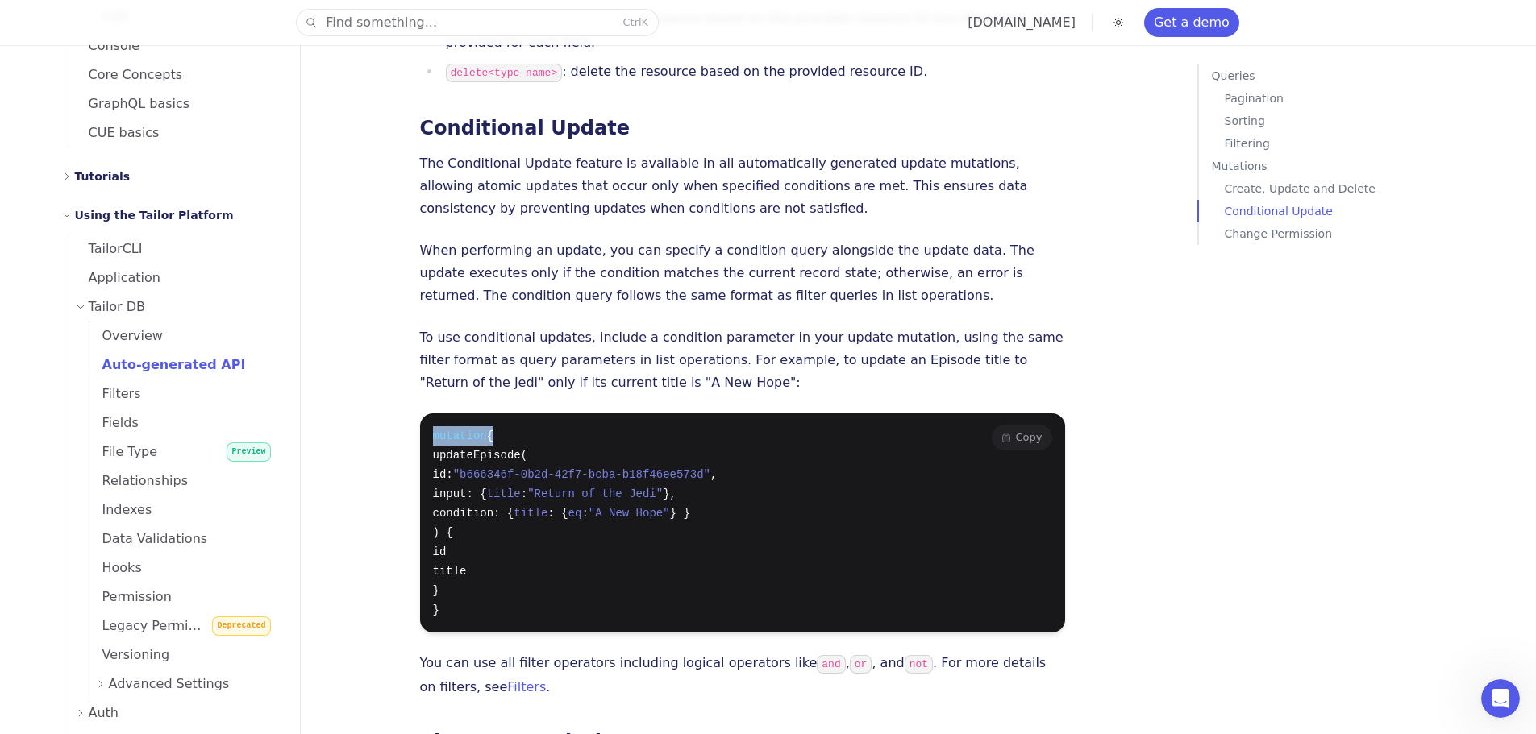
click at [434, 430] on span "mutation" at bounding box center [460, 436] width 54 height 13
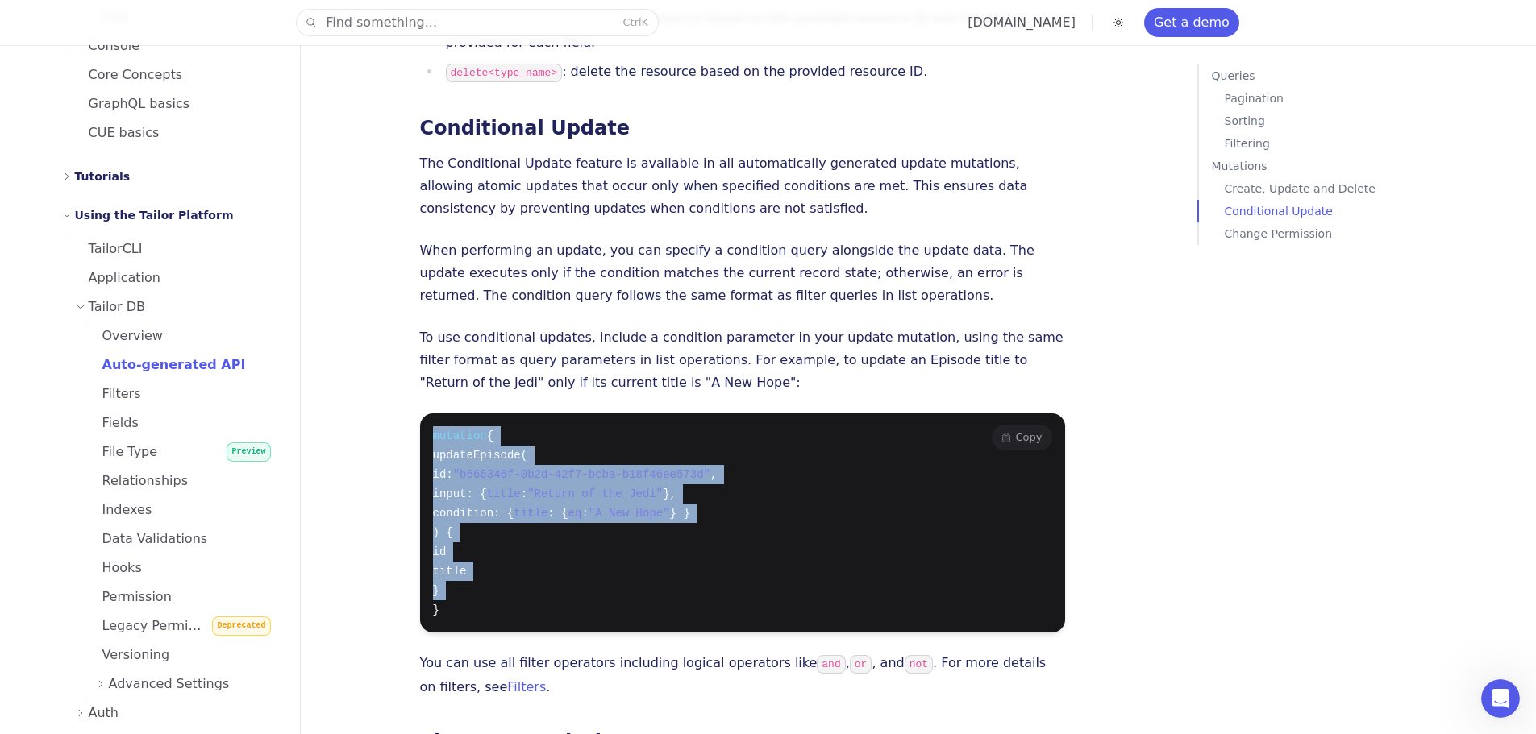
drag, startPoint x: 434, startPoint y: 338, endPoint x: 538, endPoint y: 505, distance: 196.6
click at [538, 505] on pre "mutation { updateEpisode( id: "b666346f-0b2d-42f7-bcba-b18f46ee573d" , input: {…" at bounding box center [742, 523] width 645 height 219
click at [538, 500] on pre "mutation { updateEpisode( id: "b666346f-0b2d-42f7-bcba-b18f46ee573d" , input: {…" at bounding box center [742, 523] width 645 height 219
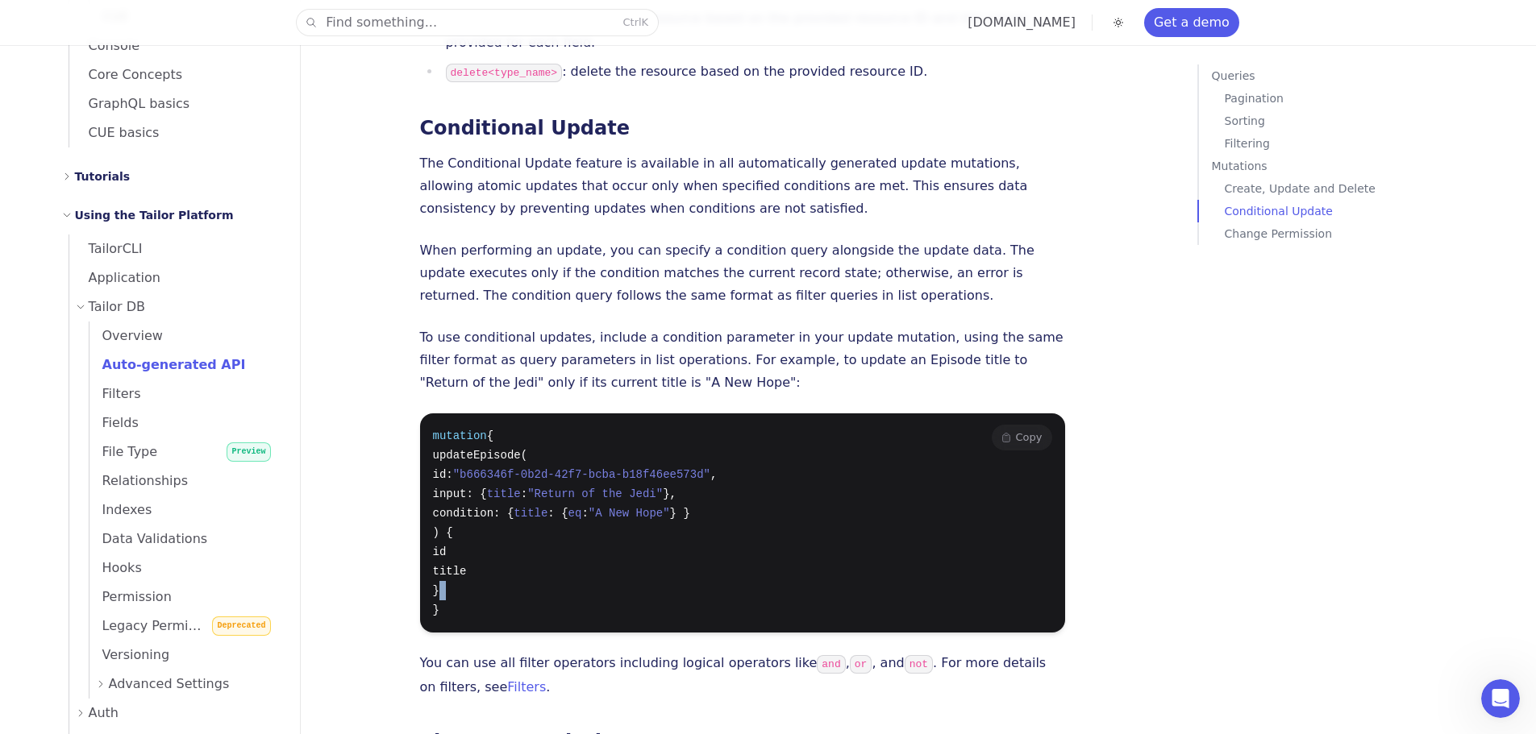
click at [538, 500] on pre "mutation { updateEpisode( id: "b666346f-0b2d-42f7-bcba-b18f46ee573d" , input: {…" at bounding box center [742, 523] width 645 height 219
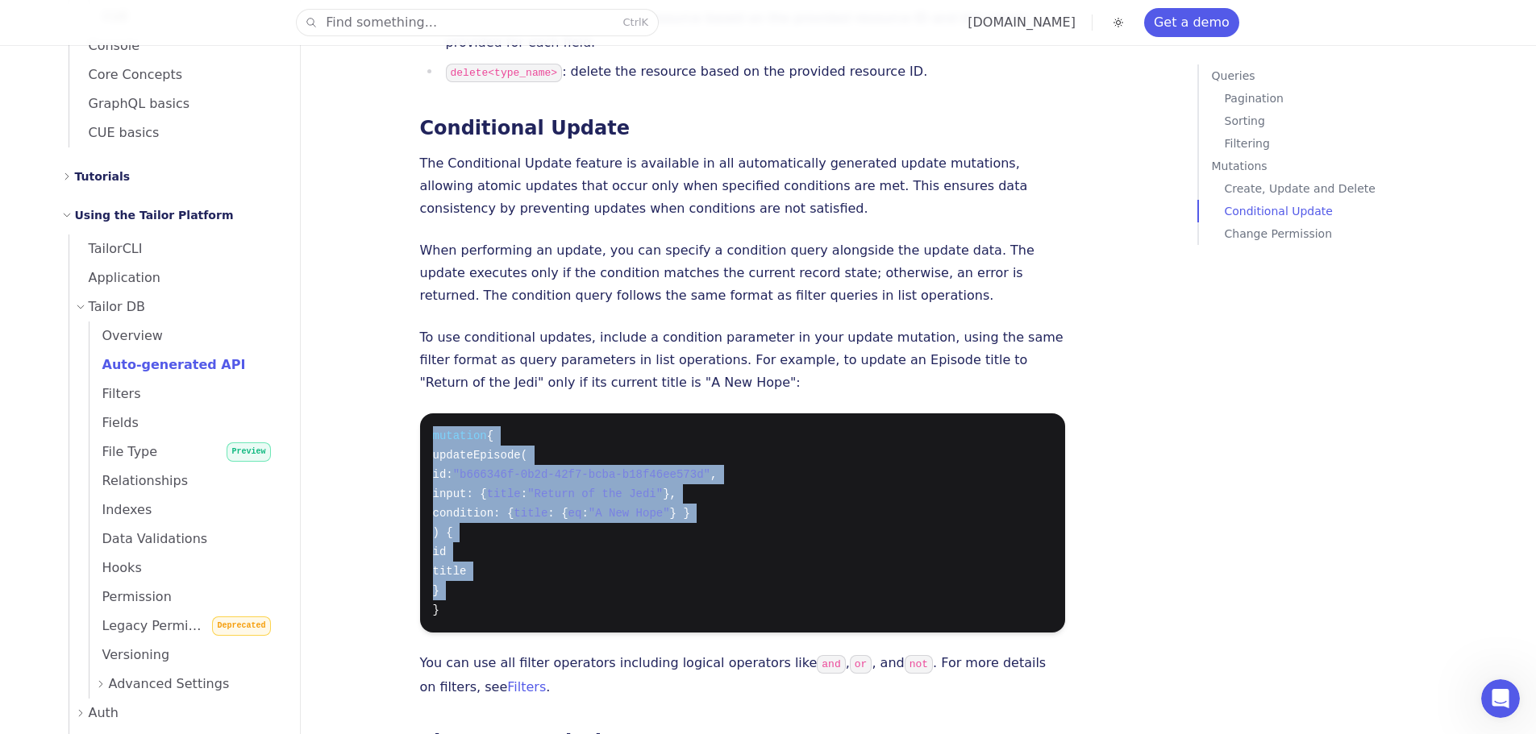
drag, startPoint x: 538, startPoint y: 500, endPoint x: 425, endPoint y: 300, distance: 230.0
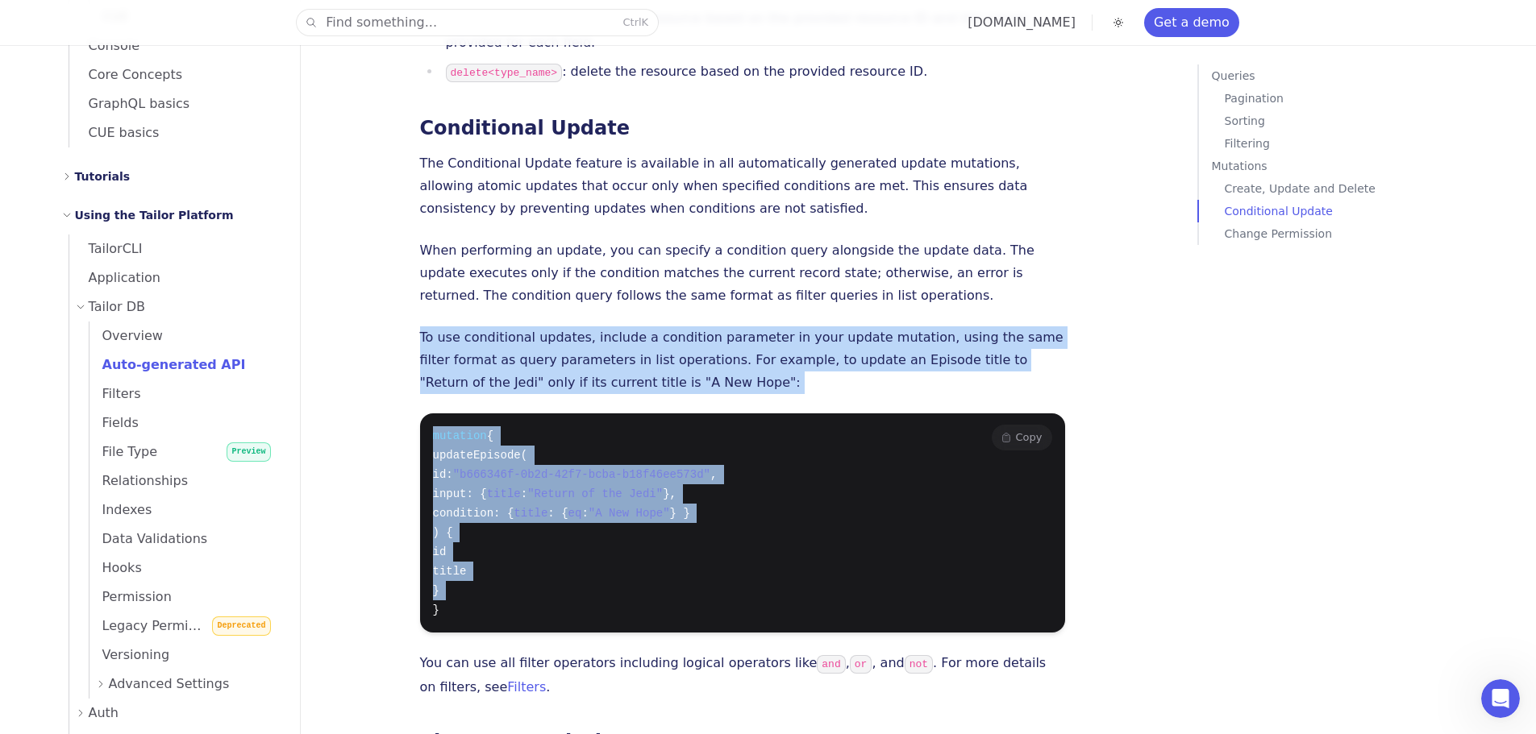
click at [429, 414] on pre "mutation { updateEpisode( id: "b666346f-0b2d-42f7-bcba-b18f46ee573d" , input: {…" at bounding box center [742, 523] width 645 height 219
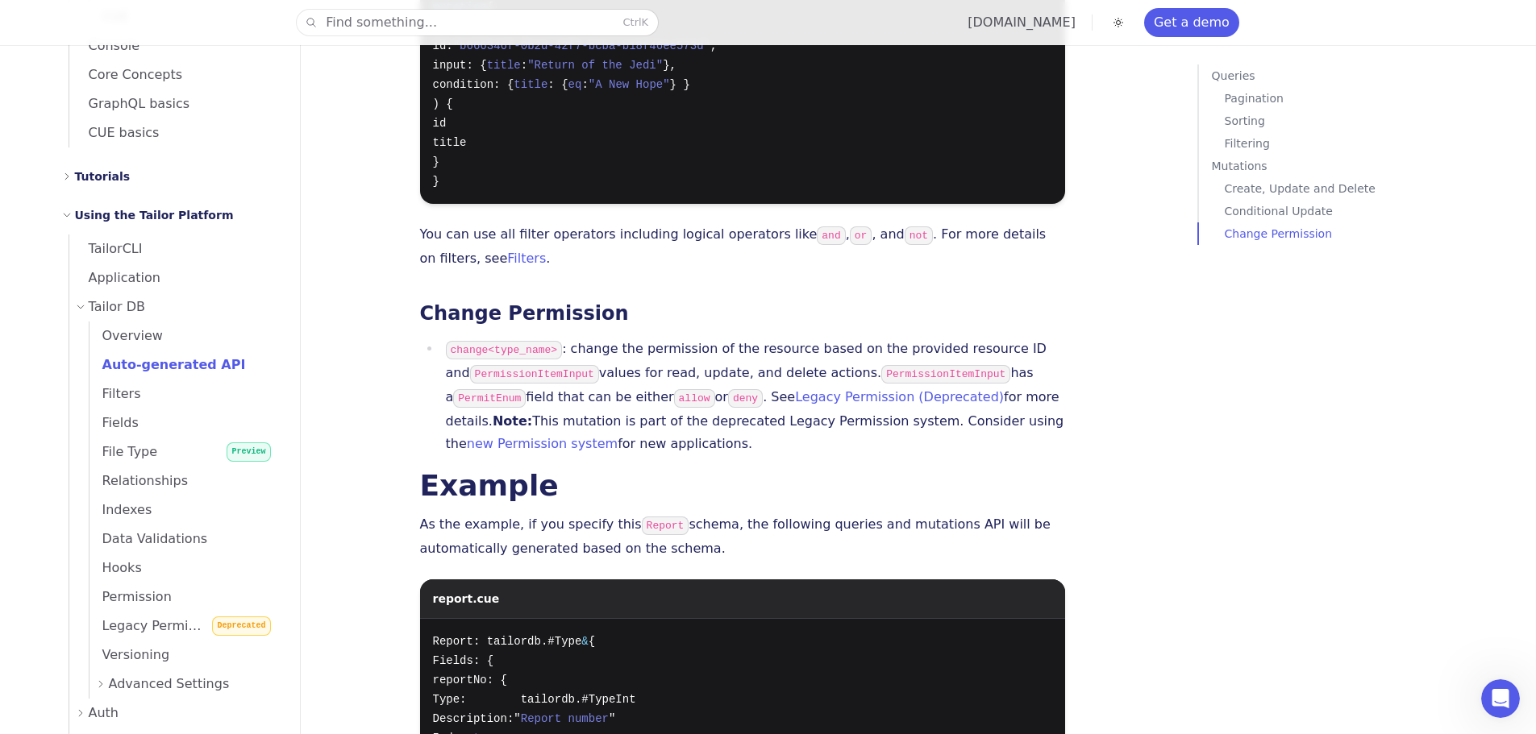
scroll to position [4721, 0]
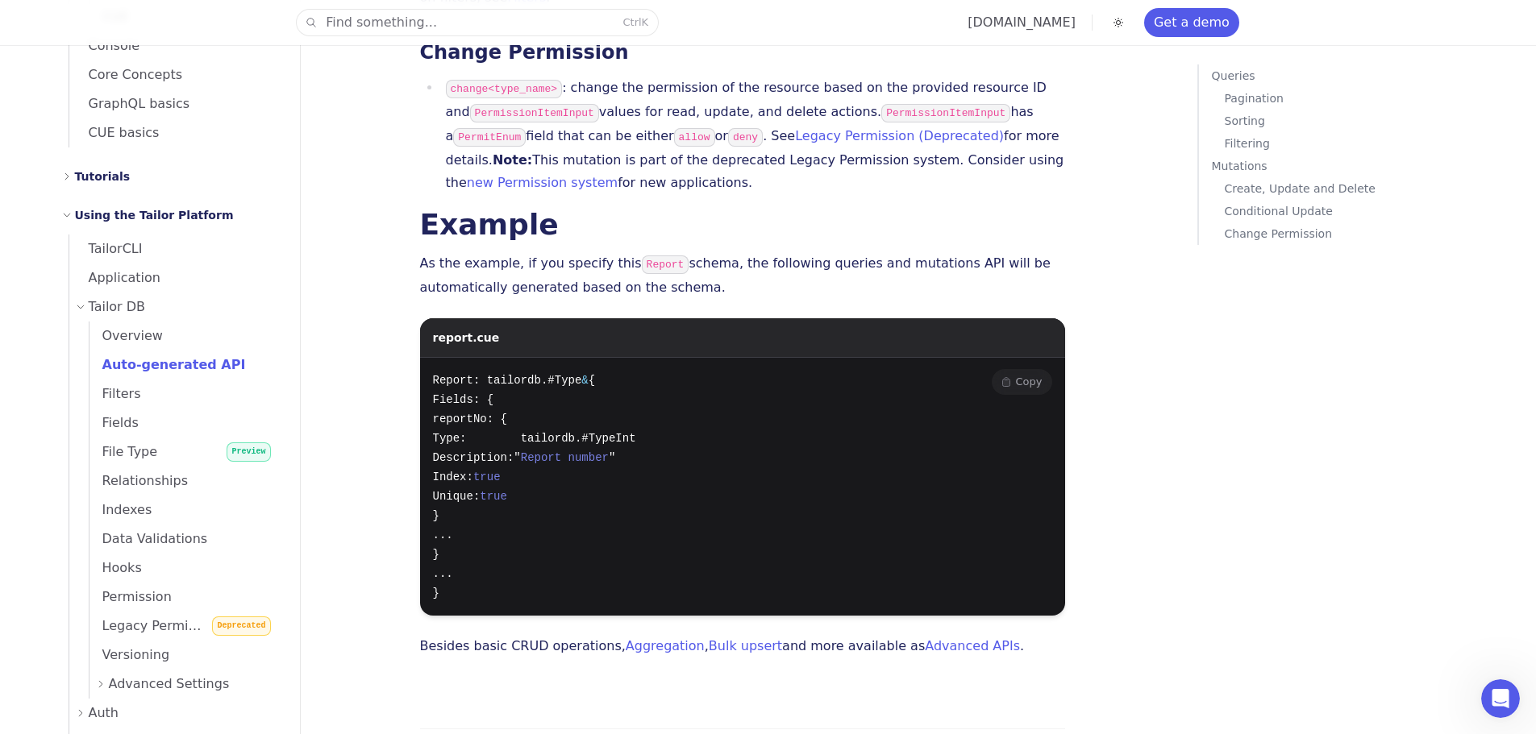
click at [430, 358] on pre "Report: tailordb.#Type & { Fields: { reportNo: { Type: tailordb.#TypeInt Descri…" at bounding box center [742, 487] width 645 height 258
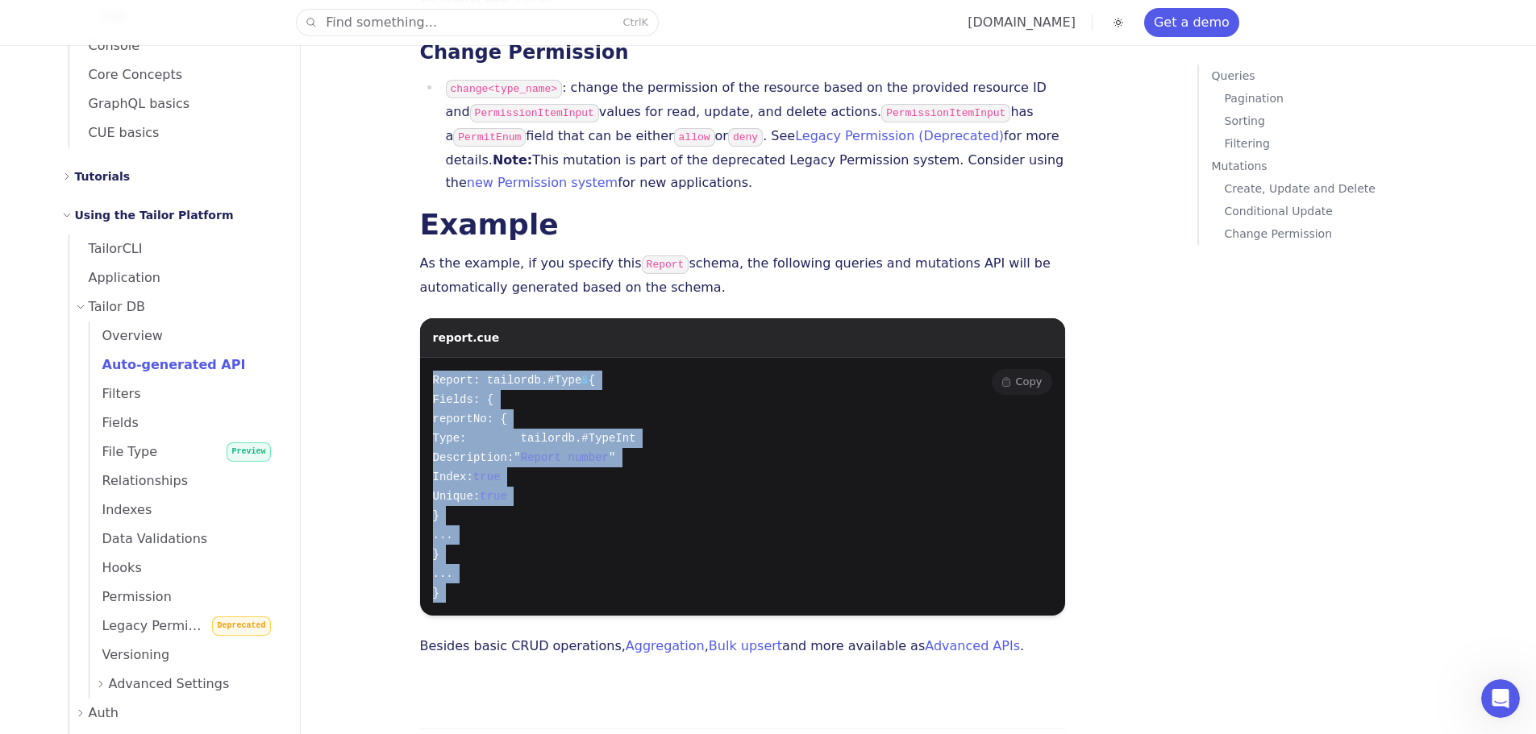
drag, startPoint x: 430, startPoint y: 289, endPoint x: 501, endPoint y: 518, distance: 239.7
click at [501, 518] on pre "Report: tailordb.#Type & { Fields: { reportNo: { Type: tailordb.#TypeInt Descri…" at bounding box center [742, 487] width 645 height 258
click at [493, 503] on pre "Report: tailordb.#Type & { Fields: { reportNo: { Type: tailordb.#TypeInt Descri…" at bounding box center [742, 487] width 645 height 258
